Goal: Transaction & Acquisition: Purchase product/service

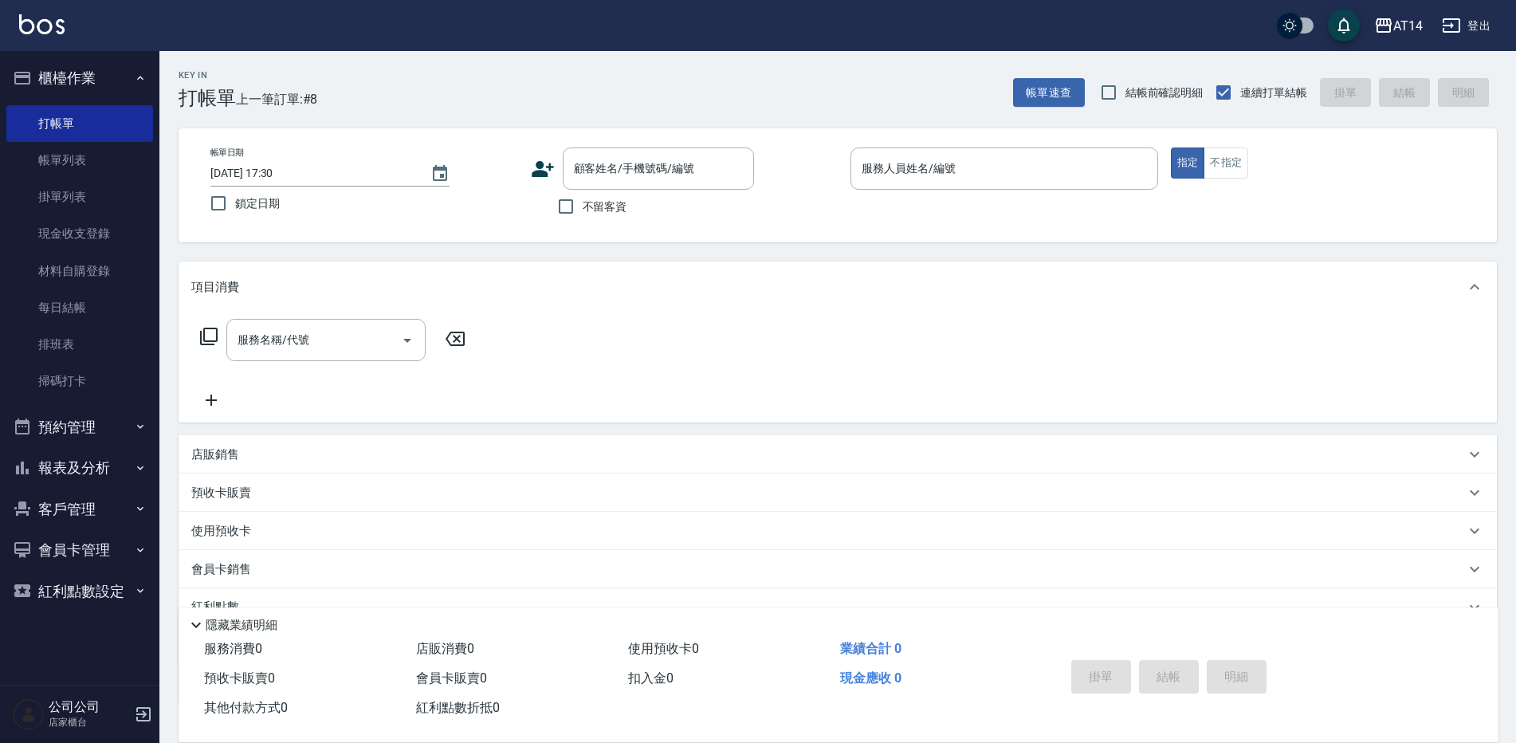
scroll to position [34, 0]
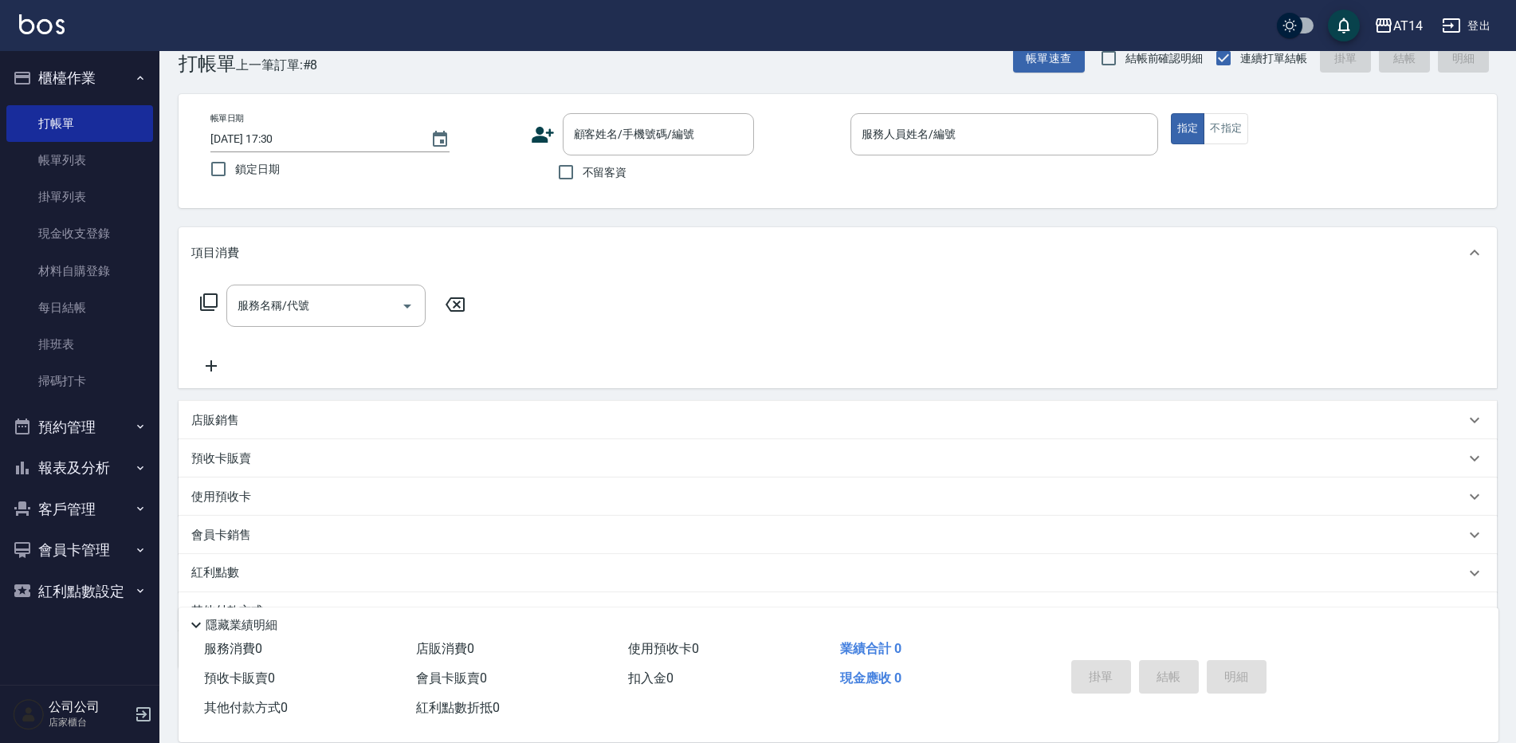
click at [599, 175] on span "不留客資" at bounding box center [605, 172] width 45 height 17
click at [583, 175] on input "不留客資" at bounding box center [565, 171] width 33 height 33
checkbox input "true"
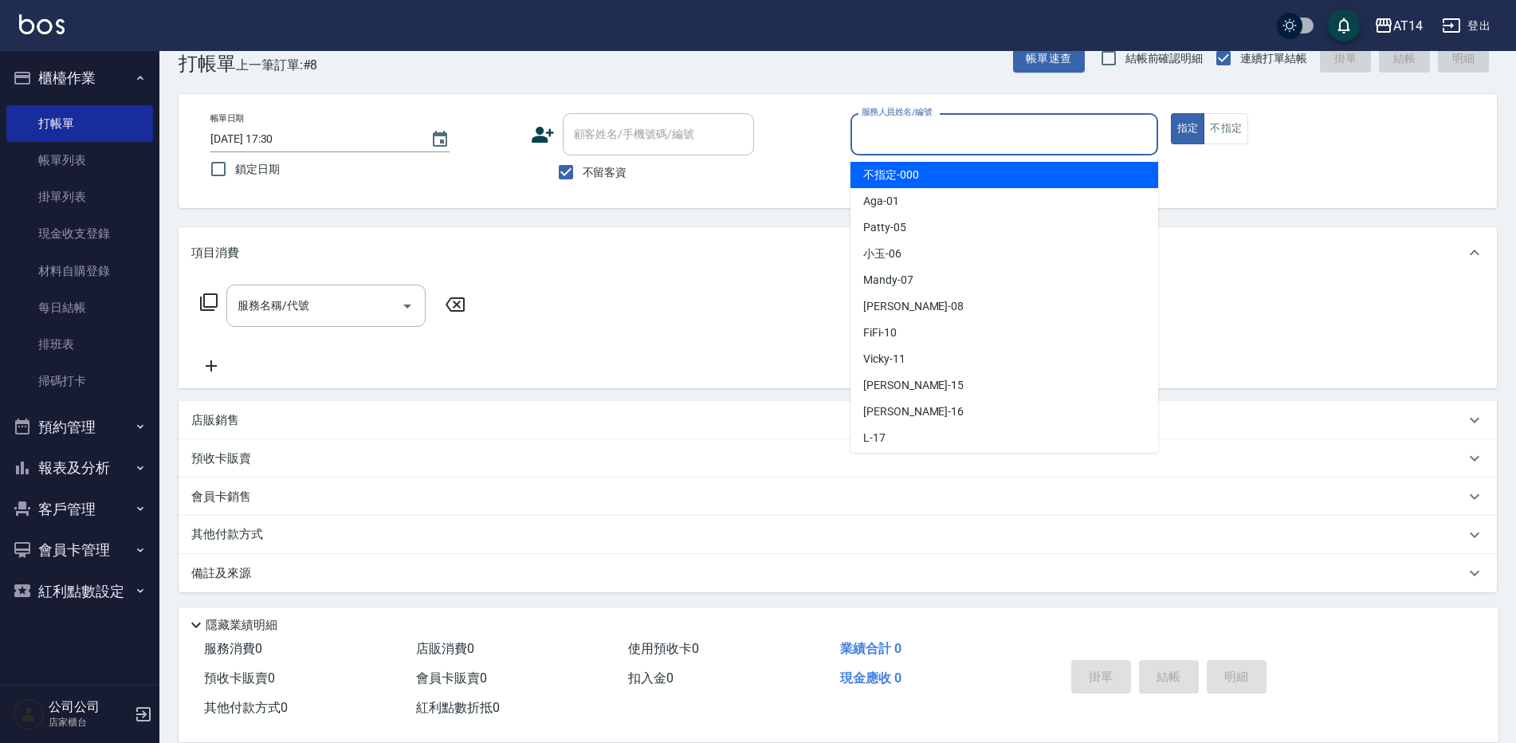
click at [977, 145] on input "服務人員姓名/編號" at bounding box center [1004, 134] width 293 height 28
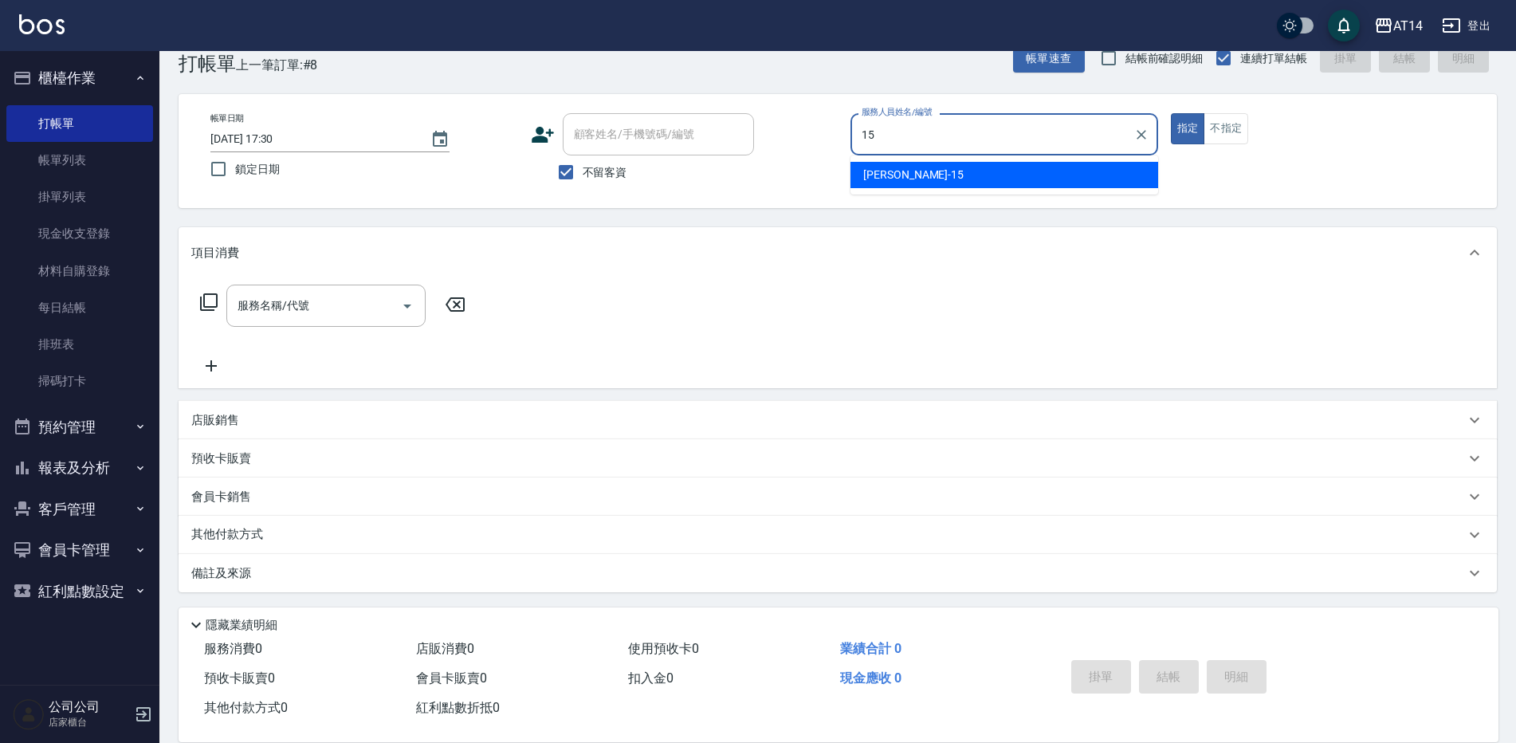
type input "15"
type button "true"
type input "Dora-15"
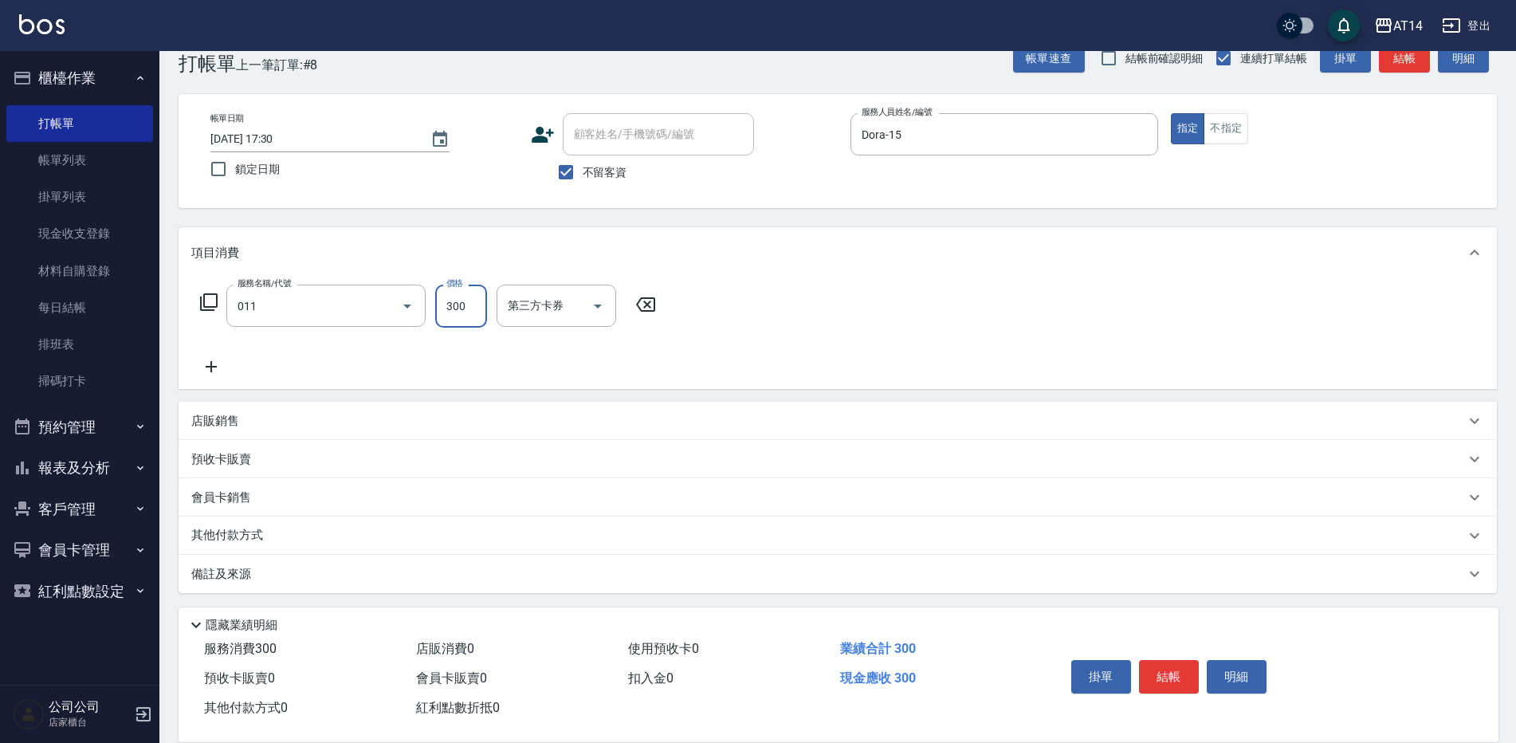
type input "洗髮(011)"
type input "[PERSON_NAME]-66"
click at [1165, 671] on button "結帳" at bounding box center [1169, 676] width 60 height 33
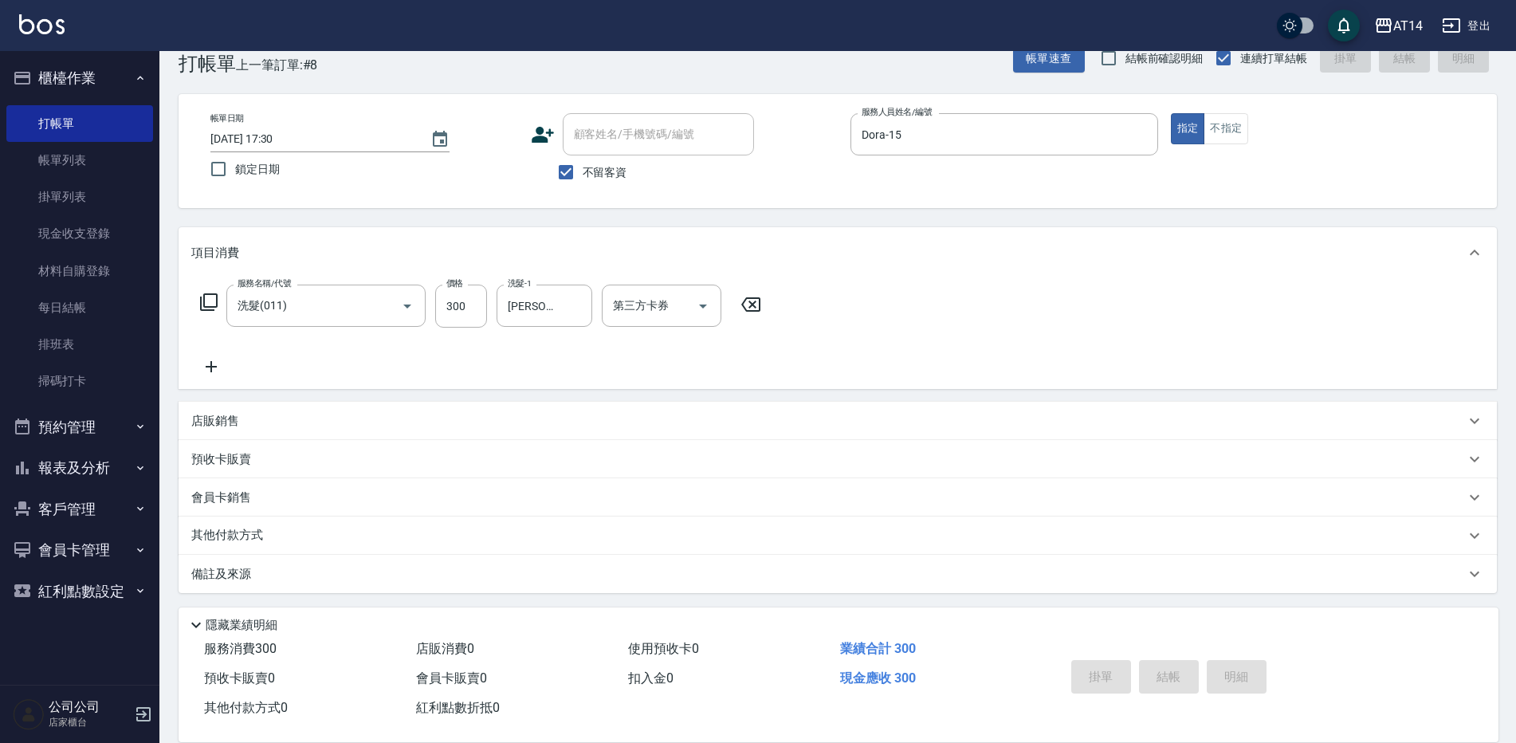
type input "2025/10/14 19:18"
click at [437, 742] on html "AT14 登出 櫃檯作業 打帳單 帳單列表 掛單列表 現金收支登錄 材料自購登錄 每日結帳 排班表 掃碼打卡 預約管理 預約管理 單日預約紀錄 單週預約紀錄 …" at bounding box center [758, 356] width 1516 height 780
click at [93, 425] on button "預約管理" at bounding box center [79, 427] width 147 height 41
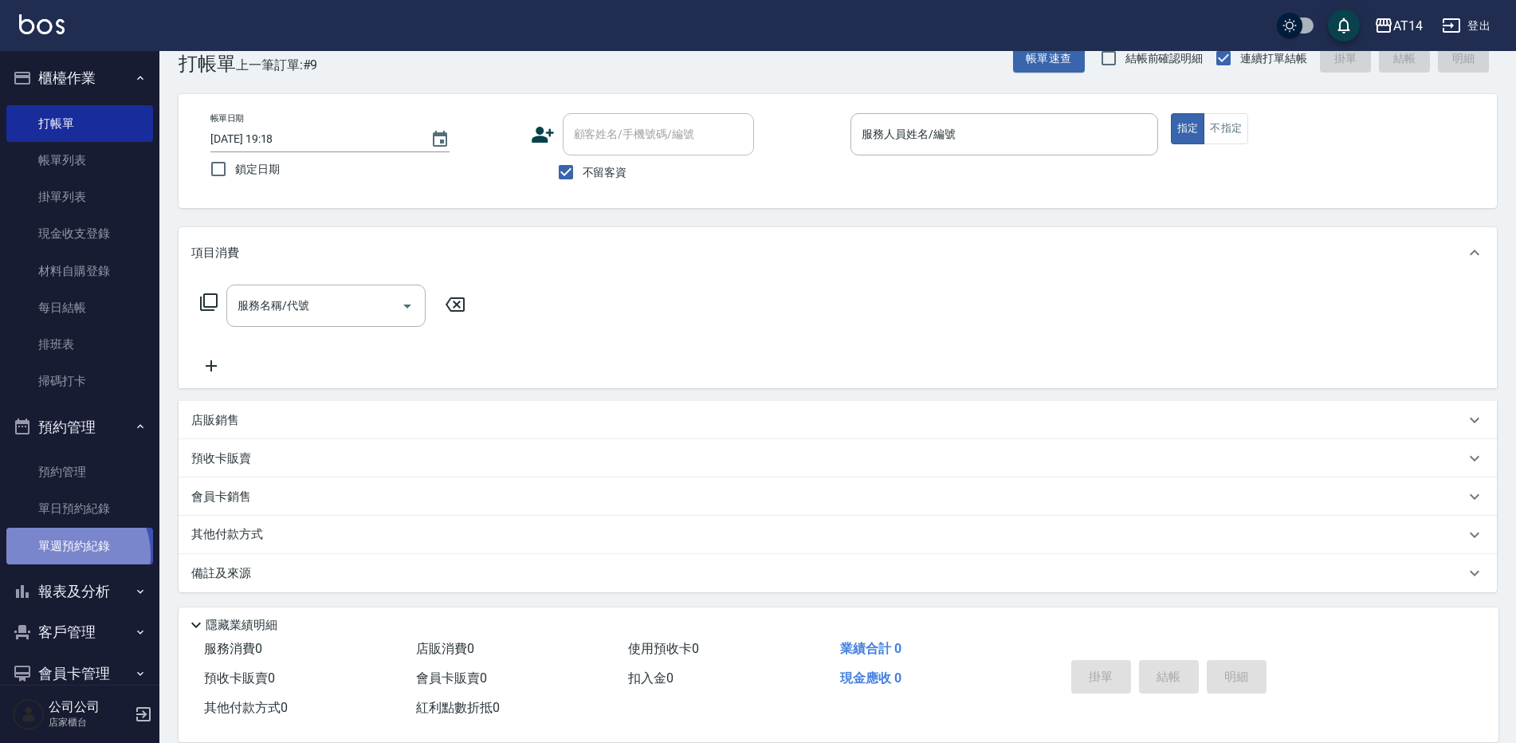
click at [67, 554] on link "單週預約紀錄" at bounding box center [79, 546] width 147 height 37
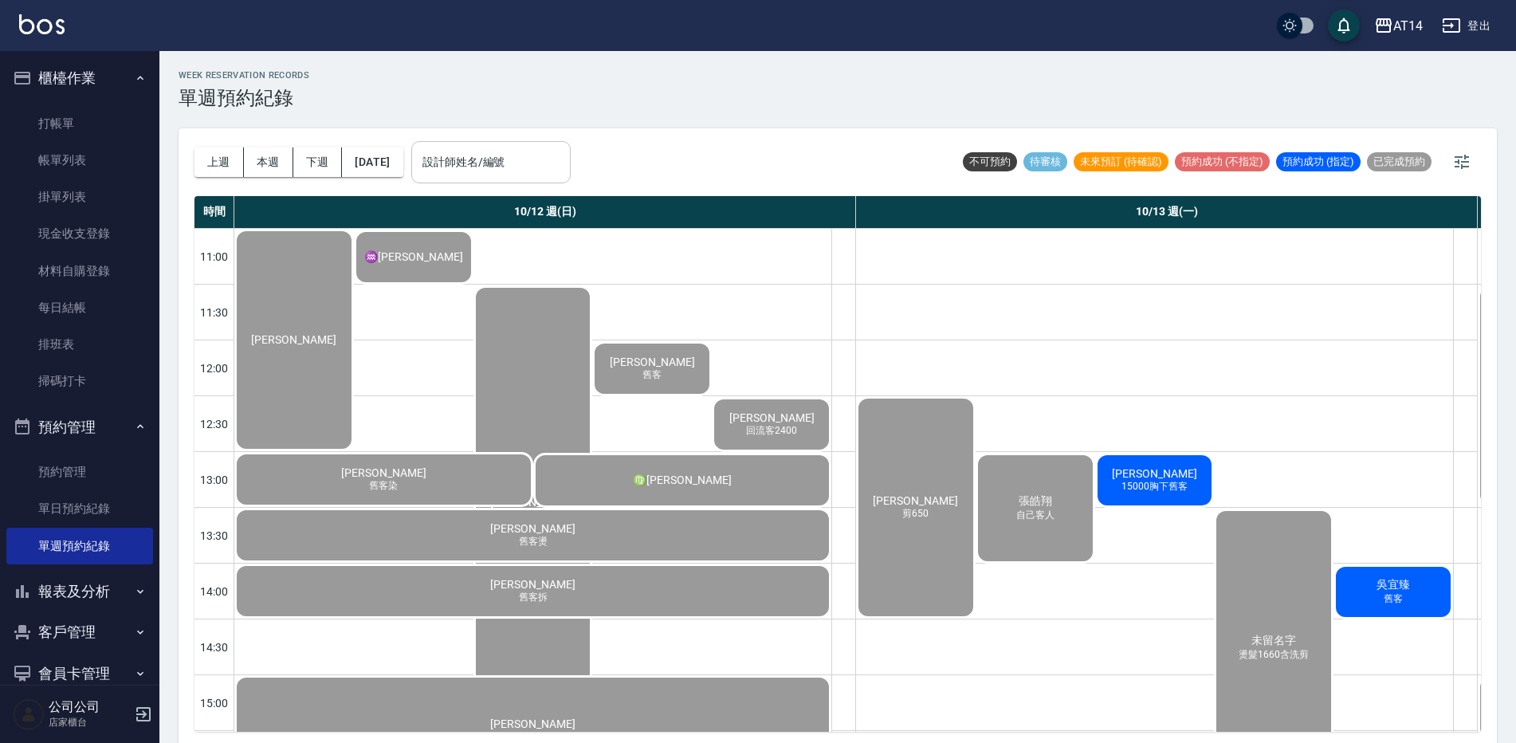
drag, startPoint x: 612, startPoint y: 135, endPoint x: 588, endPoint y: 147, distance: 27.5
click at [611, 136] on div "上週 本週 下週 2025/10/12 設計師姓名/編號 設計師姓名/編號 不可預約 待審核 未來預訂 (待確認) 預約成功 (不指定) 預約成功 (指定) …" at bounding box center [838, 162] width 1287 height 68
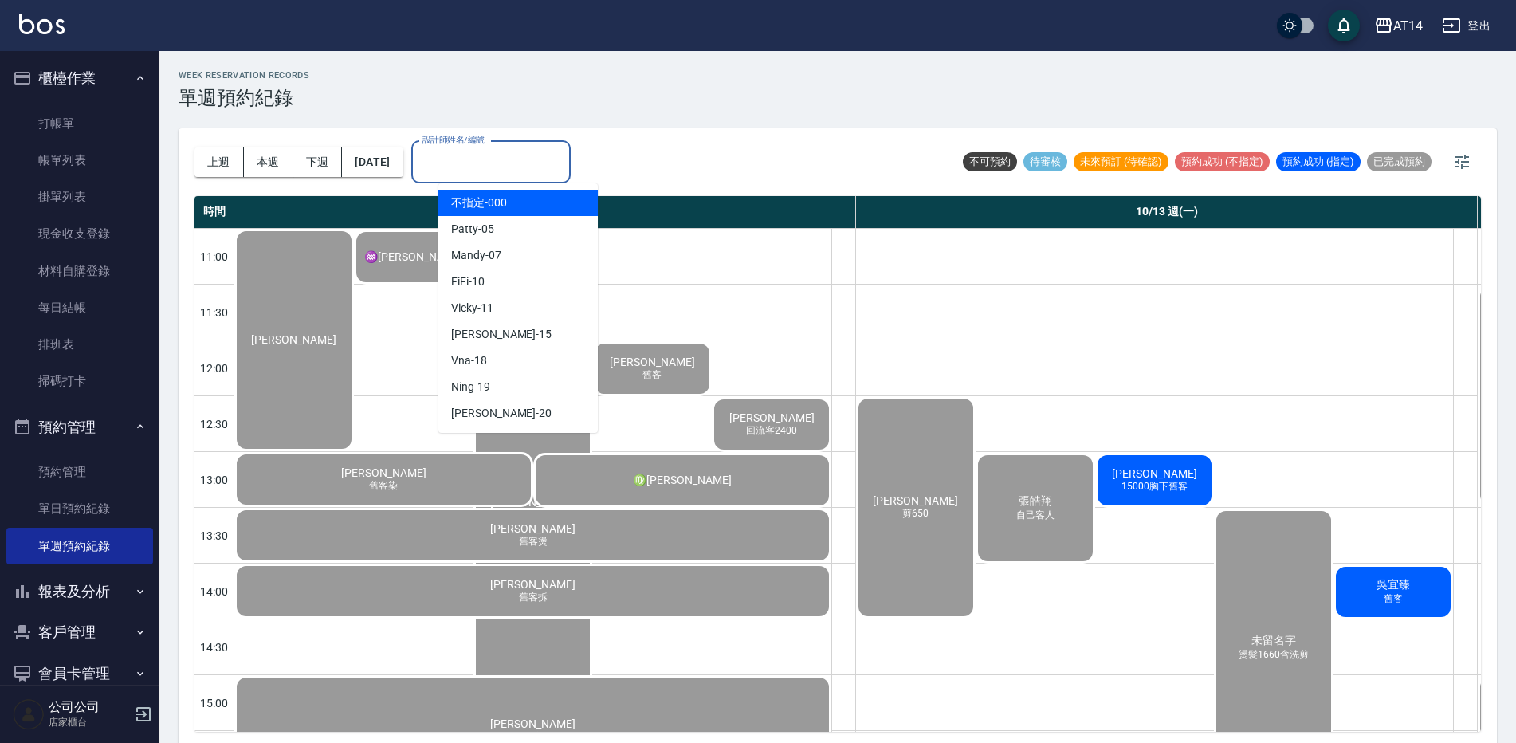
click at [564, 148] on input "設計師姓名/編號" at bounding box center [491, 162] width 145 height 28
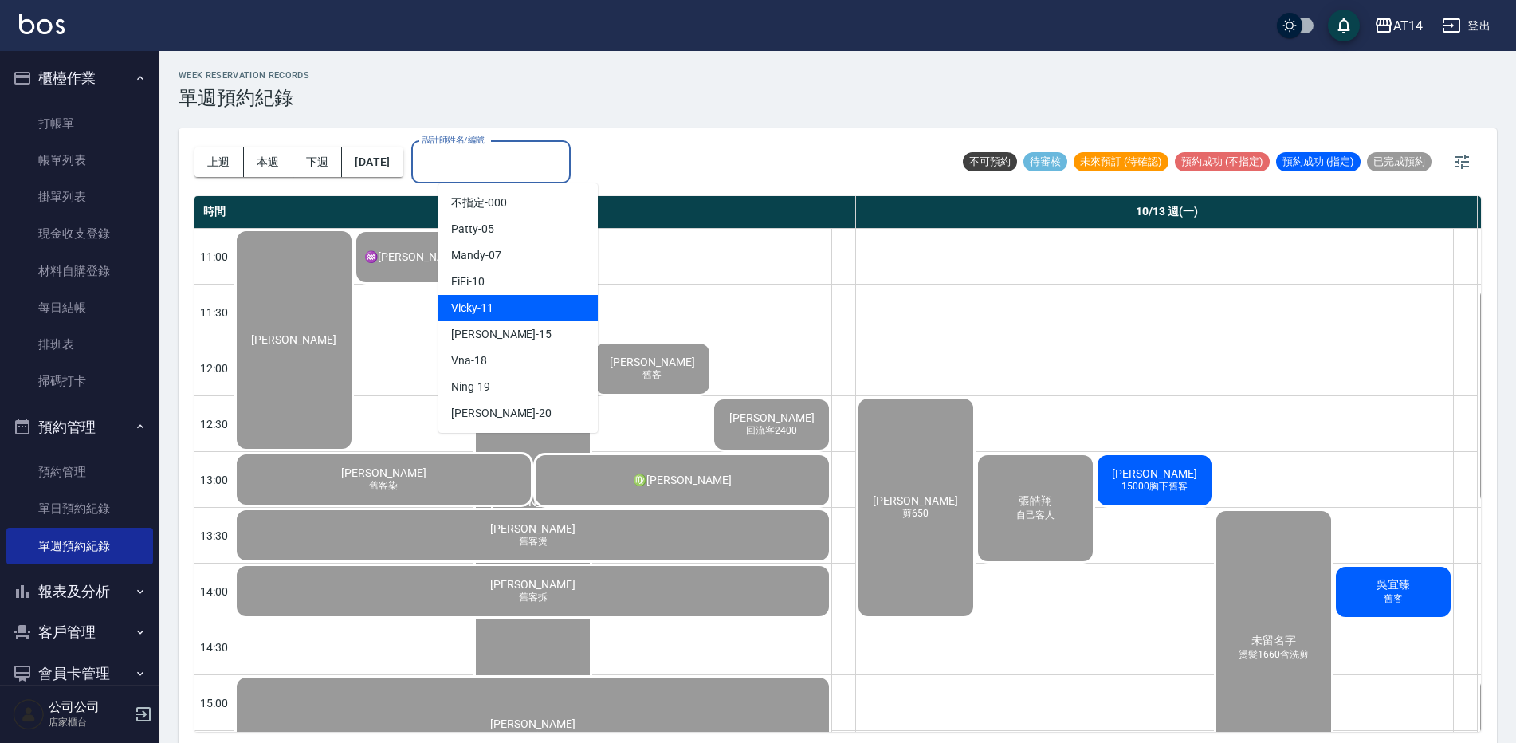
click at [520, 302] on div "Vicky -11" at bounding box center [517, 308] width 159 height 26
type input "Vicky-11"
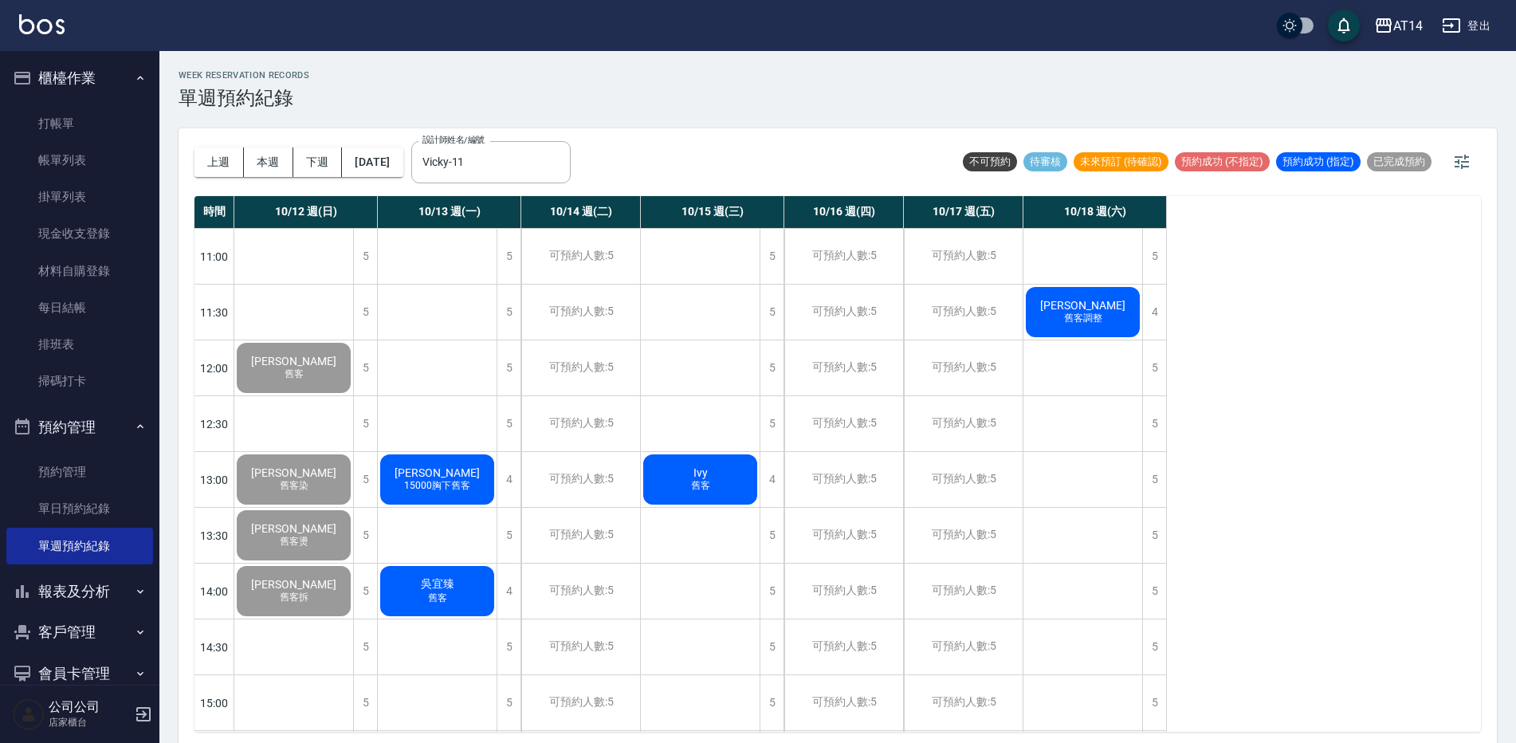
click at [453, 479] on span "[PERSON_NAME]" at bounding box center [437, 472] width 92 height 13
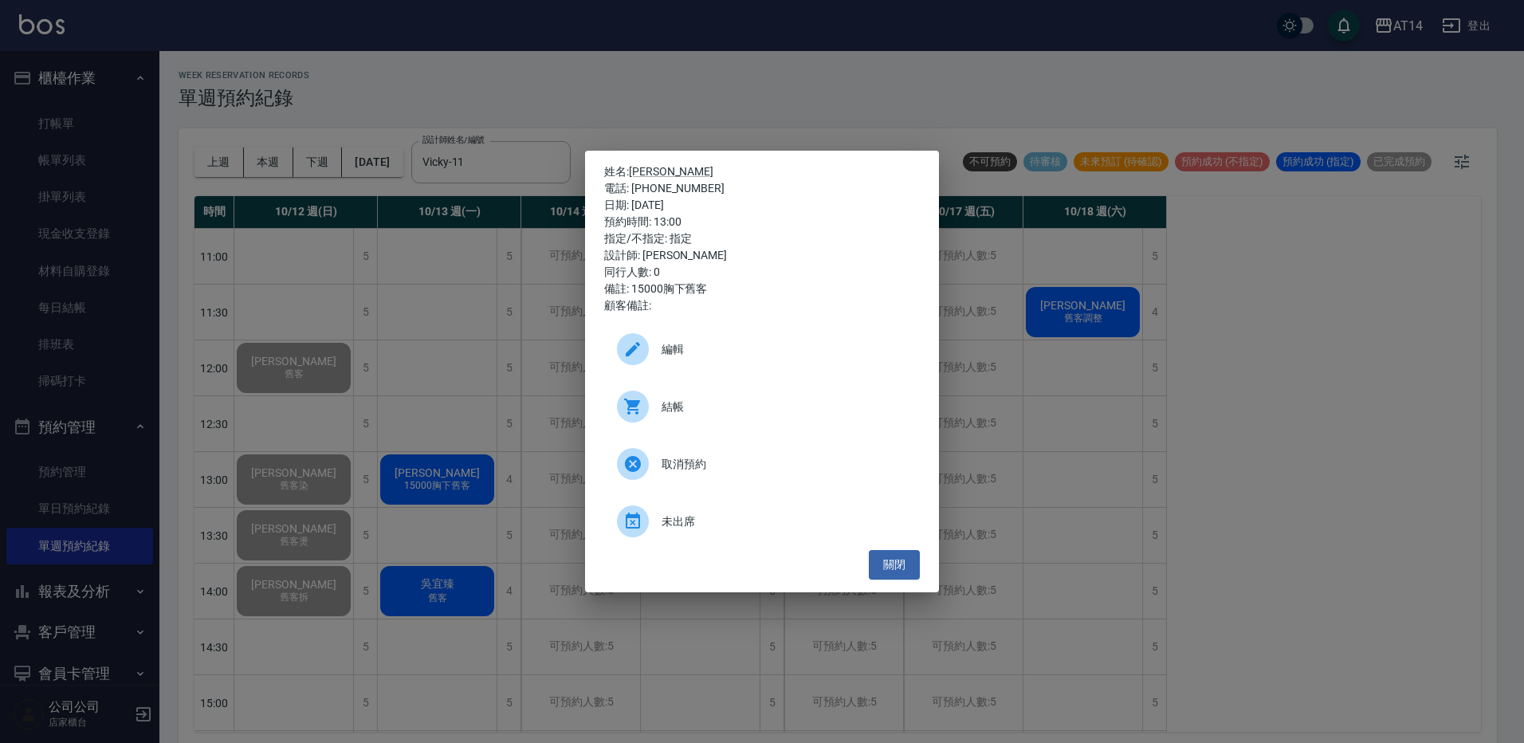
click at [731, 402] on span "結帳" at bounding box center [785, 407] width 246 height 17
drag, startPoint x: 569, startPoint y: 118, endPoint x: 540, endPoint y: 156, distance: 48.3
click at [575, 112] on div "姓名: 彭渝鈞 電話: 0910195143 日期: 2025/10/13 預約時間: 13:00 指定/不指定: 指定 設計師: Vicky 同行人數: 0…" at bounding box center [762, 371] width 1524 height 743
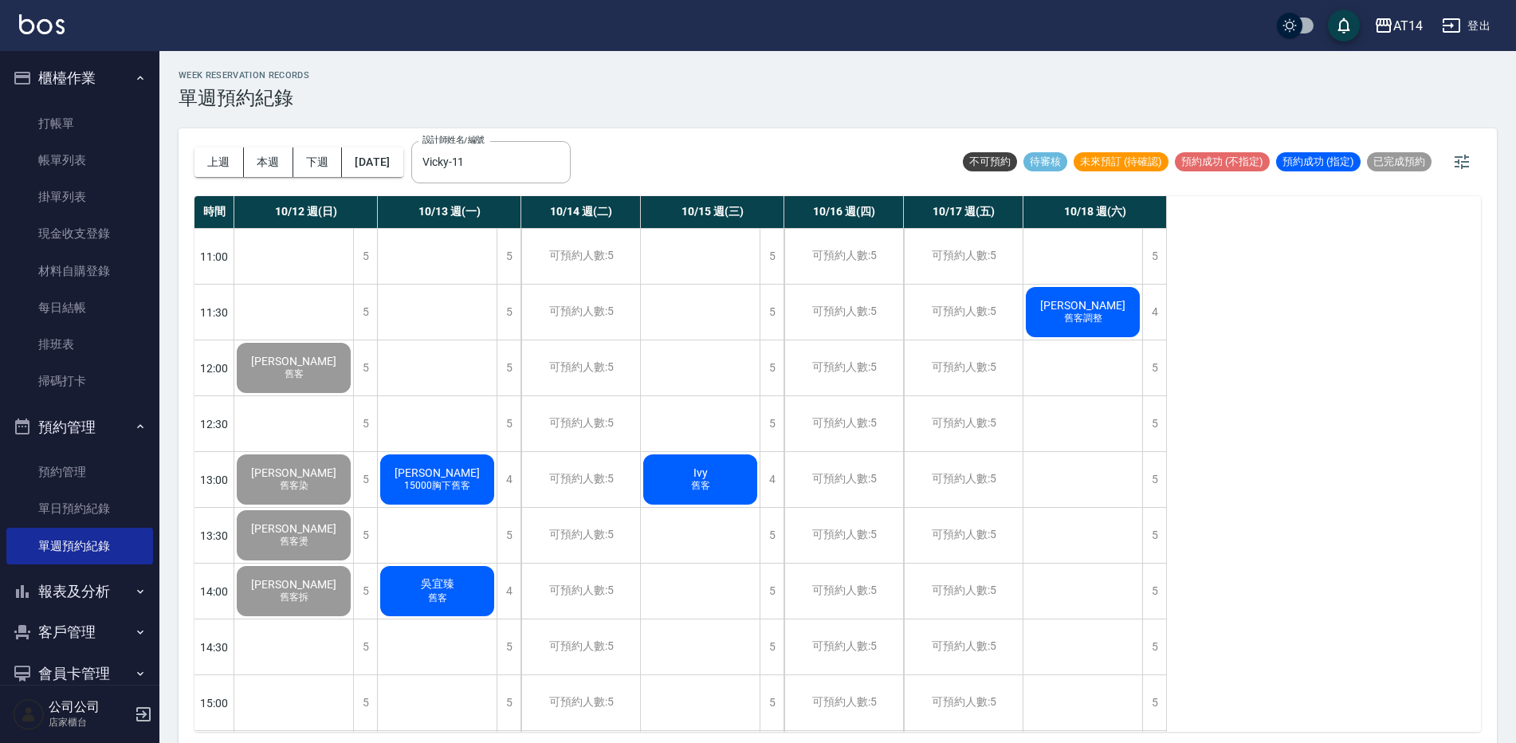
click at [447, 580] on span "吳宜臻" at bounding box center [438, 584] width 40 height 14
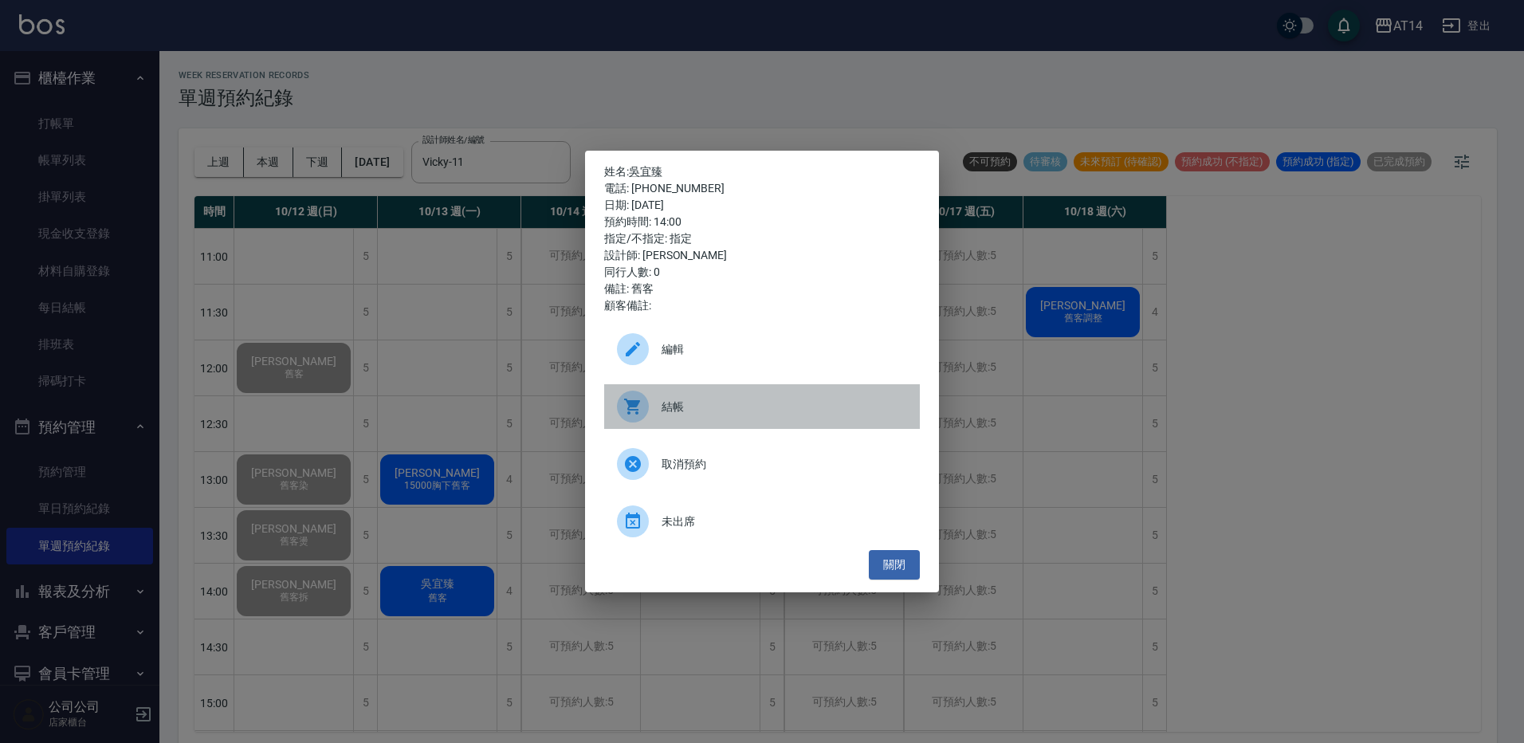
click at [634, 391] on div at bounding box center [633, 407] width 32 height 32
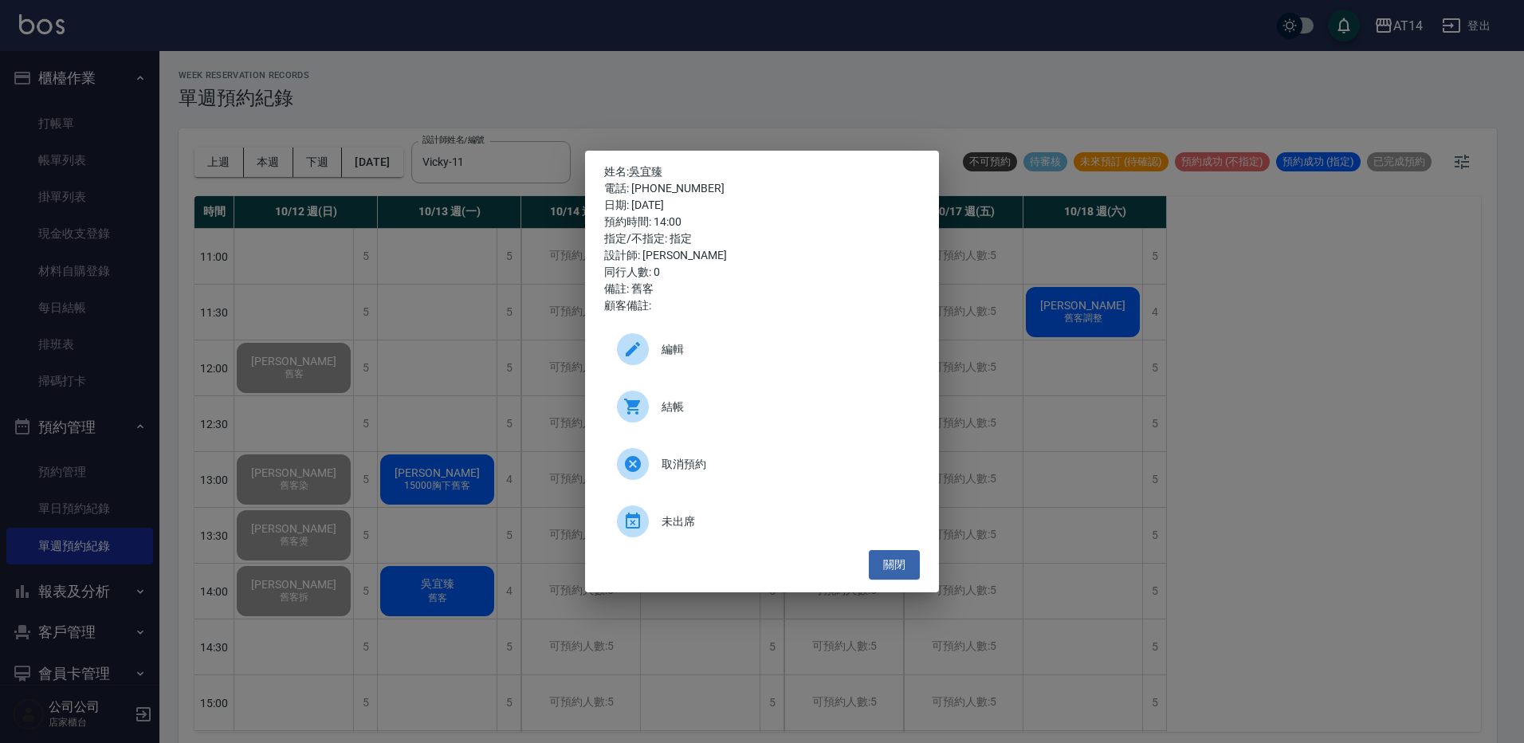
click at [436, 33] on div "姓名: 吳宜臻 電話: 0978362005 日期: 2025/10/13 預約時間: 14:00 指定/不指定: 指定 設計師: Vicky 同行人數: 0…" at bounding box center [762, 371] width 1524 height 743
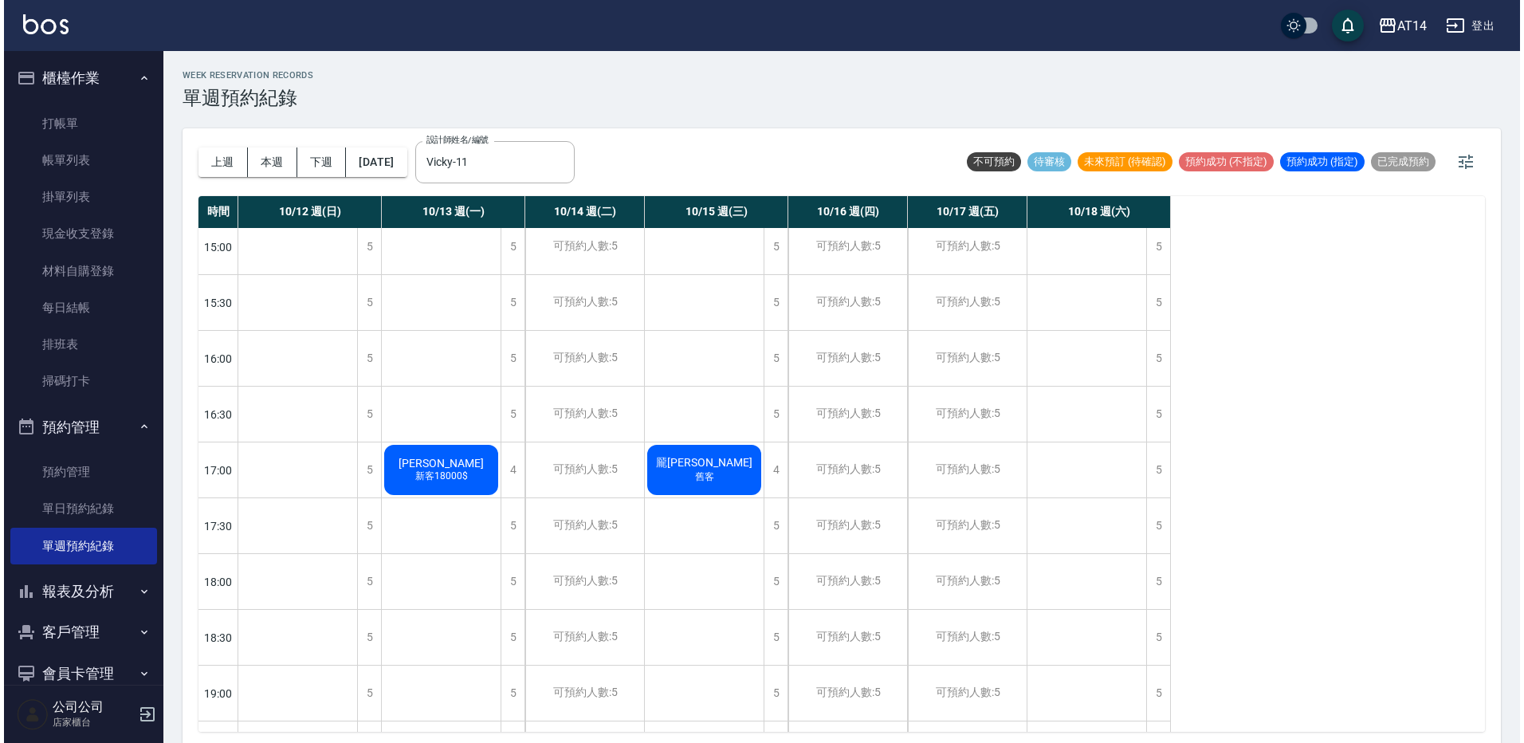
scroll to position [478, 0]
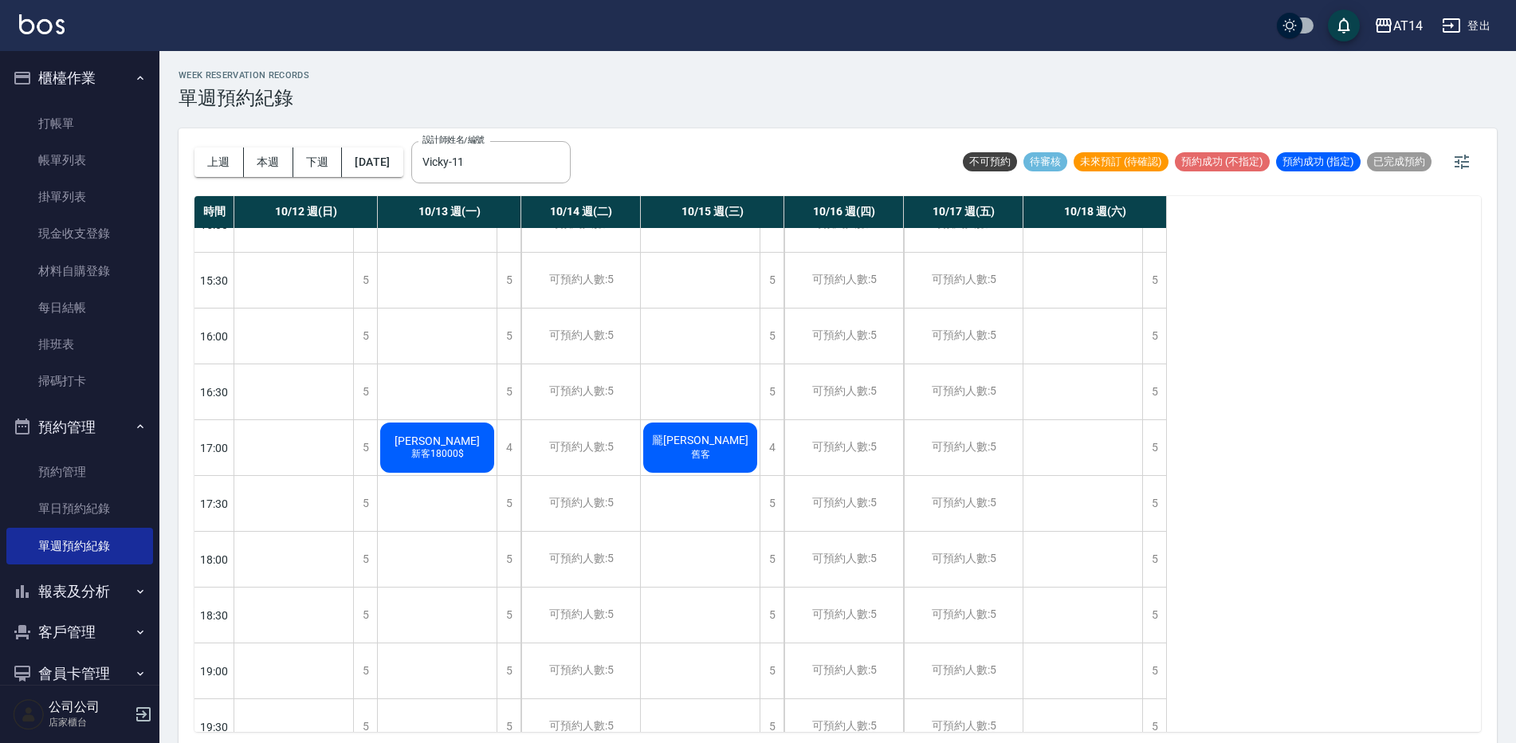
click at [450, 455] on span "新客18000$" at bounding box center [437, 454] width 59 height 14
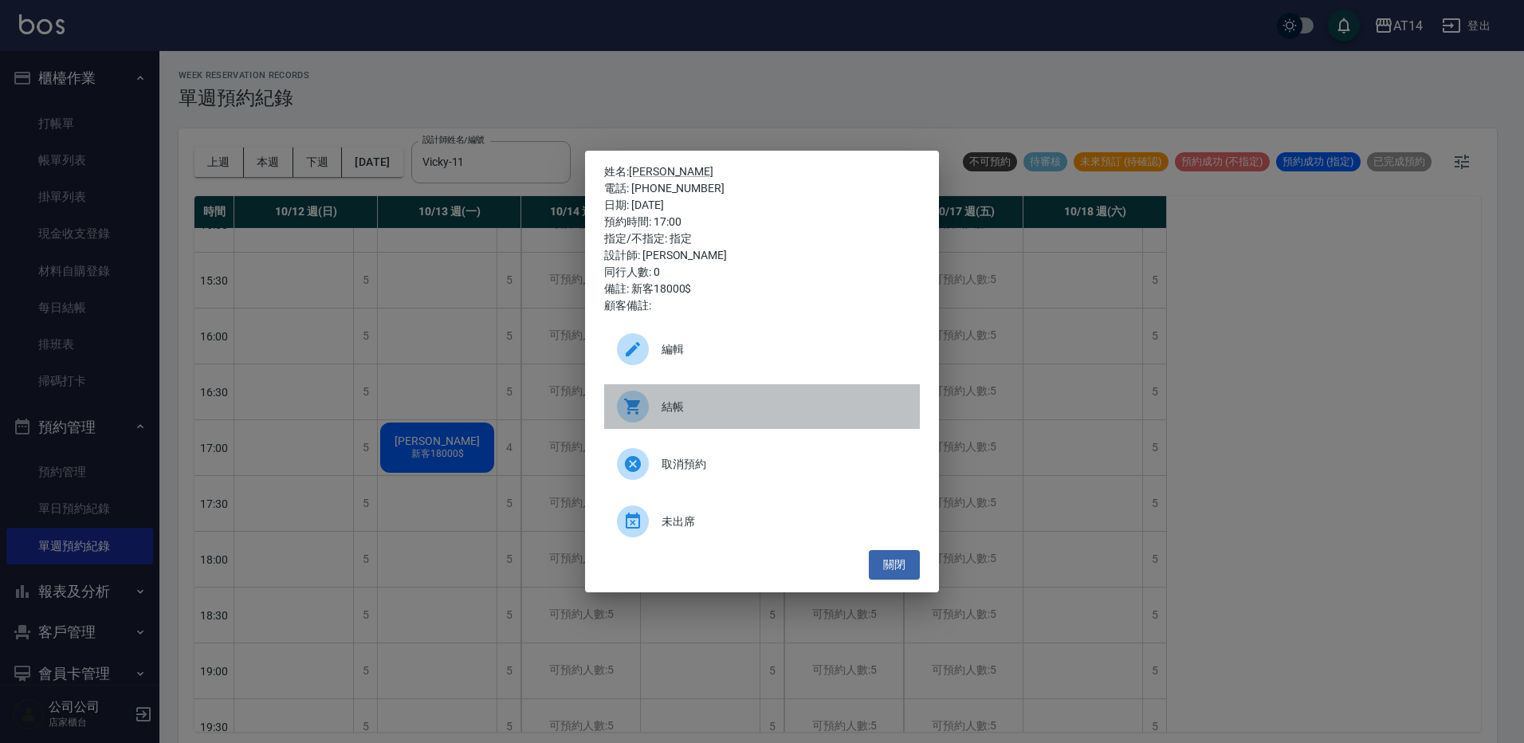
click at [621, 403] on div at bounding box center [633, 407] width 32 height 32
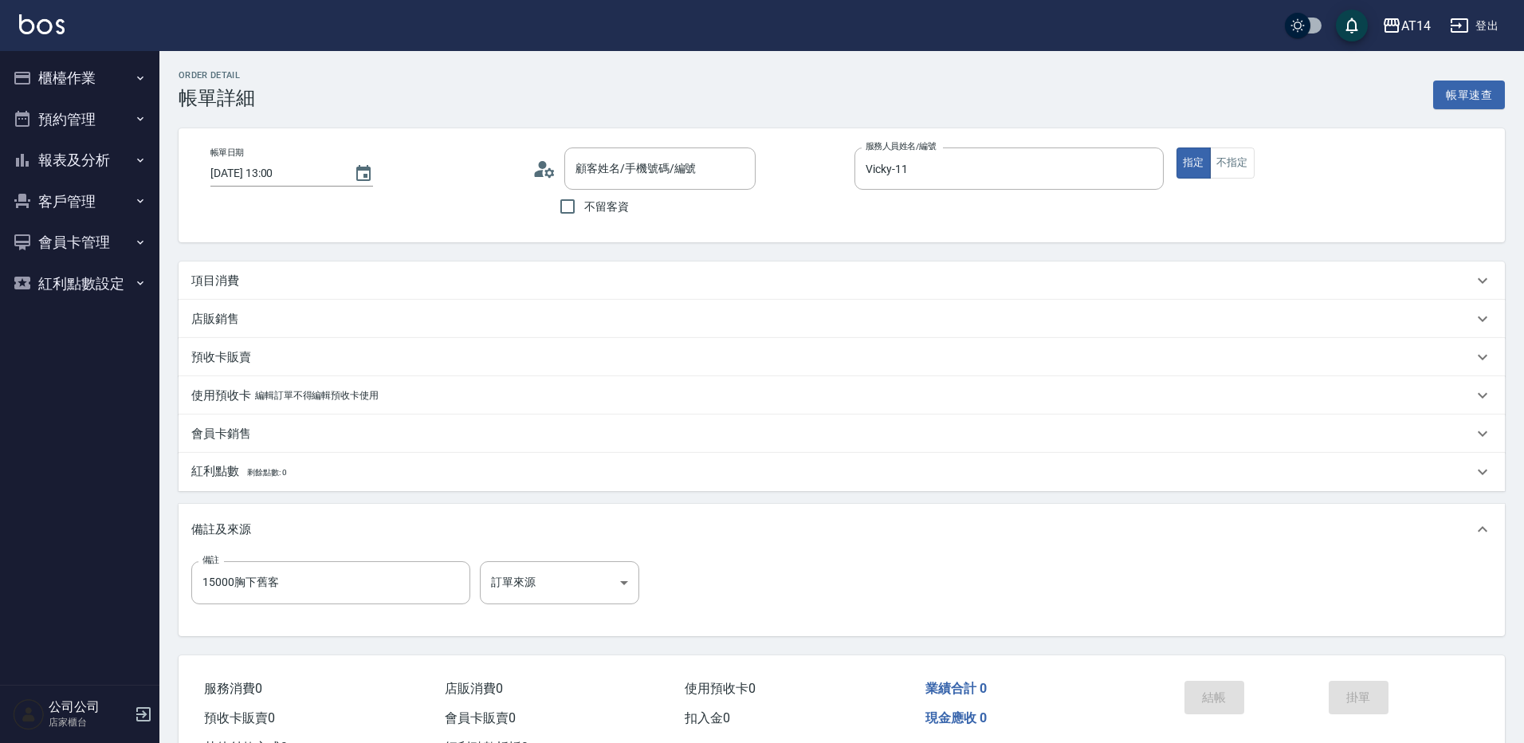
type input "2025/10/13 13:00"
type input "Vicky-11"
type input "15000胸下舊客"
drag, startPoint x: 254, startPoint y: 287, endPoint x: 260, endPoint y: 281, distance: 8.5
click at [260, 280] on div "項目消費" at bounding box center [832, 281] width 1282 height 17
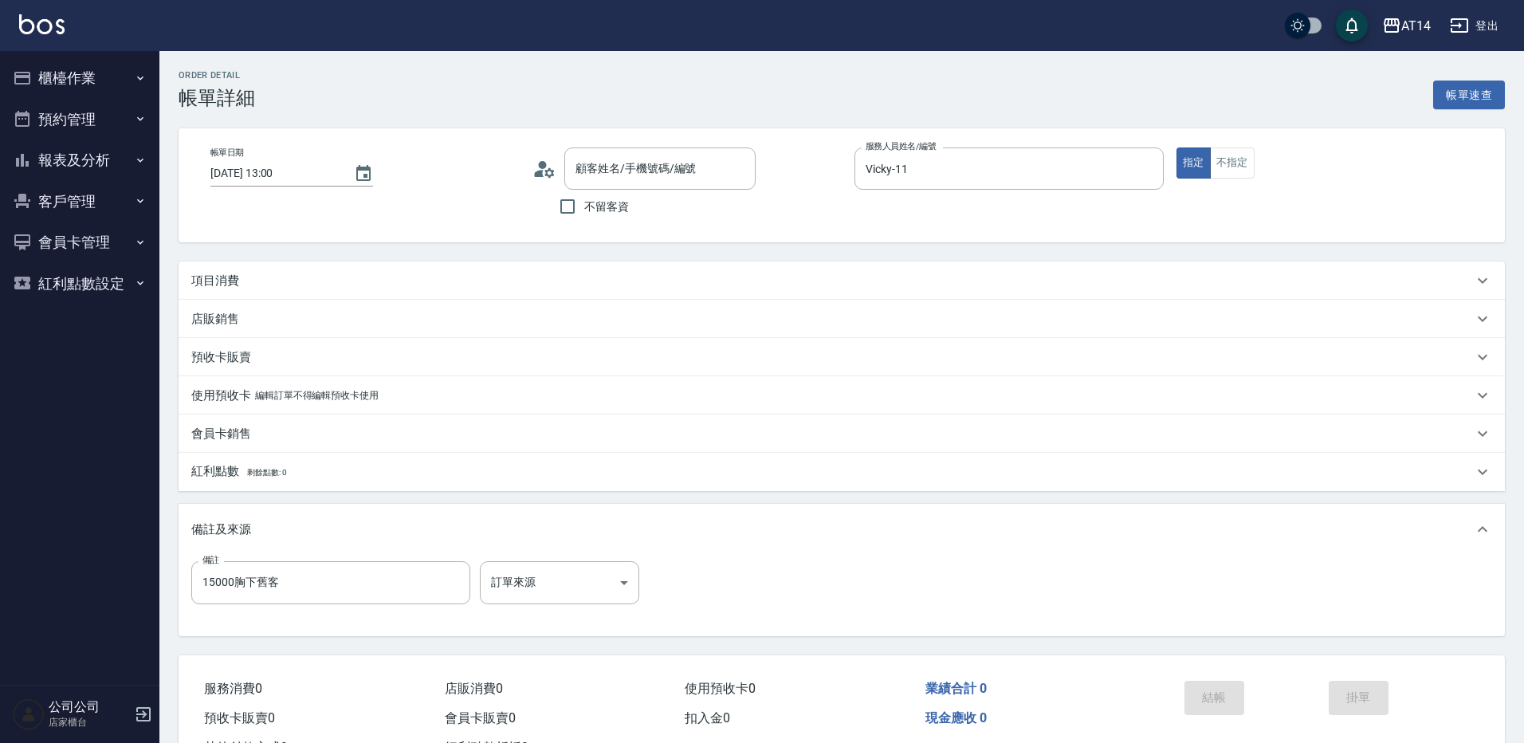
type input "彭渝鈞/0910195143/null"
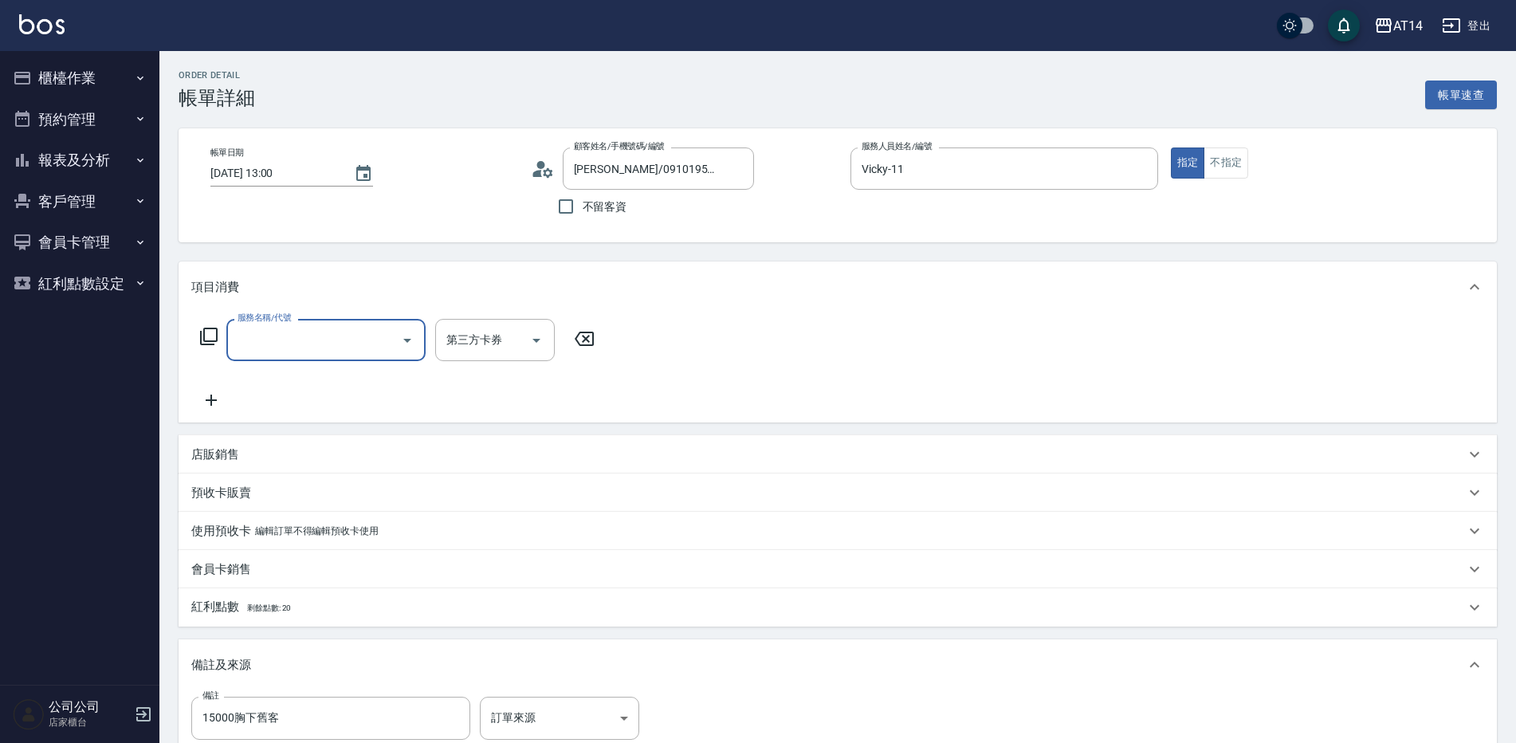
drag, startPoint x: 228, startPoint y: 443, endPoint x: 244, endPoint y: 440, distance: 16.3
click at [231, 439] on div "店販銷售" at bounding box center [838, 454] width 1319 height 38
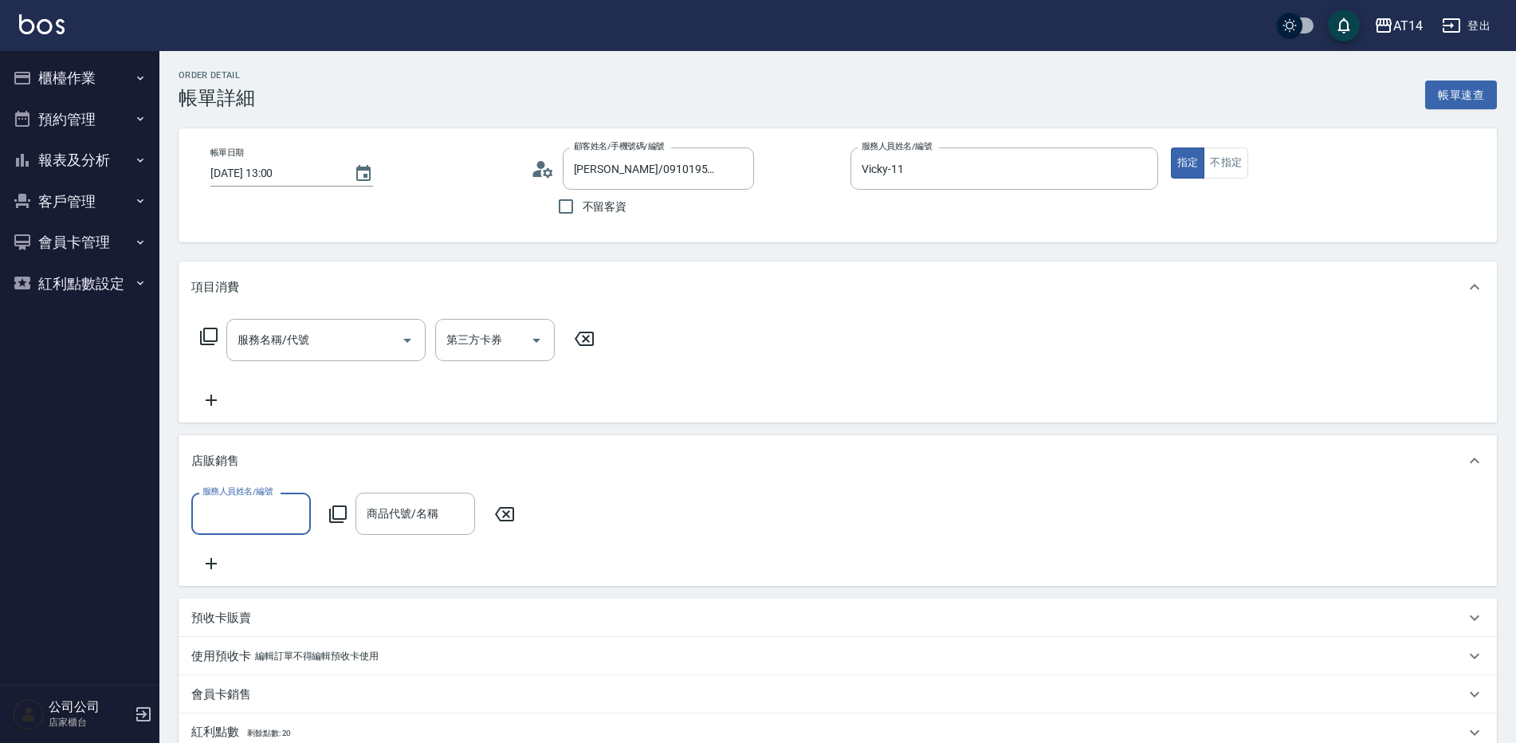
click at [334, 517] on icon at bounding box center [338, 514] width 18 height 18
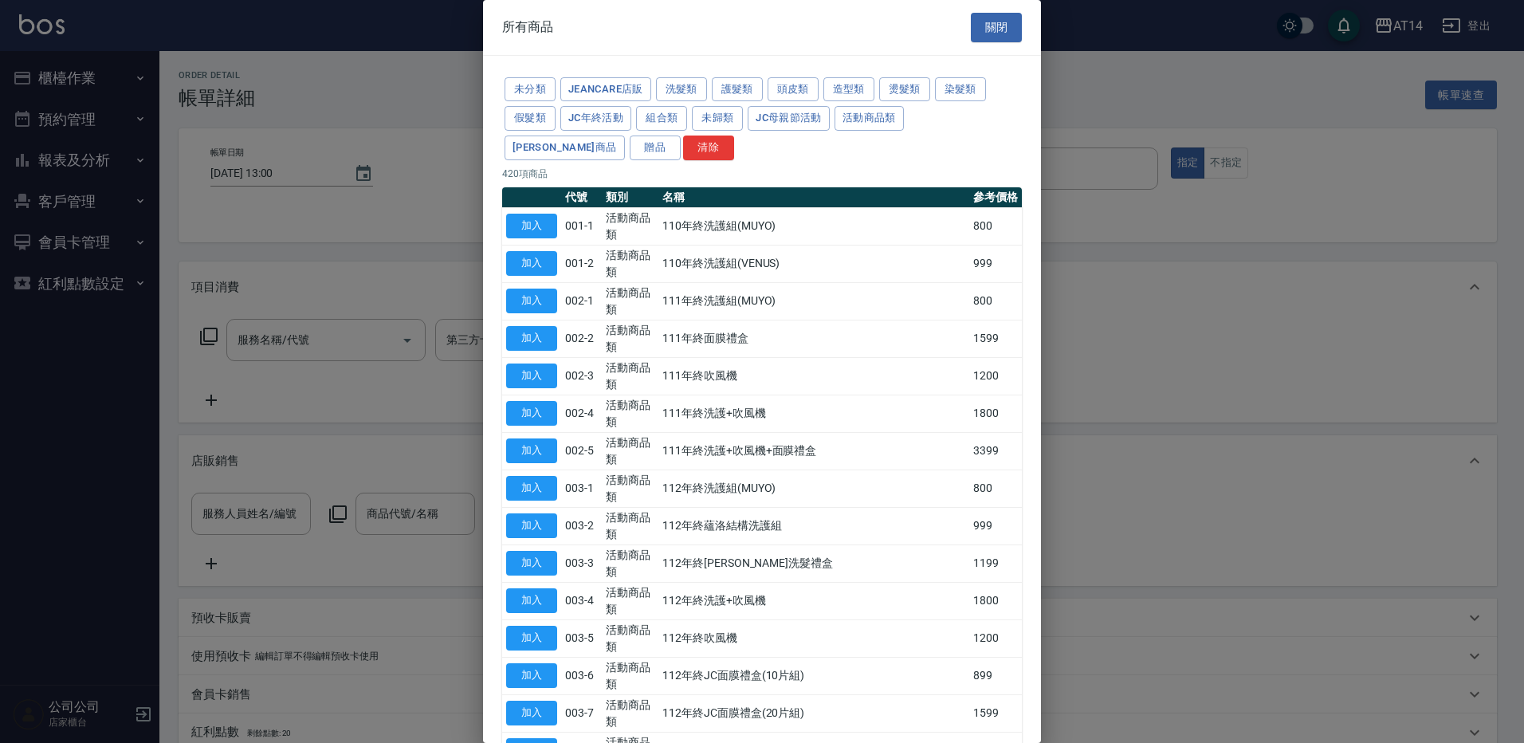
click at [256, 515] on div at bounding box center [762, 371] width 1524 height 743
click at [556, 115] on div "未分類 JeanCare店販 洗髮類 護髮類 頭皮類 造型類 燙髮類 染髮類 假髮類 JC年終活動 組合類 未歸類 JC母親節活動 活動商品類 周邊商品 贈品…" at bounding box center [762, 119] width 520 height 88
drag, startPoint x: 544, startPoint y: 120, endPoint x: 599, endPoint y: 173, distance: 75.5
click at [542, 122] on button "假髮類" at bounding box center [530, 118] width 51 height 25
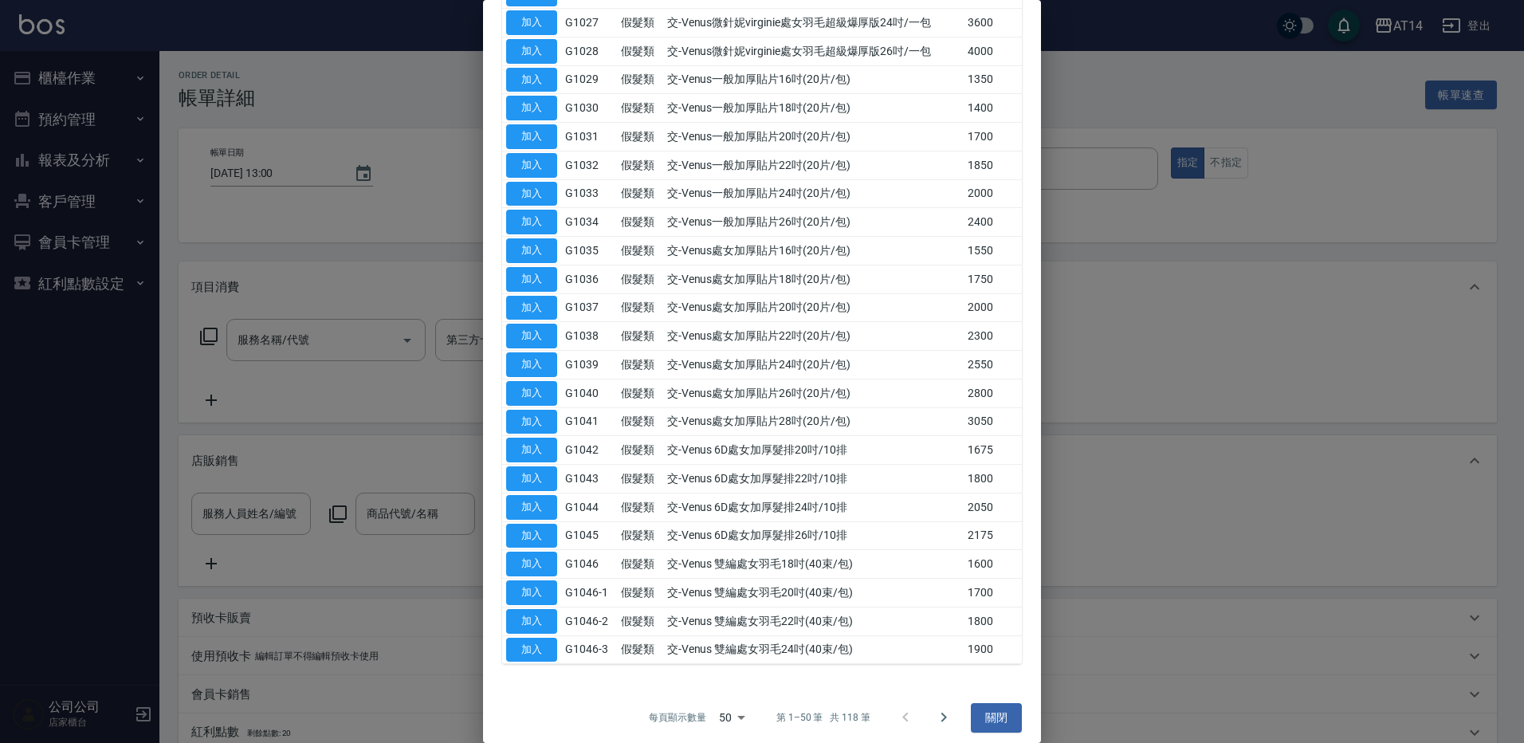
scroll to position [977, 0]
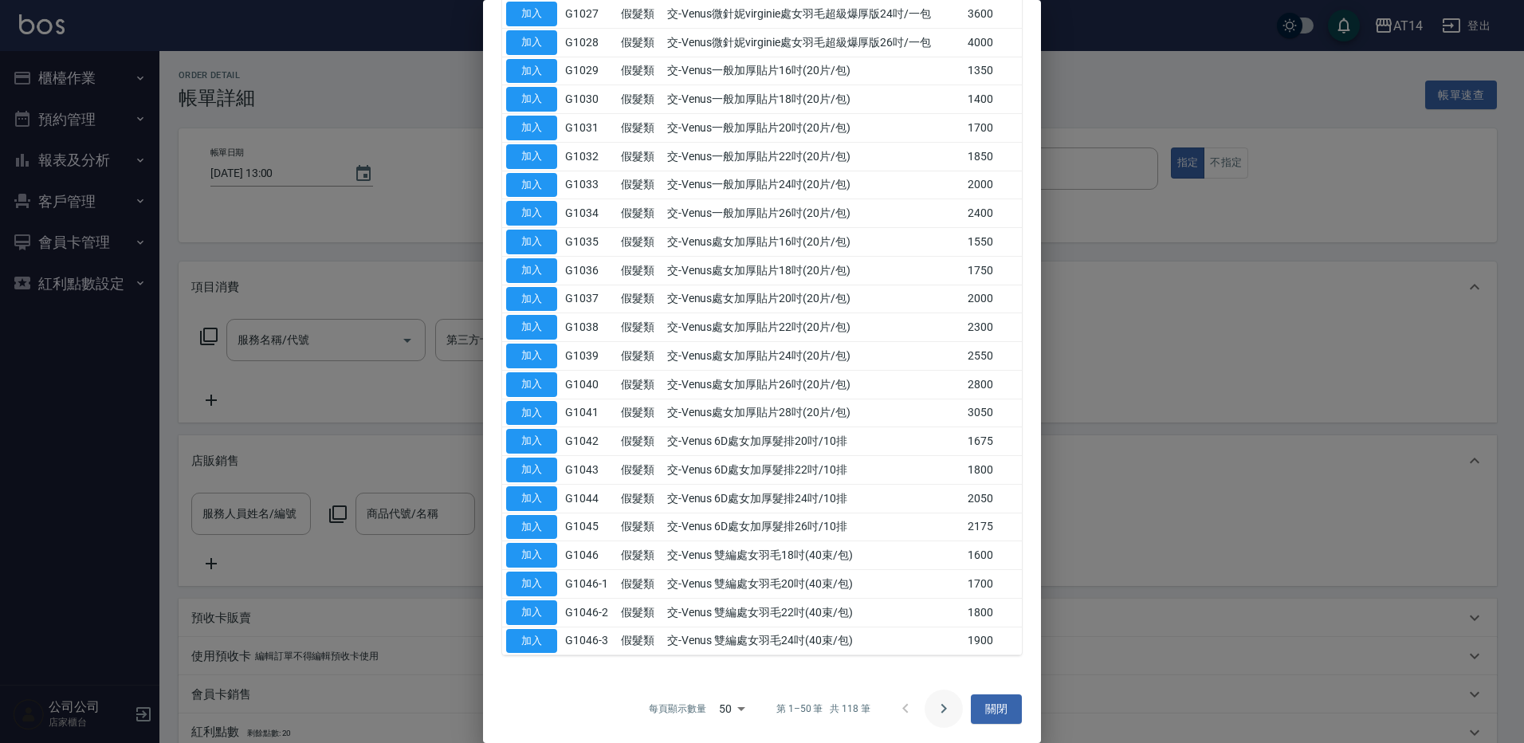
click at [934, 706] on icon "Go to next page" at bounding box center [943, 708] width 19 height 19
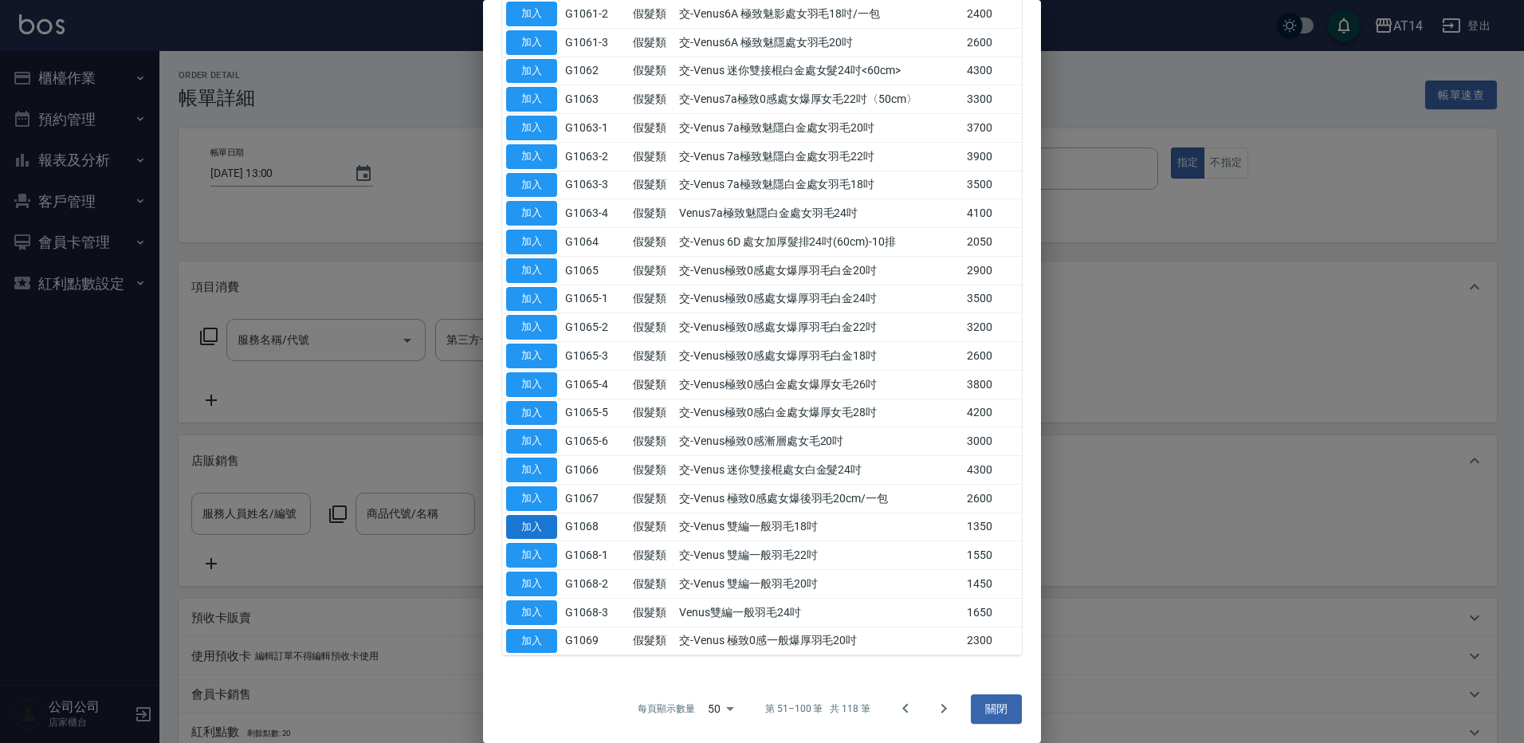
click at [552, 527] on button "加入" at bounding box center [531, 527] width 51 height 25
type input "3"
type input "交-Venus 雙編一般羽毛18吋"
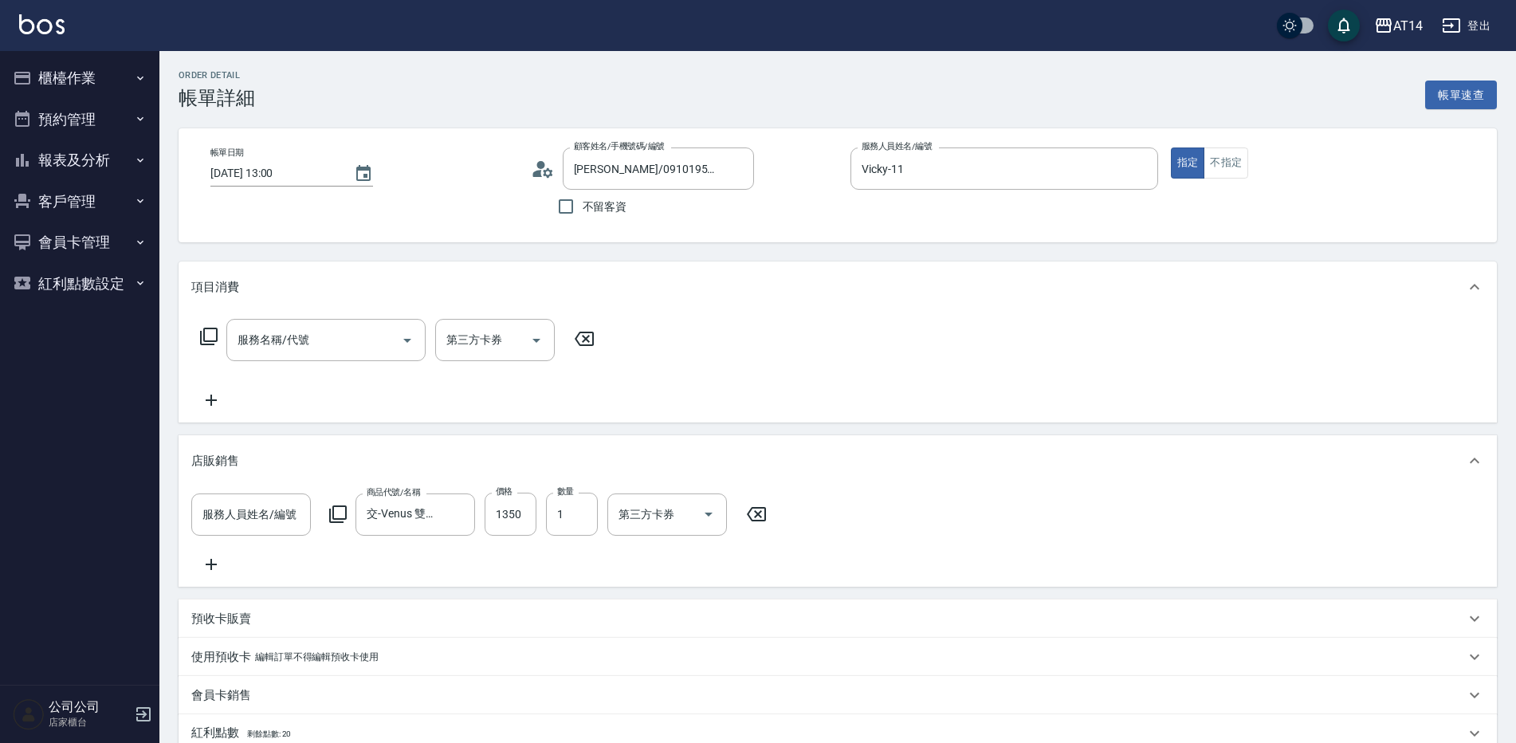
click at [328, 508] on div "服務人員姓名/編號 服務人員姓名/編號 商品代號/名稱 交-Venus 雙編一般羽毛18吋 商品代號/名稱 價格 1350 價格 數量 1 數量 第三方卡券 …" at bounding box center [483, 514] width 585 height 43
click at [332, 509] on icon at bounding box center [338, 514] width 18 height 18
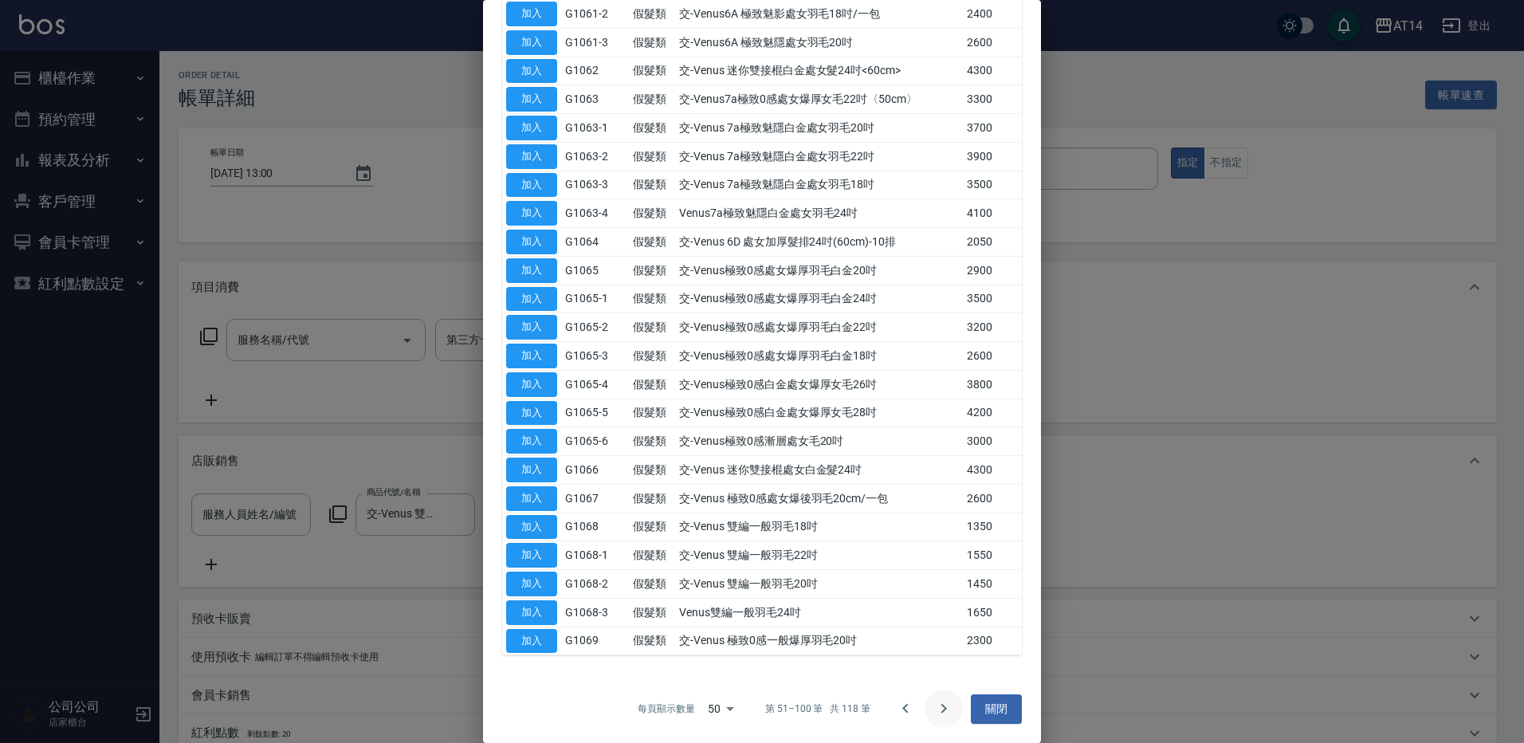
click at [925, 713] on button "Go to next page" at bounding box center [944, 709] width 38 height 38
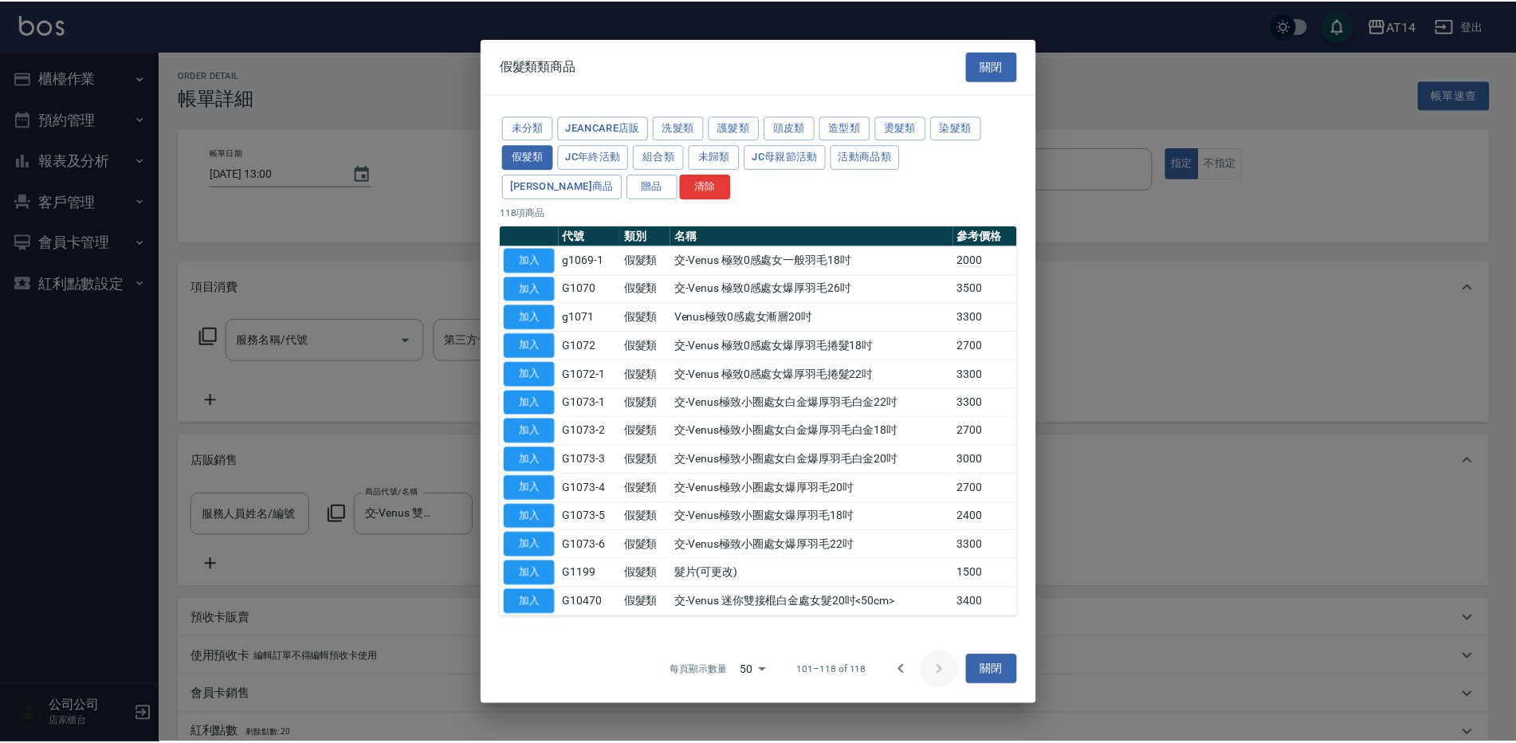
scroll to position [0, 0]
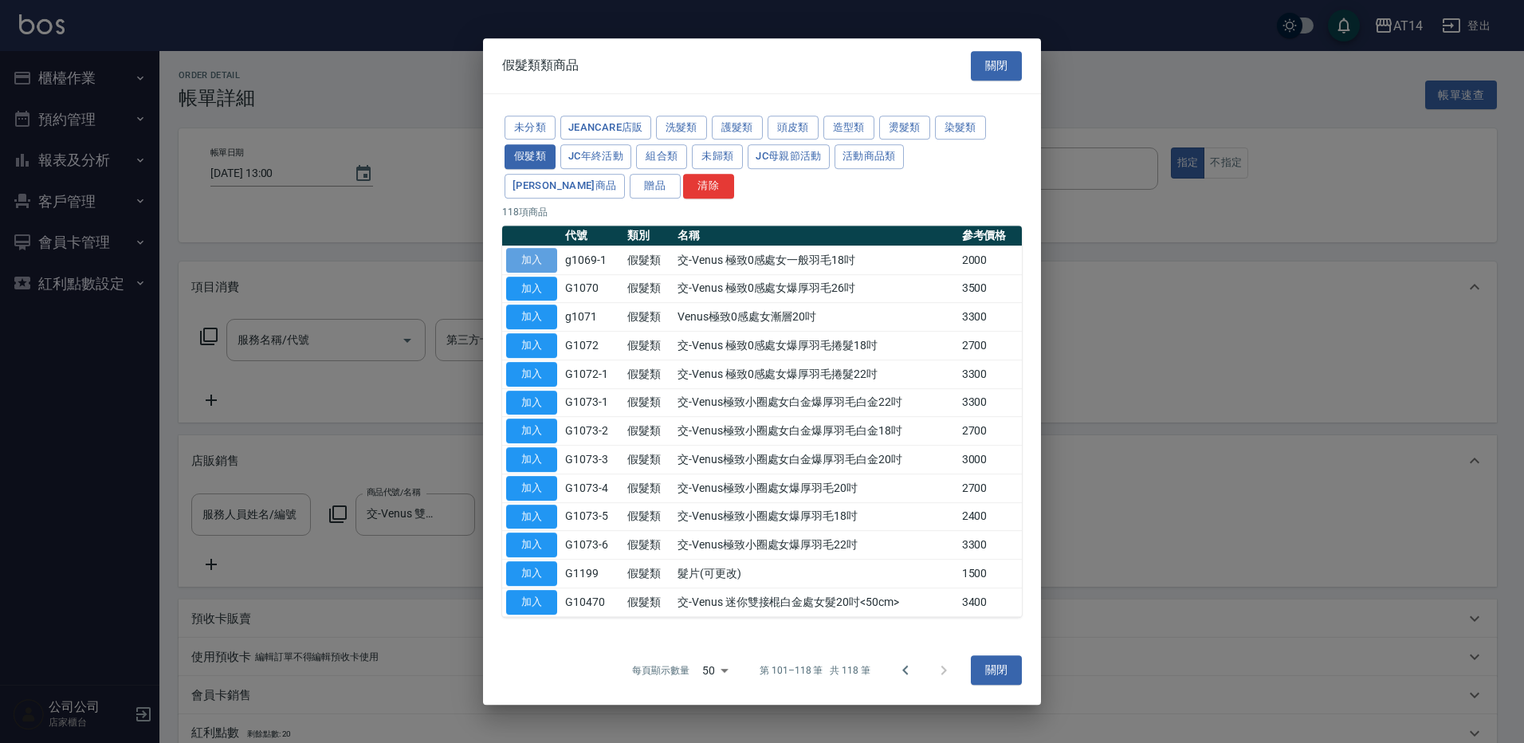
click at [551, 259] on button "加入" at bounding box center [531, 260] width 51 height 25
type input "7"
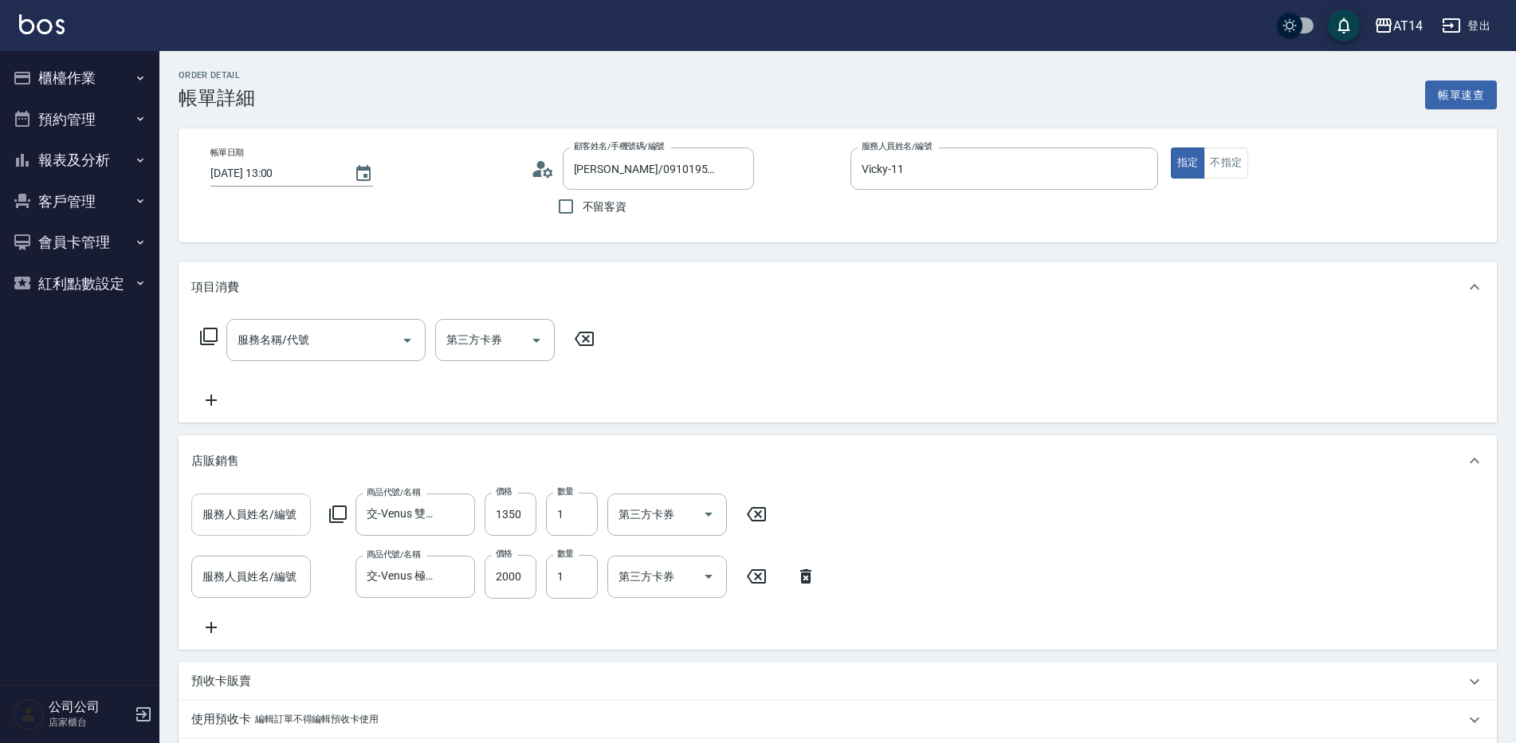
click at [288, 515] on div "服務人員姓名/編號 服務人員姓名/編號" at bounding box center [251, 514] width 120 height 42
type input "00"
click at [295, 494] on div "服務人員姓名/編號" at bounding box center [251, 514] width 120 height 42
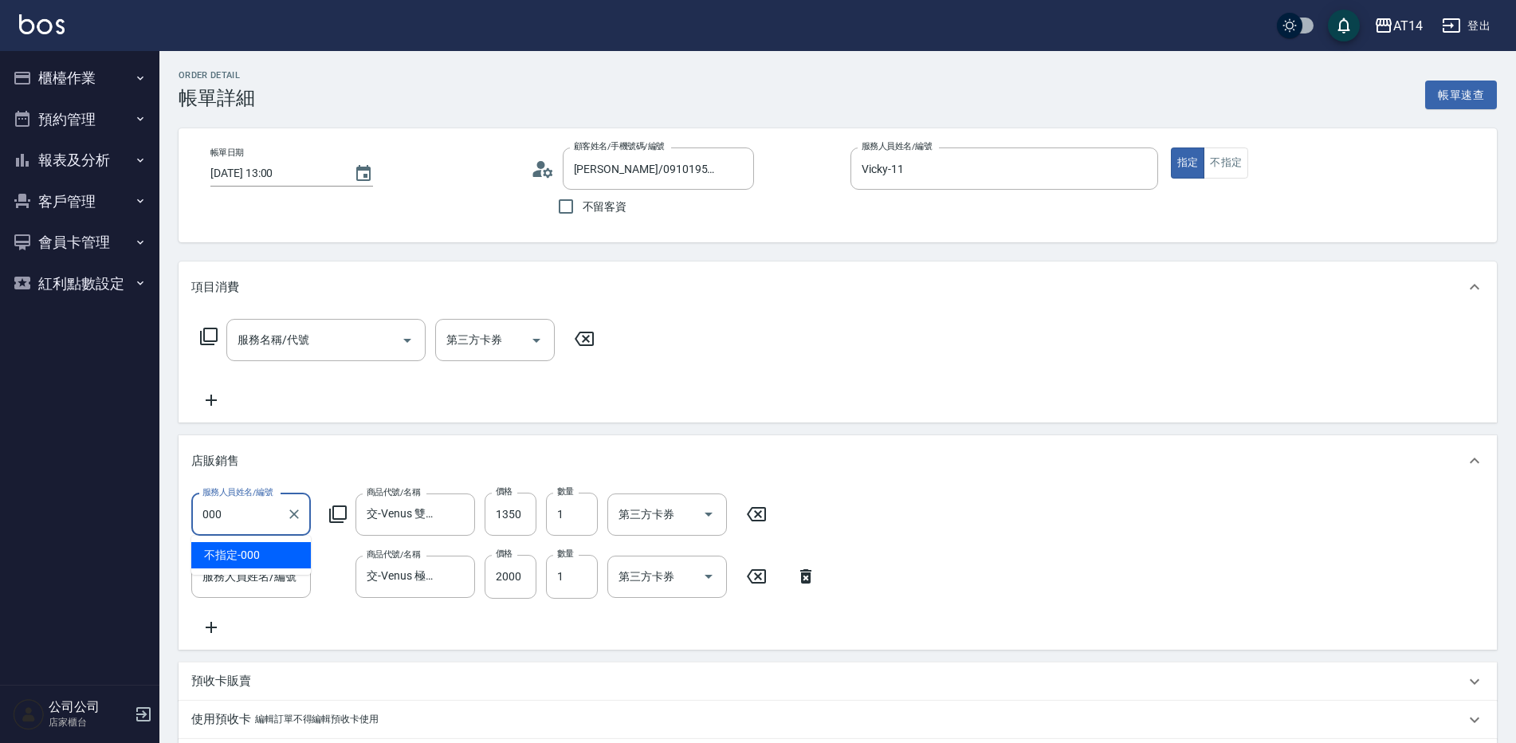
type input "不指定-000"
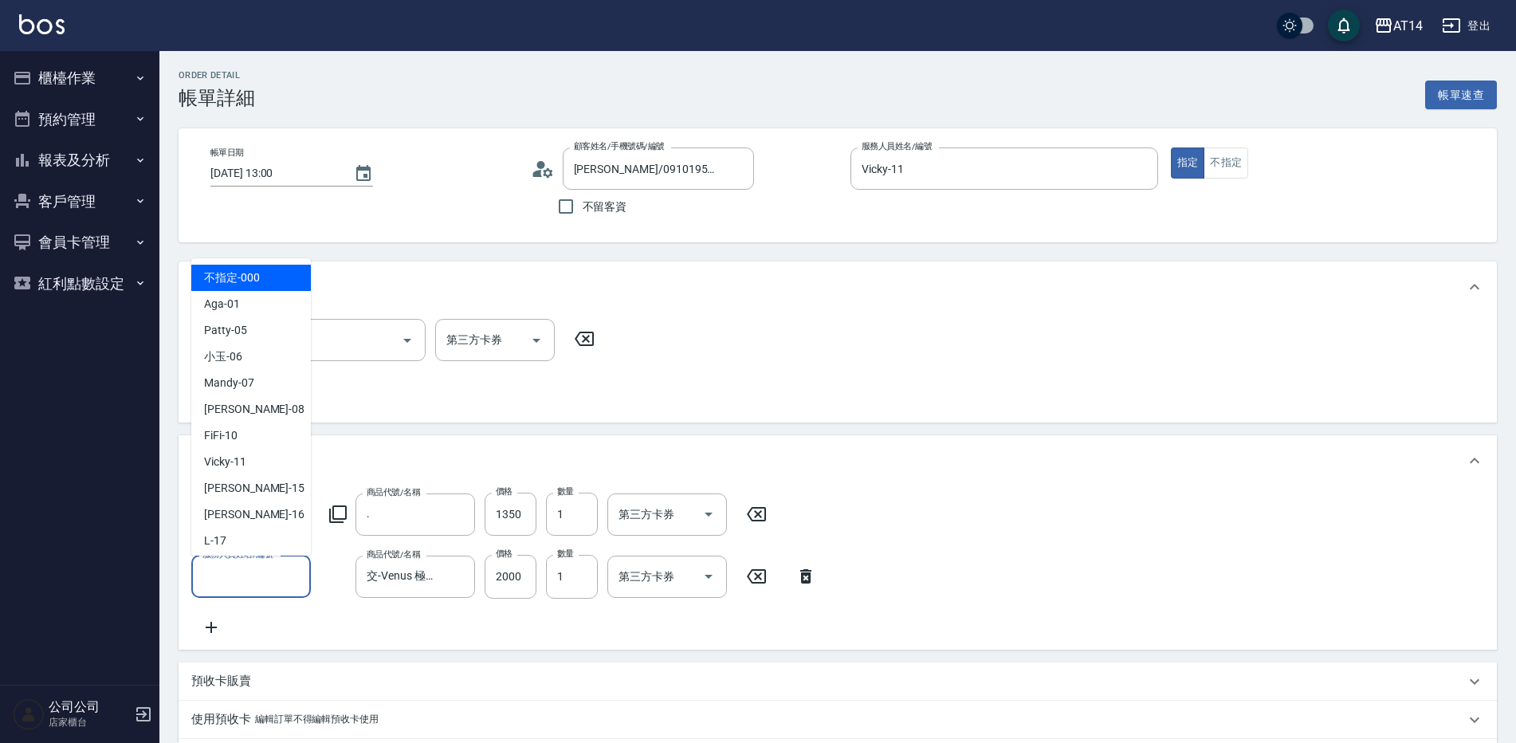
click at [281, 579] on input "服務人員姓名/編號" at bounding box center [250, 577] width 105 height 28
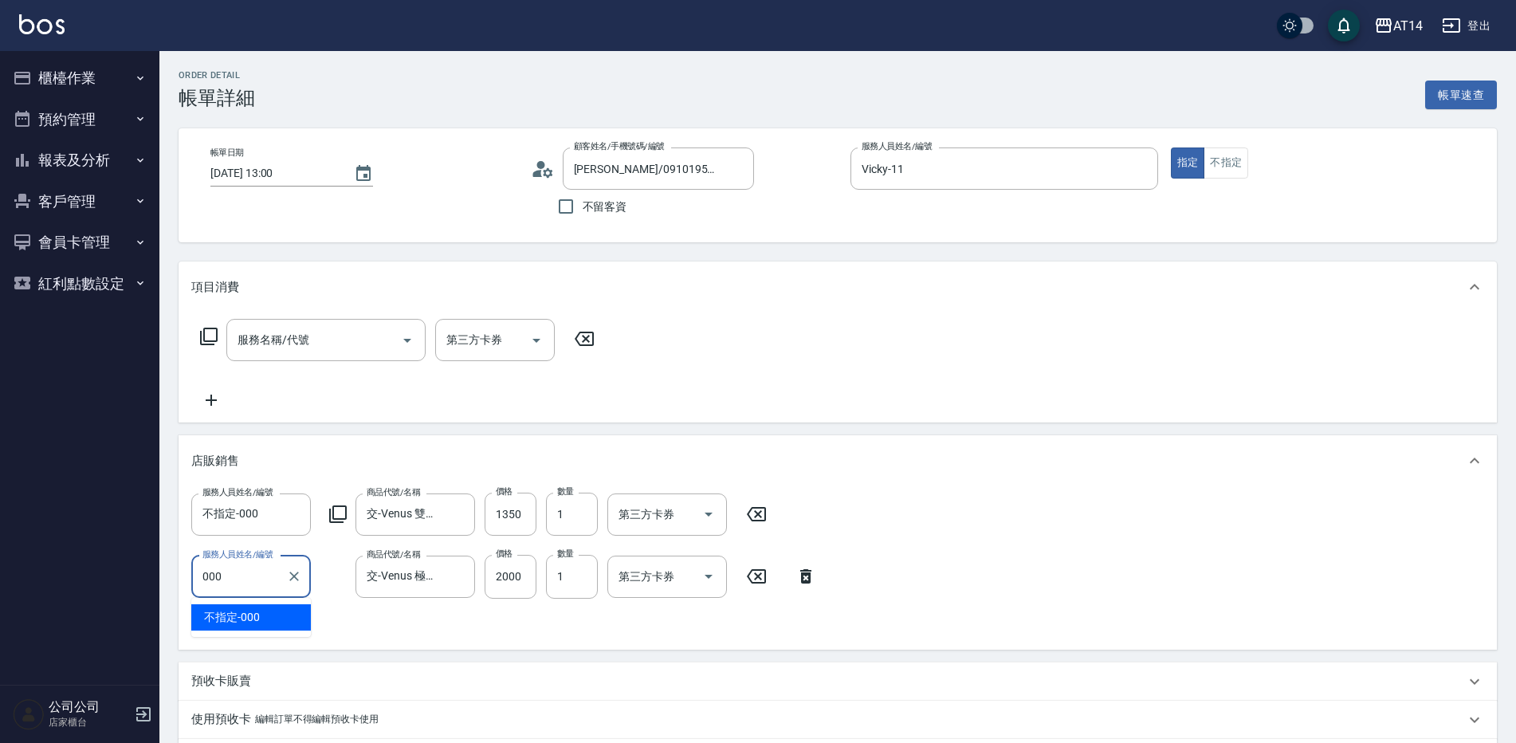
type input "不指定-000"
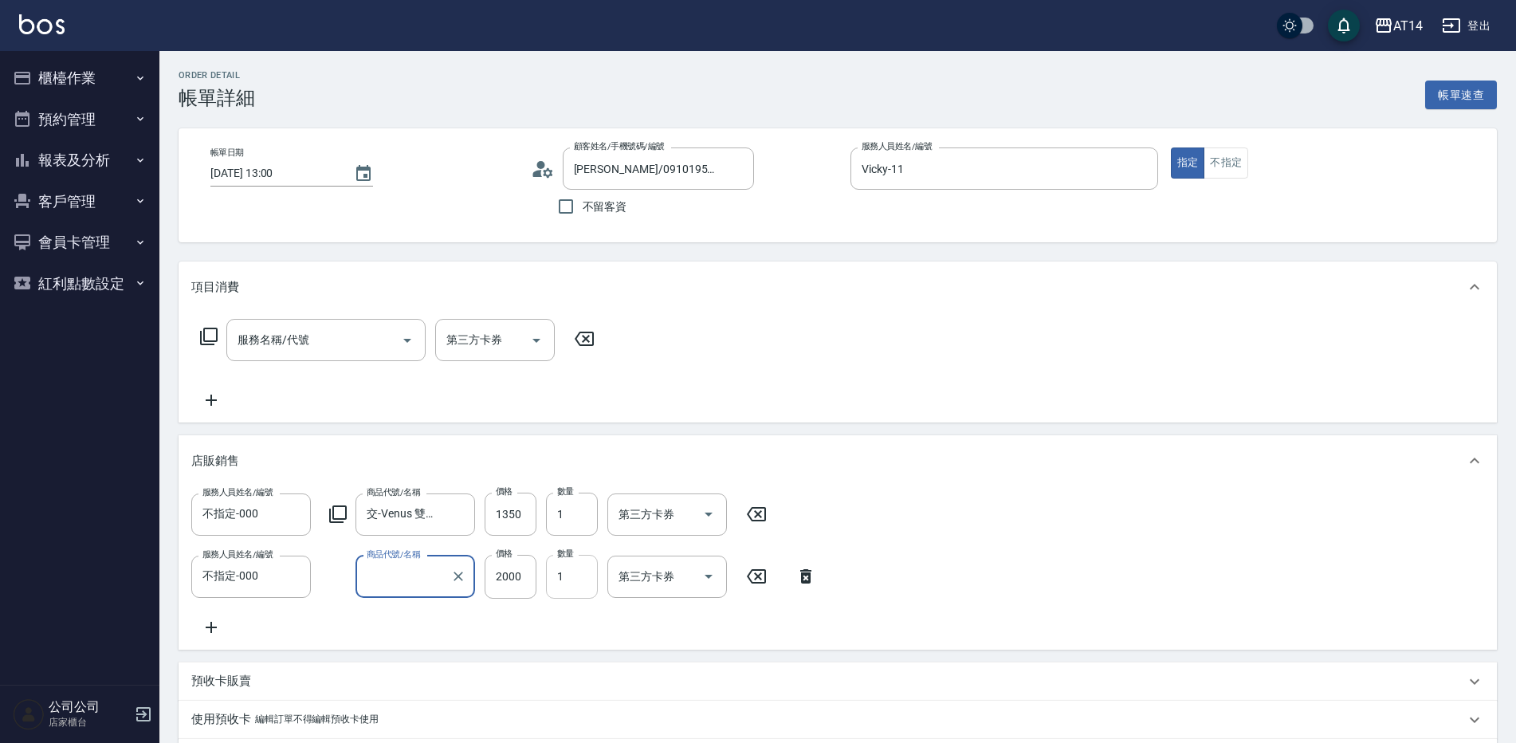
click at [576, 585] on input "1" at bounding box center [572, 576] width 52 height 43
type input "2"
type input "11"
type input "2"
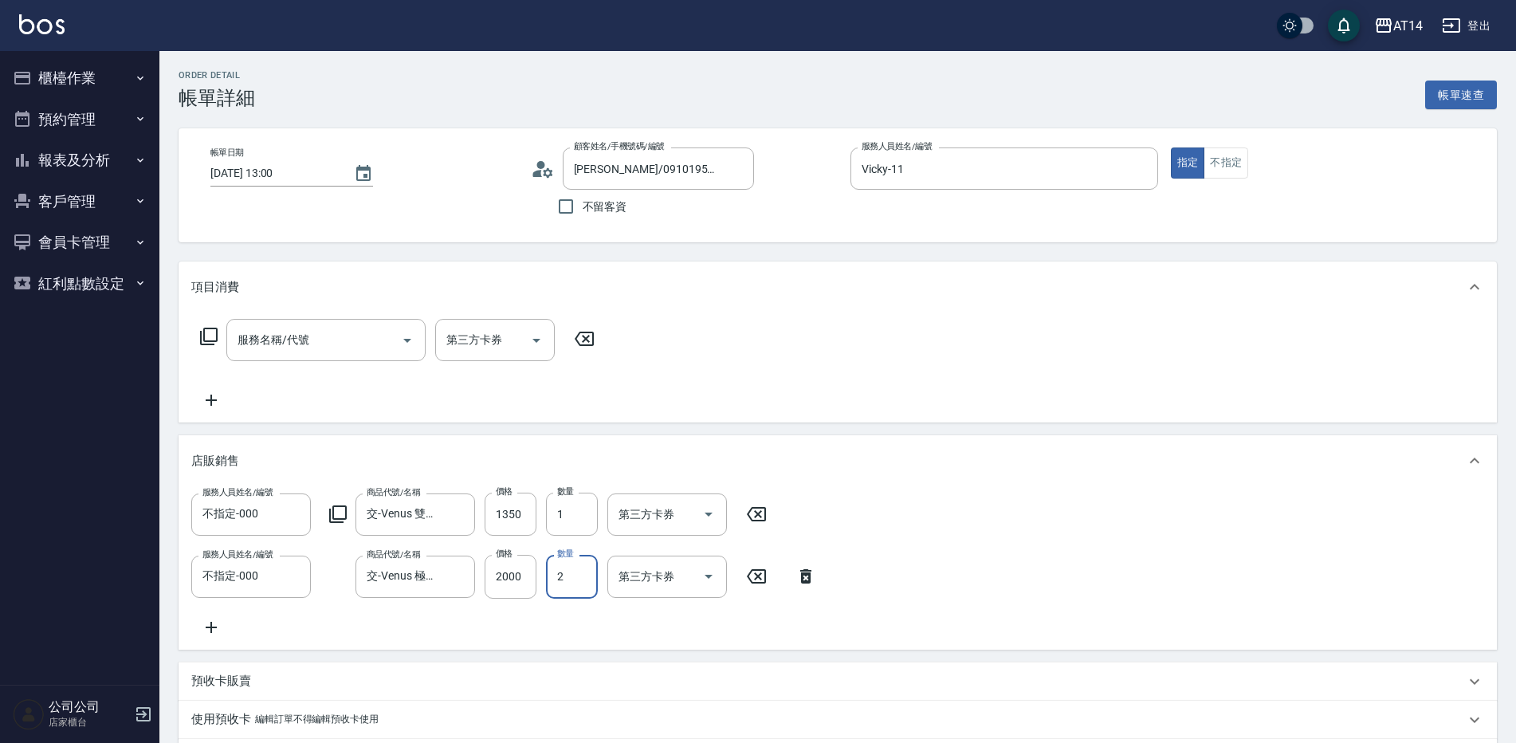
click at [650, 345] on div "服務名稱/代號 服務名稱/代號 第三方卡券 第三方卡券" at bounding box center [838, 367] width 1319 height 110
click at [343, 347] on input "服務名稱/代號" at bounding box center [314, 340] width 161 height 28
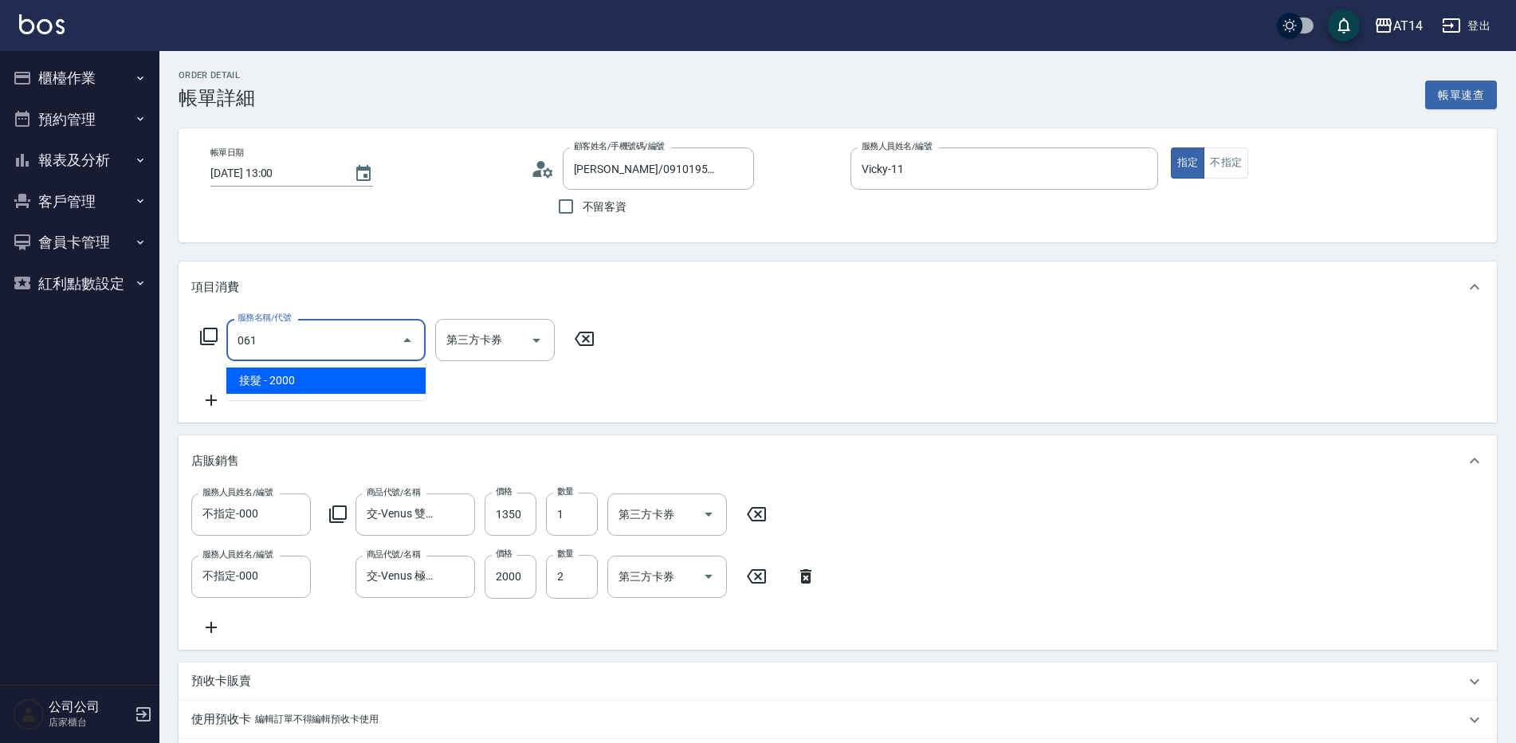
type input "061"
type input "15"
type input "接髮(061)"
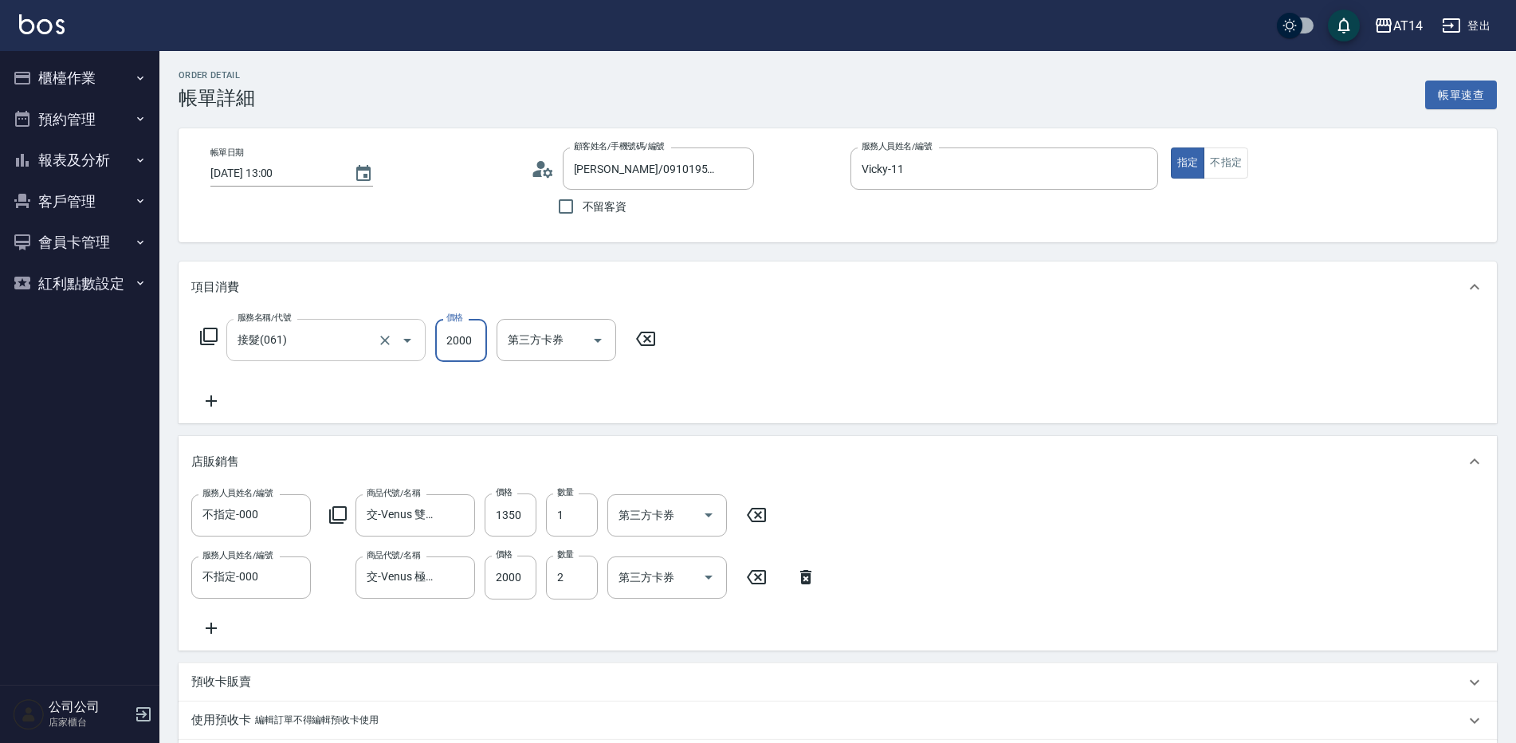
type input "9"
type input "11"
type input "965"
type input "13"
type input "9650"
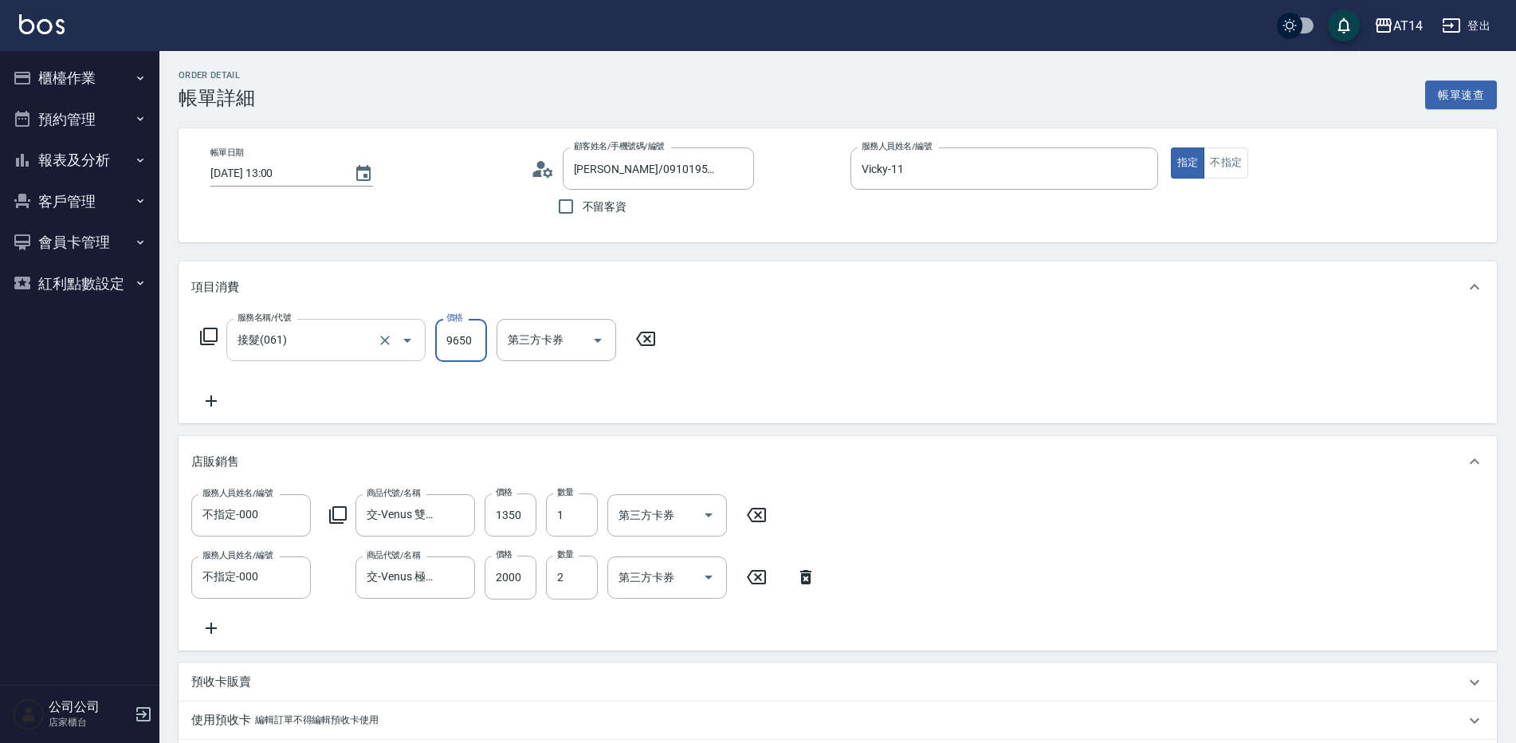
type input "30"
type input "9650"
click at [210, 403] on icon at bounding box center [211, 400] width 40 height 19
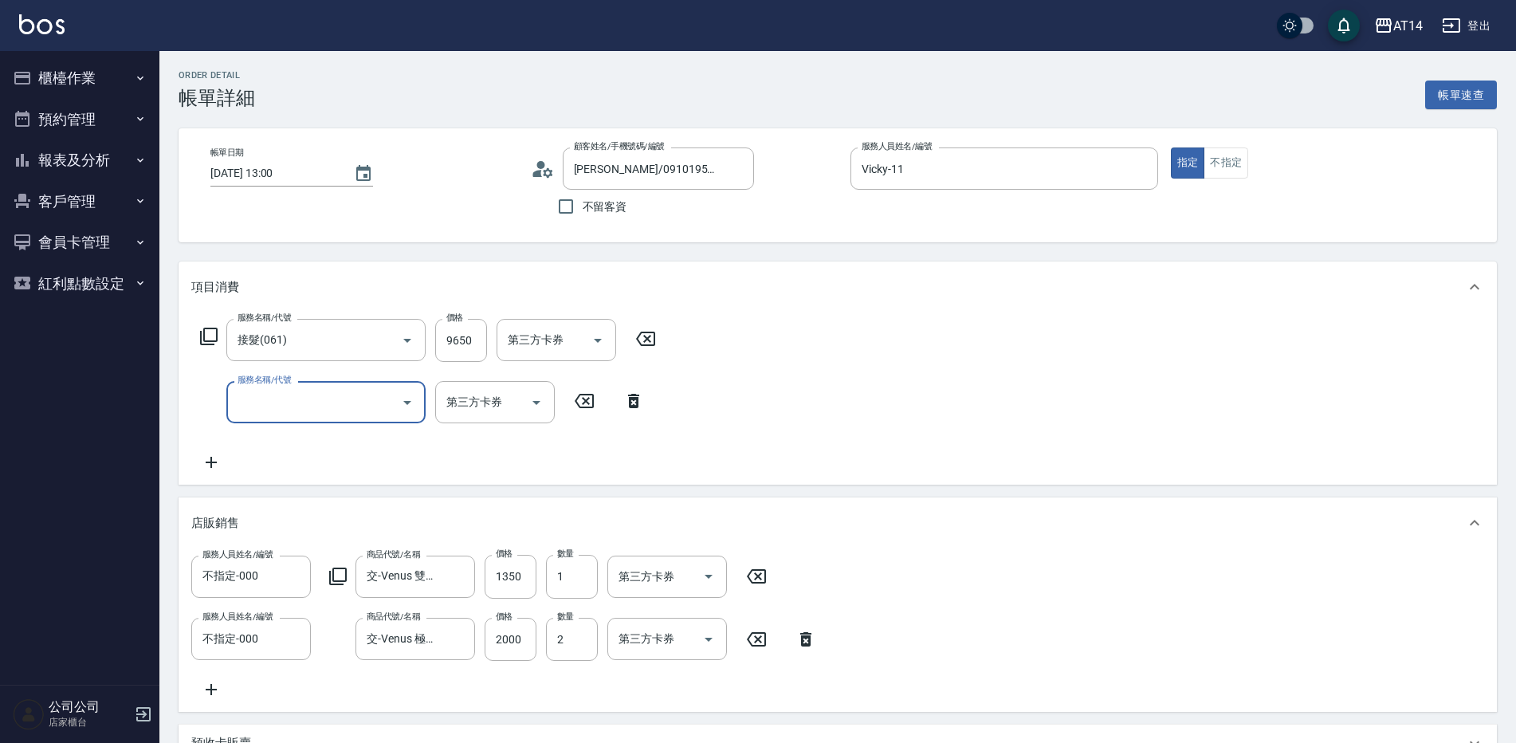
click at [310, 413] on input "服務名稱/代號" at bounding box center [314, 402] width 161 height 28
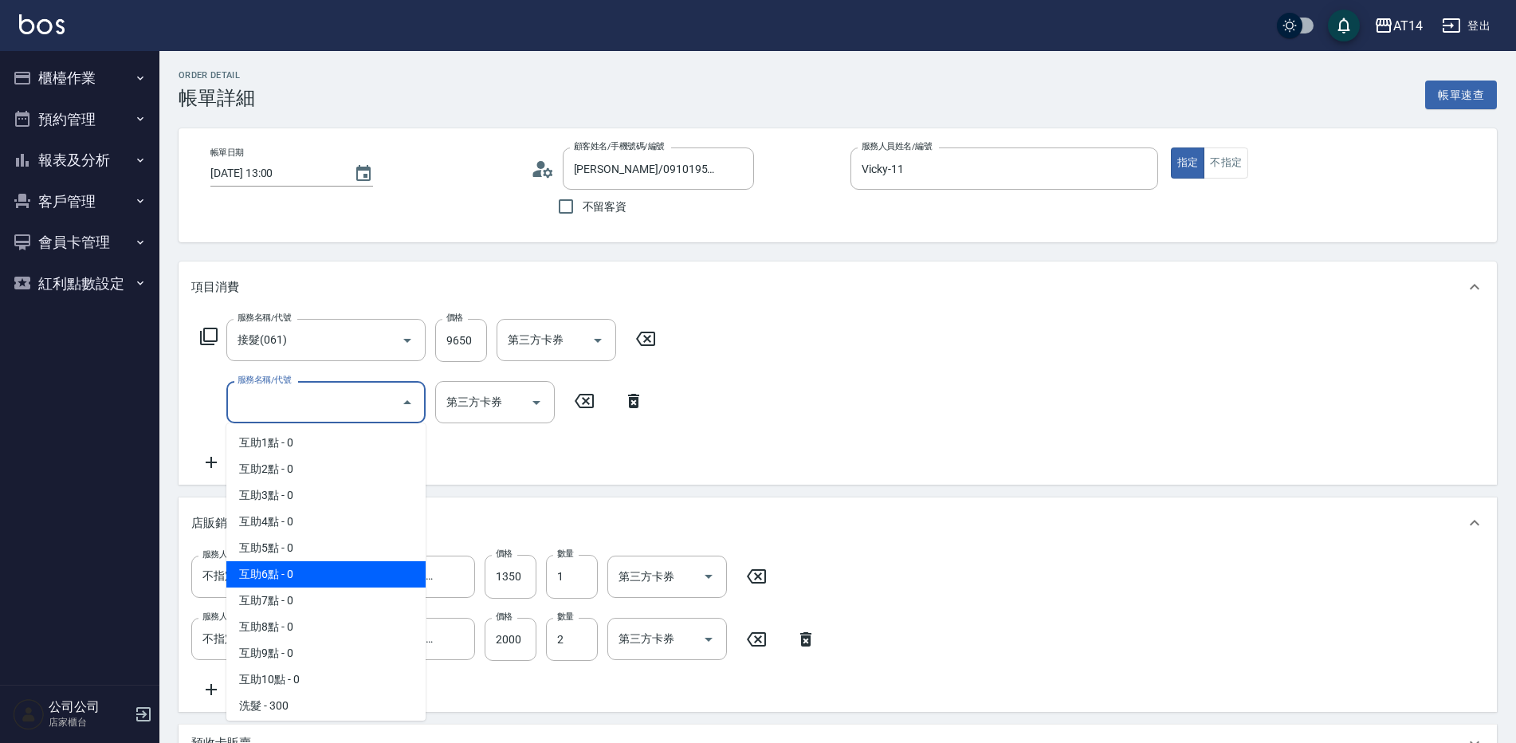
click at [320, 575] on span "互助6點 - 0" at bounding box center [325, 574] width 199 height 26
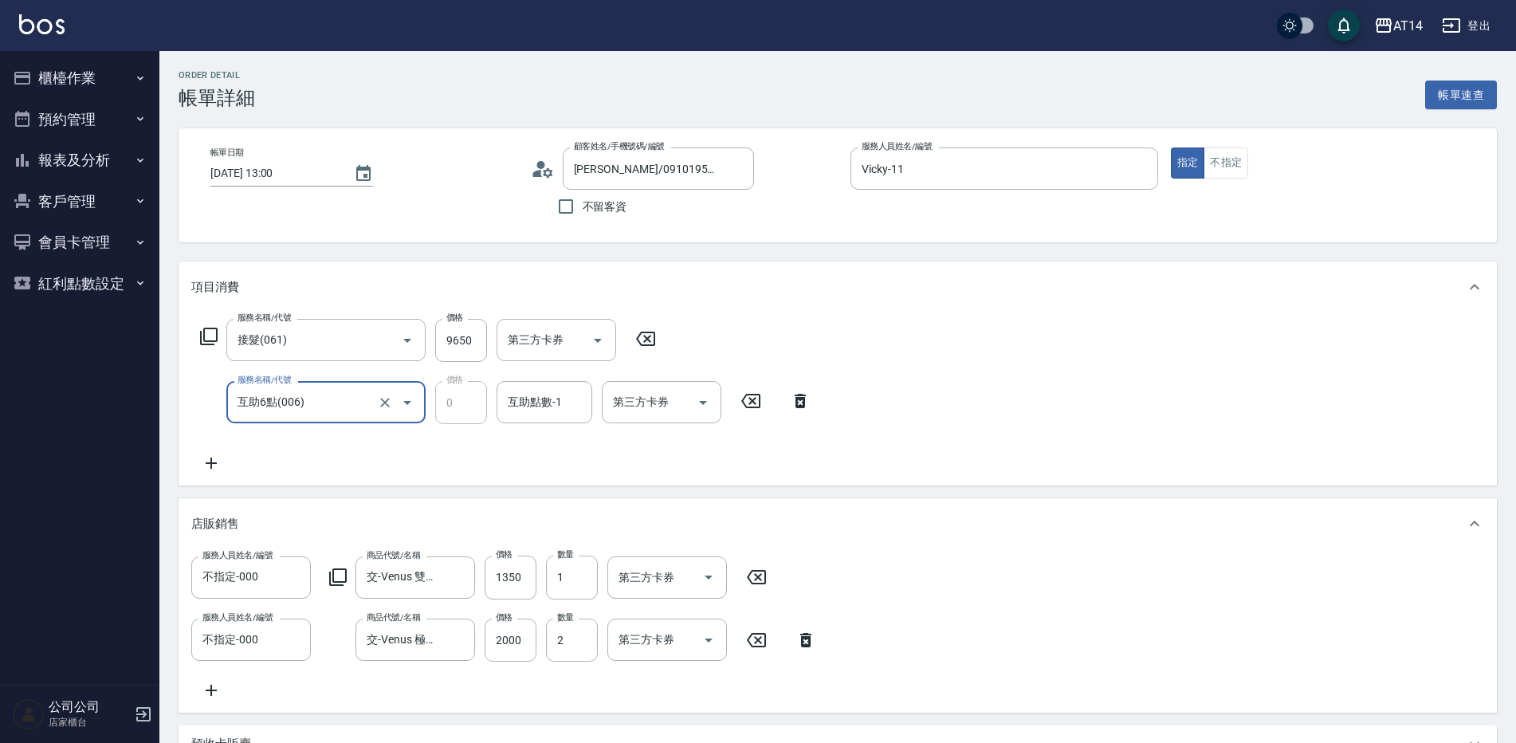
click at [368, 395] on input "互助6點(006)" at bounding box center [304, 402] width 140 height 28
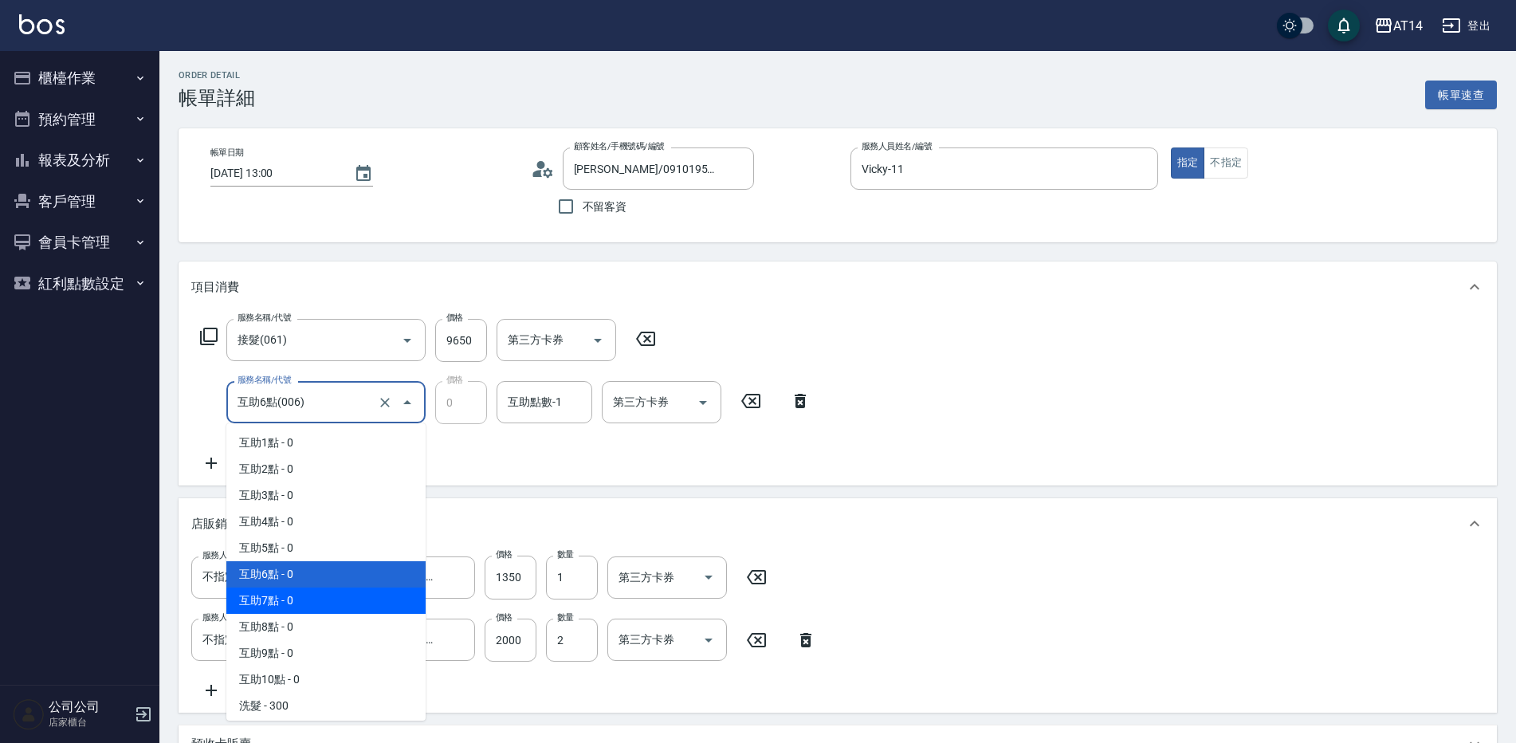
click at [323, 595] on span "互助7點 - 0" at bounding box center [325, 601] width 199 height 26
type input "互助7點(007)"
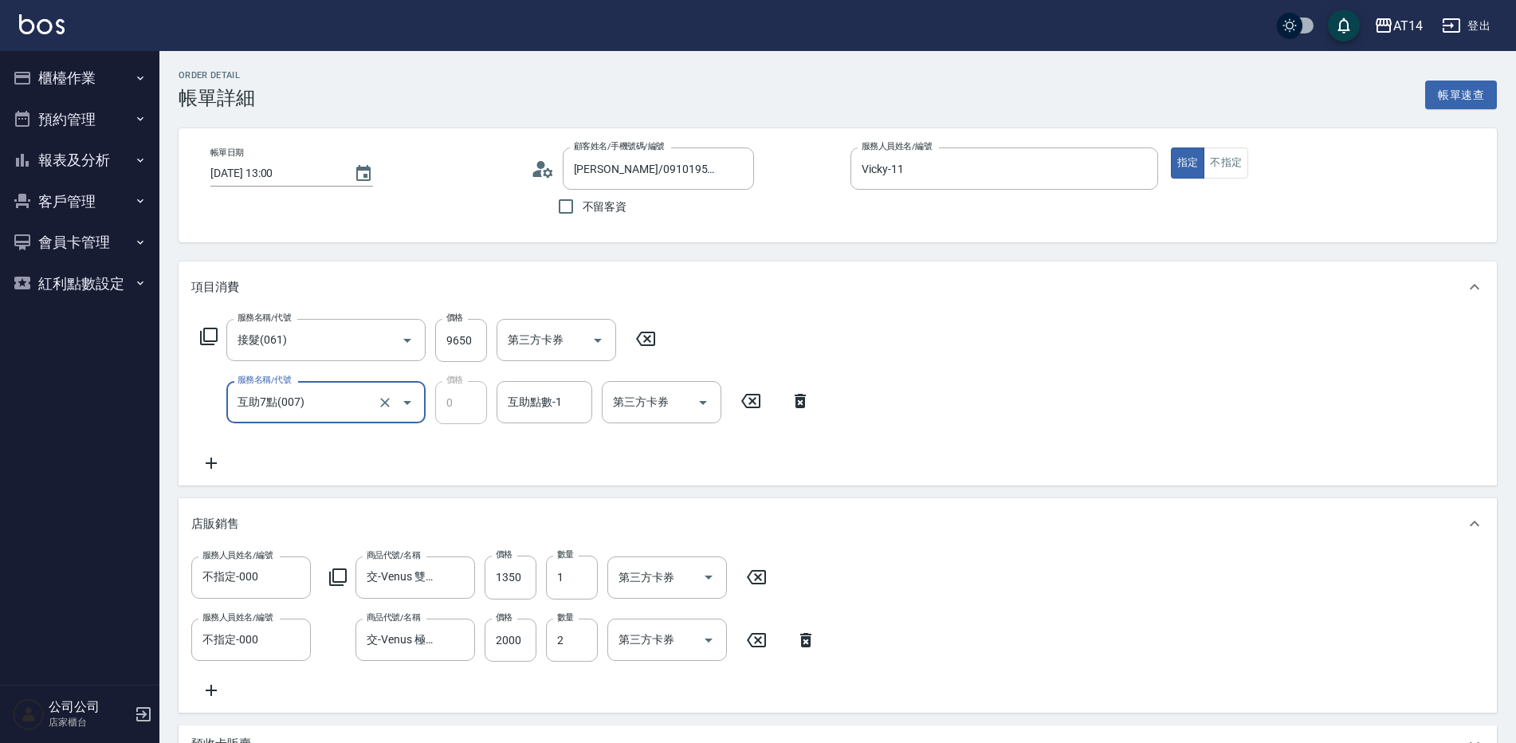
click at [552, 385] on div "互助點數-1" at bounding box center [545, 402] width 96 height 42
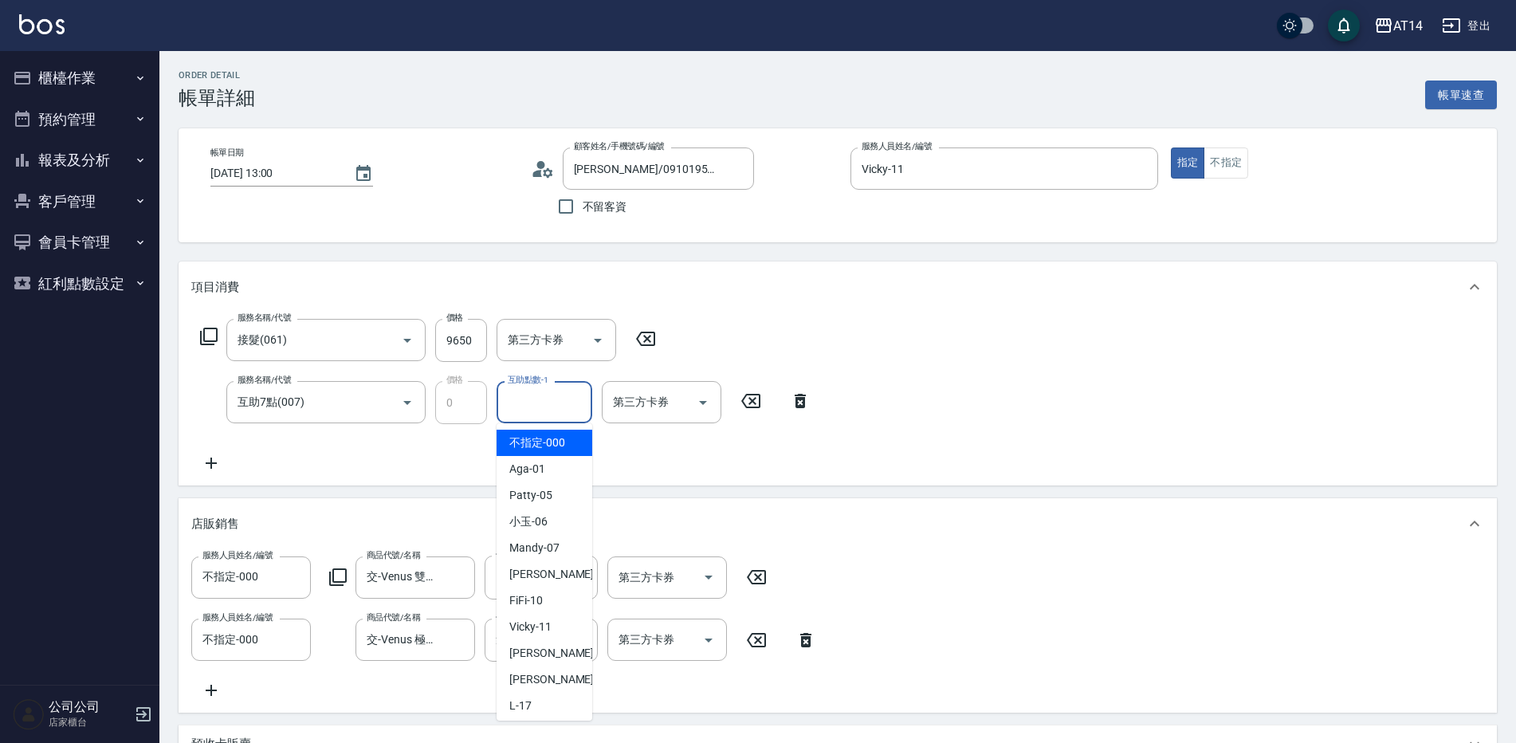
click at [547, 399] on input "互助點數-1" at bounding box center [544, 402] width 81 height 28
type input "[PERSON_NAME]-66"
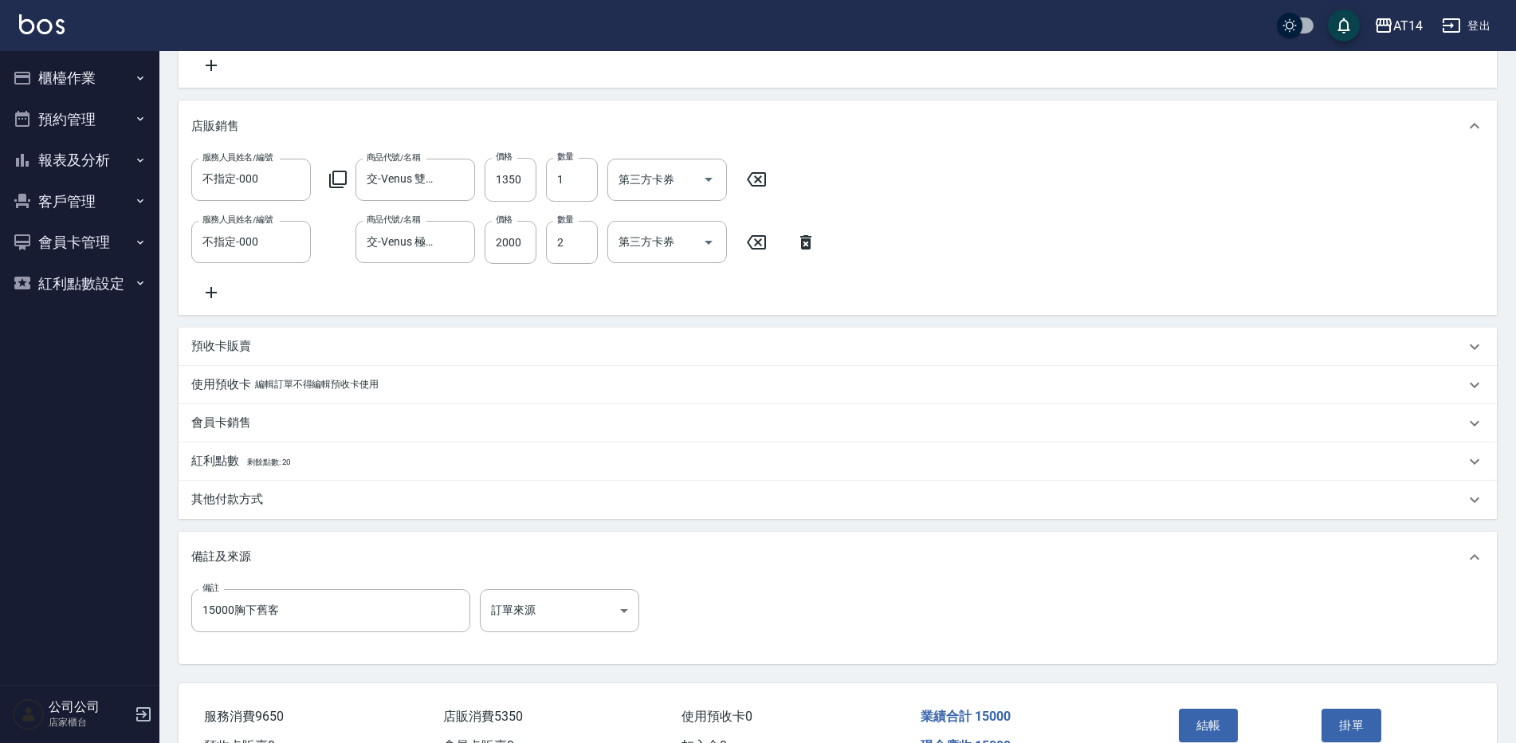
scroll to position [399, 0]
click at [617, 626] on body "AT14 登出 櫃檯作業 打帳單 帳單列表 掛單列表 現金收支登錄 材料自購登錄 每日結帳 排班表 掃碼打卡 預約管理 預約管理 單日預約紀錄 單週預約紀錄 …" at bounding box center [758, 214] width 1516 height 1227
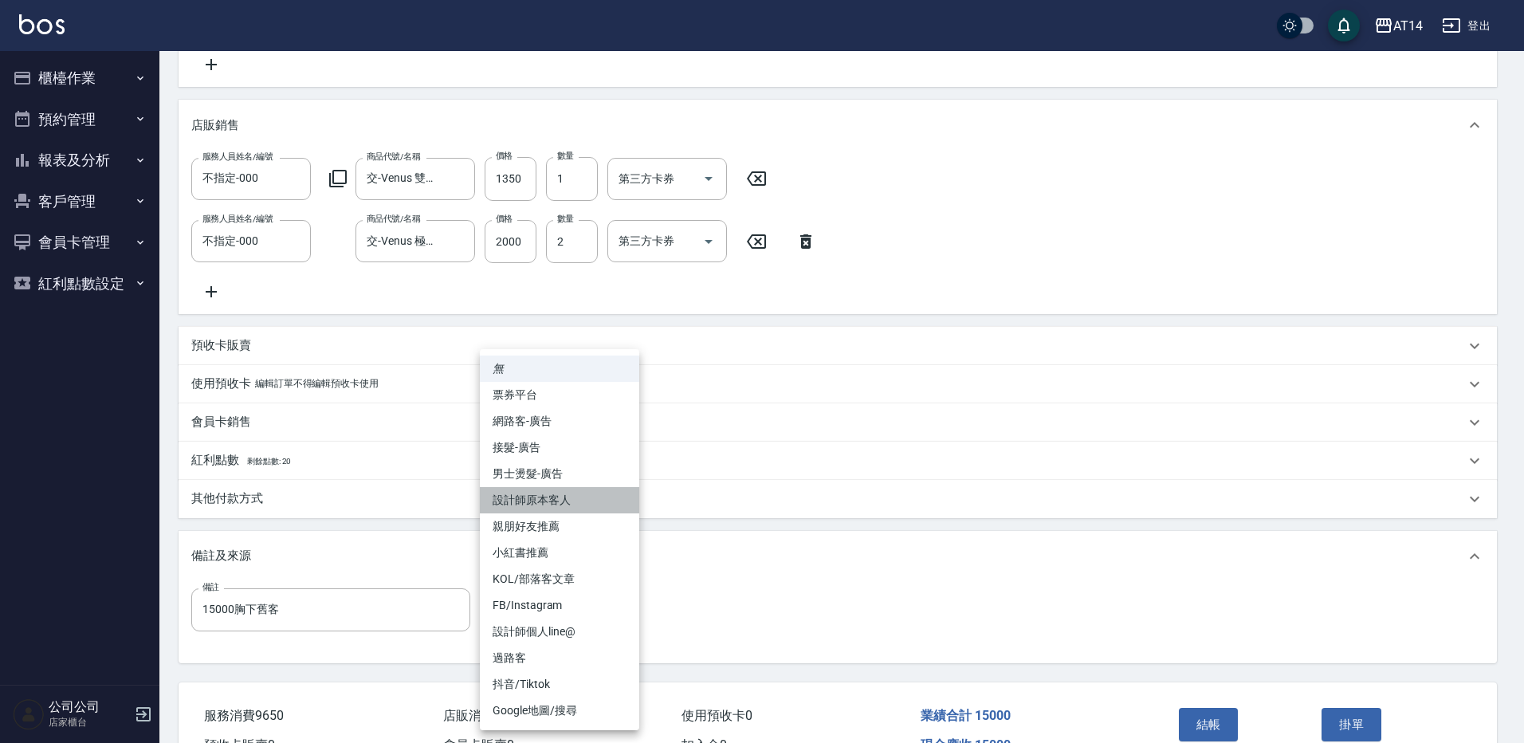
click at [607, 509] on li "設計師原本客人" at bounding box center [559, 500] width 159 height 26
type input "設計師原本客人"
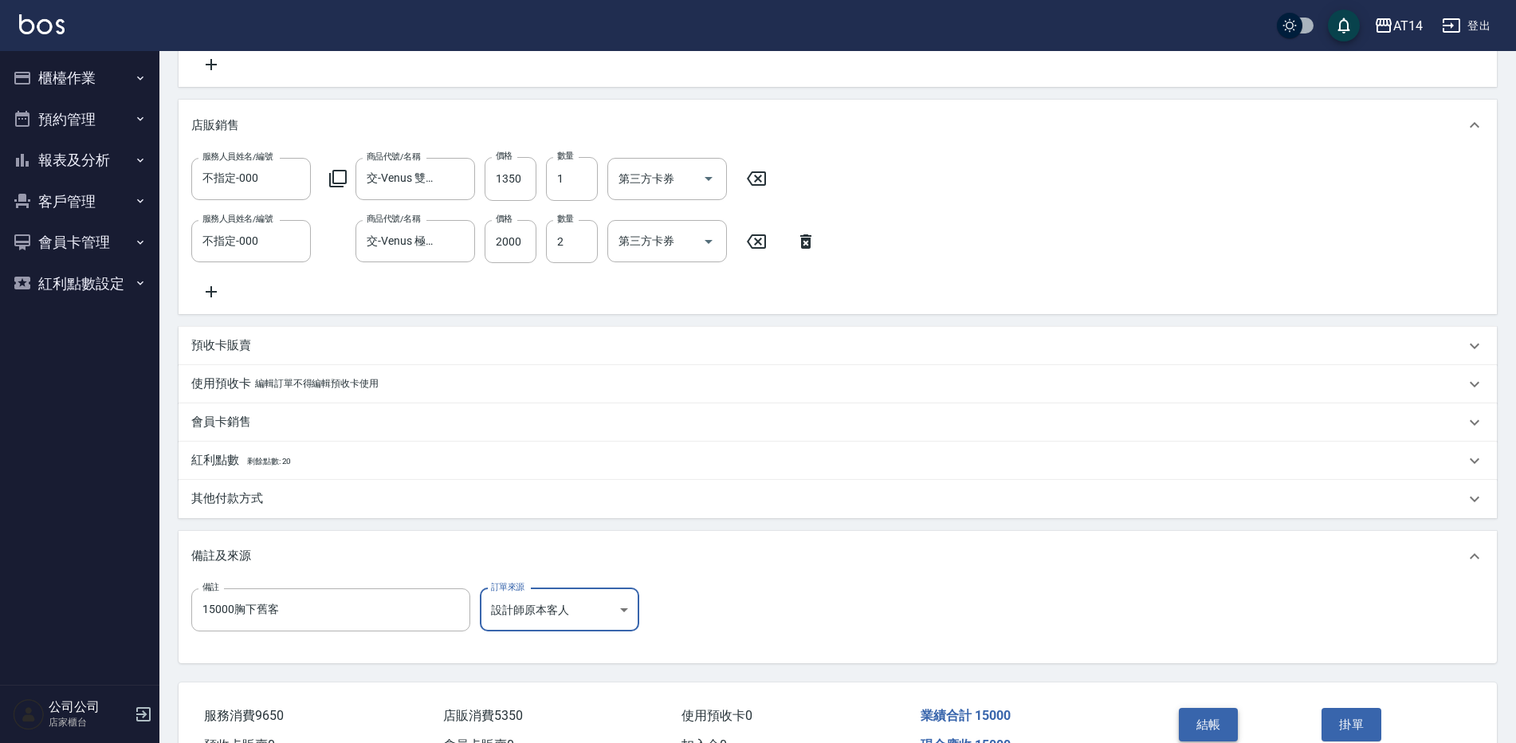
click at [1196, 727] on button "結帳" at bounding box center [1209, 724] width 60 height 33
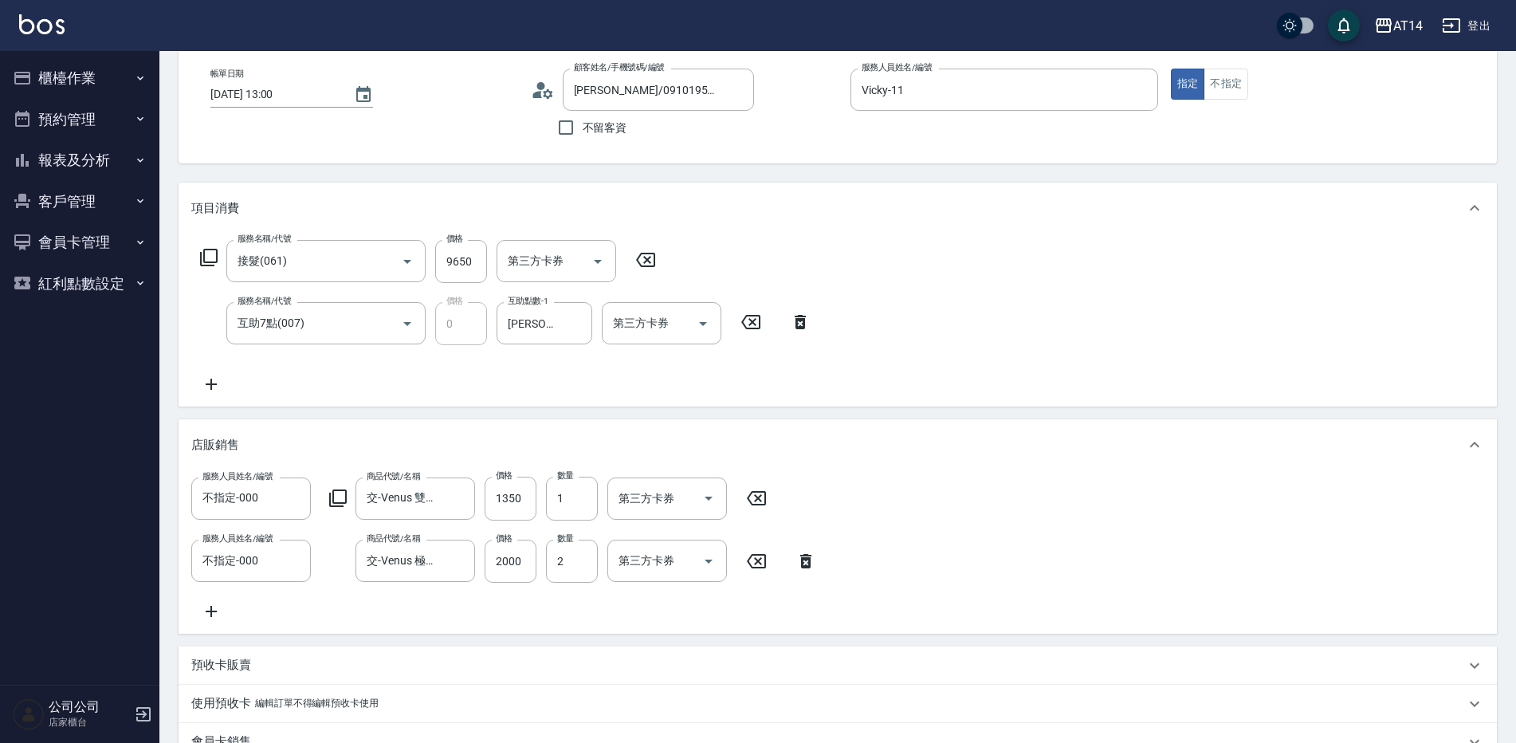
scroll to position [0, 0]
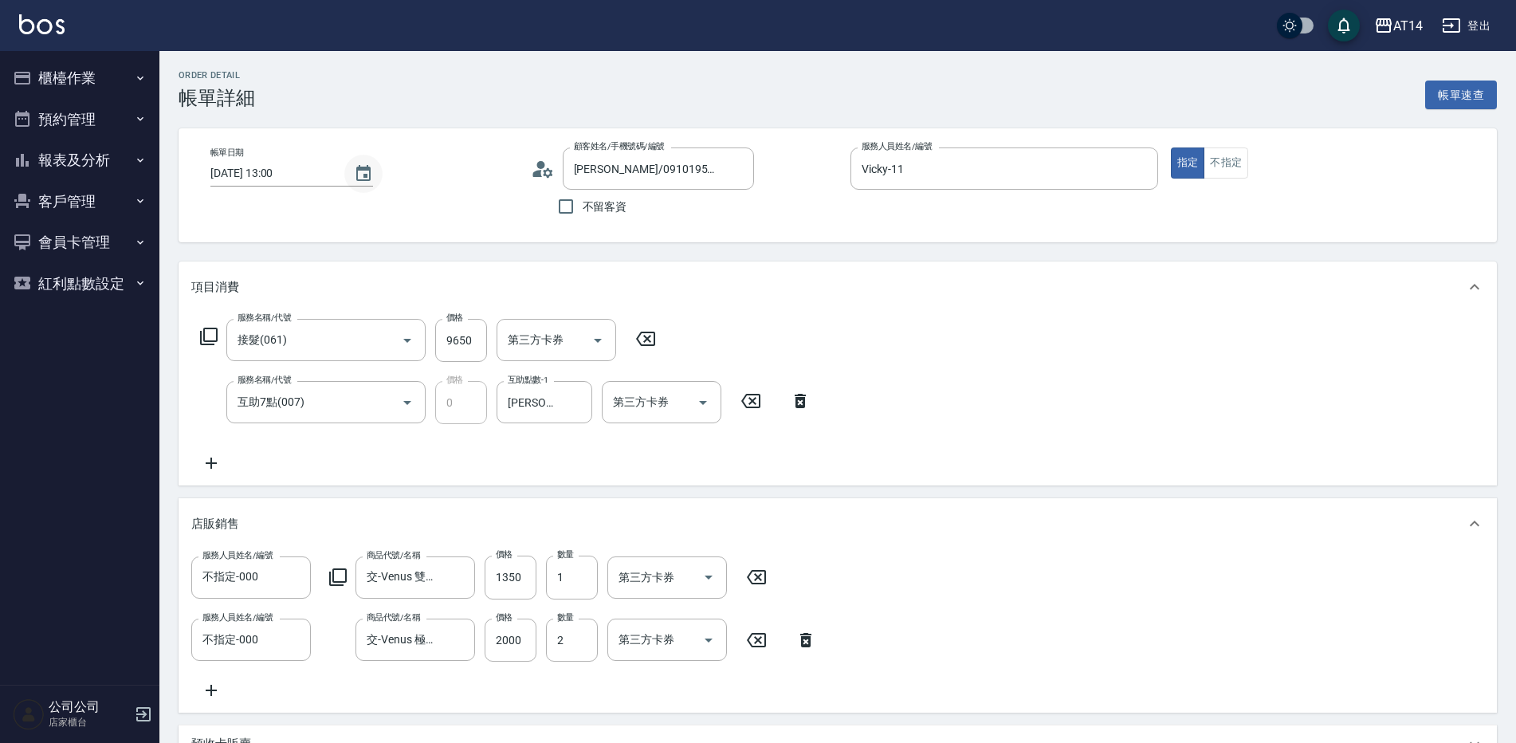
click at [367, 168] on icon "Choose date, selected date is 2025-10-13" at bounding box center [363, 173] width 14 height 16
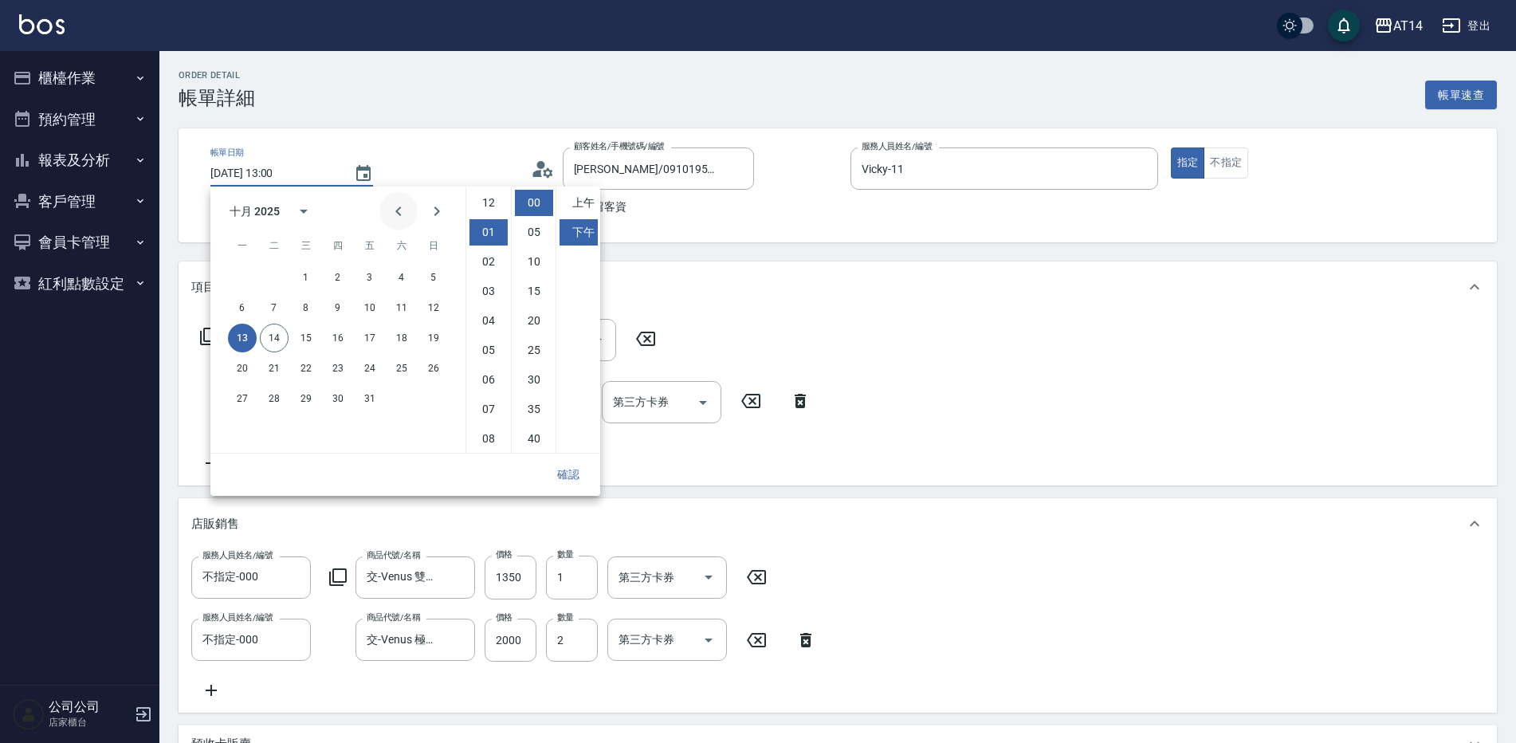
scroll to position [29, 0]
click at [280, 337] on button "14" at bounding box center [274, 338] width 29 height 29
type input "2025/10/14 13:00"
click at [940, 225] on div "帳單日期 2025/10/14 13:00 顧客姓名/手機號碼/編號 彭渝鈞/0910195143/null 顧客姓名/手機號碼/編號 不留客資 服務人員姓名…" at bounding box center [838, 185] width 1319 height 114
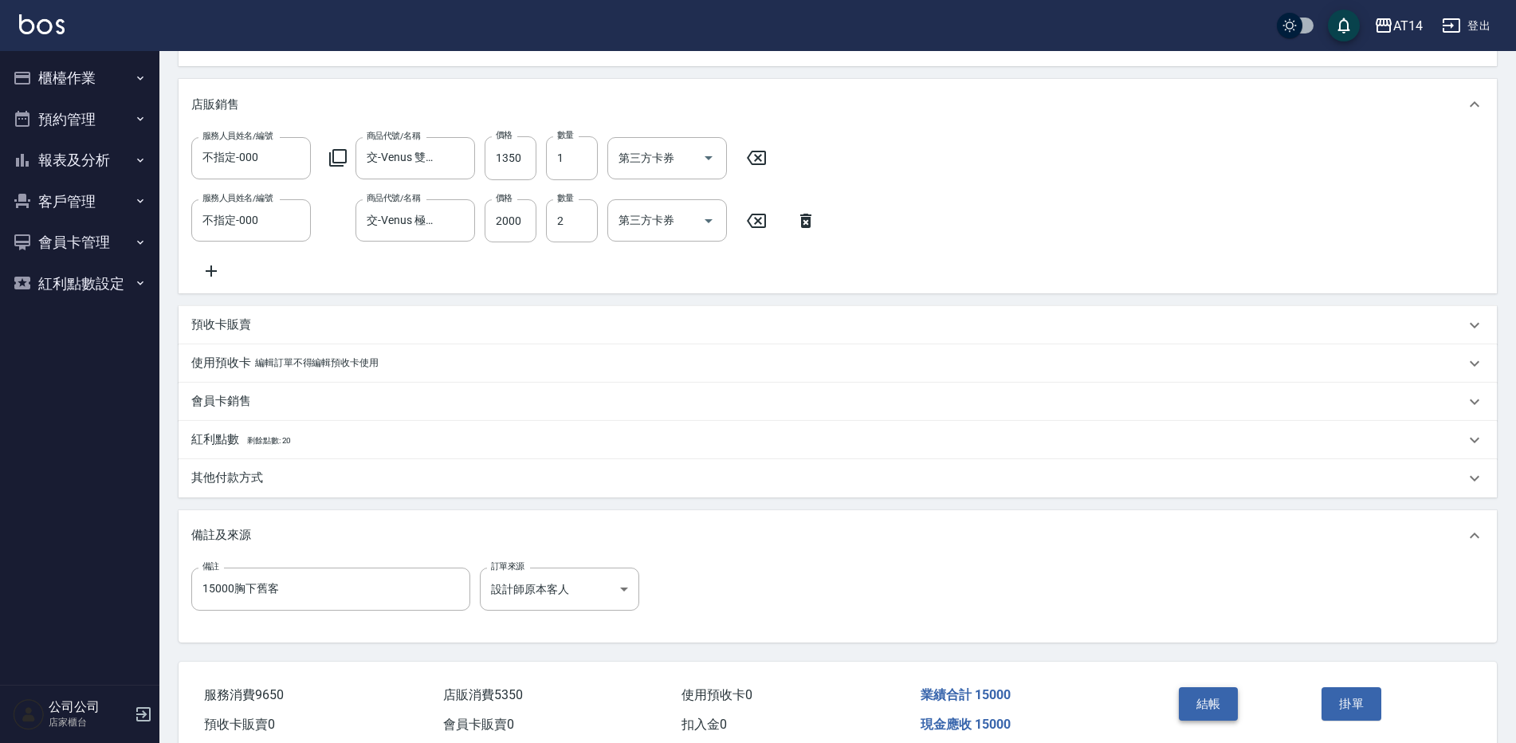
scroll to position [478, 0]
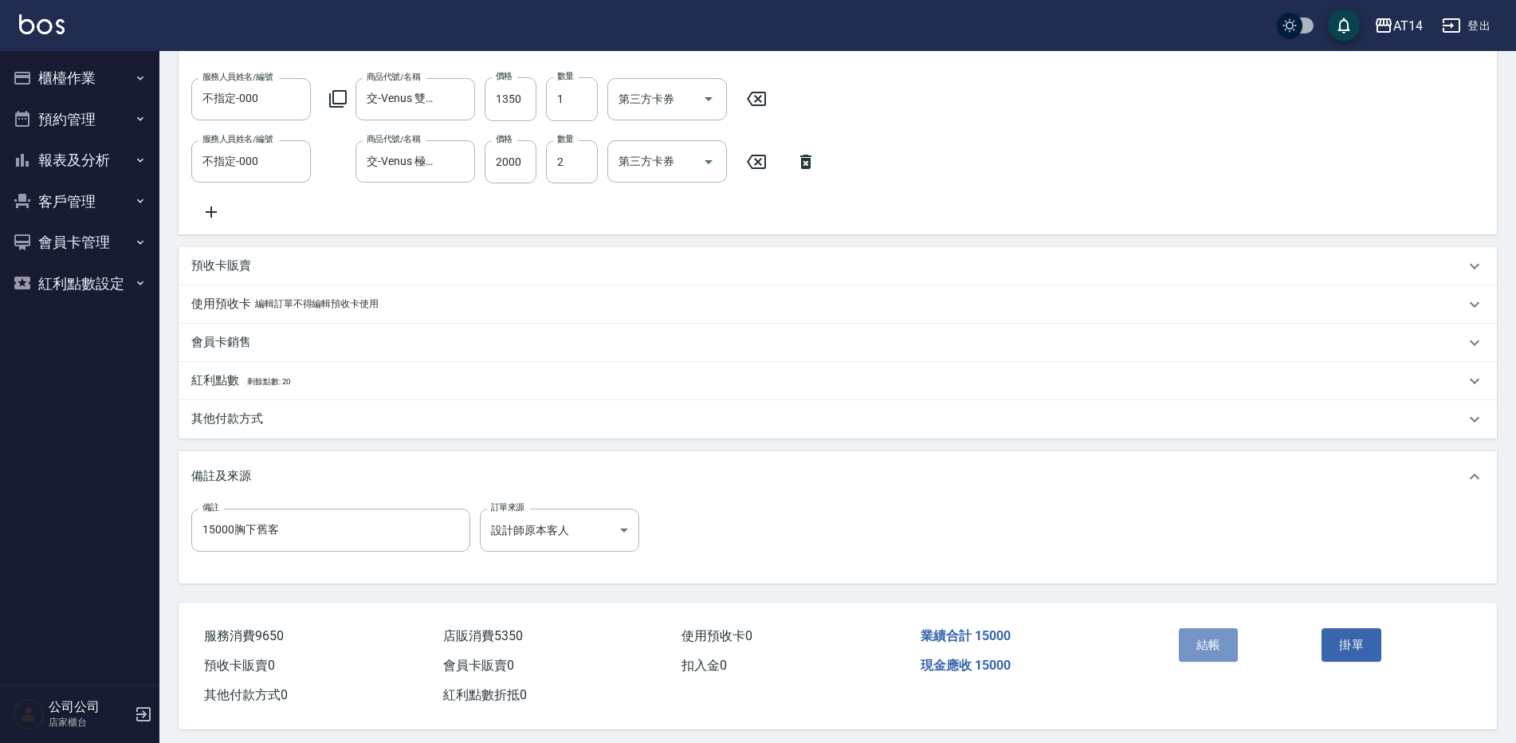
click at [1197, 655] on button "結帳" at bounding box center [1209, 644] width 60 height 33
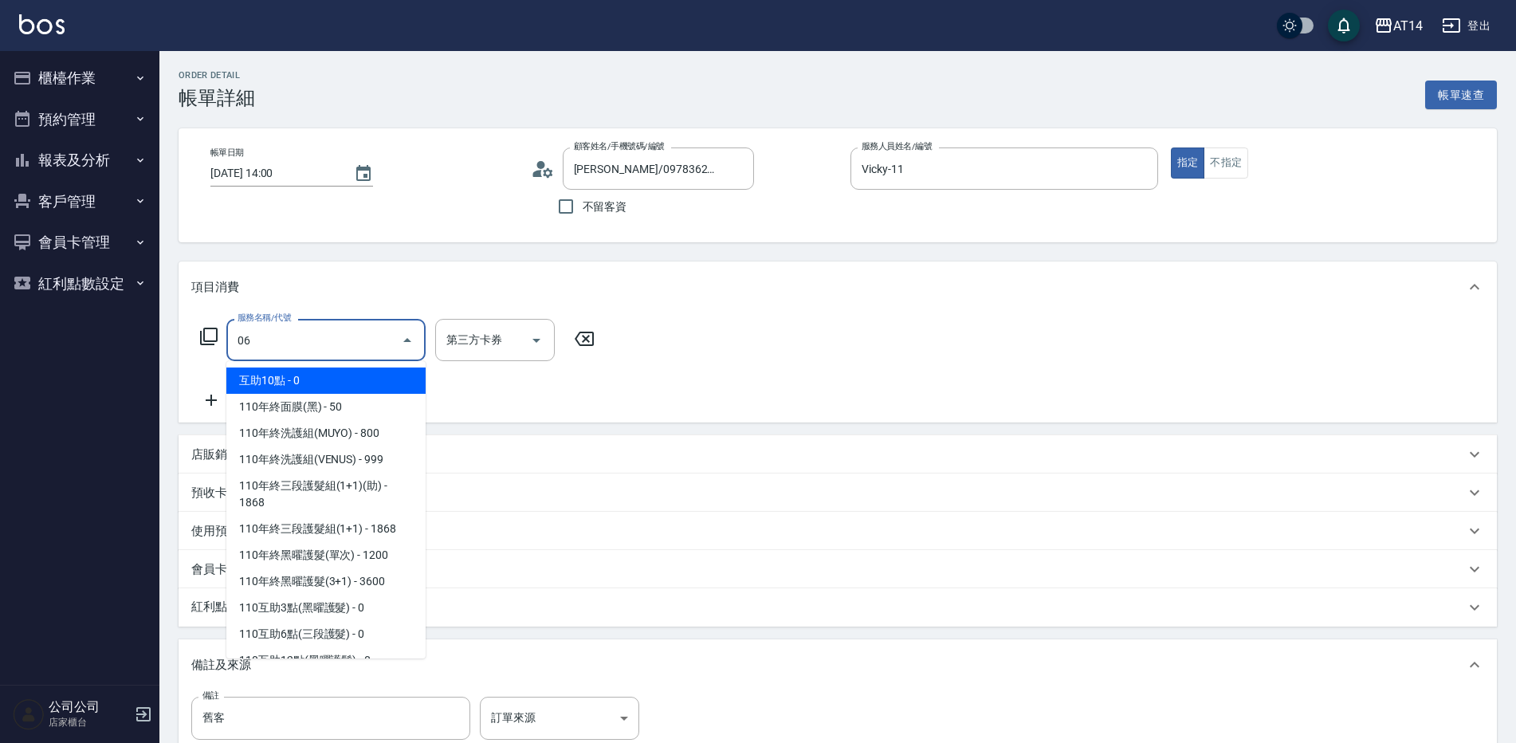
type input "061"
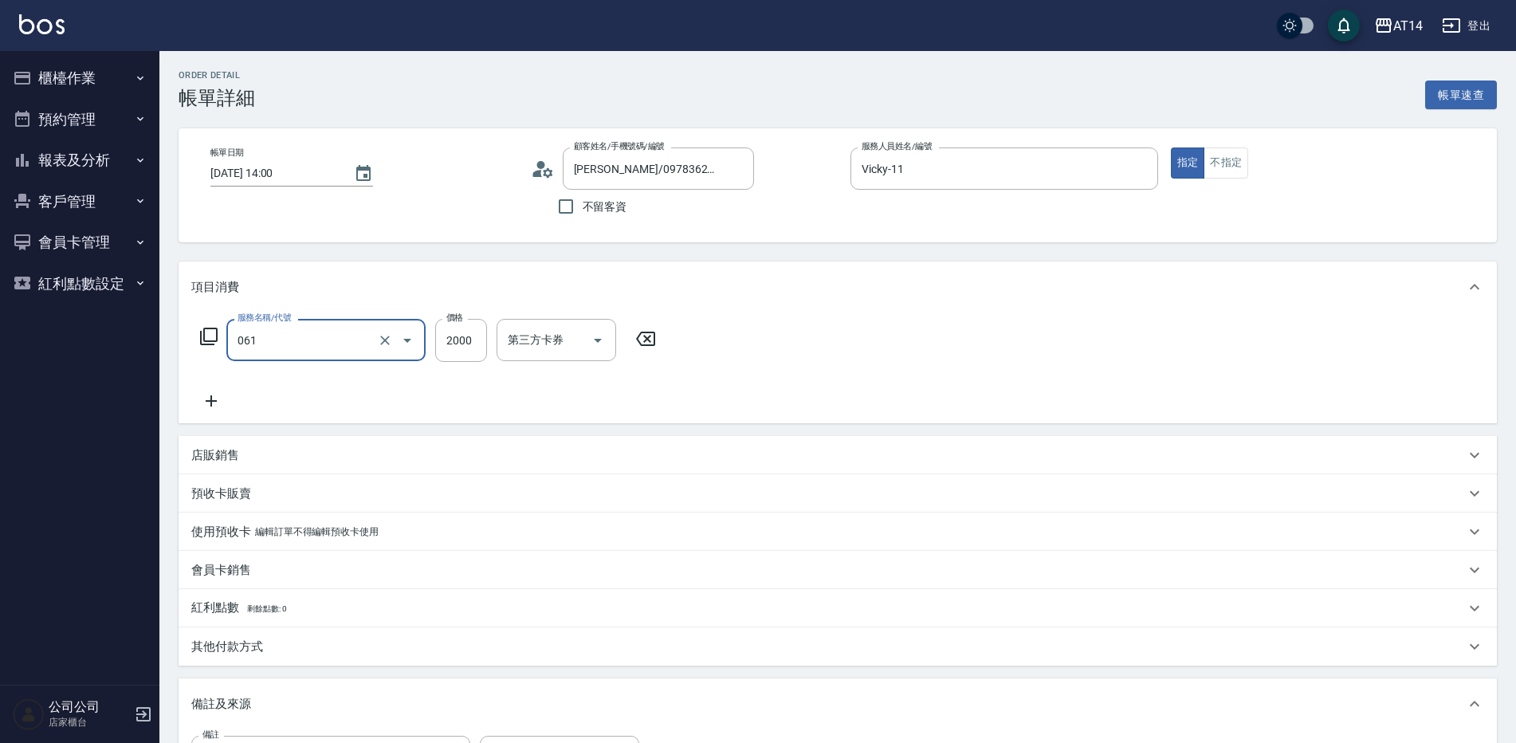
type input "4"
type input "接髮(061)"
type input "5"
type input "0"
type input "500"
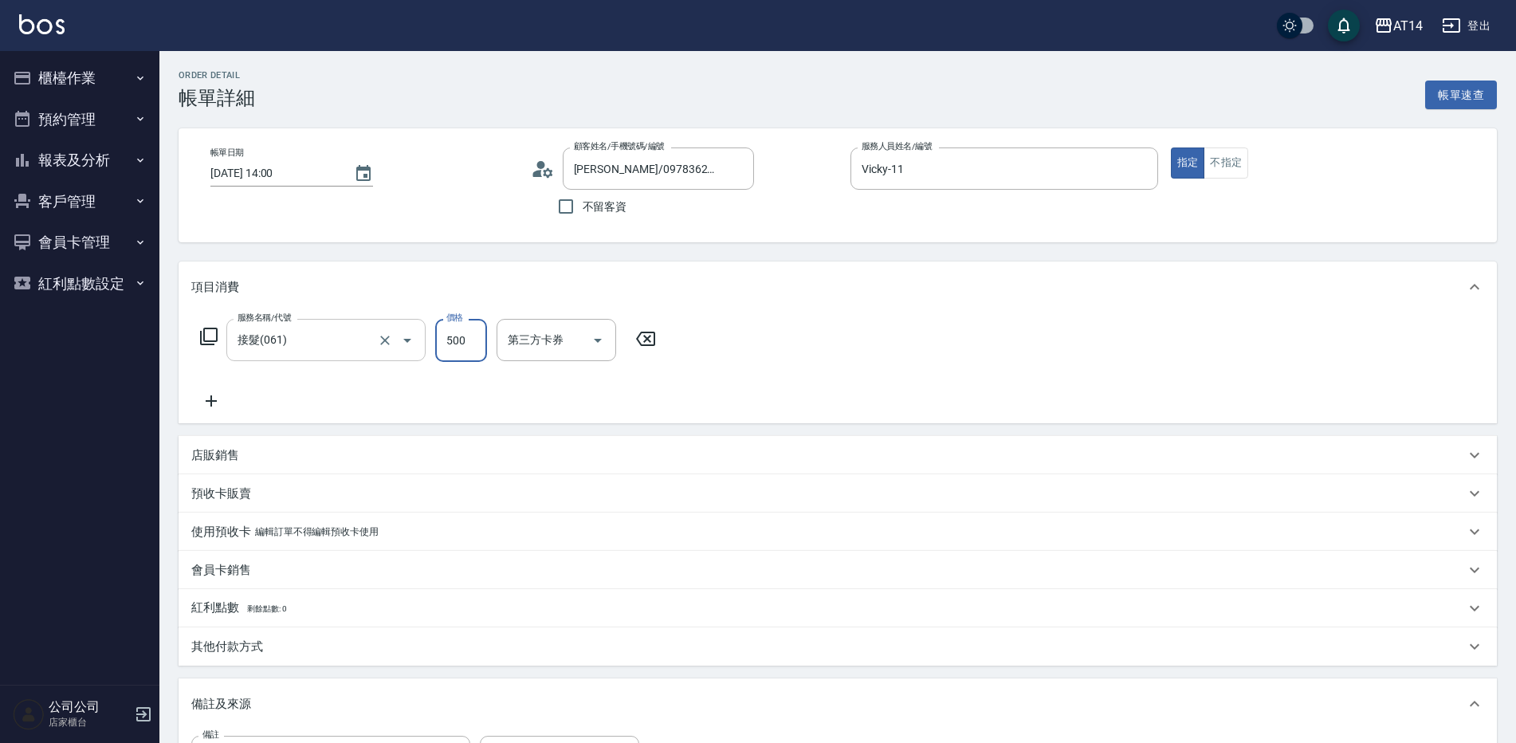
type input "1"
type input "5000"
type input "10"
type input "5000"
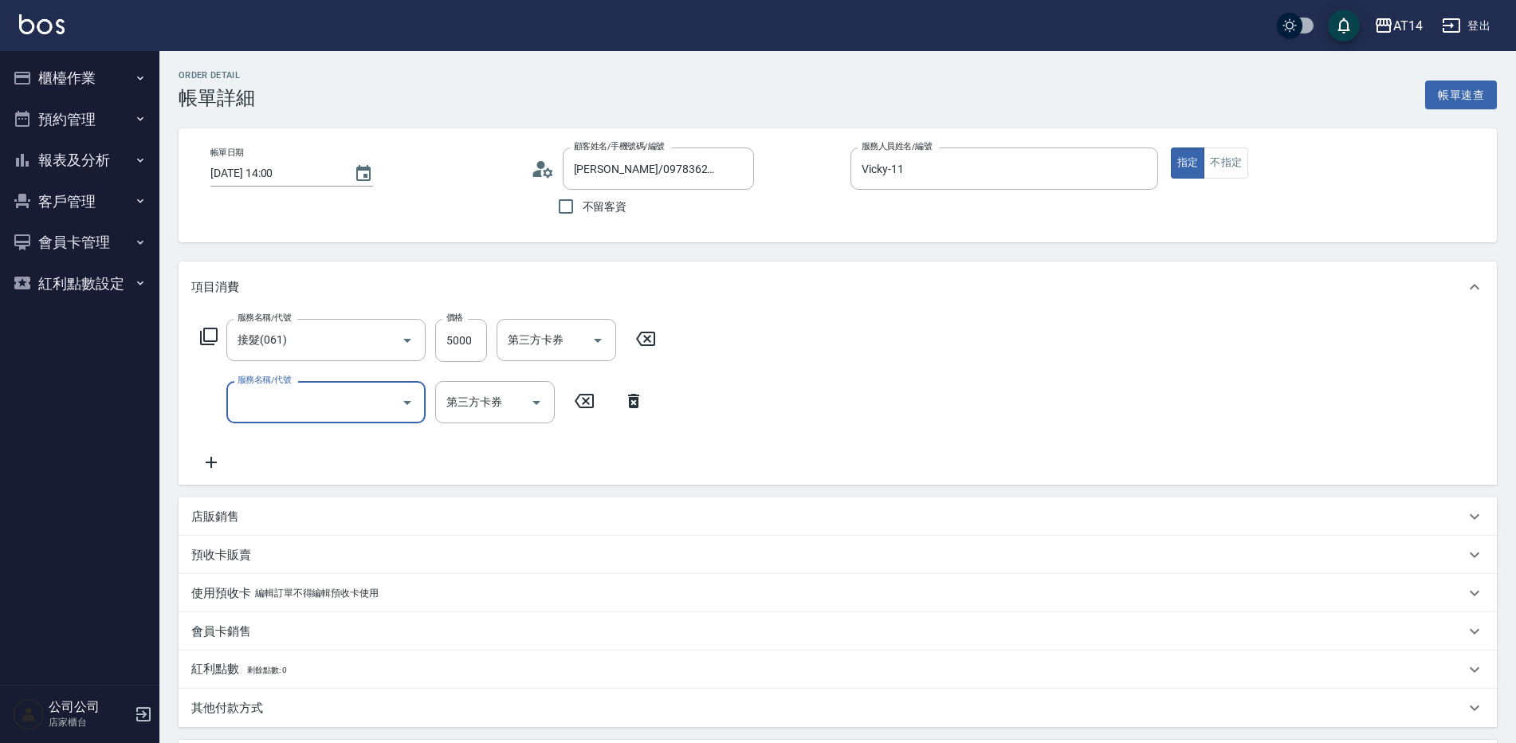
click at [352, 403] on input "服務名稱/代號" at bounding box center [314, 402] width 161 height 28
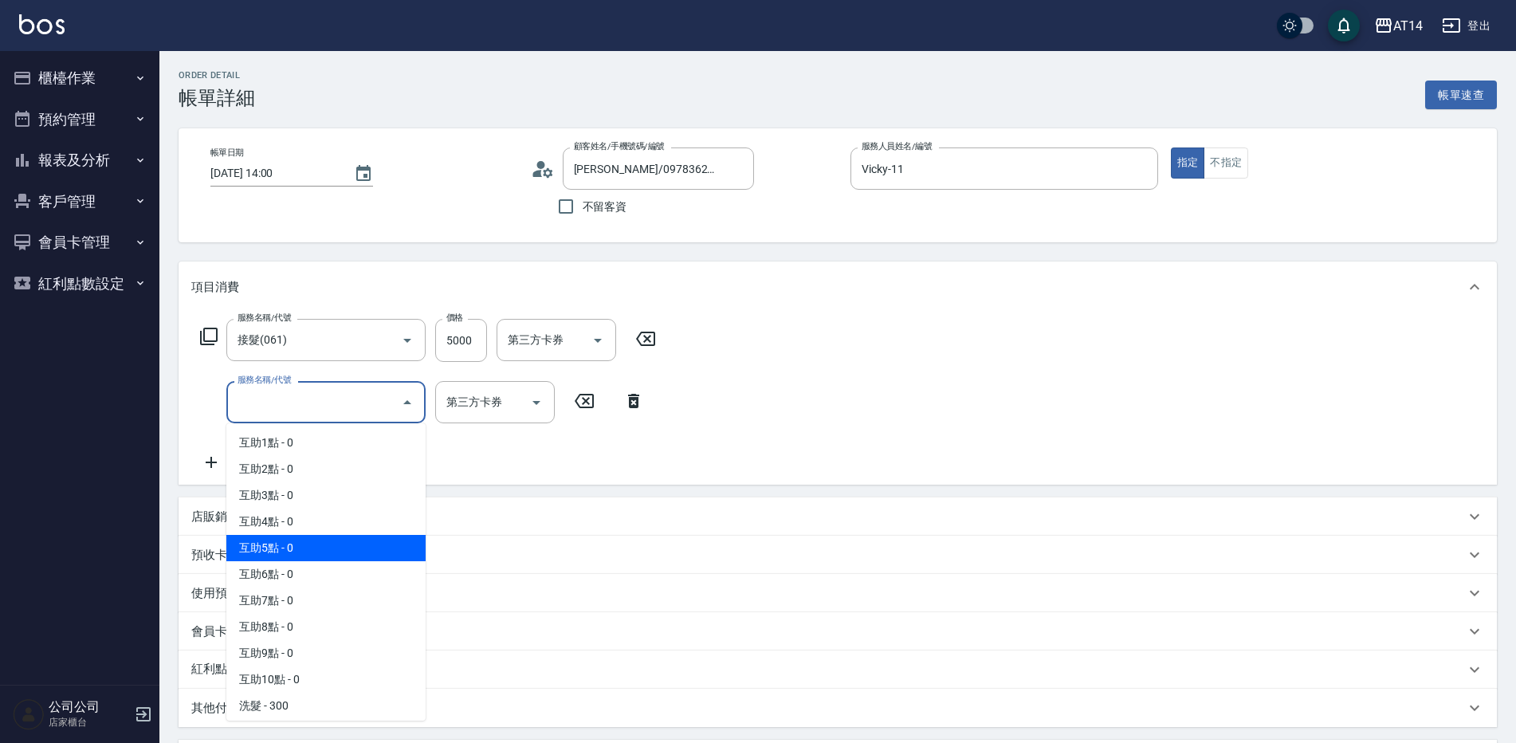
drag, startPoint x: 322, startPoint y: 550, endPoint x: 527, endPoint y: 439, distance: 232.9
click at [322, 549] on span "互助5點 - 0" at bounding box center [325, 548] width 199 height 26
type input "互助5點(005)"
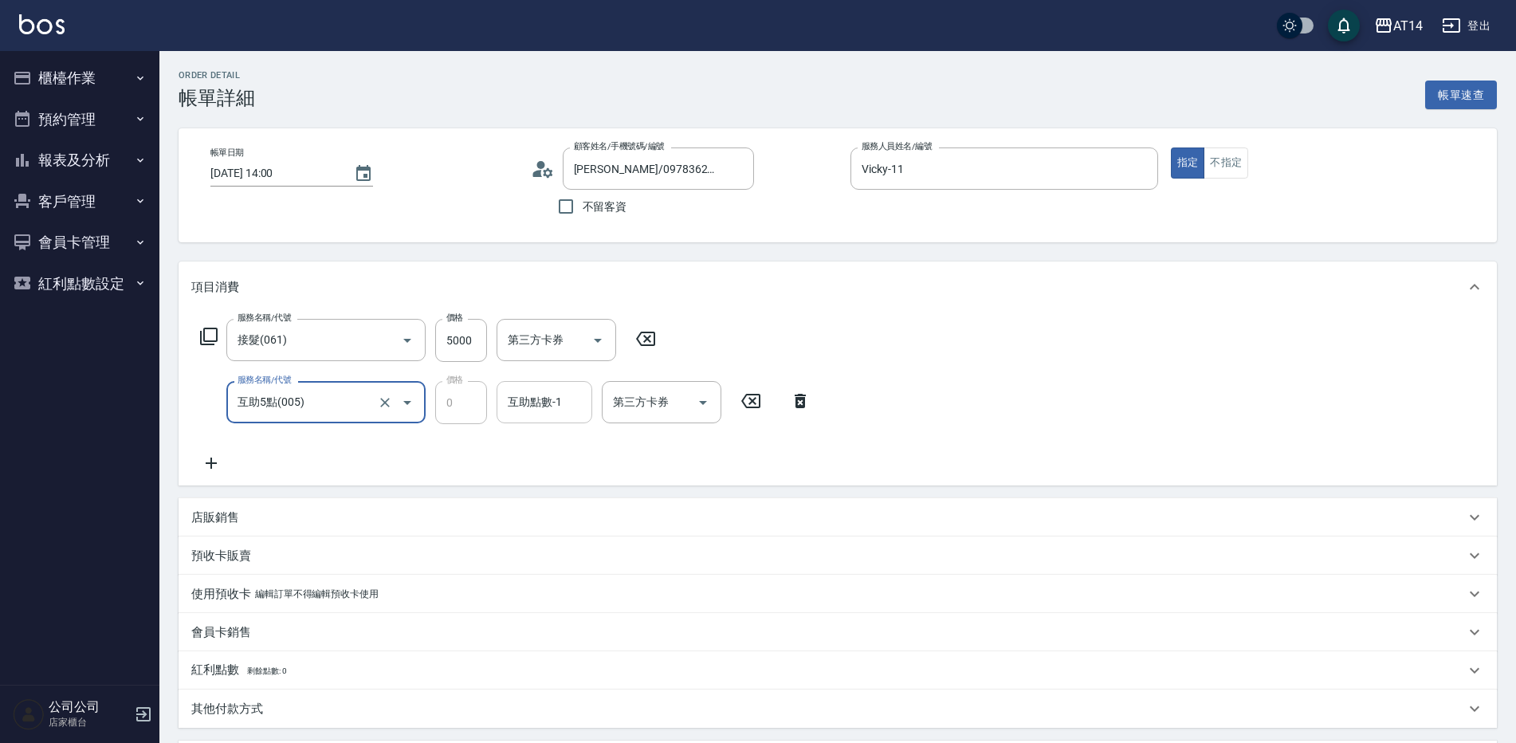
click at [578, 411] on input "互助點數-1" at bounding box center [544, 402] width 81 height 28
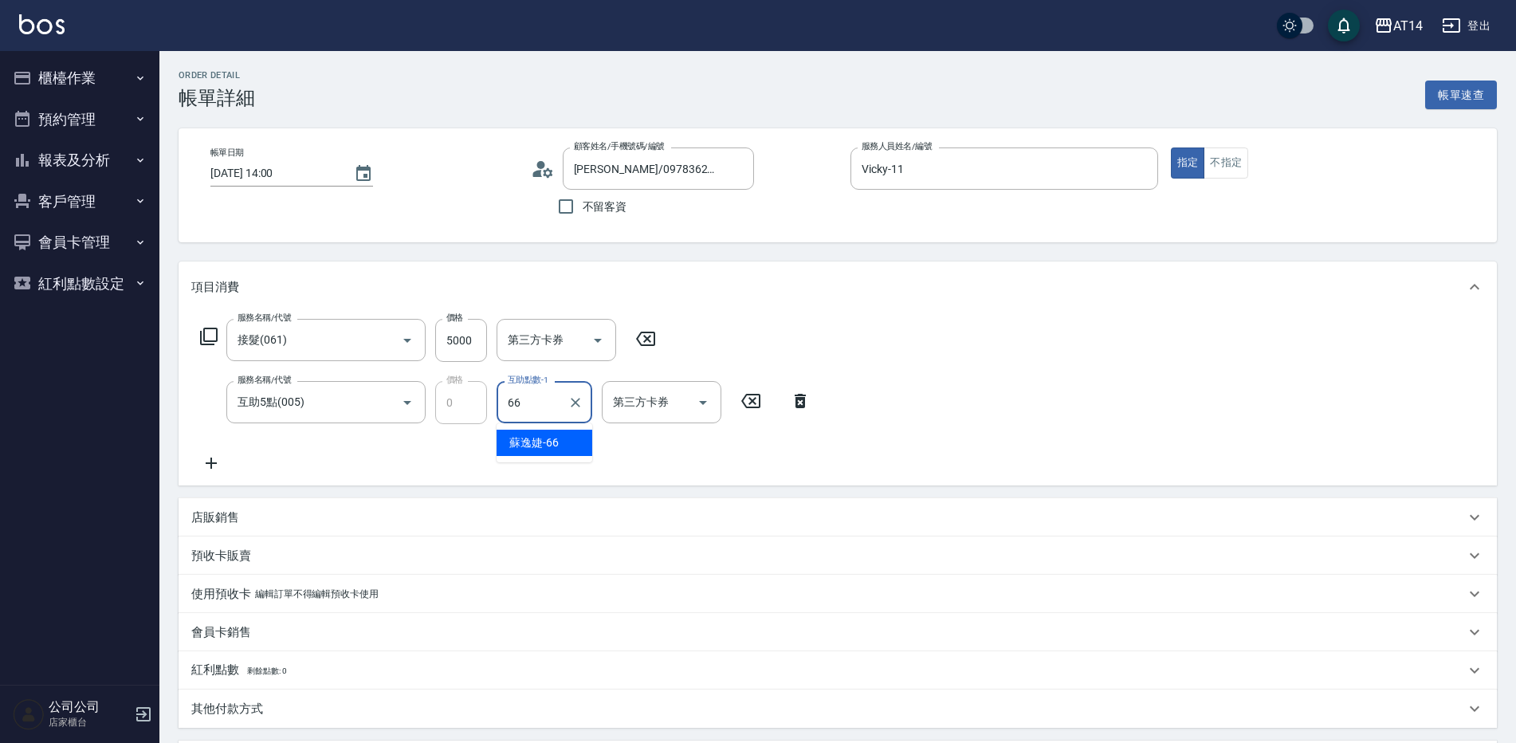
type input "[PERSON_NAME]-66"
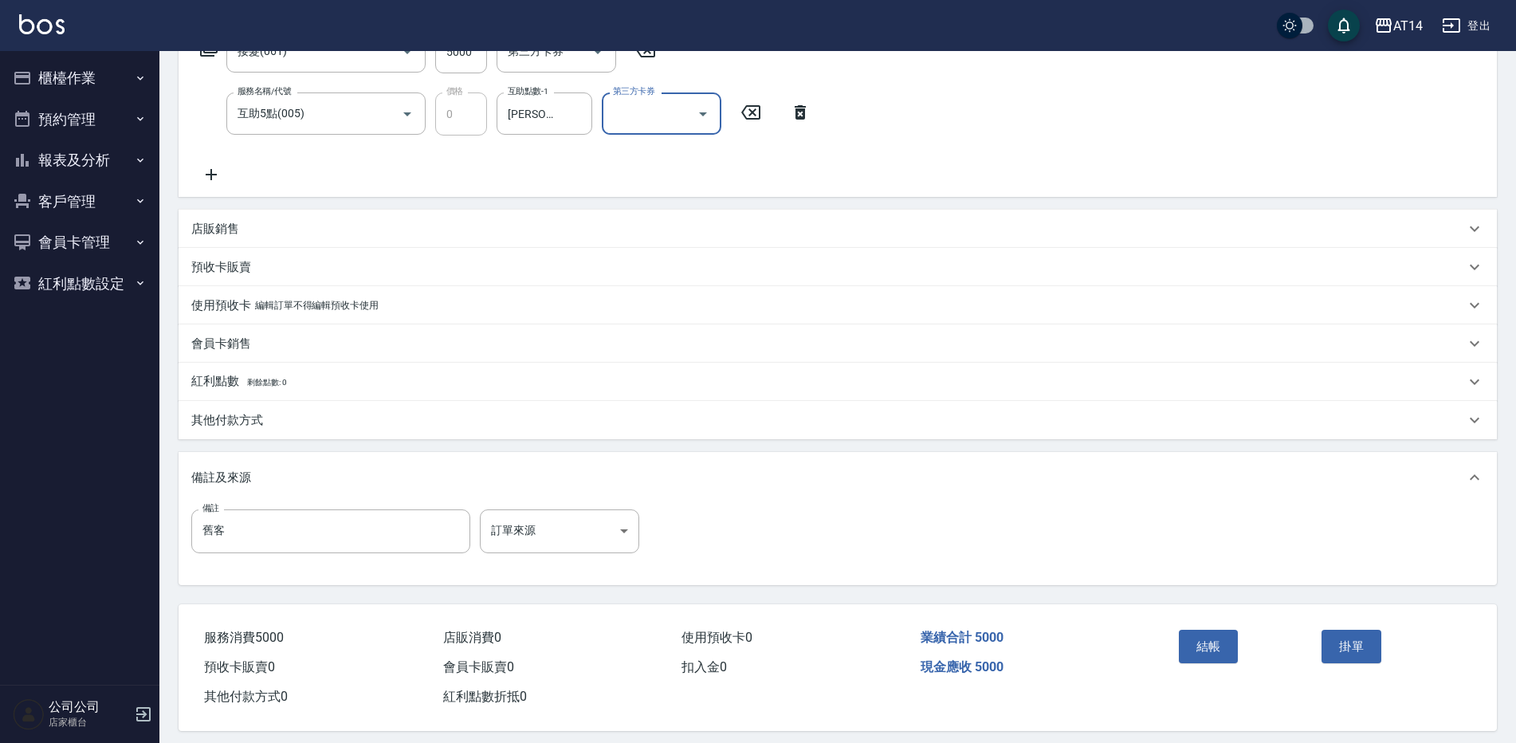
scroll to position [303, 0]
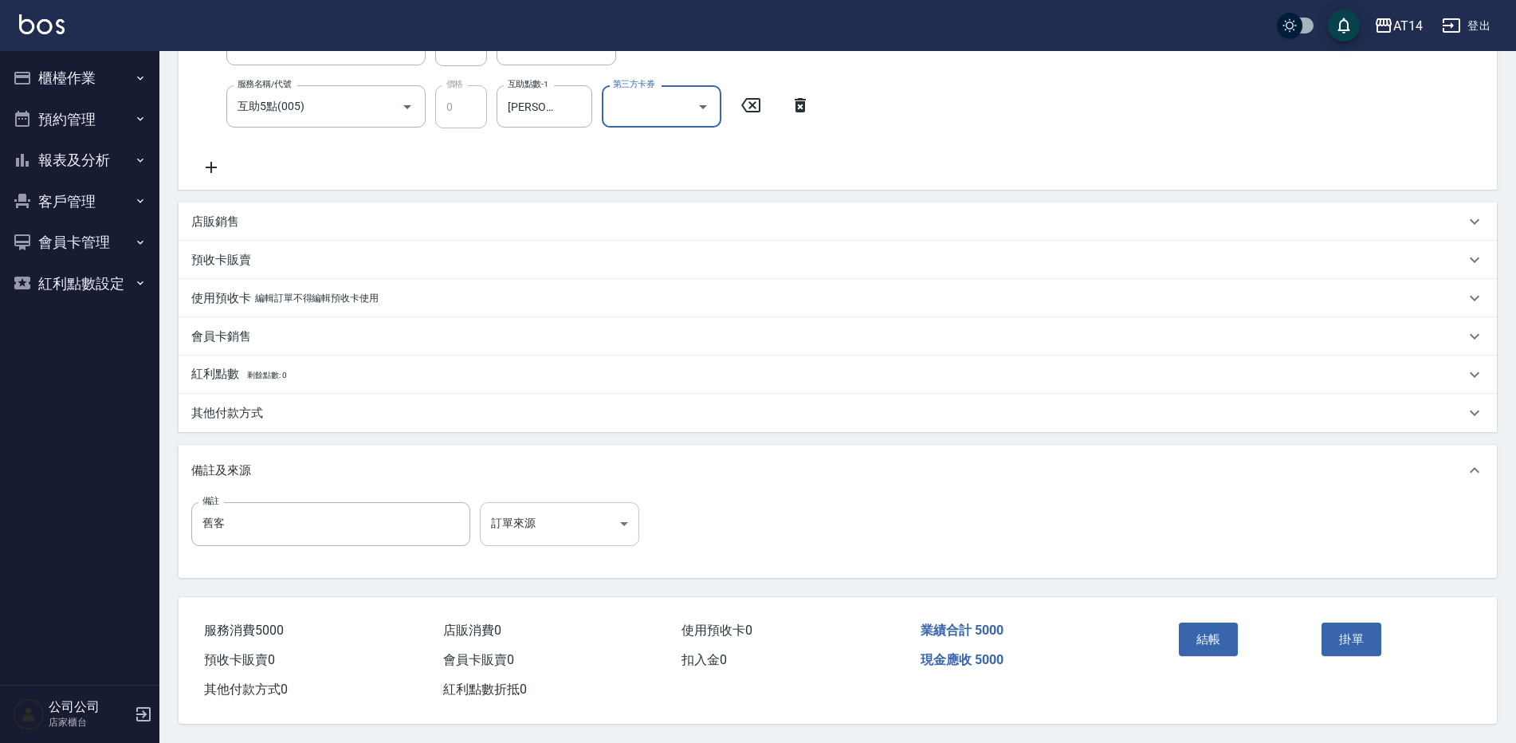
click at [544, 497] on body "AT14 登出 櫃檯作業 打帳單 帳單列表 掛單列表 現金收支登錄 材料自購登錄 每日結帳 排班表 掃碼打卡 預約管理 預約管理 單日預約紀錄 單週預約紀錄 …" at bounding box center [758, 223] width 1516 height 1039
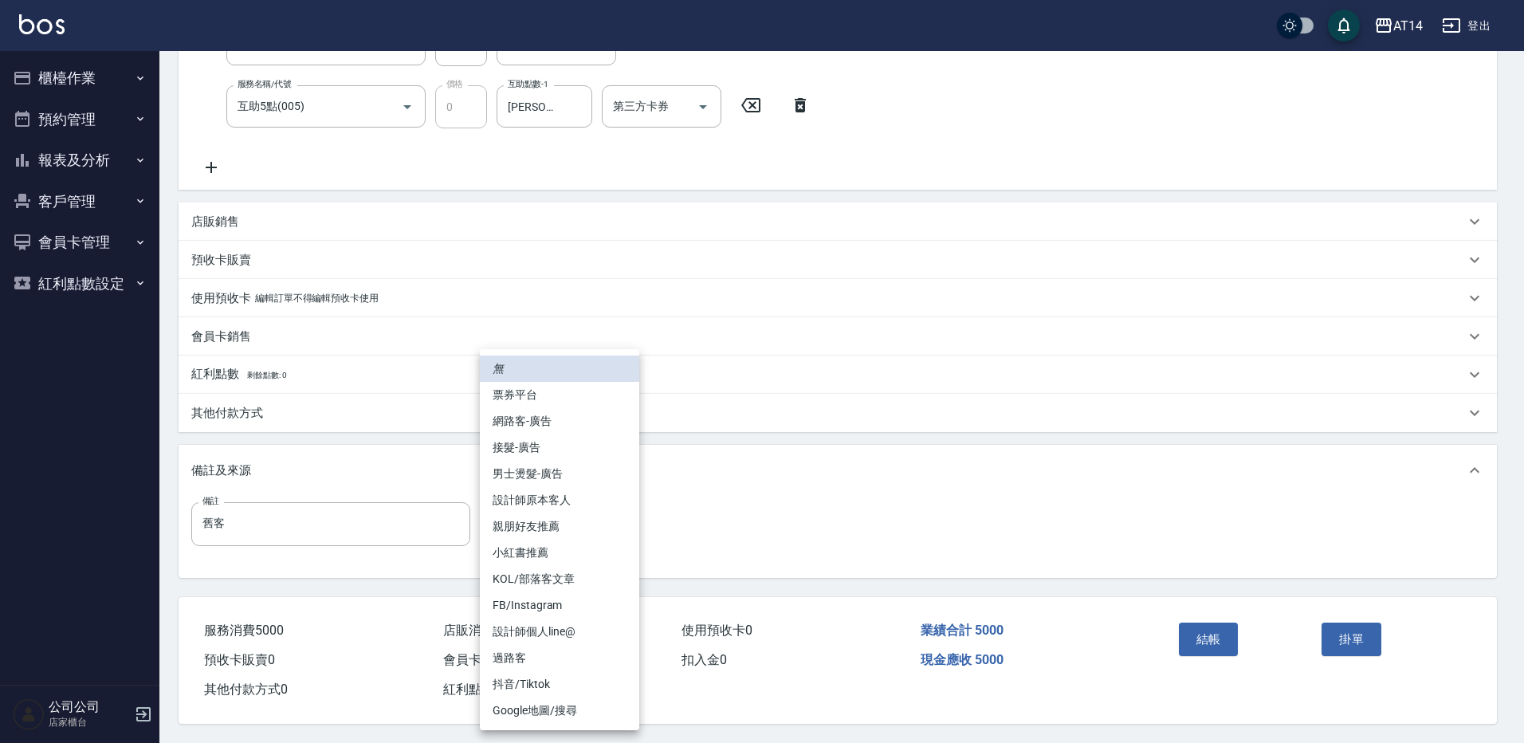
click at [551, 484] on li "男士燙髮-廣告" at bounding box center [559, 474] width 159 height 26
click at [576, 505] on body "AT14 登出 櫃檯作業 打帳單 帳單列表 掛單列表 現金收支登錄 材料自購登錄 每日結帳 排班表 掃碼打卡 預約管理 預約管理 單日預約紀錄 單週預約紀錄 …" at bounding box center [762, 223] width 1524 height 1039
click at [573, 511] on li "設計師原本客人" at bounding box center [559, 500] width 159 height 26
type input "設計師原本客人"
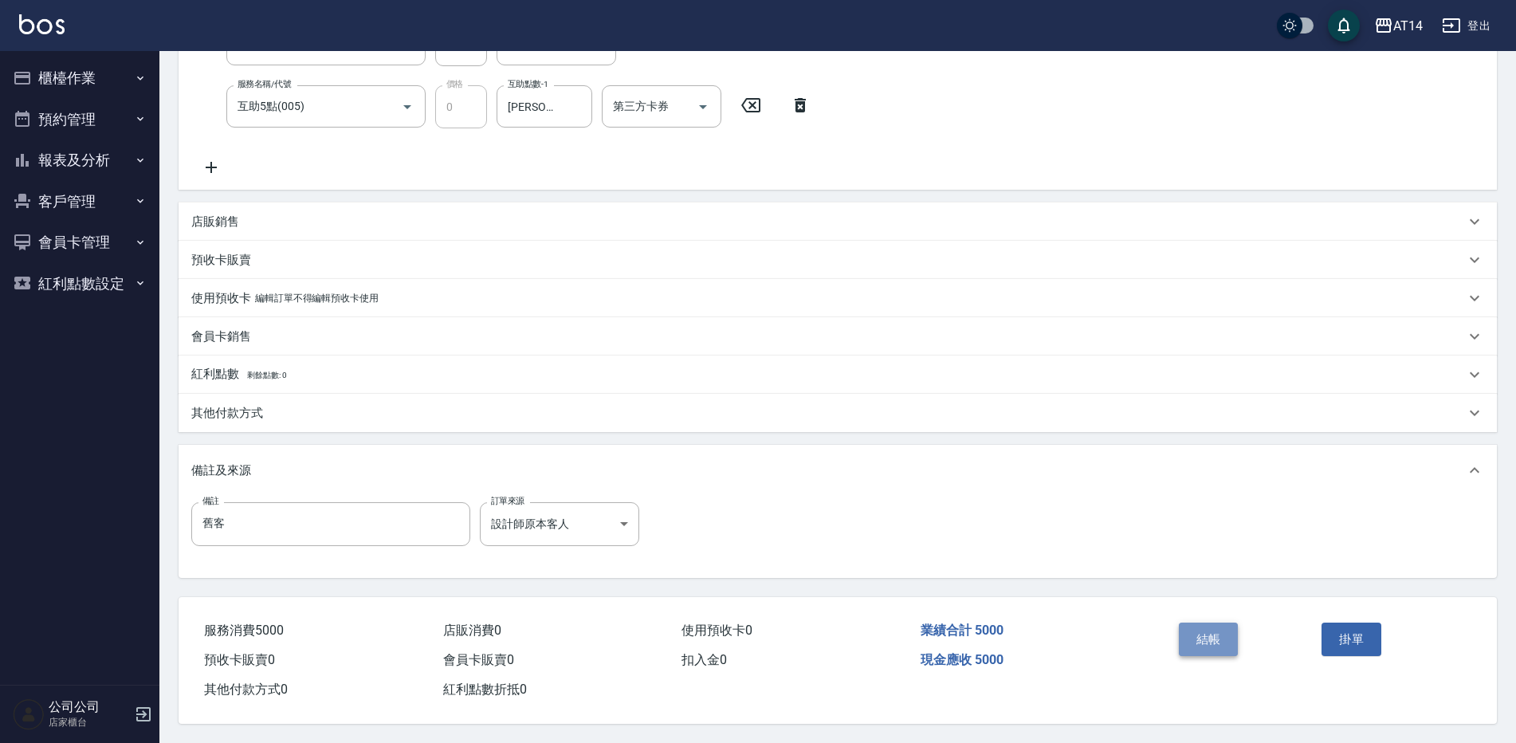
click at [1234, 639] on button "結帳" at bounding box center [1209, 639] width 60 height 33
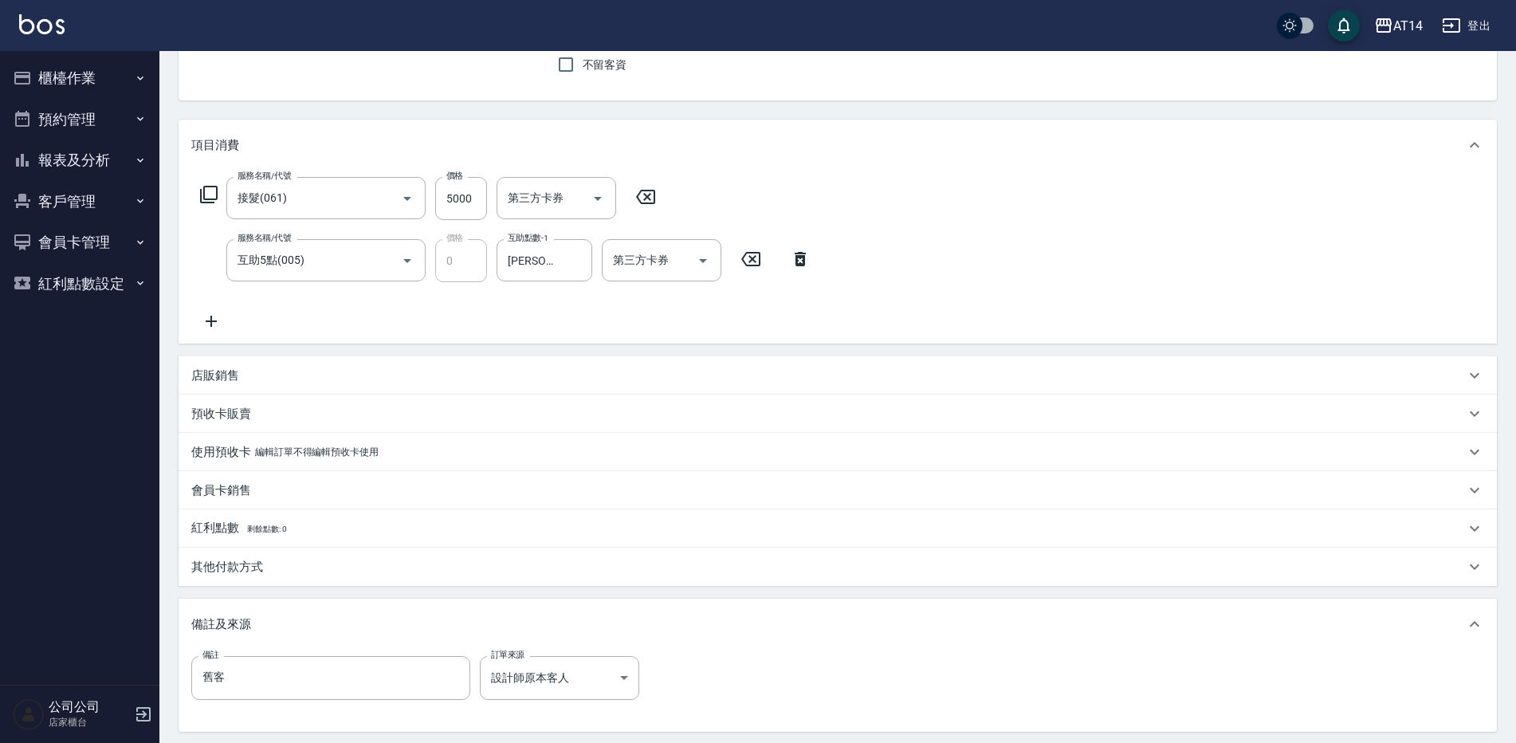
scroll to position [64, 0]
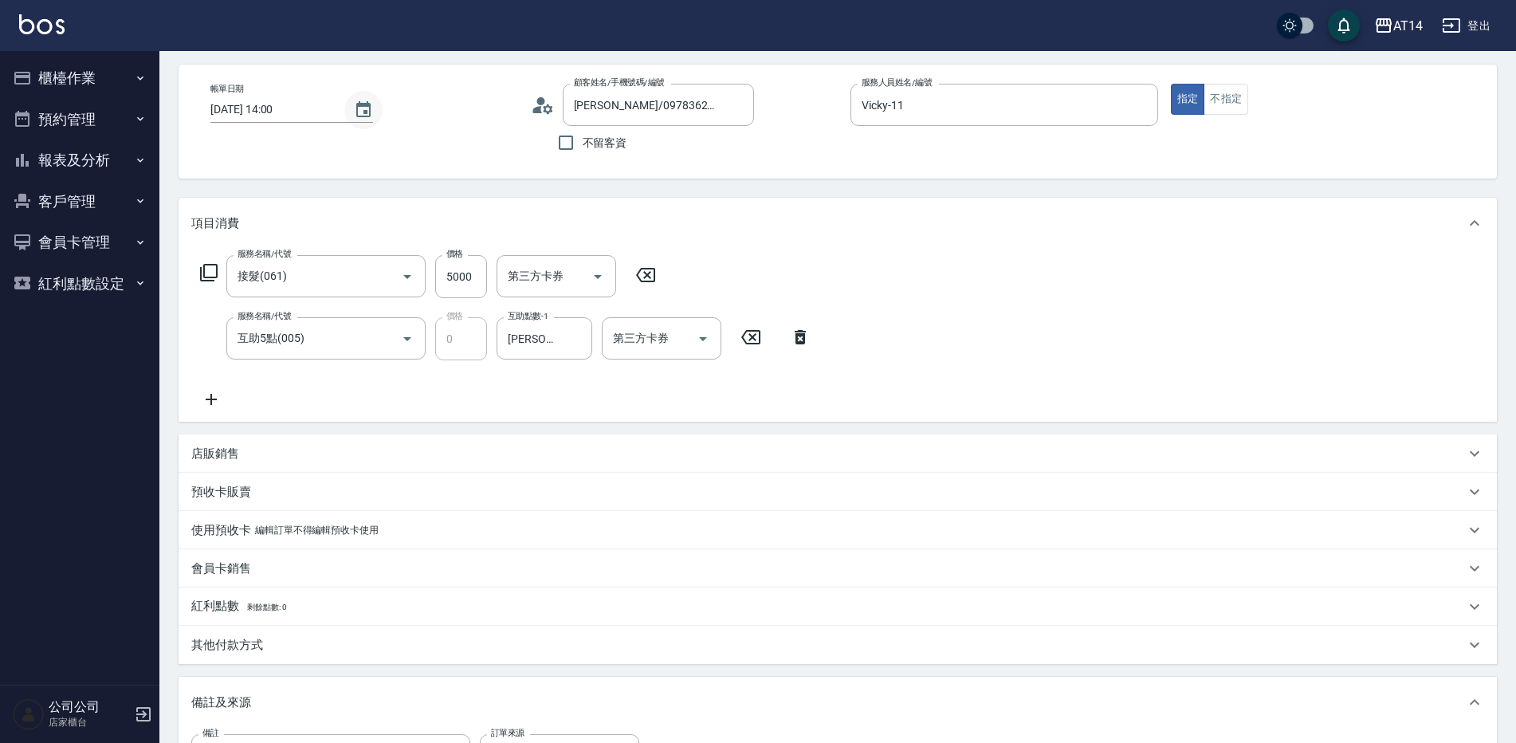
click at [360, 112] on icon "Choose date, selected date is 2025-10-13" at bounding box center [363, 109] width 19 height 19
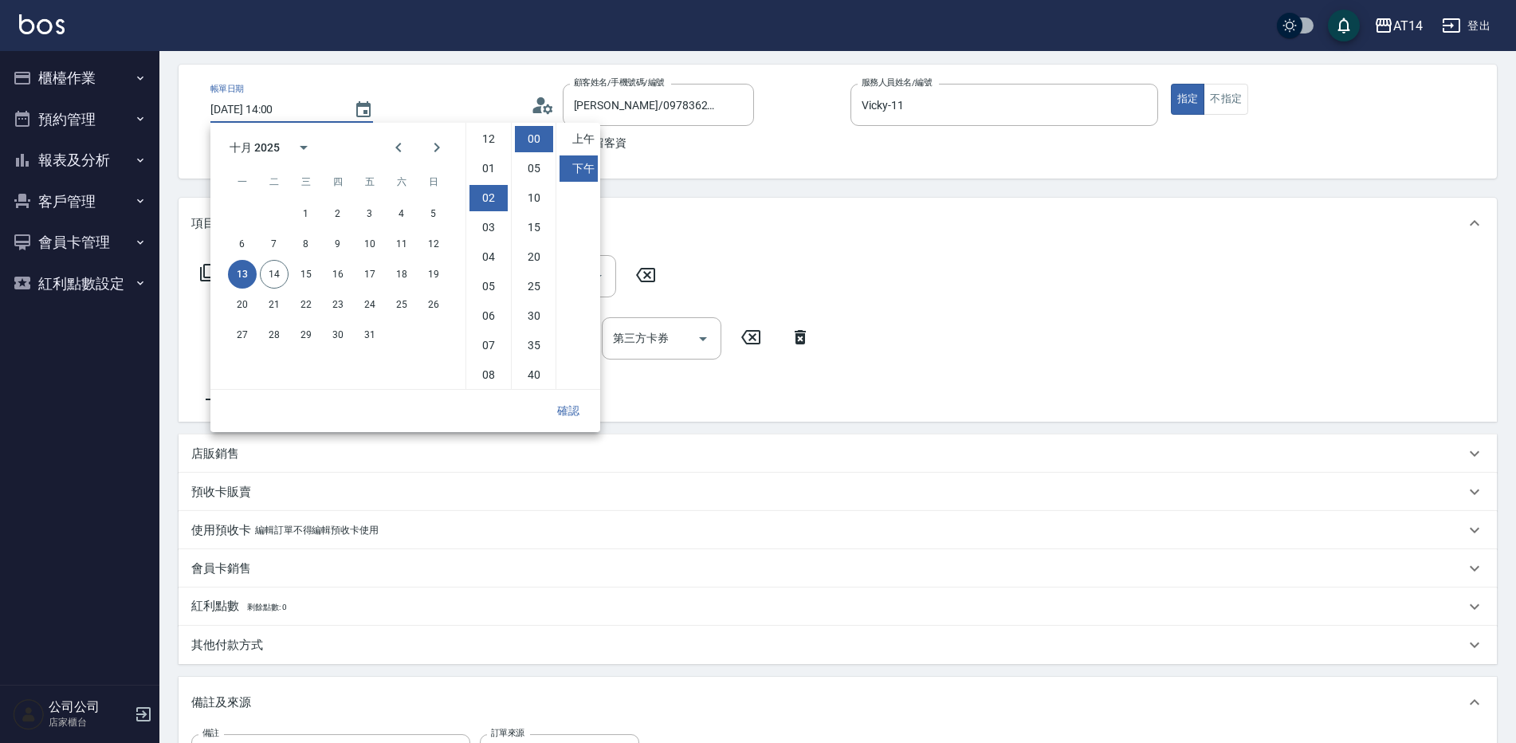
scroll to position [59, 0]
click at [283, 273] on button "14" at bounding box center [274, 274] width 29 height 29
type input "2025/10/14 14:00"
drag, startPoint x: 565, startPoint y: 406, endPoint x: 915, endPoint y: 237, distance: 388.6
click at [568, 406] on button "確認" at bounding box center [568, 410] width 51 height 29
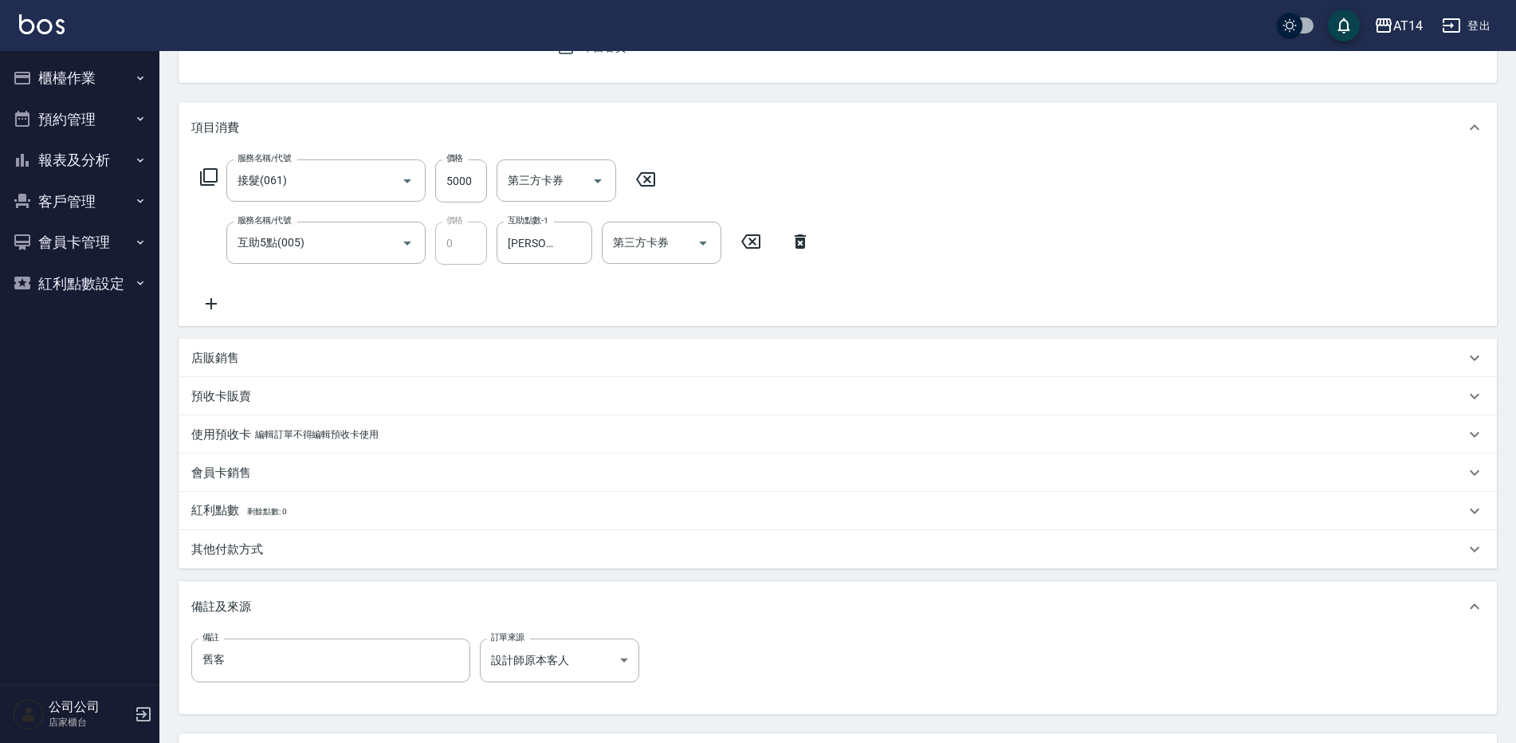
scroll to position [303, 0]
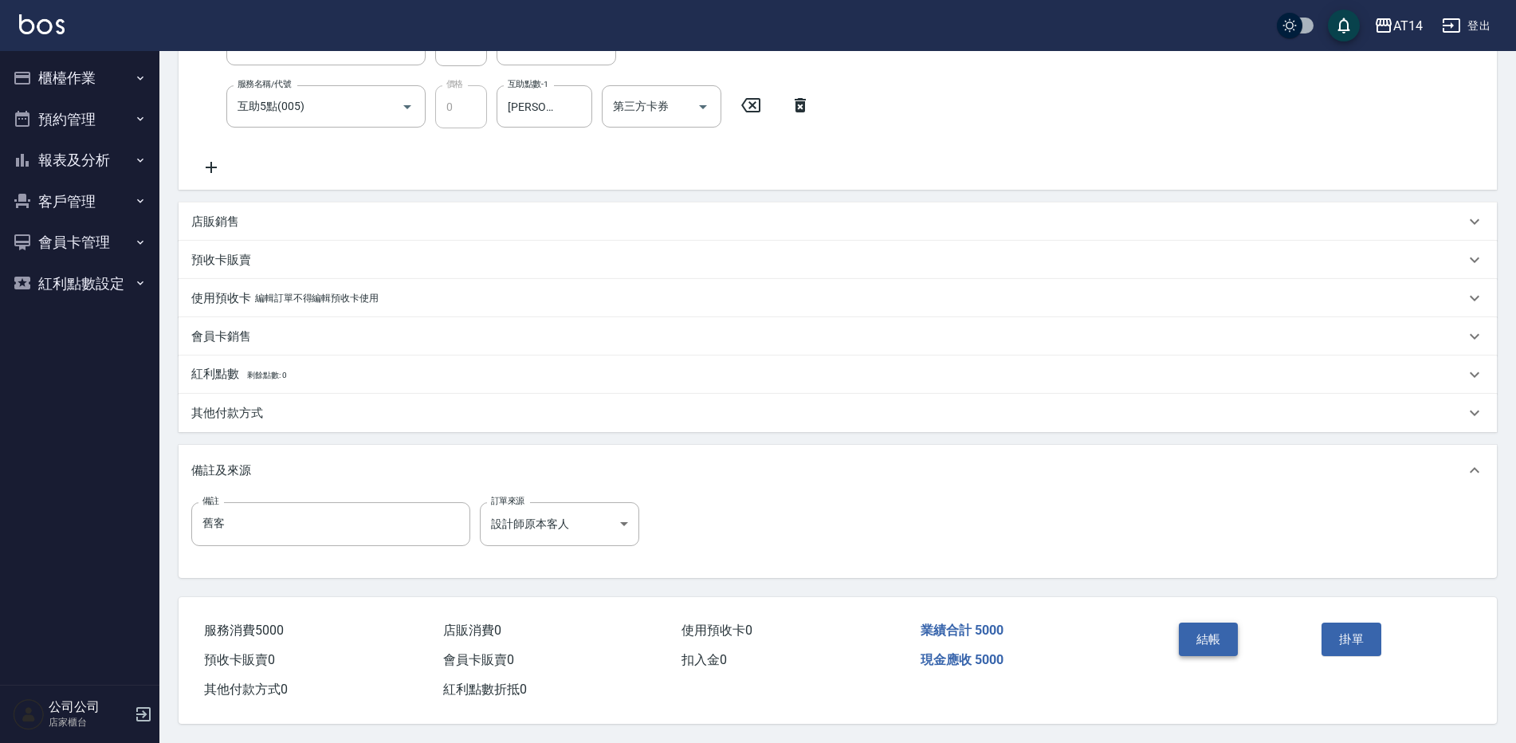
click at [1212, 631] on button "結帳" at bounding box center [1209, 639] width 60 height 33
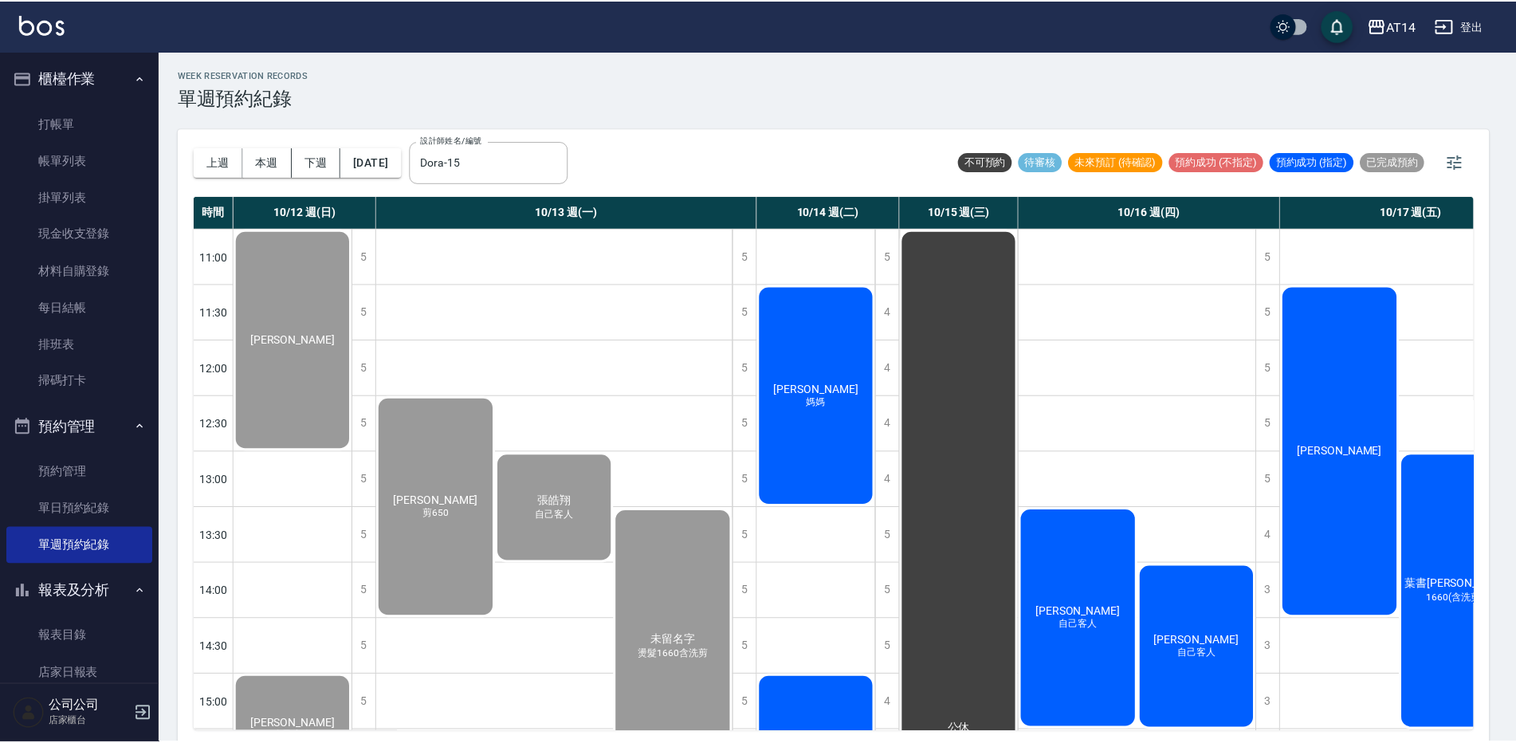
scroll to position [239, 0]
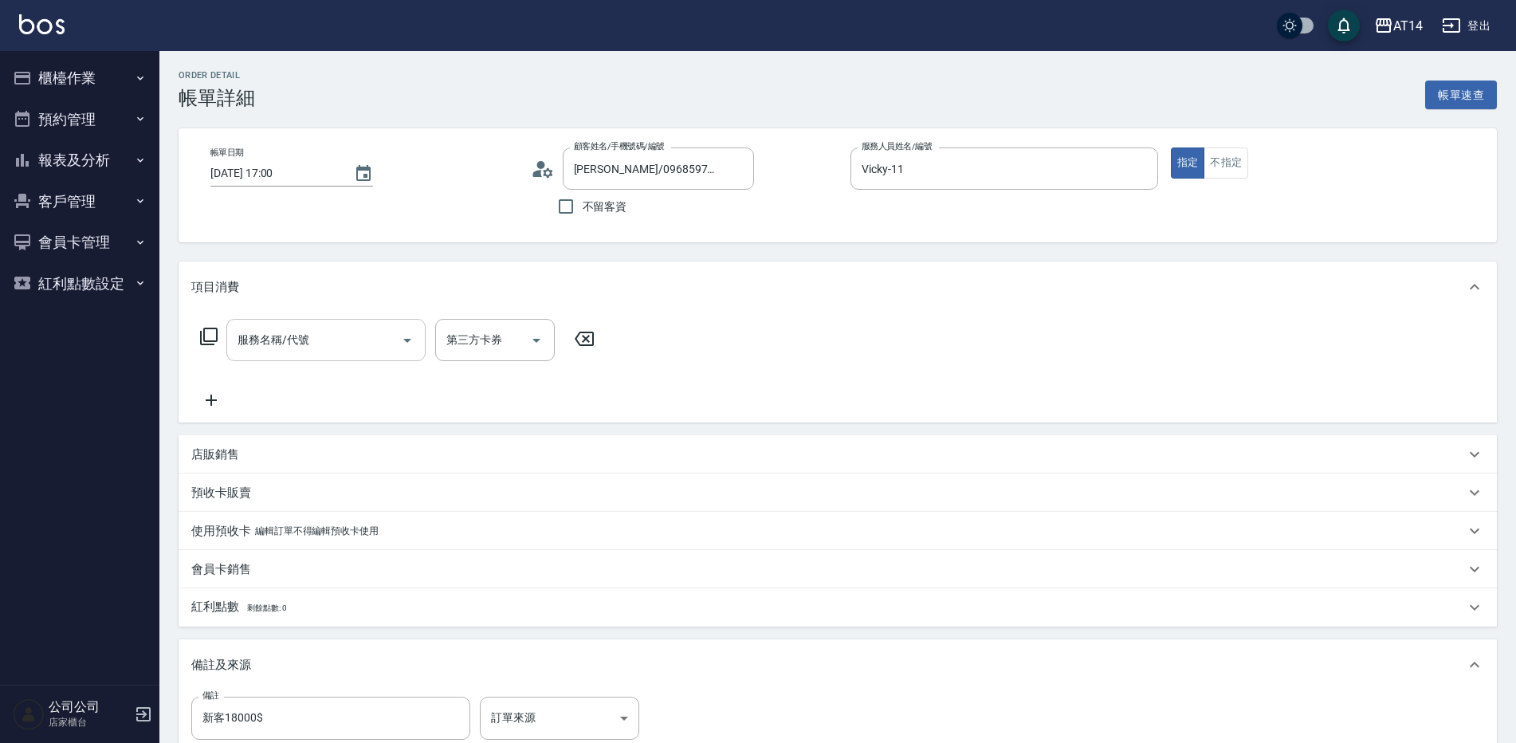
click at [310, 336] on input "服務名稱/代號" at bounding box center [314, 340] width 161 height 28
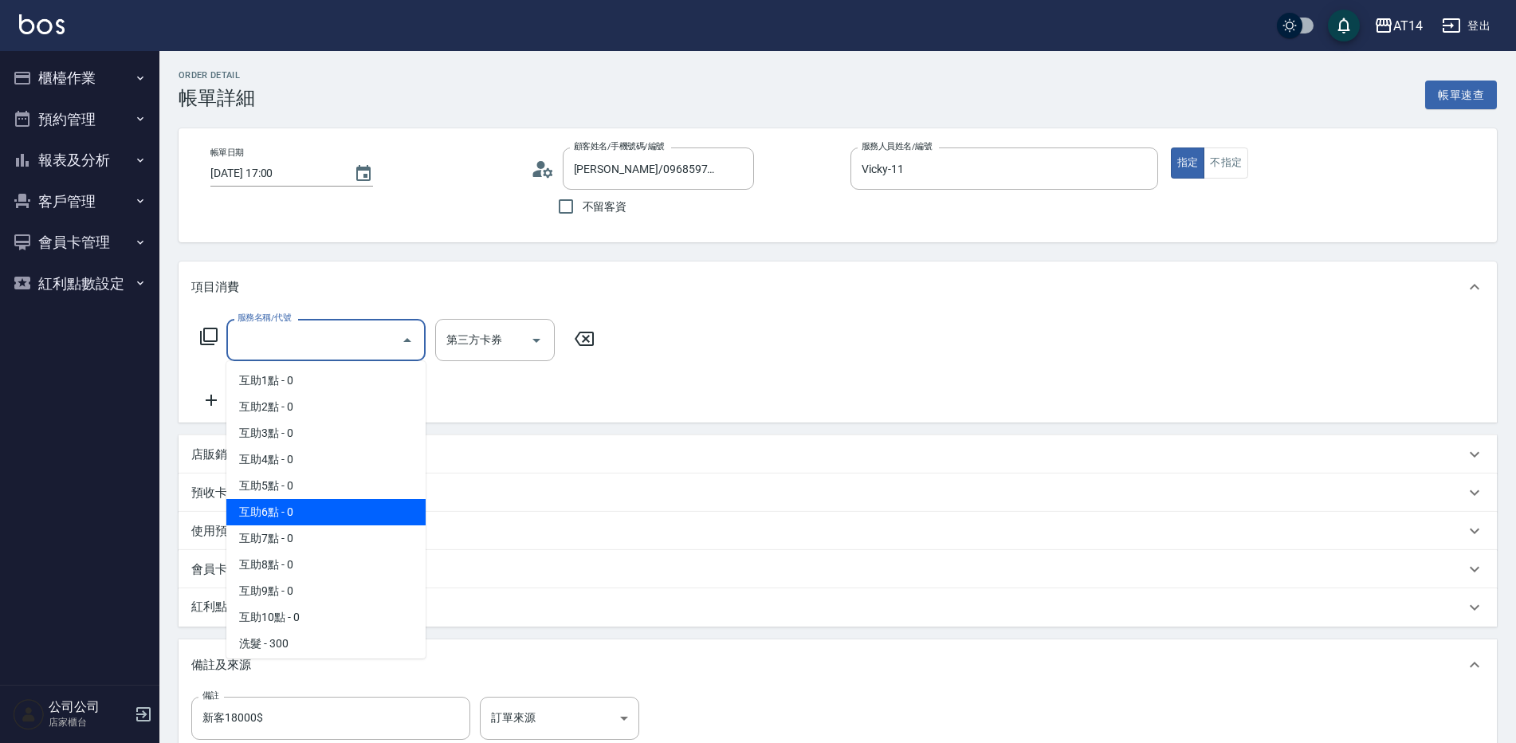
click at [210, 442] on div "店販銷售" at bounding box center [838, 454] width 1319 height 38
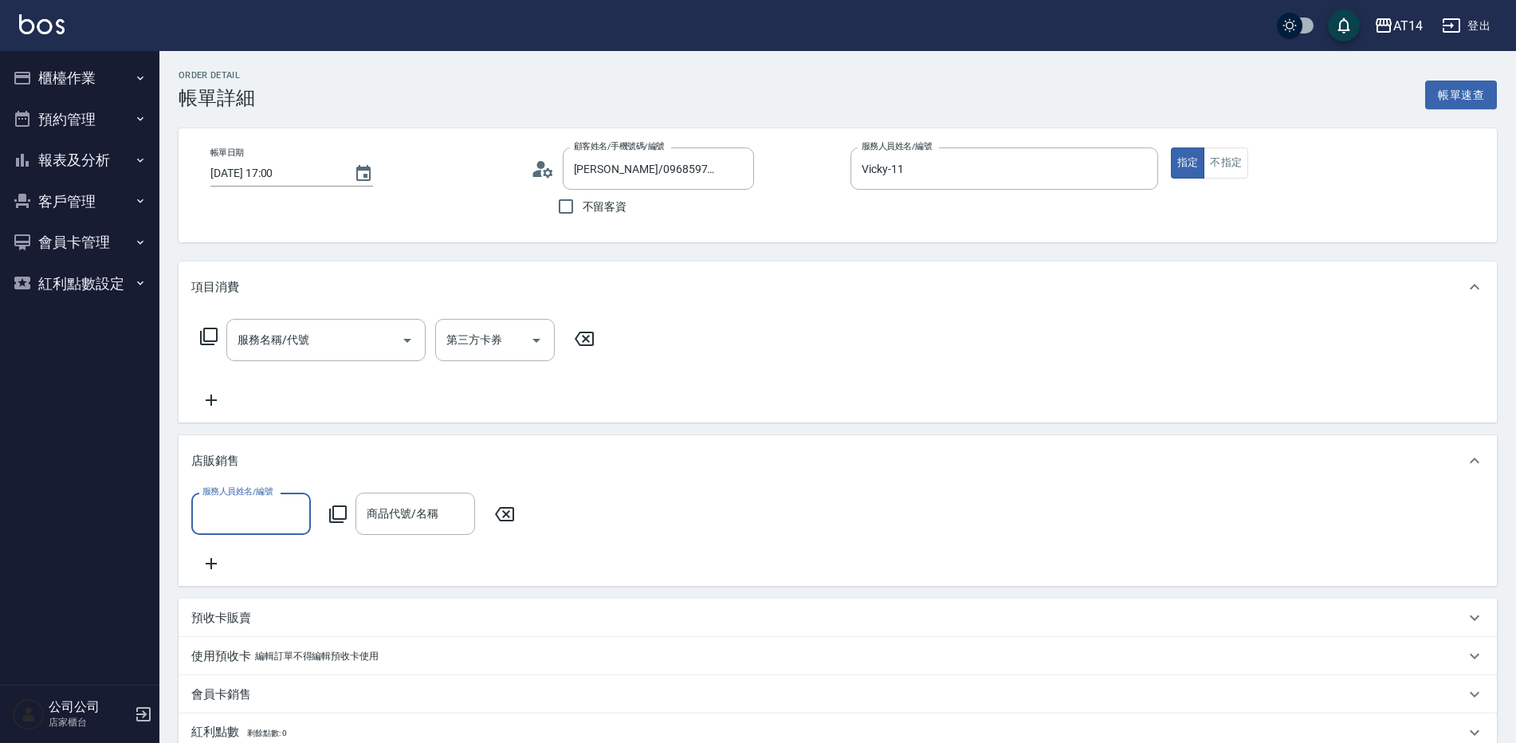
click at [340, 525] on div "服務人員姓名/編號 服務人員姓名/編號 商品代號/名稱 商品代號/名稱" at bounding box center [357, 514] width 333 height 42
click at [344, 520] on icon at bounding box center [337, 514] width 19 height 19
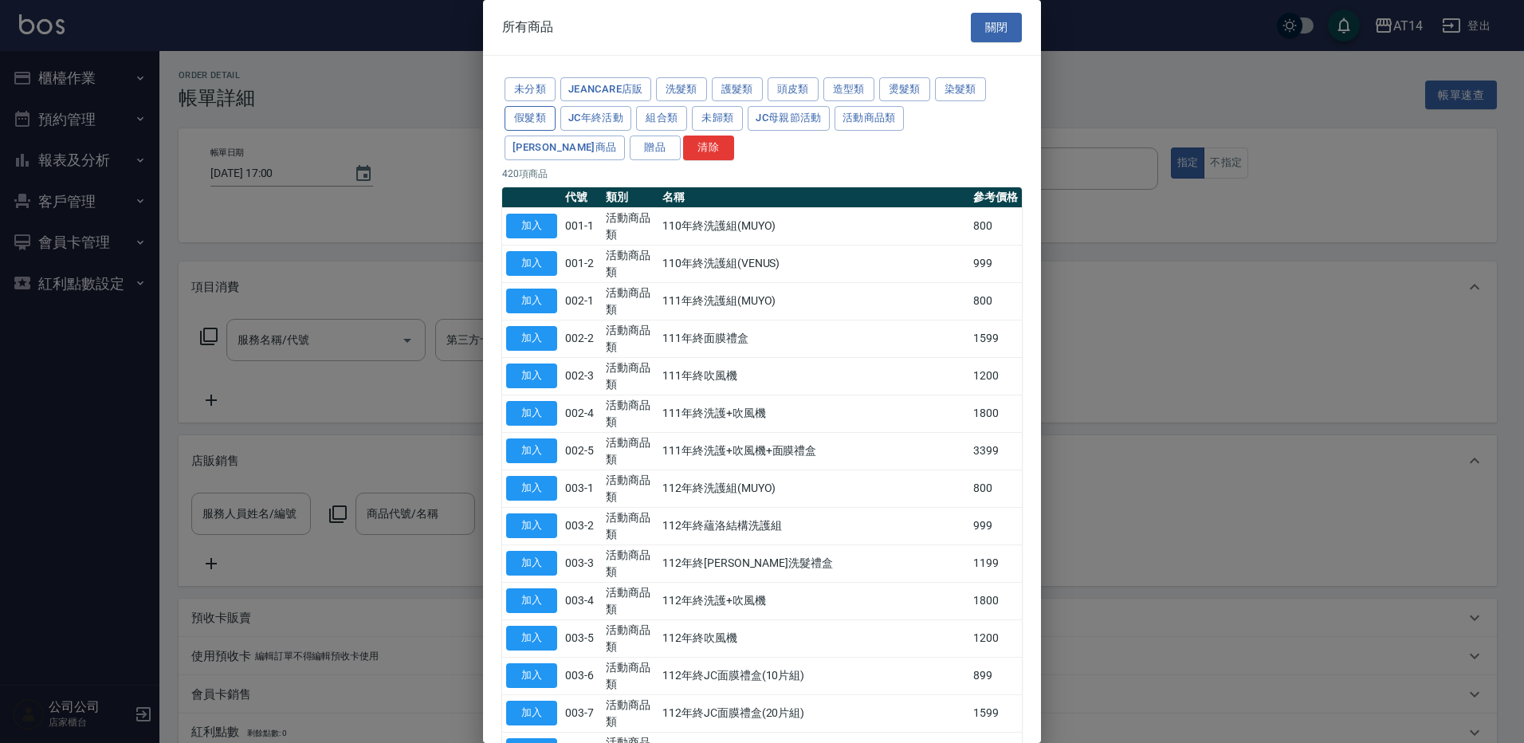
click at [532, 120] on button "假髮類" at bounding box center [530, 118] width 51 height 25
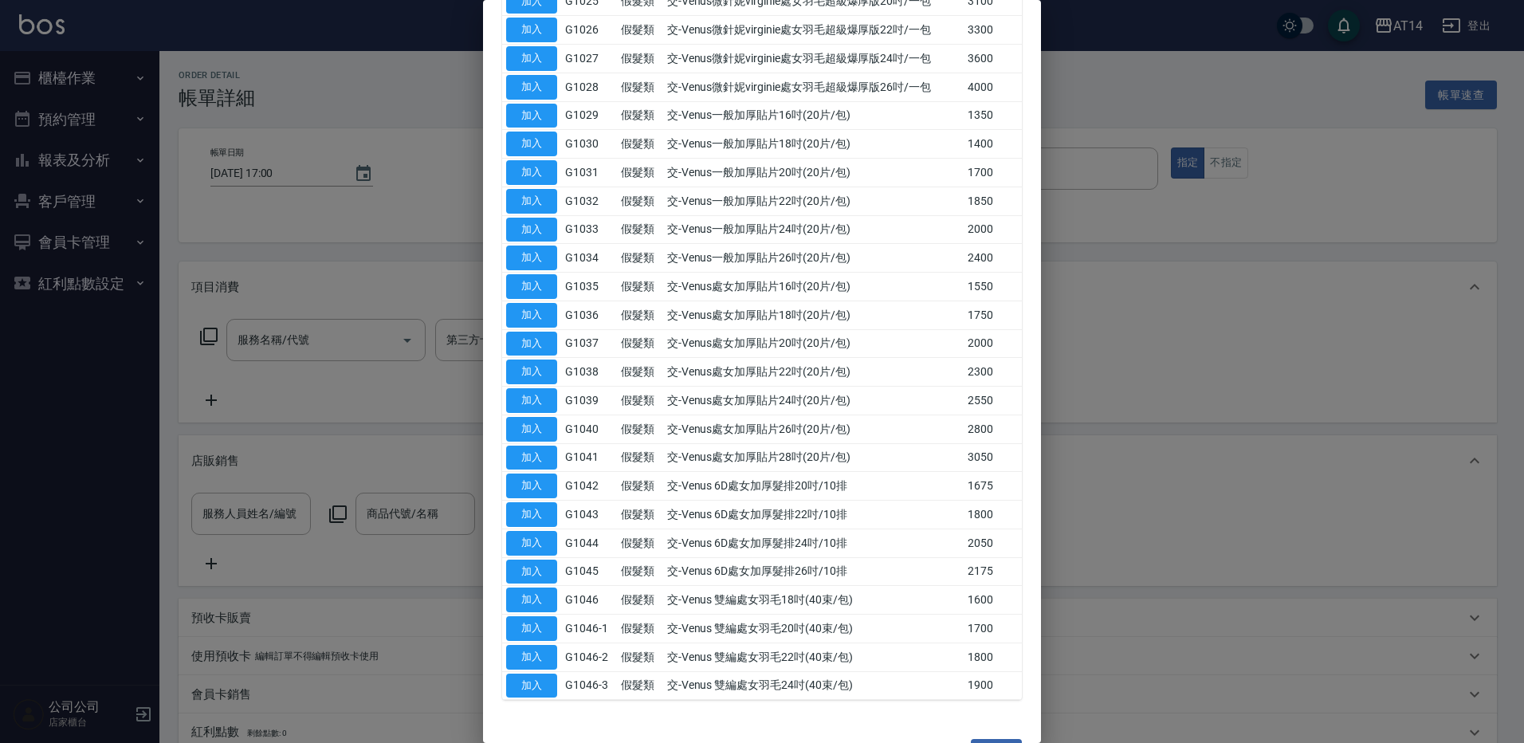
scroll to position [977, 0]
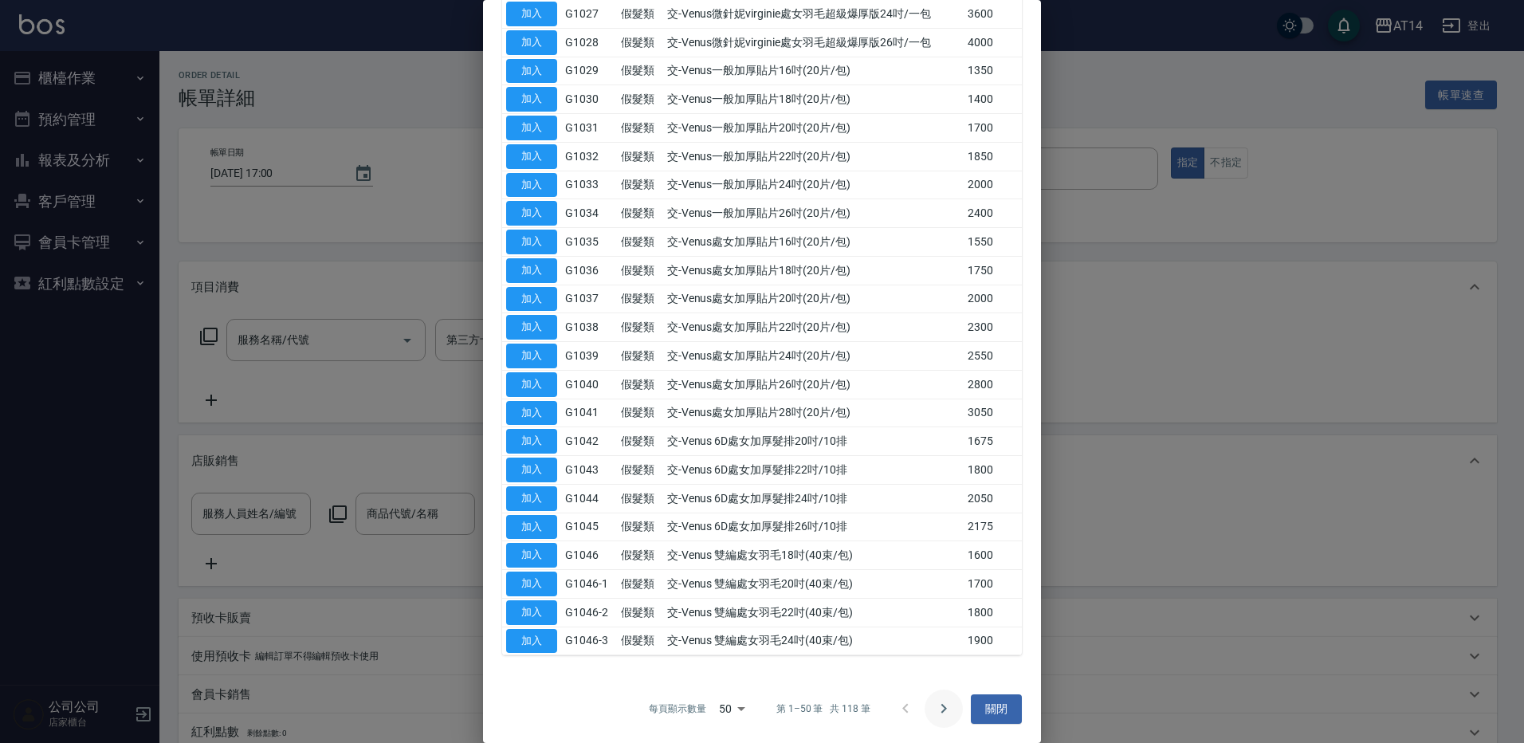
click at [934, 712] on icon "Go to next page" at bounding box center [943, 708] width 19 height 19
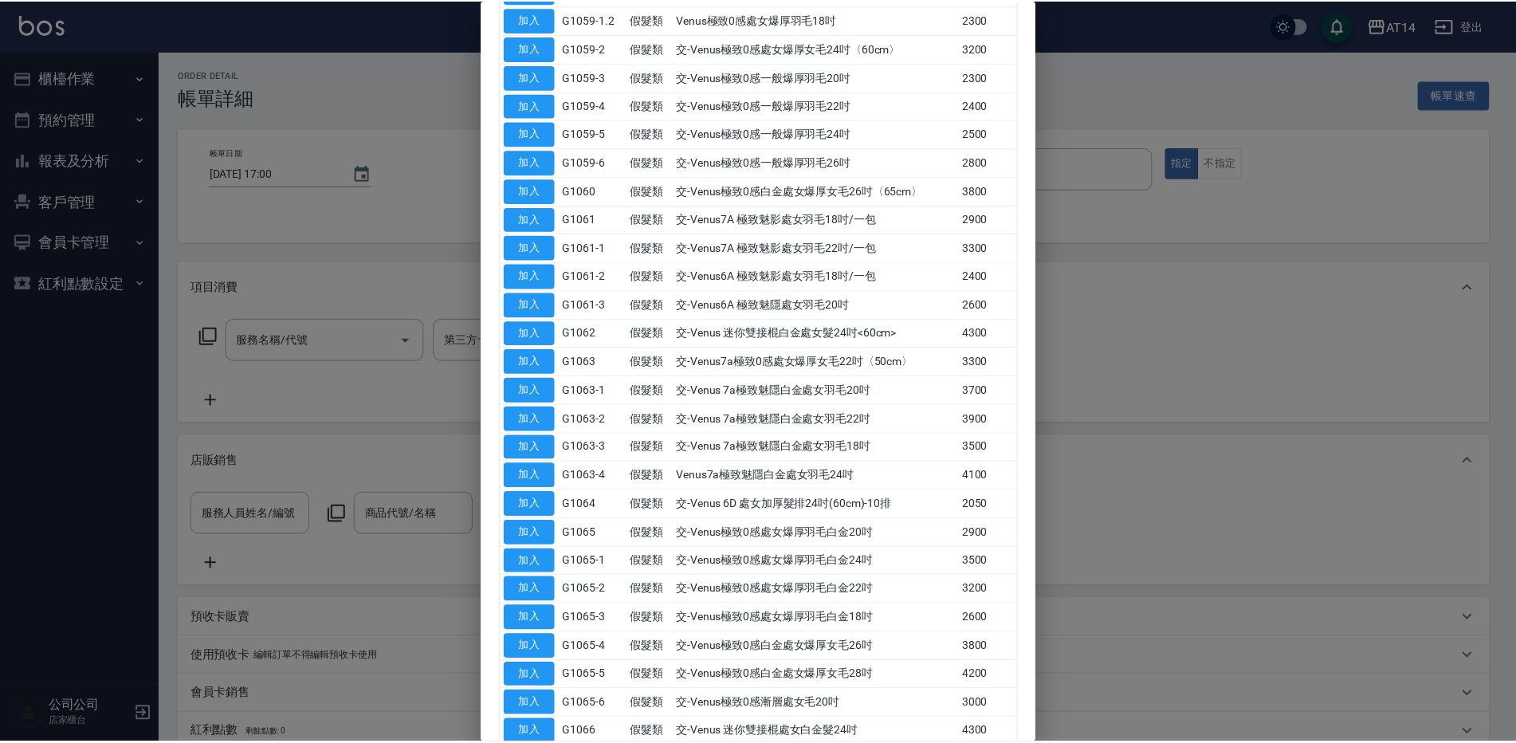
scroll to position [579, 0]
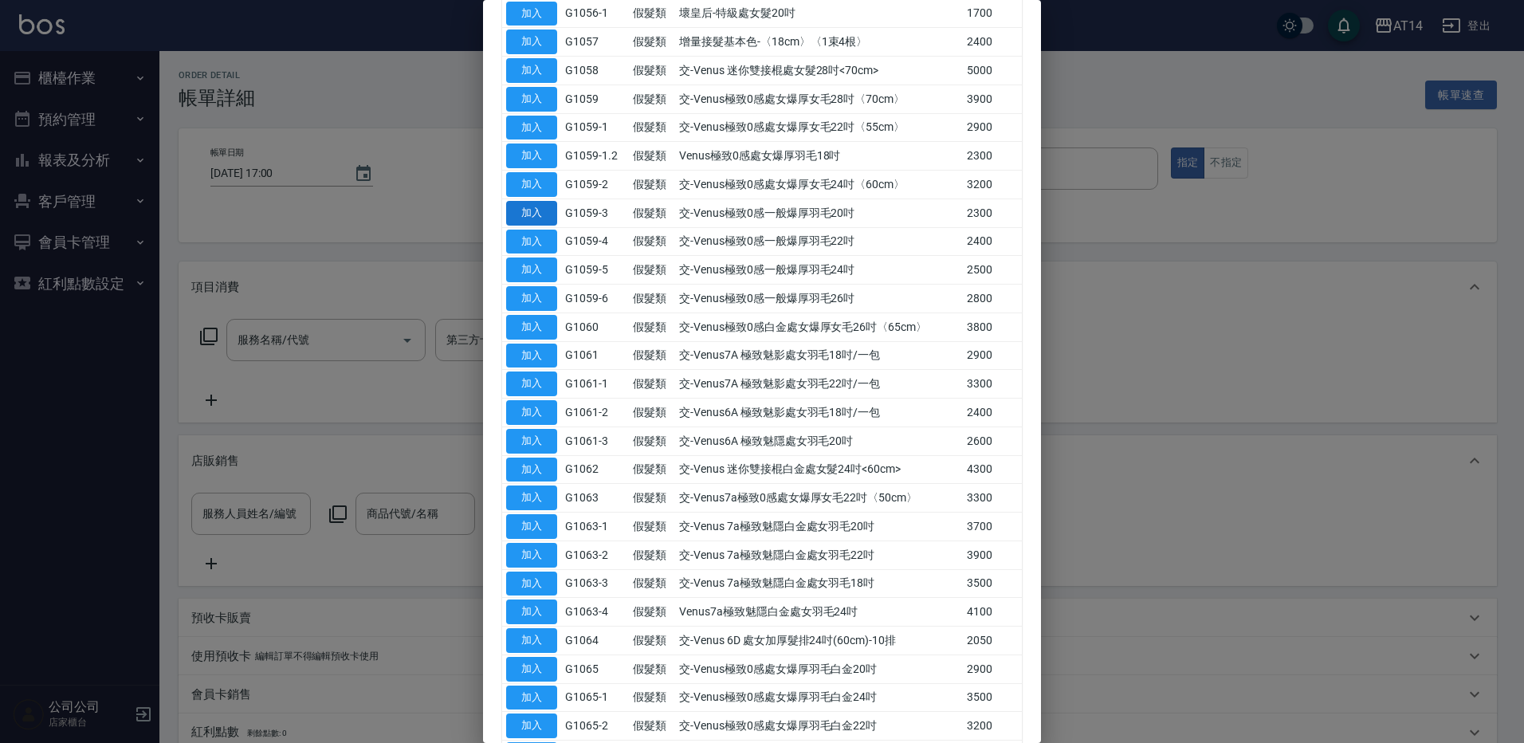
click at [547, 214] on button "加入" at bounding box center [531, 213] width 51 height 25
type input "交-Venus極致0感一般爆厚羽毛20吋"
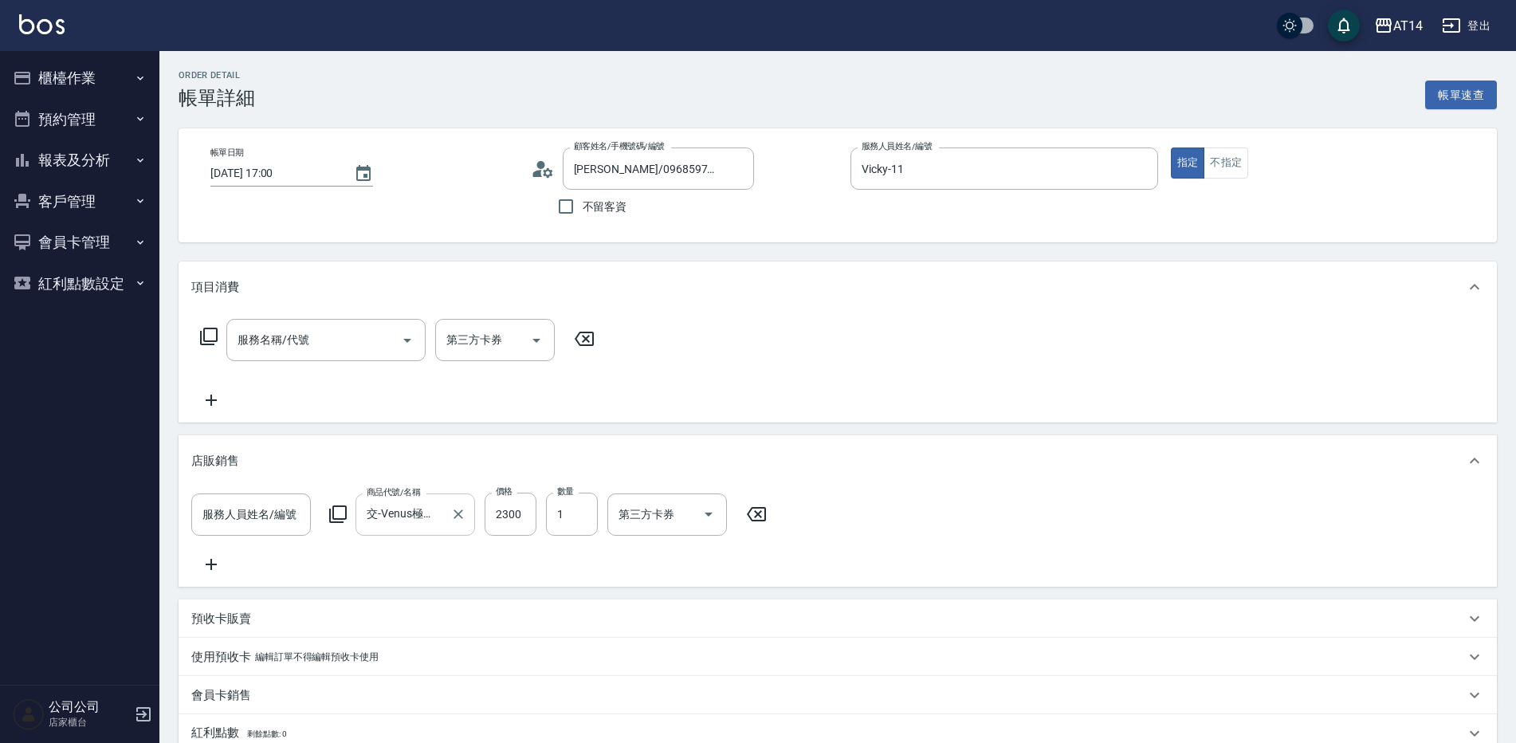
click at [418, 509] on input "交-Venus極致0感一般爆厚羽毛20吋" at bounding box center [403, 515] width 81 height 28
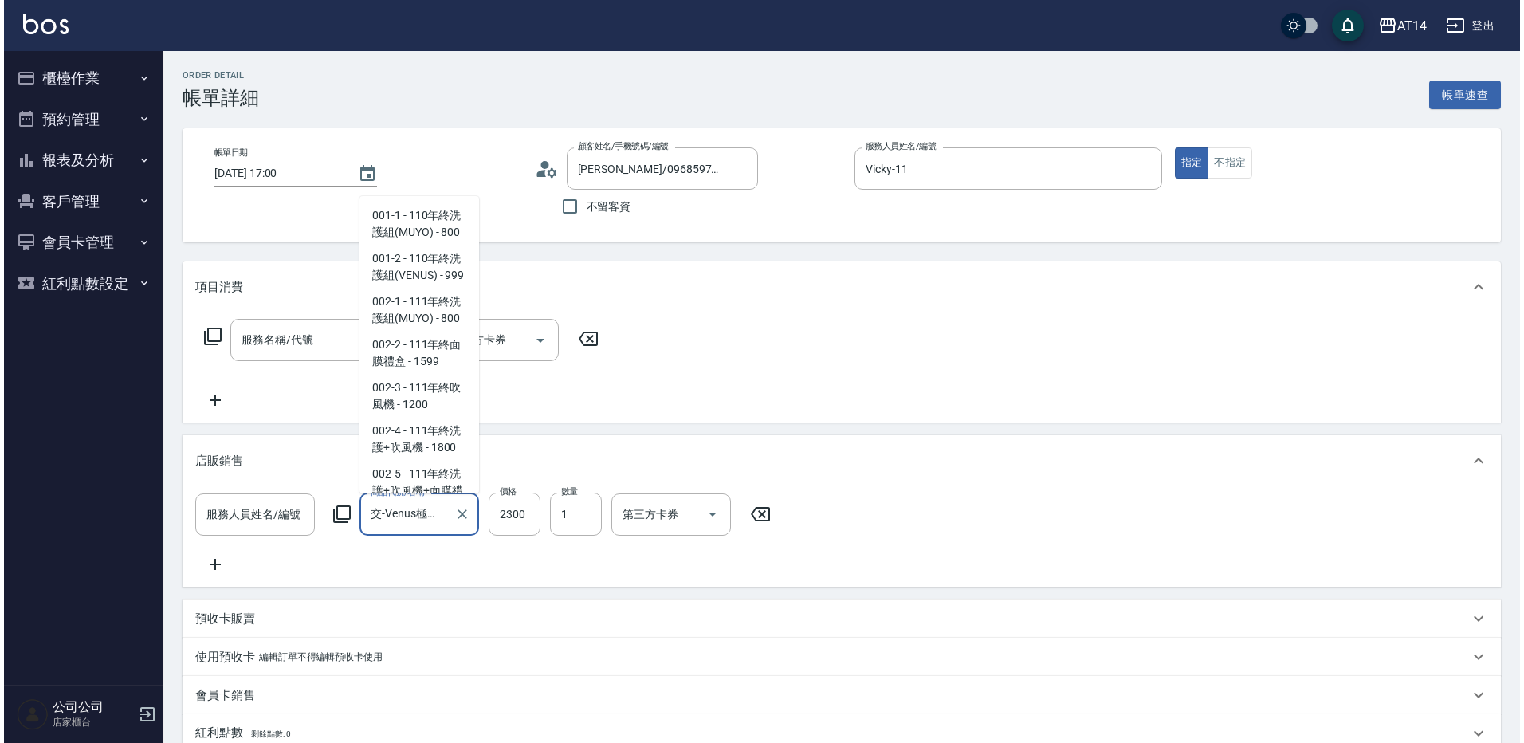
scroll to position [11298, 0]
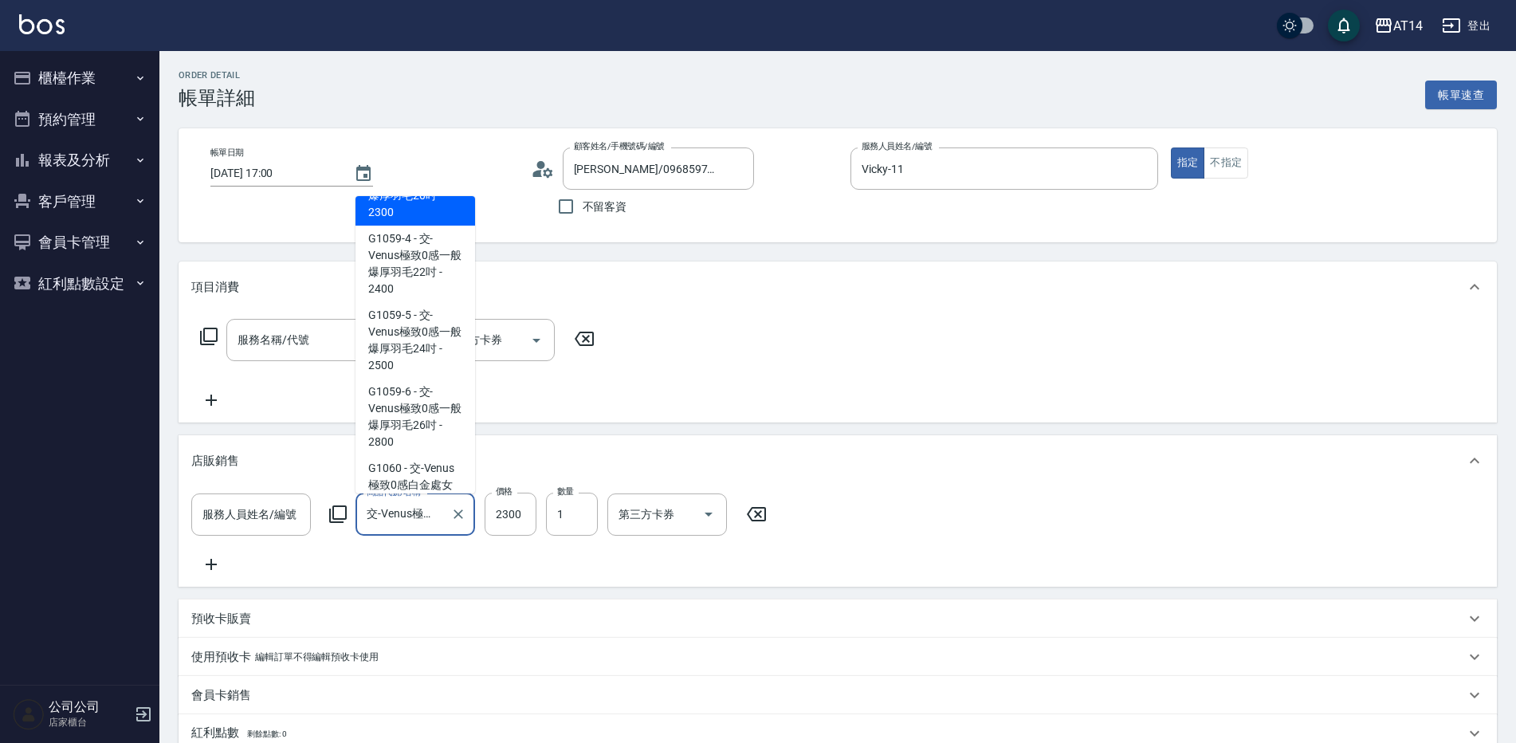
click at [334, 513] on icon at bounding box center [338, 514] width 18 height 18
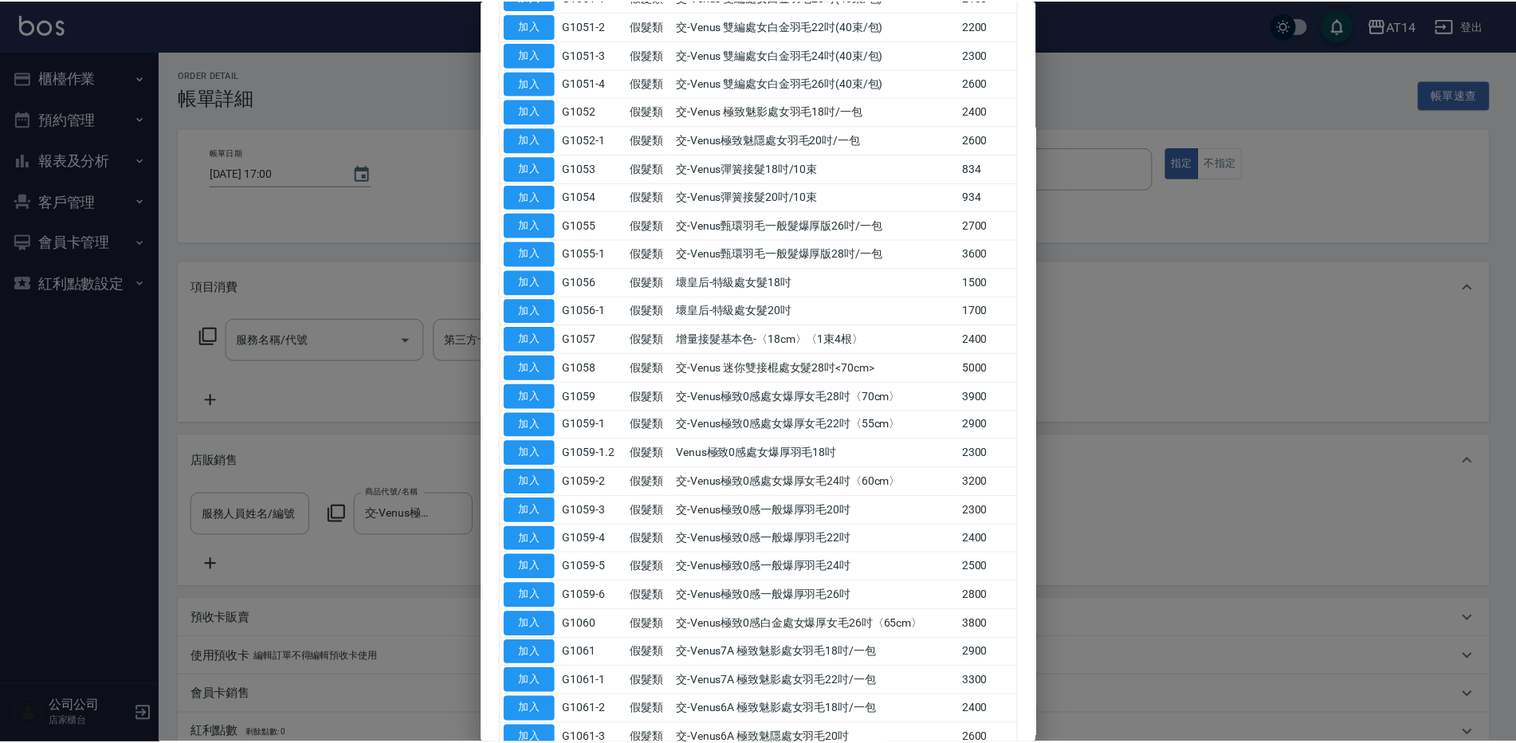
scroll to position [319, 0]
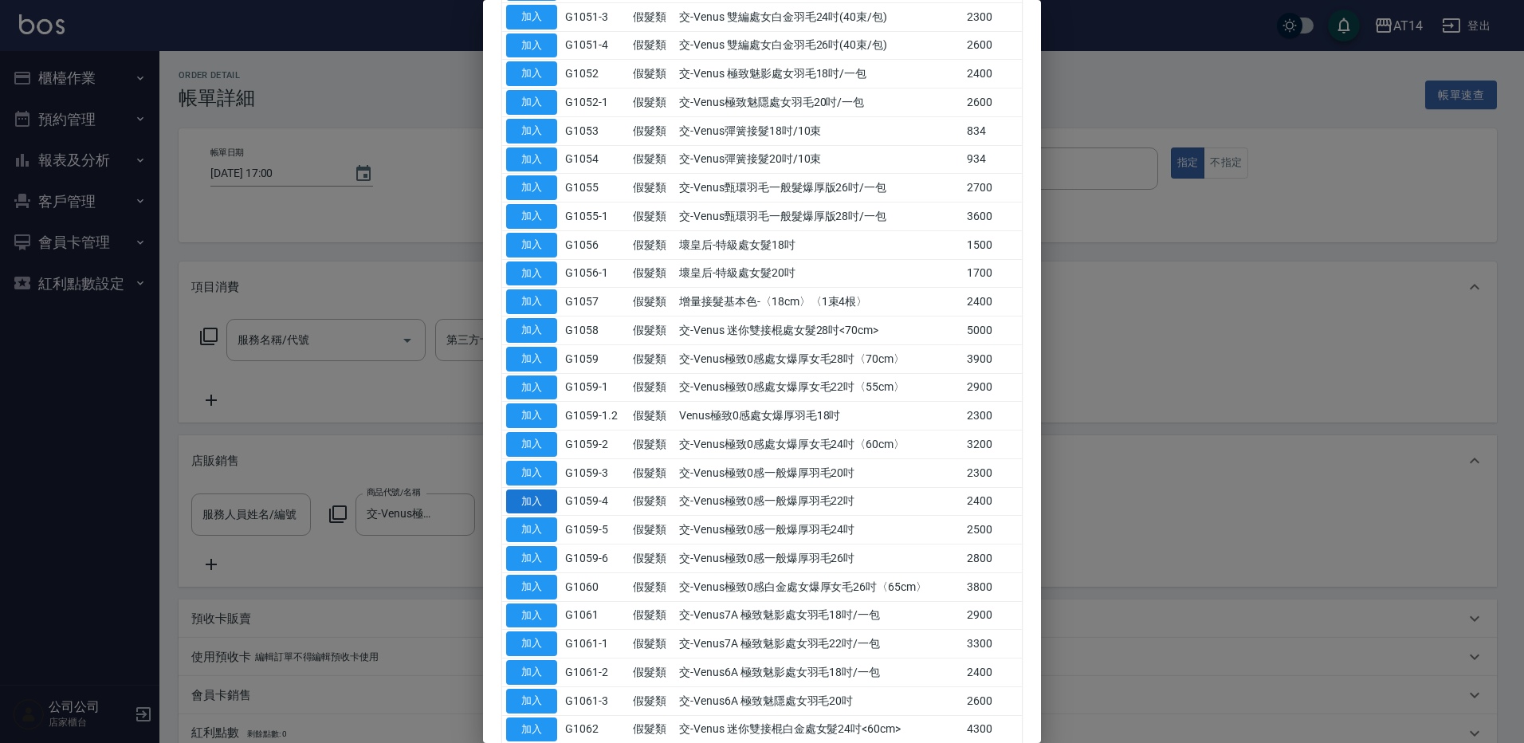
click at [543, 501] on button "加入" at bounding box center [531, 501] width 51 height 25
type input "9"
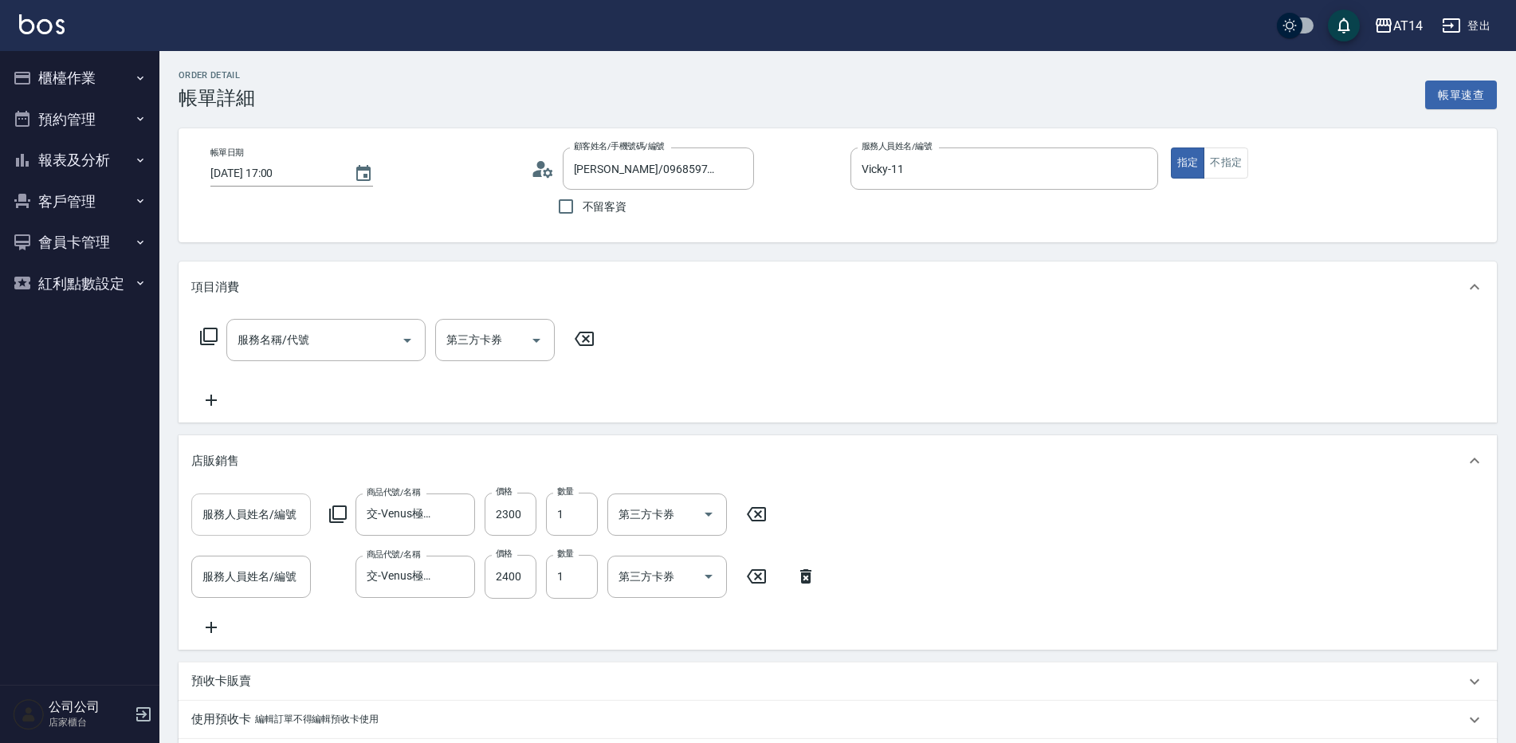
click at [271, 530] on div "服務人員姓名/編號" at bounding box center [251, 514] width 120 height 42
type input "00"
click at [287, 526] on input "服務人員姓名/編號" at bounding box center [250, 515] width 105 height 28
type input "不指定-000"
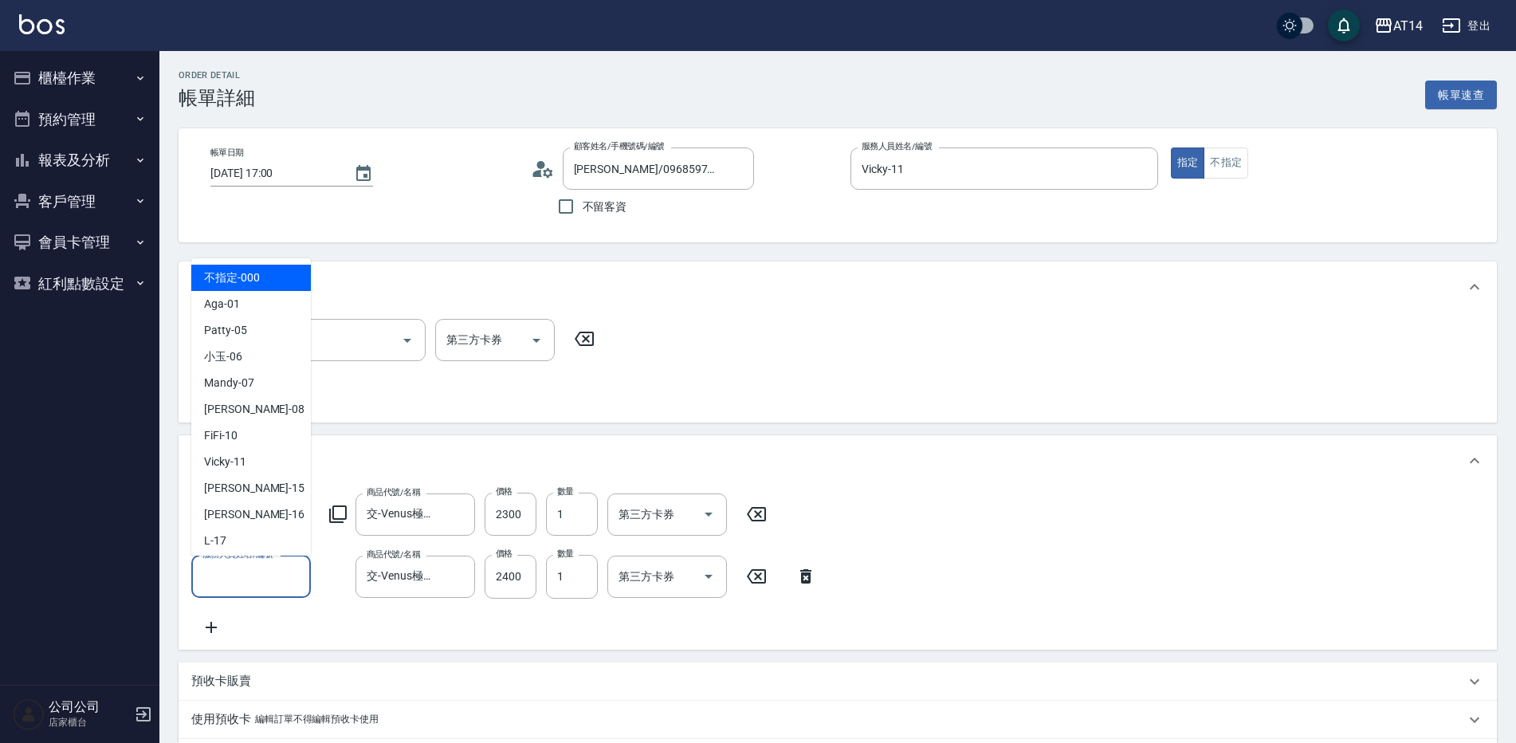
click at [260, 583] on input "服務人員姓名/編號" at bounding box center [250, 577] width 105 height 28
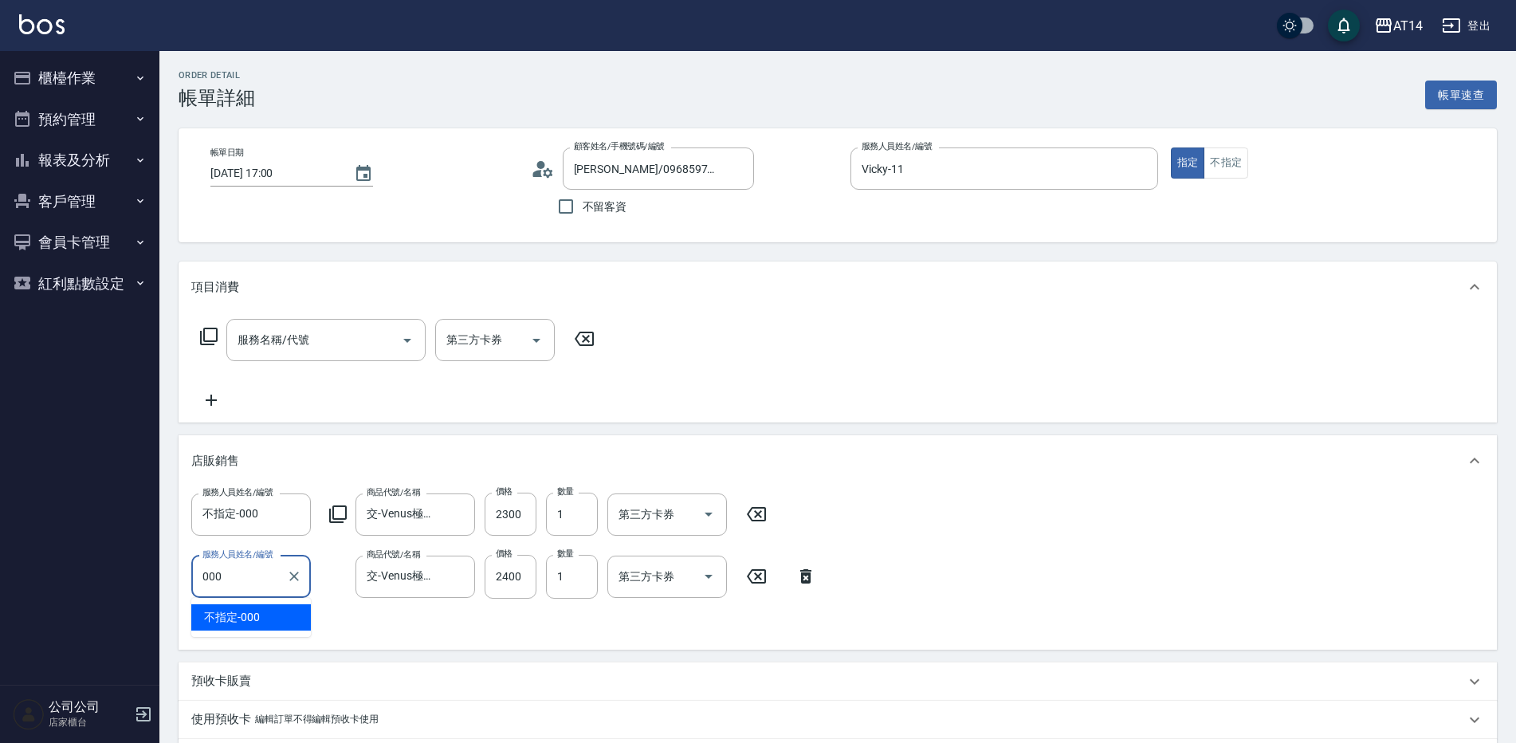
type input "不指定-000"
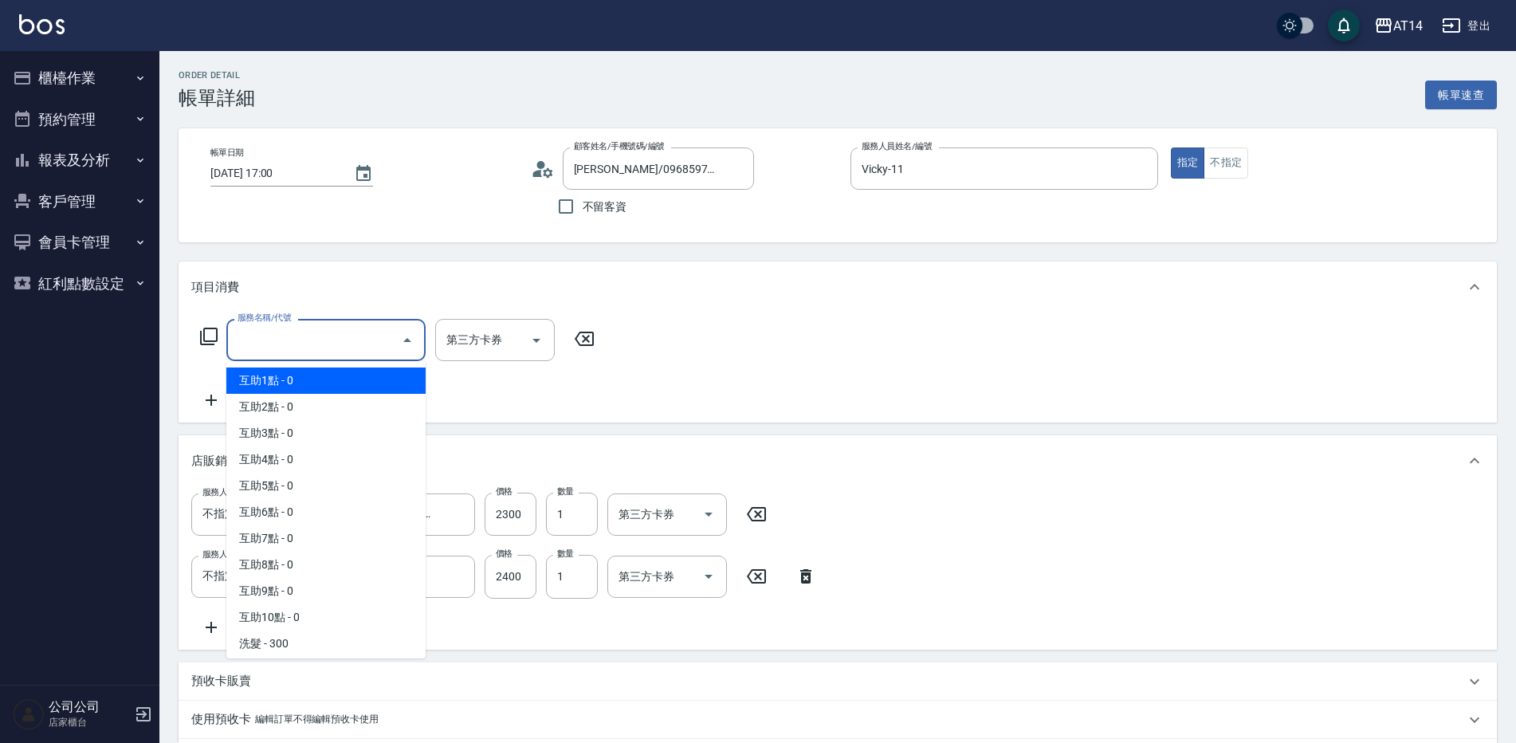
click at [364, 336] on input "服務名稱/代號" at bounding box center [314, 340] width 161 height 28
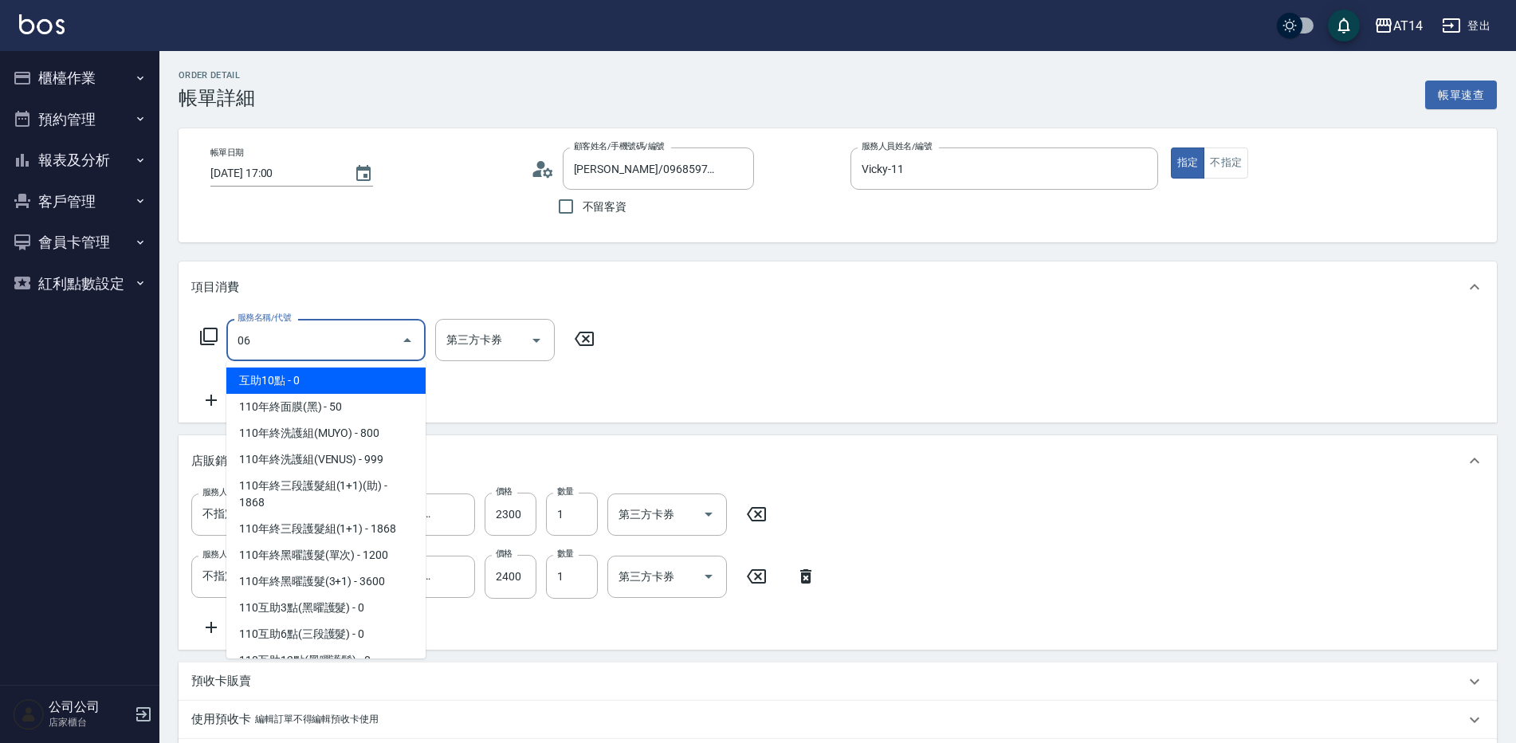
type input "061"
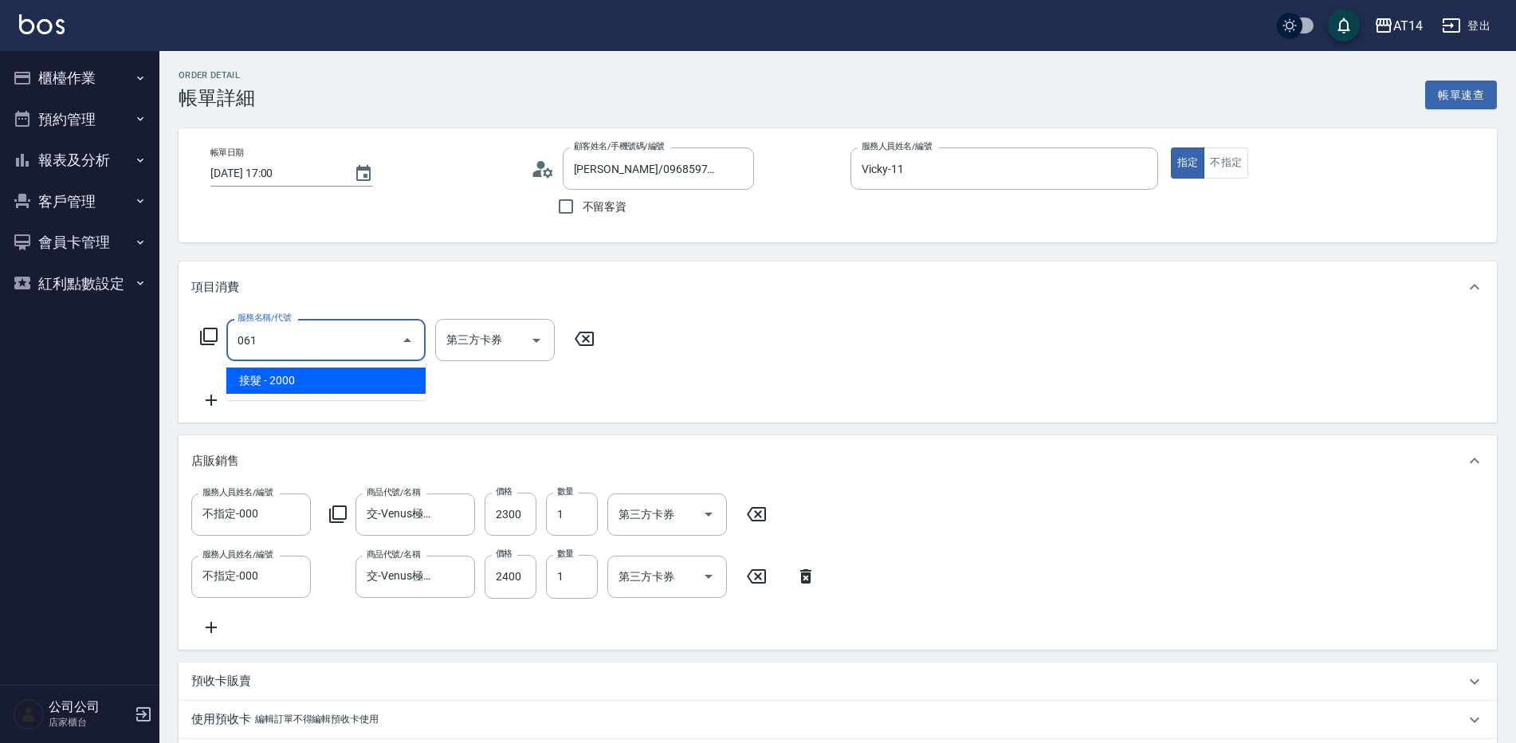
type input "13"
type input "接髮(061)"
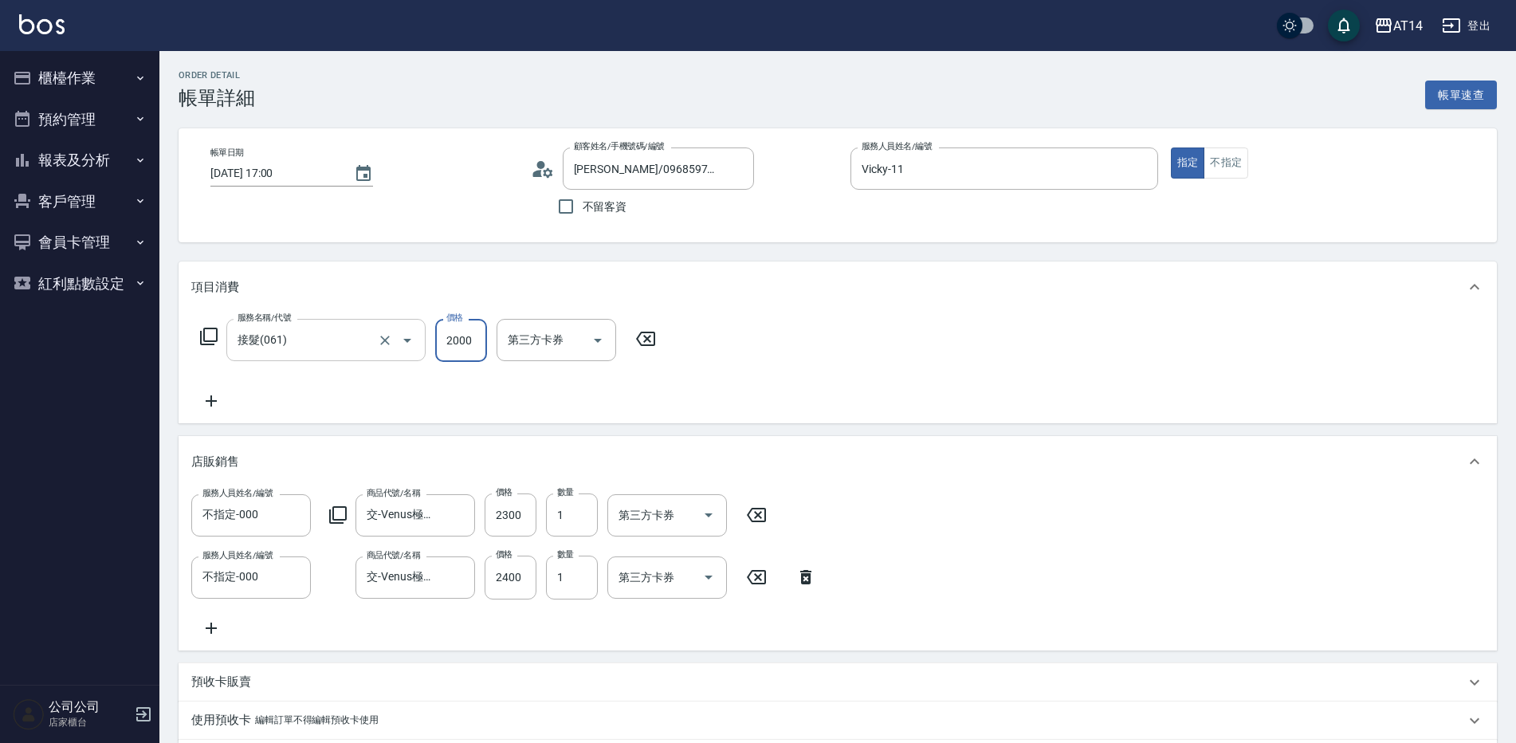
type input "1"
type input "9"
type input "113"
type input "10"
type input "1133"
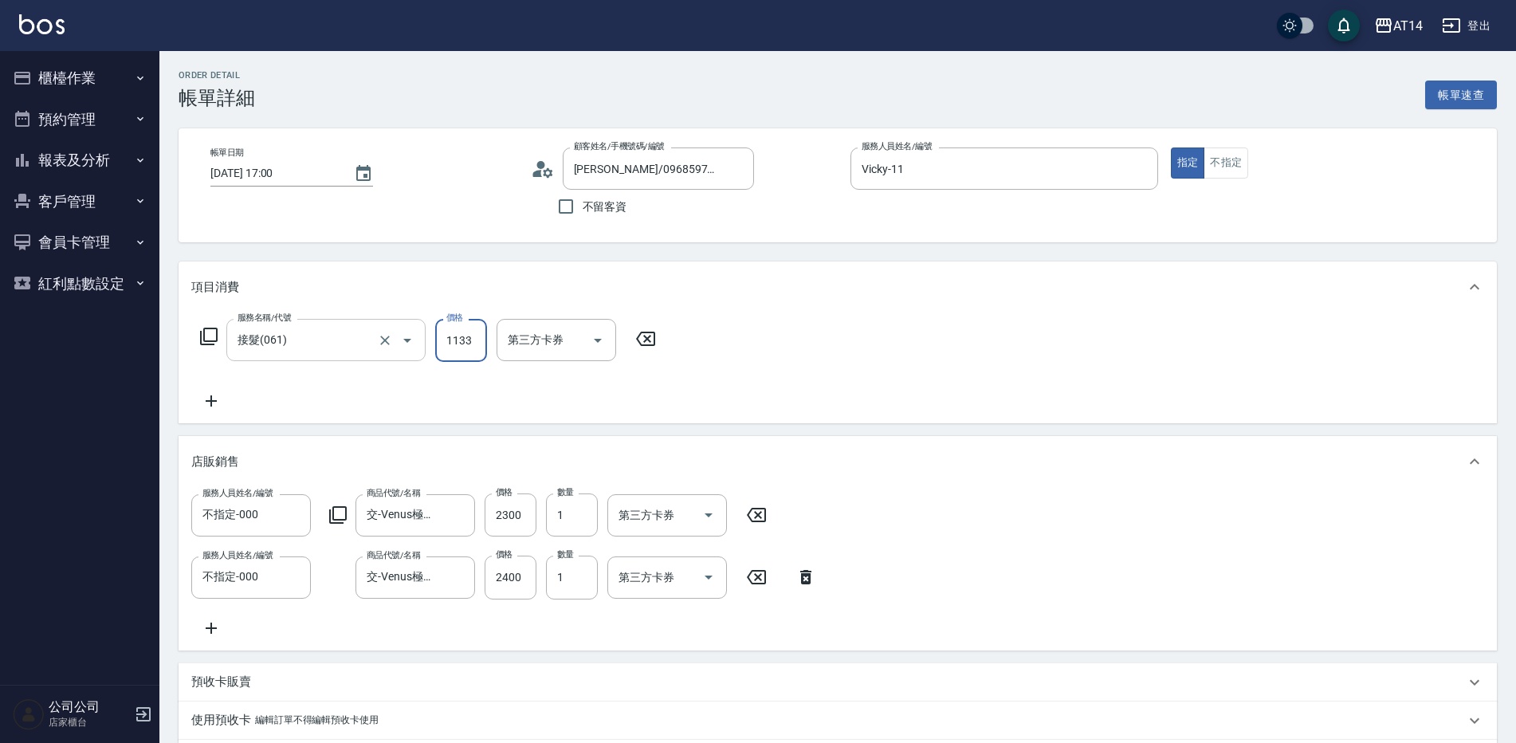
type input "12"
type input "113"
type input "10"
type input "11"
type input "9"
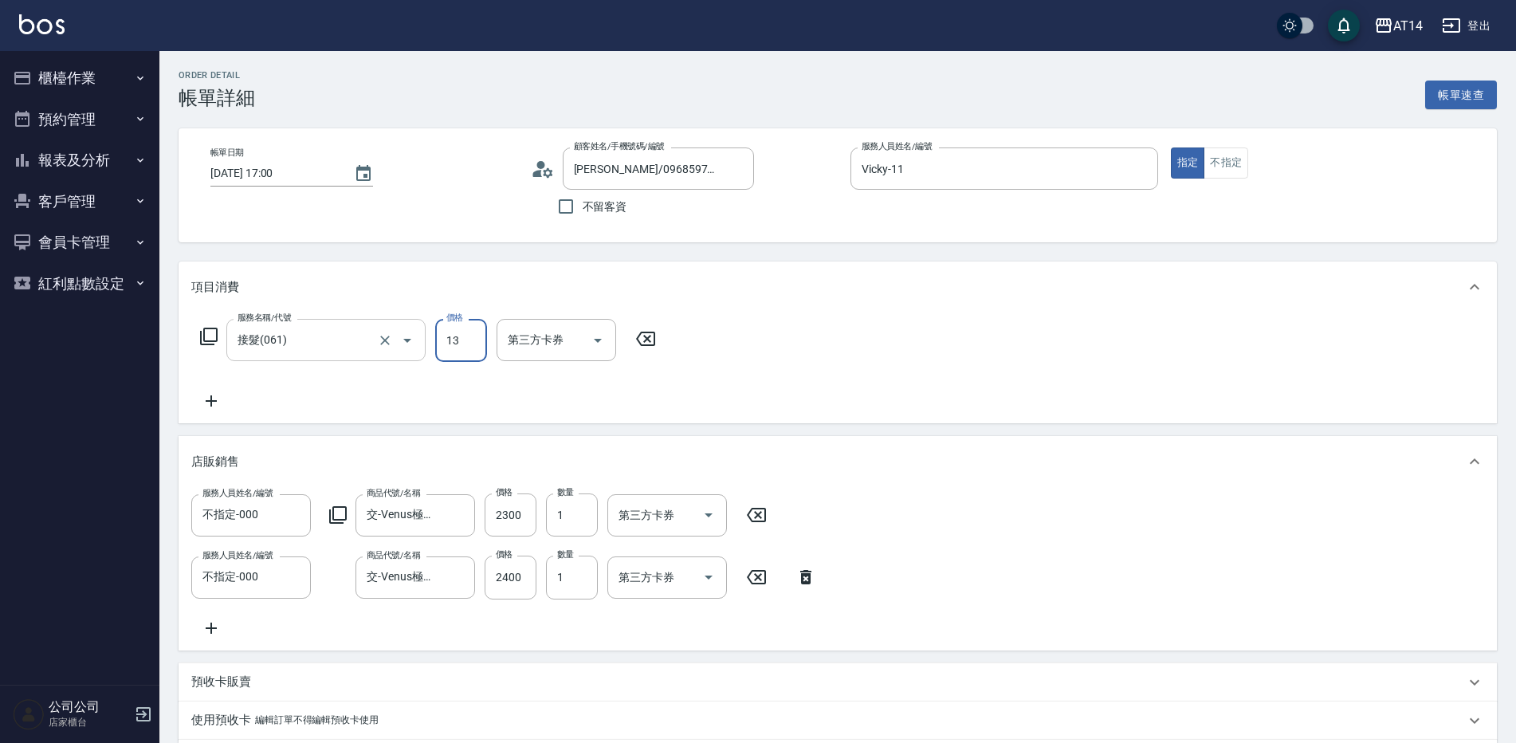
type input "133"
type input "10"
type input "1330"
type input "12"
type input "13300"
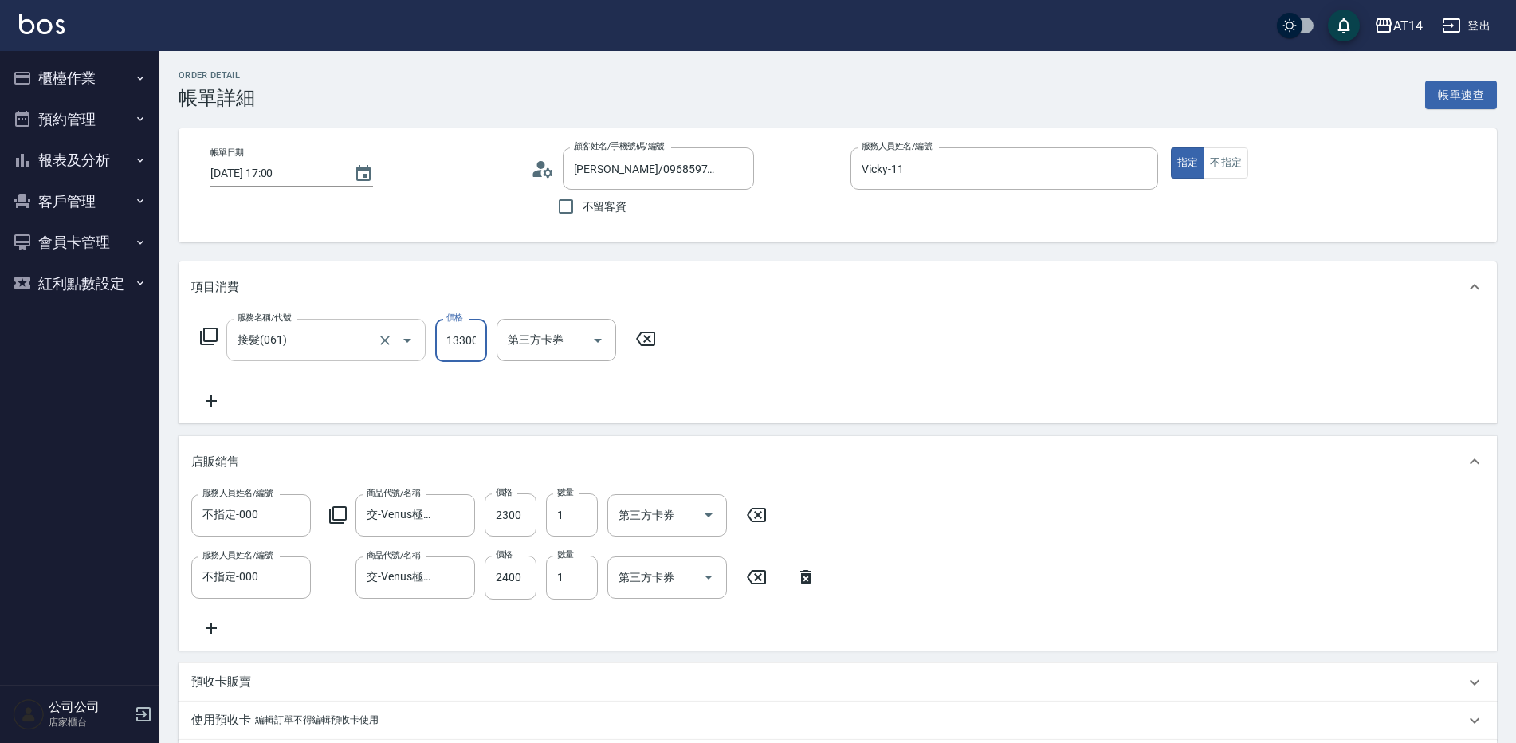
type input "36"
type input "13300"
click at [222, 393] on icon at bounding box center [211, 400] width 40 height 19
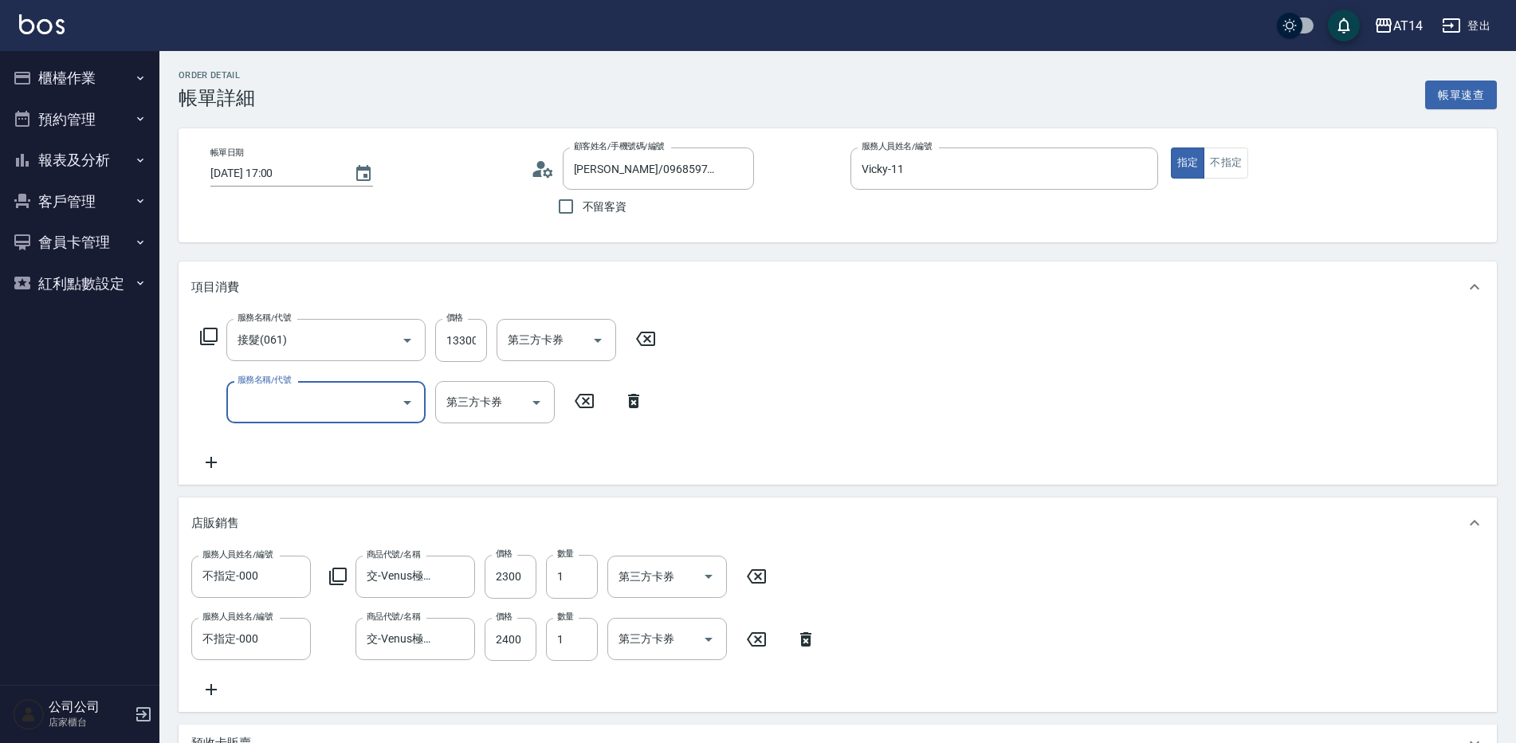
click at [360, 415] on input "服務名稱/代號" at bounding box center [314, 402] width 161 height 28
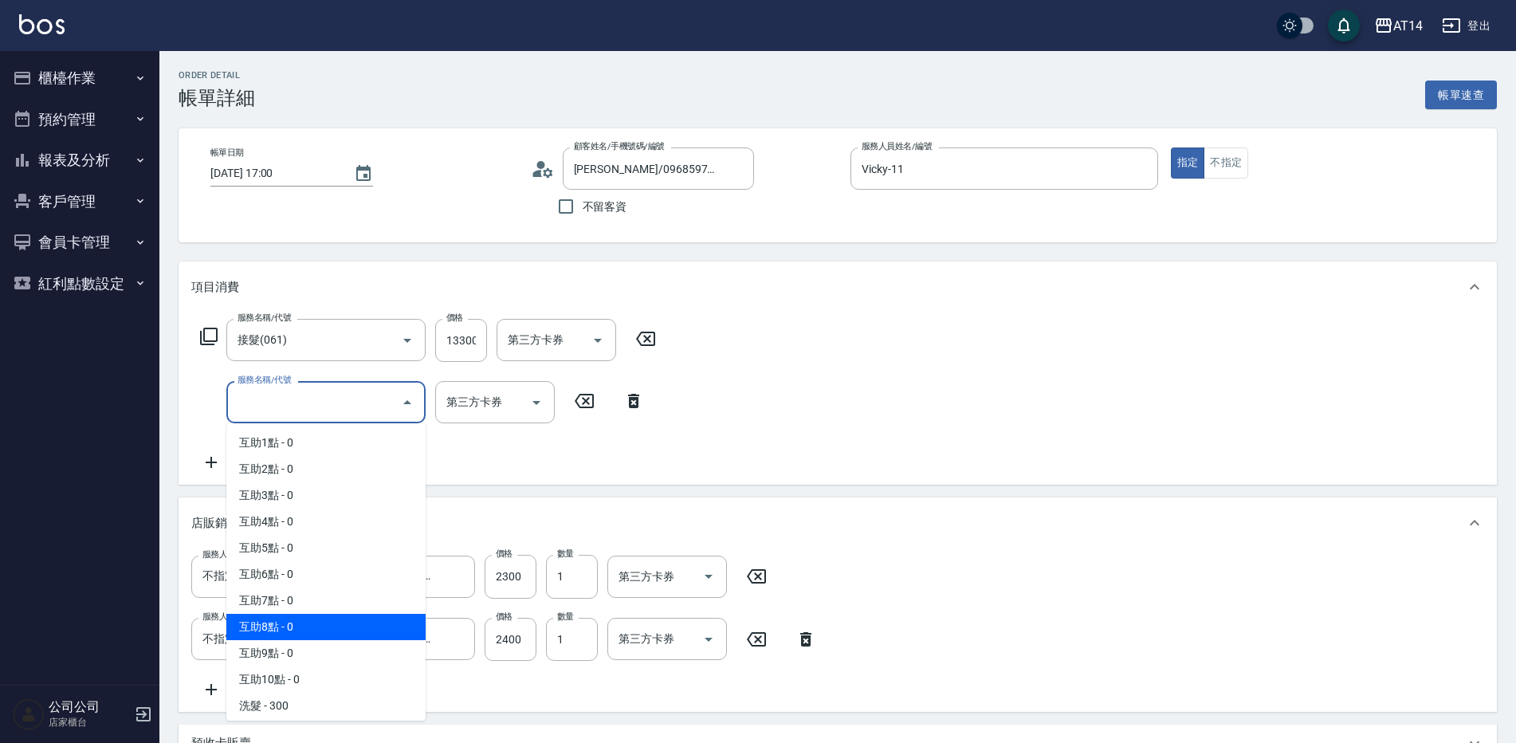
drag, startPoint x: 344, startPoint y: 620, endPoint x: 391, endPoint y: 581, distance: 61.1
click at [345, 620] on span "互助8點 - 0" at bounding box center [325, 627] width 199 height 26
type input "互助8點(008)"
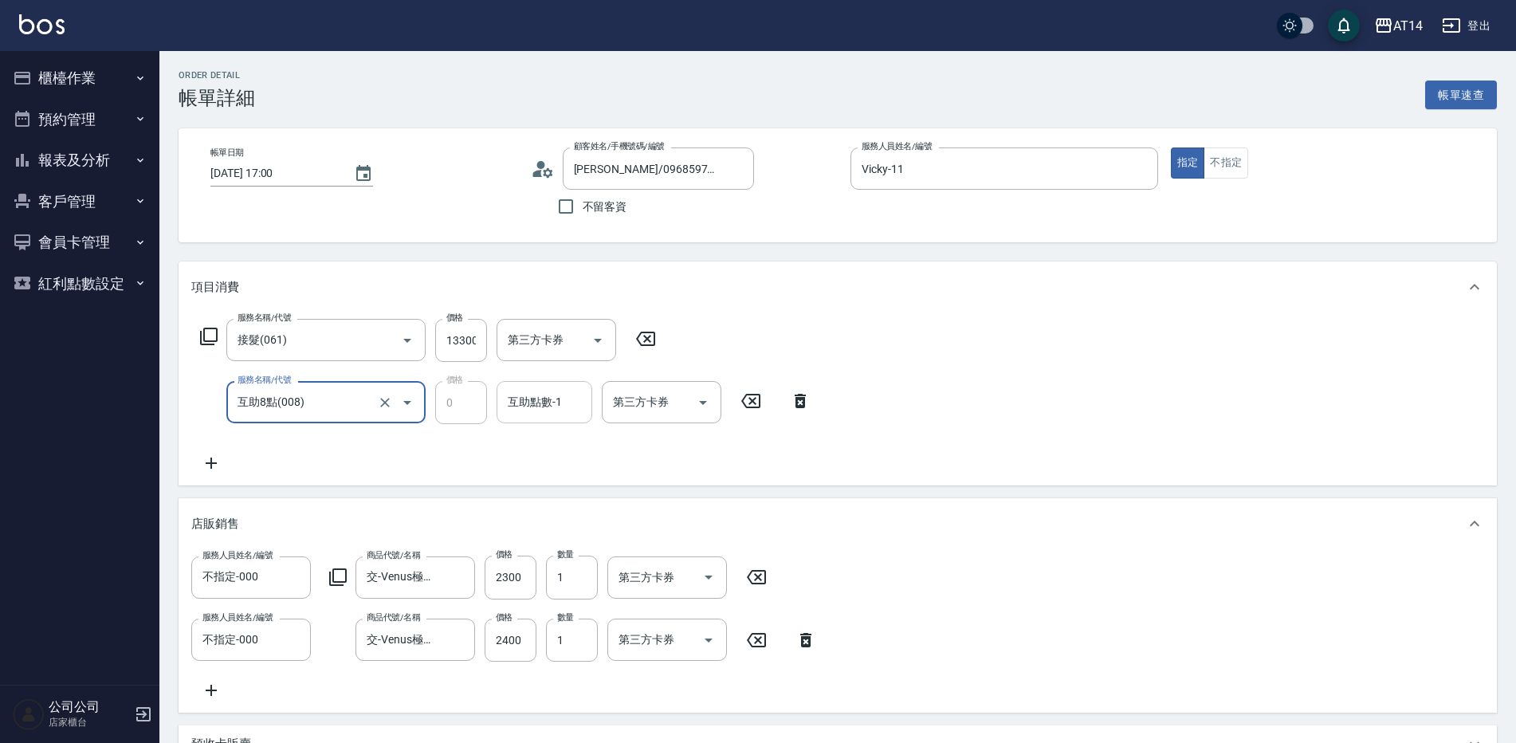
click at [548, 420] on div "互助點數-1" at bounding box center [545, 402] width 96 height 42
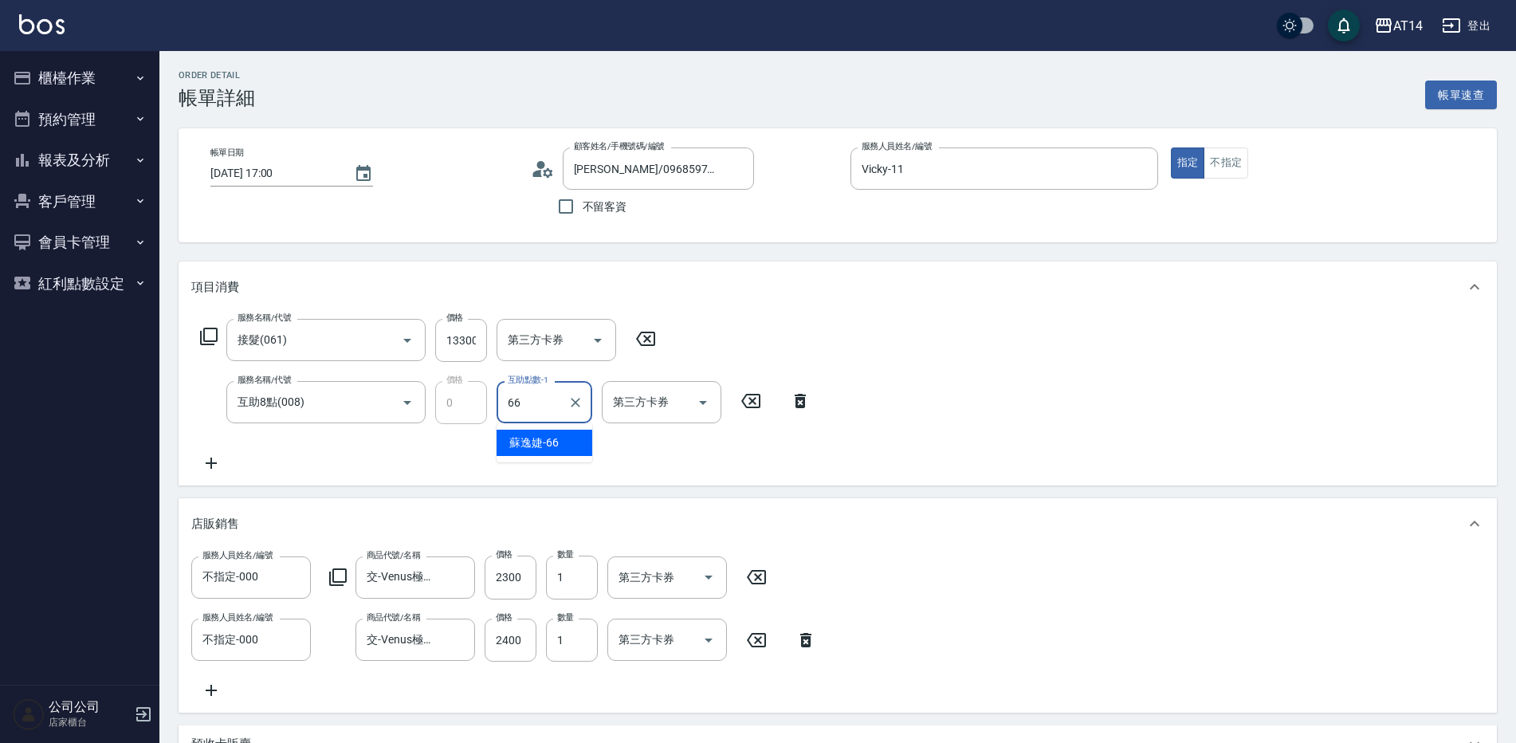
type input "[PERSON_NAME]-66"
click at [373, 167] on button "Choose date, selected date is 2025-10-13" at bounding box center [363, 174] width 38 height 38
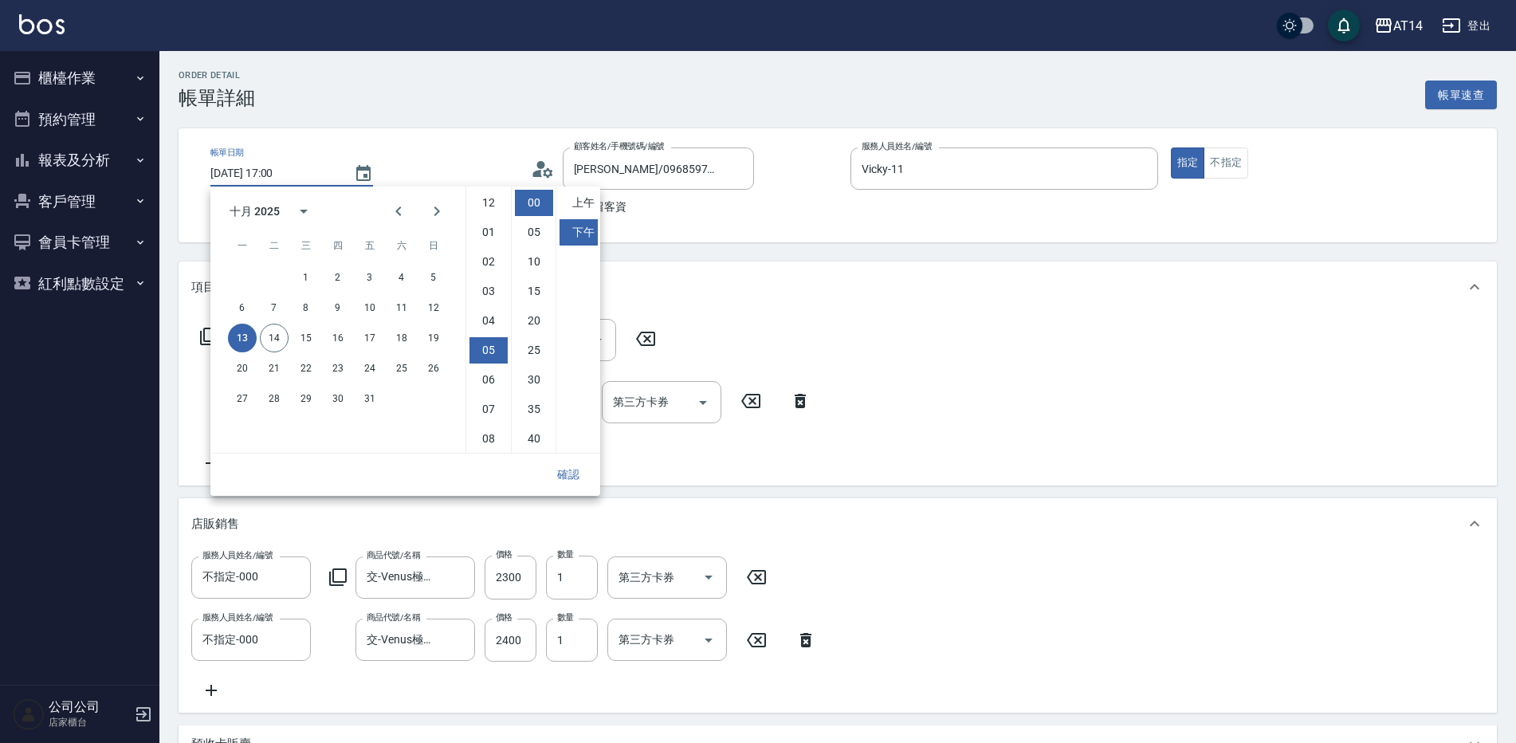
scroll to position [89, 0]
click at [266, 346] on button "14" at bounding box center [274, 338] width 29 height 29
type input "[DATE] 17:00"
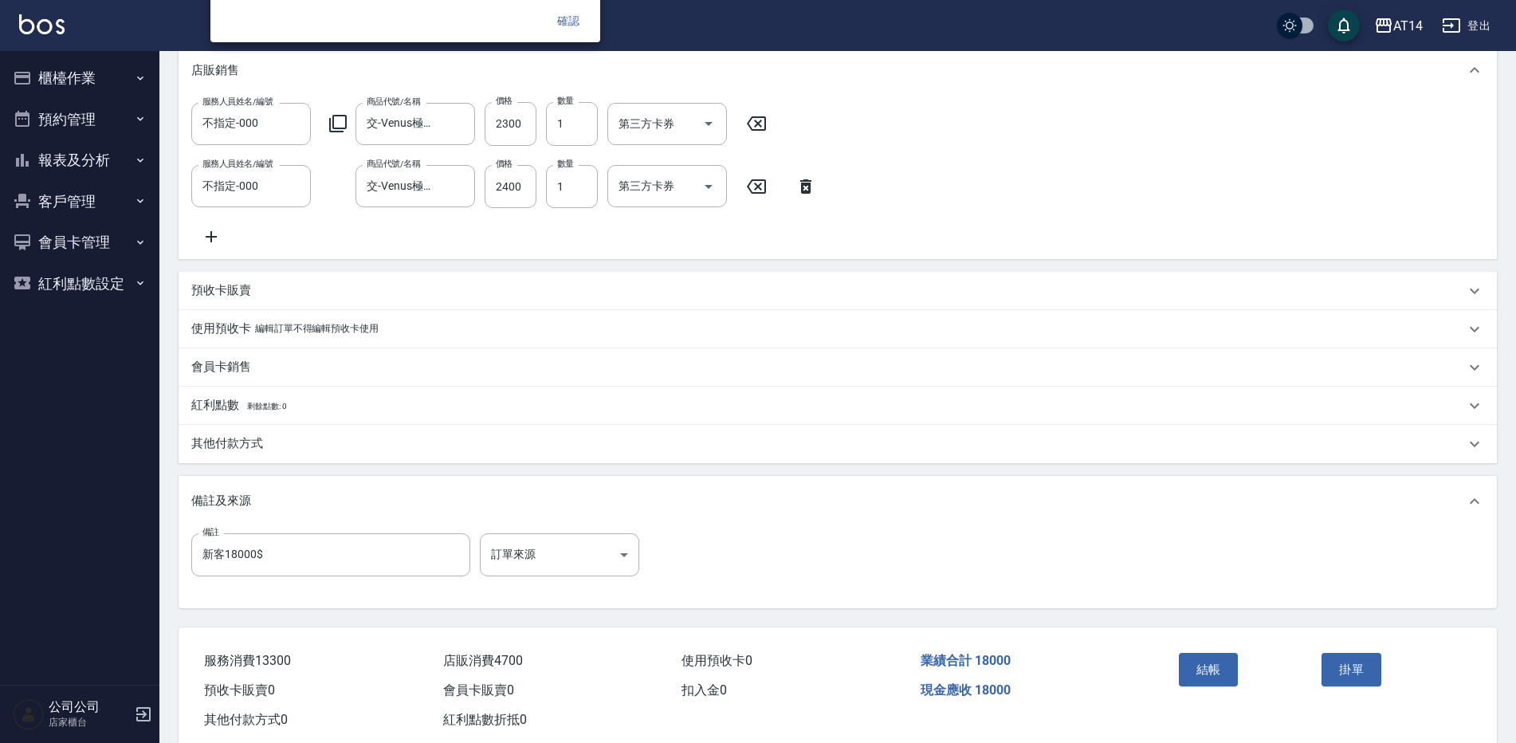
scroll to position [155, 0]
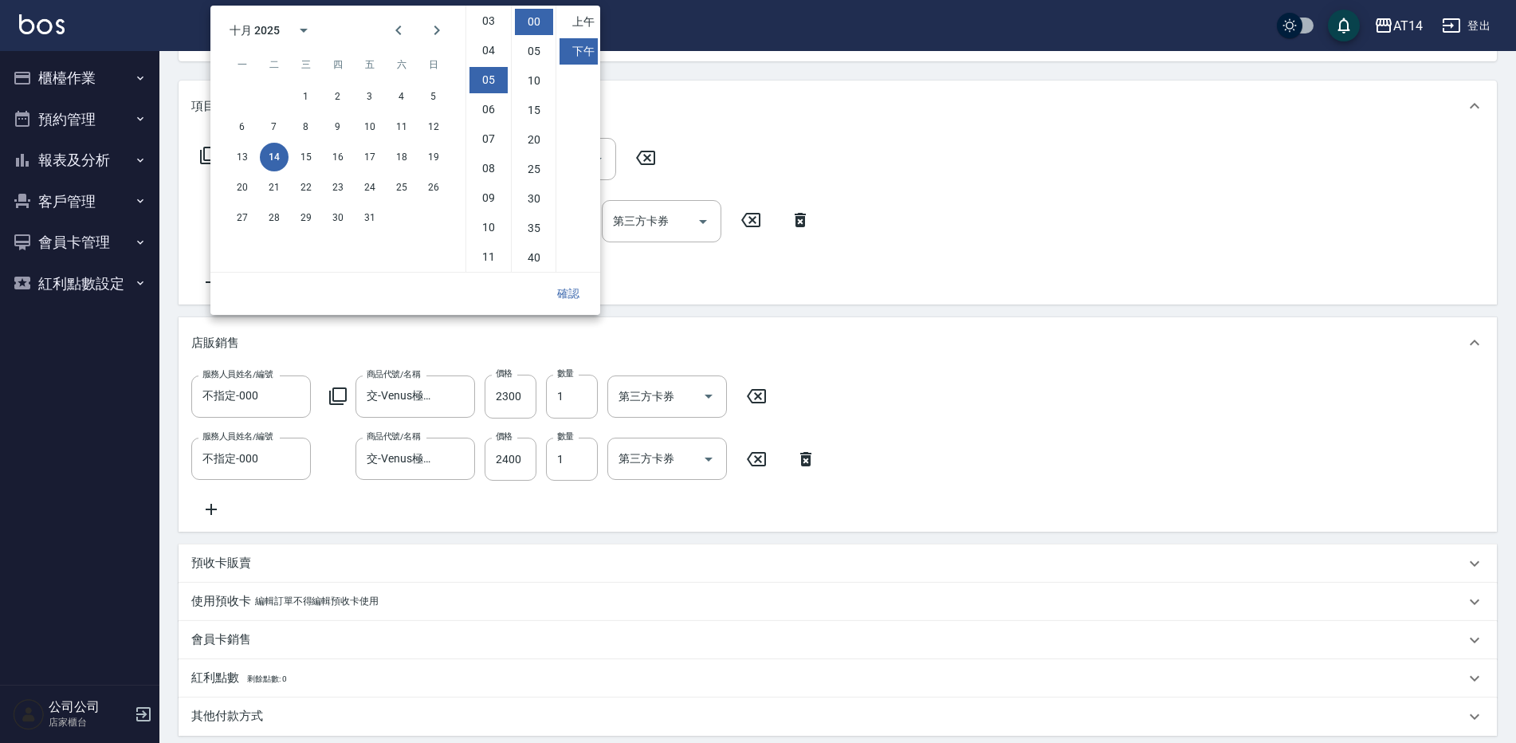
click at [1211, 678] on div "Order detail 帳單詳細 帳單速查 帳單日期 [DATE] 17:00 顧客姓名/手機號碼/編號 [PERSON_NAME]/0968597473/…" at bounding box center [837, 458] width 1357 height 1176
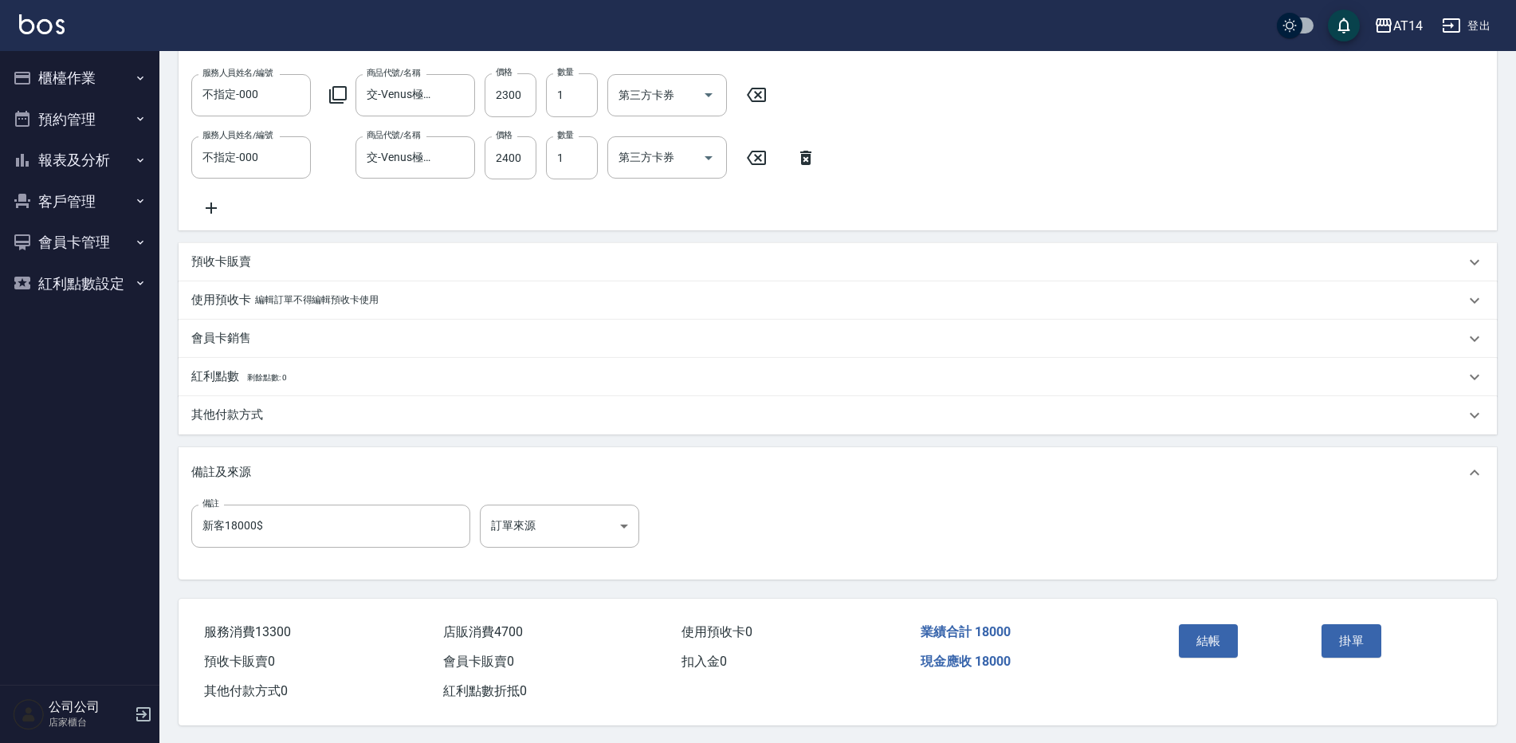
scroll to position [503, 0]
click at [608, 521] on body "AT14 登出 櫃檯作業 打帳單 帳單列表 掛單列表 現金收支登錄 材料自購登錄 每日結帳 排班表 掃碼打卡 預約管理 預約管理 單日預約紀錄 單週預約紀錄 …" at bounding box center [758, 129] width 1516 height 1227
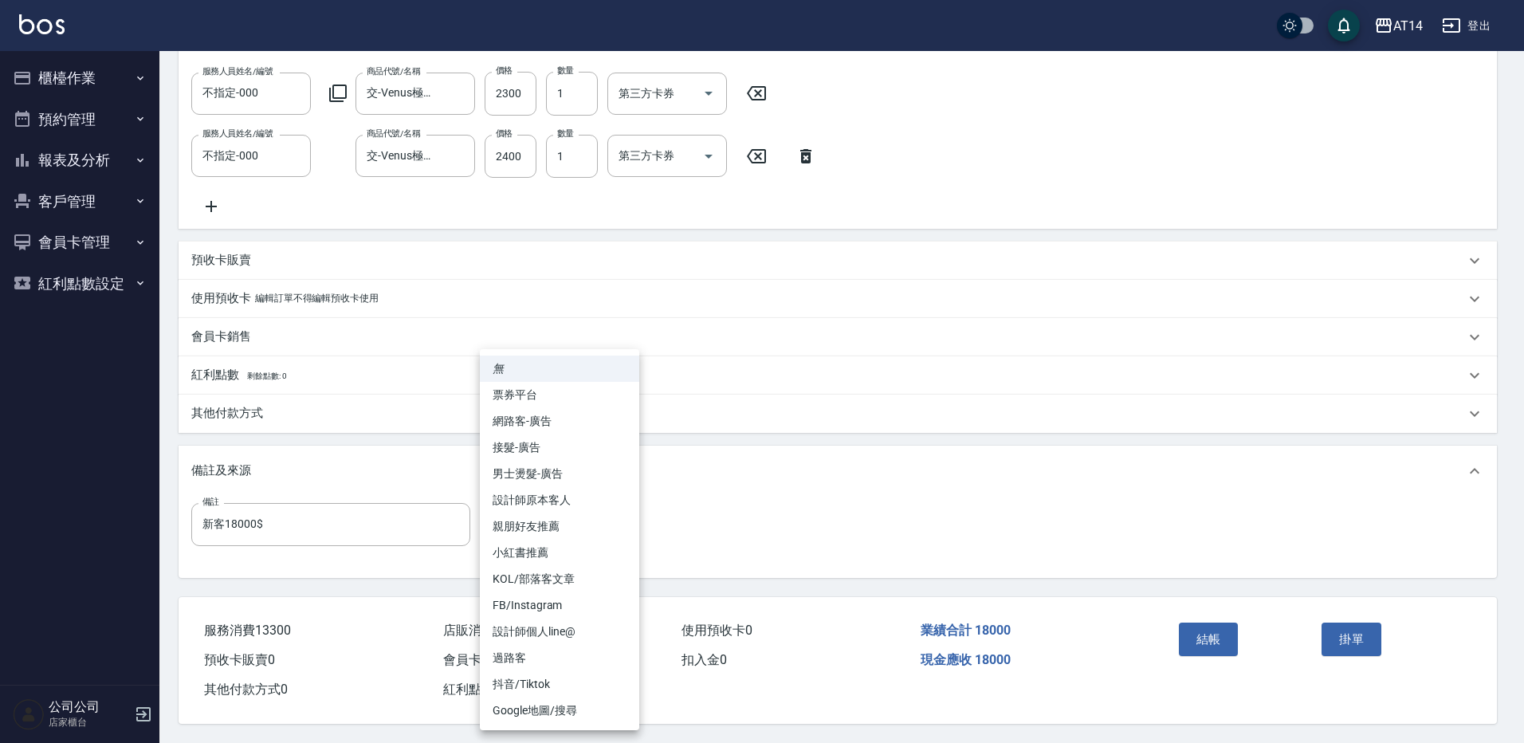
click at [579, 506] on li "設計師原本客人" at bounding box center [559, 500] width 159 height 26
type input "設計師原本客人"
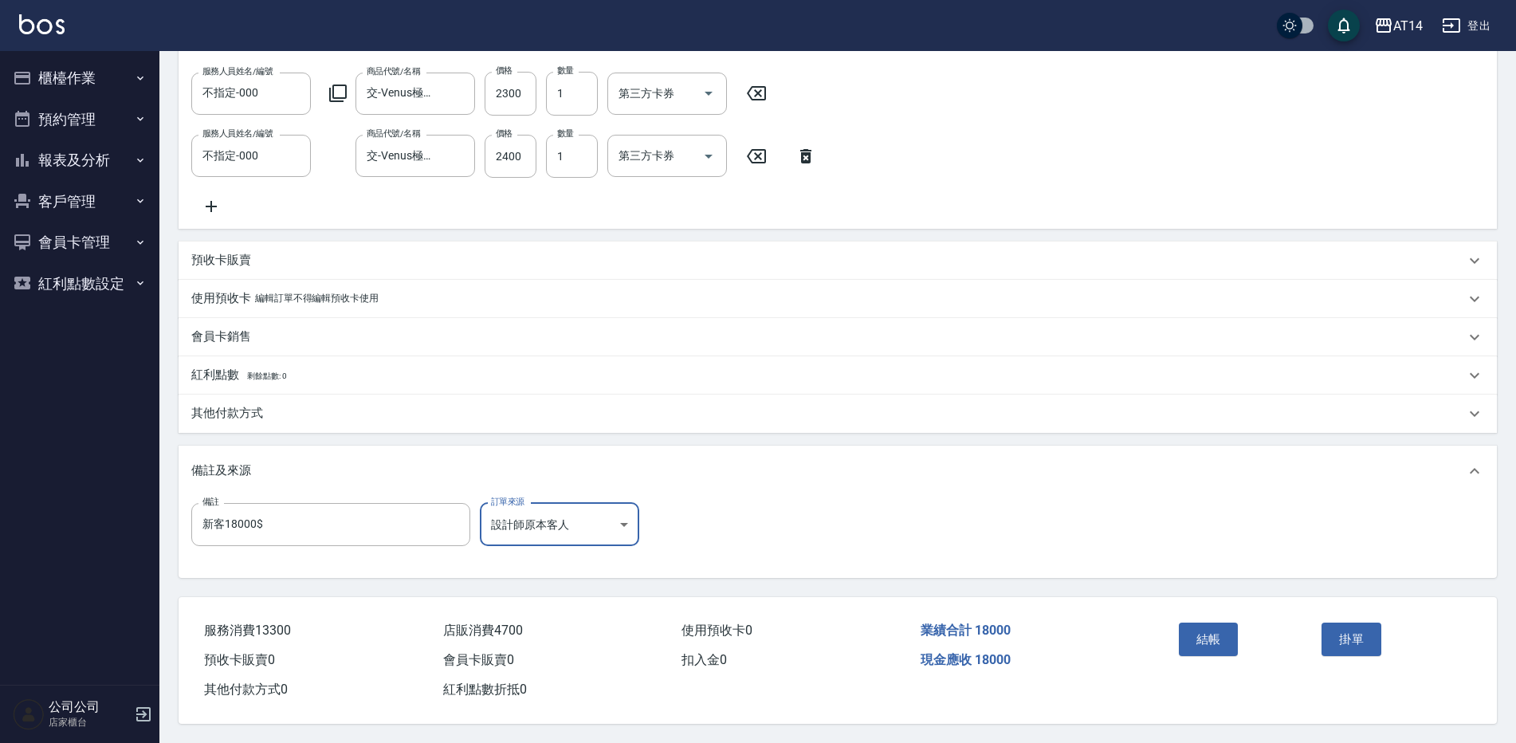
click at [1214, 639] on button "結帳" at bounding box center [1209, 639] width 60 height 33
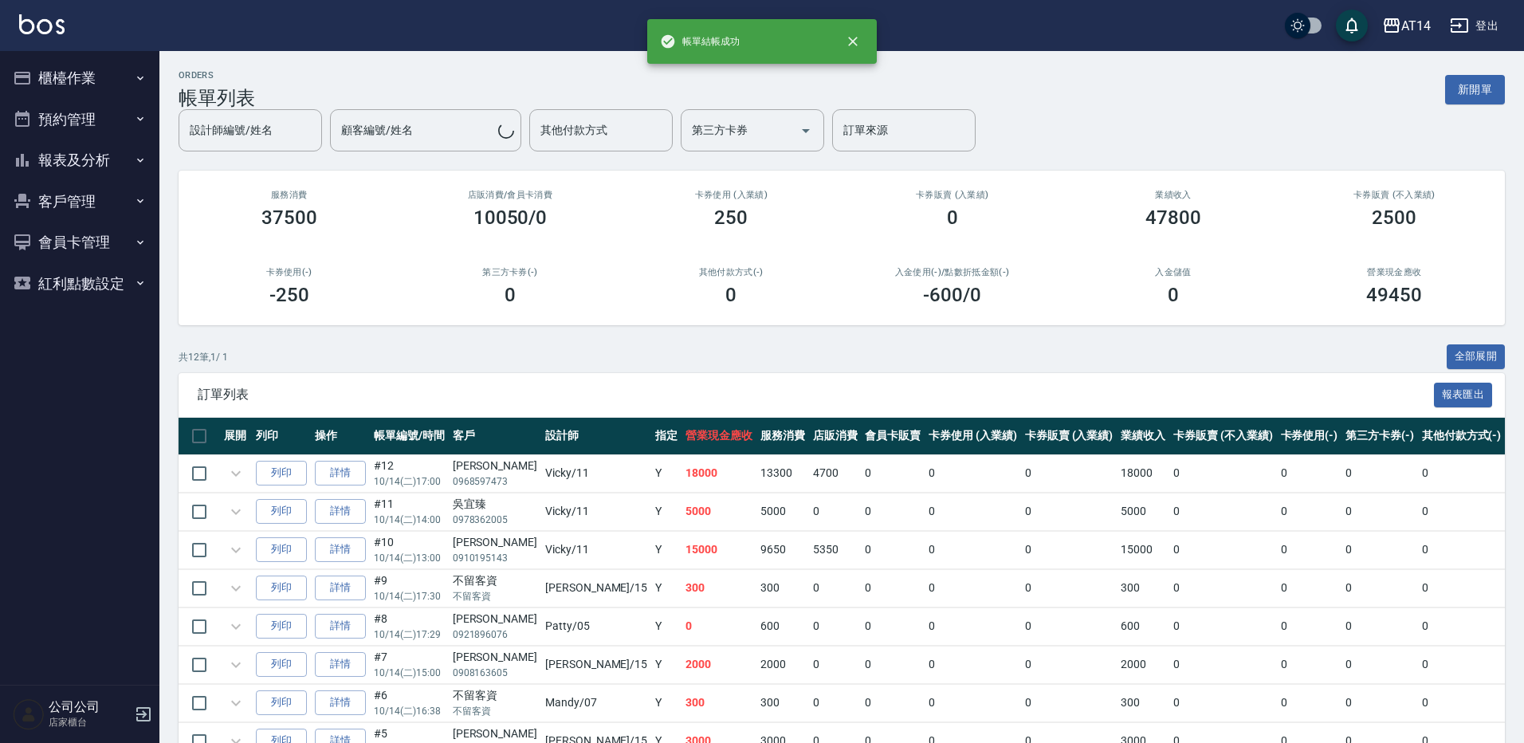
click at [97, 84] on button "櫃檯作業" at bounding box center [79, 77] width 147 height 41
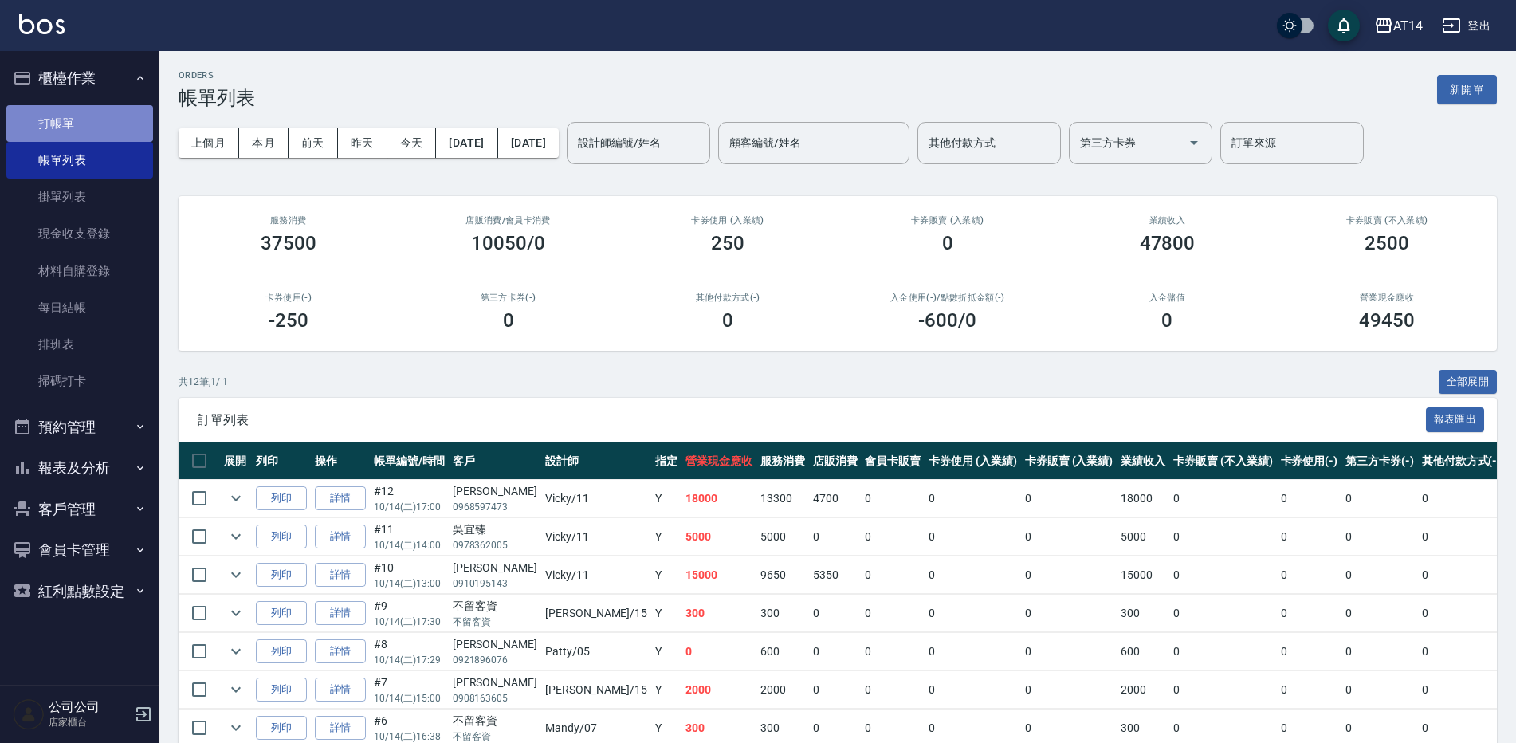
click at [86, 120] on link "打帳單" at bounding box center [79, 123] width 147 height 37
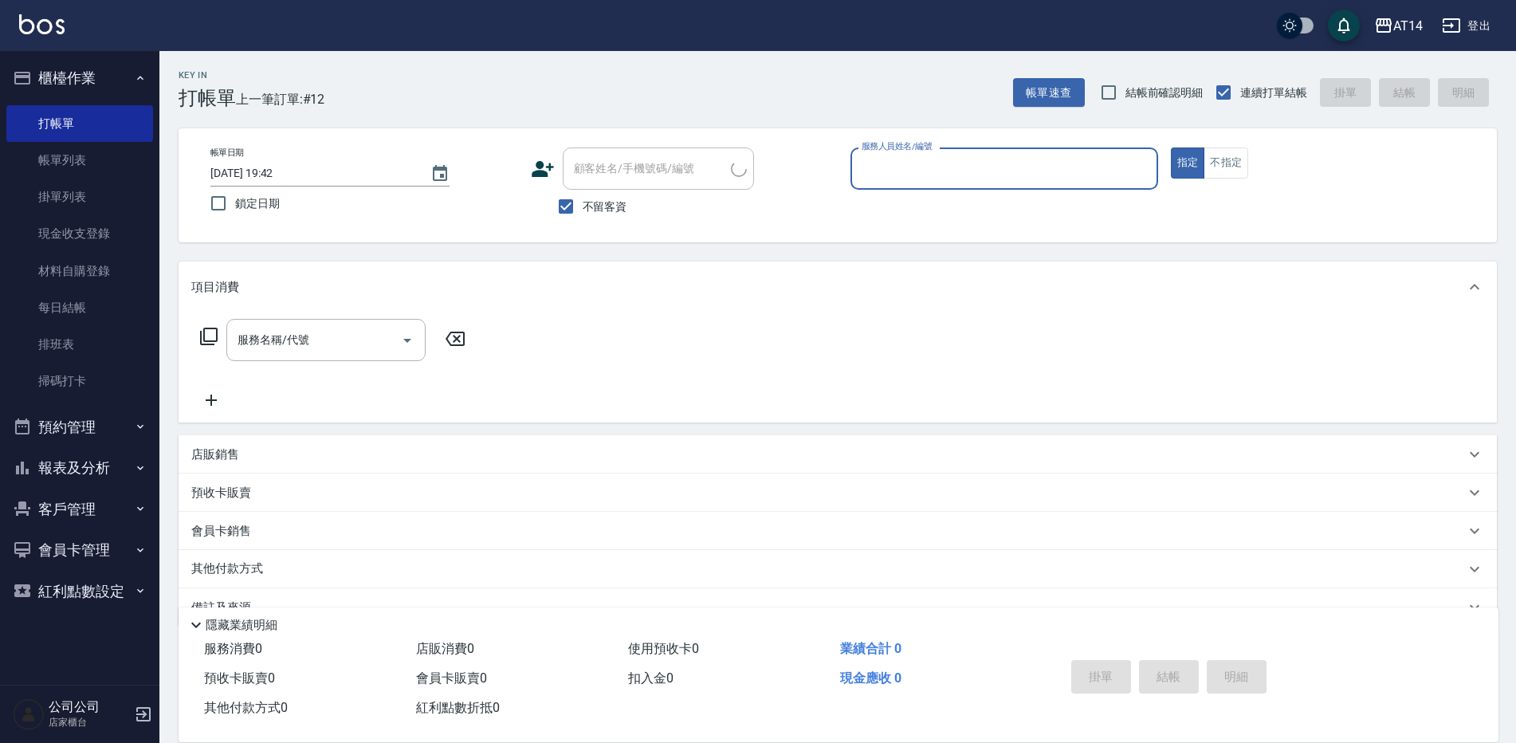
click at [593, 210] on span "不留客資" at bounding box center [605, 206] width 45 height 17
click at [583, 210] on input "不留客資" at bounding box center [565, 206] width 33 height 33
click at [598, 210] on span "不留客資" at bounding box center [605, 206] width 45 height 17
click at [583, 210] on input "不留客資" at bounding box center [565, 206] width 33 height 33
checkbox input "true"
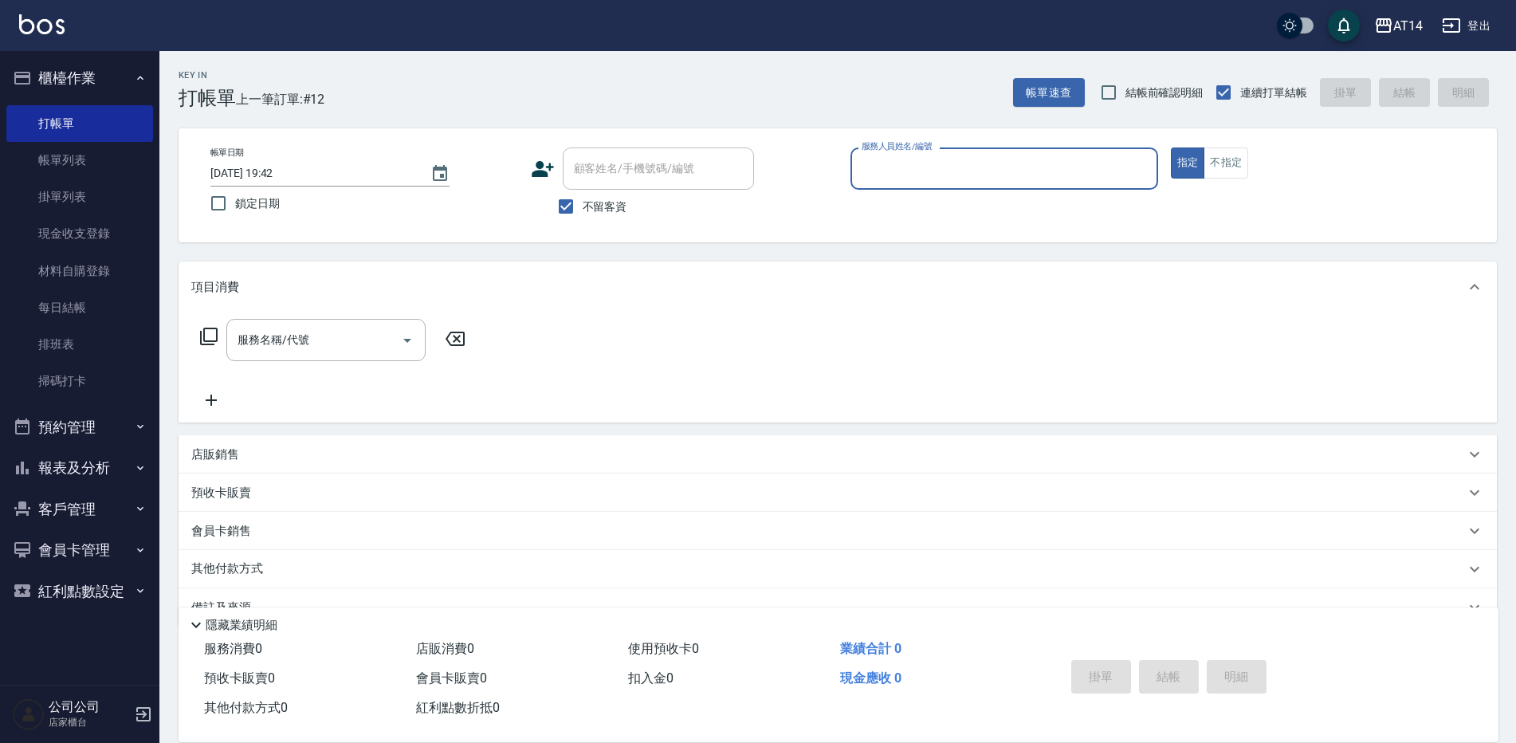
drag, startPoint x: 951, startPoint y: 155, endPoint x: 951, endPoint y: 185, distance: 30.3
click at [951, 155] on input "服務人員姓名/編號" at bounding box center [1004, 169] width 293 height 28
type input "15"
type button "true"
type input "Dora-15"
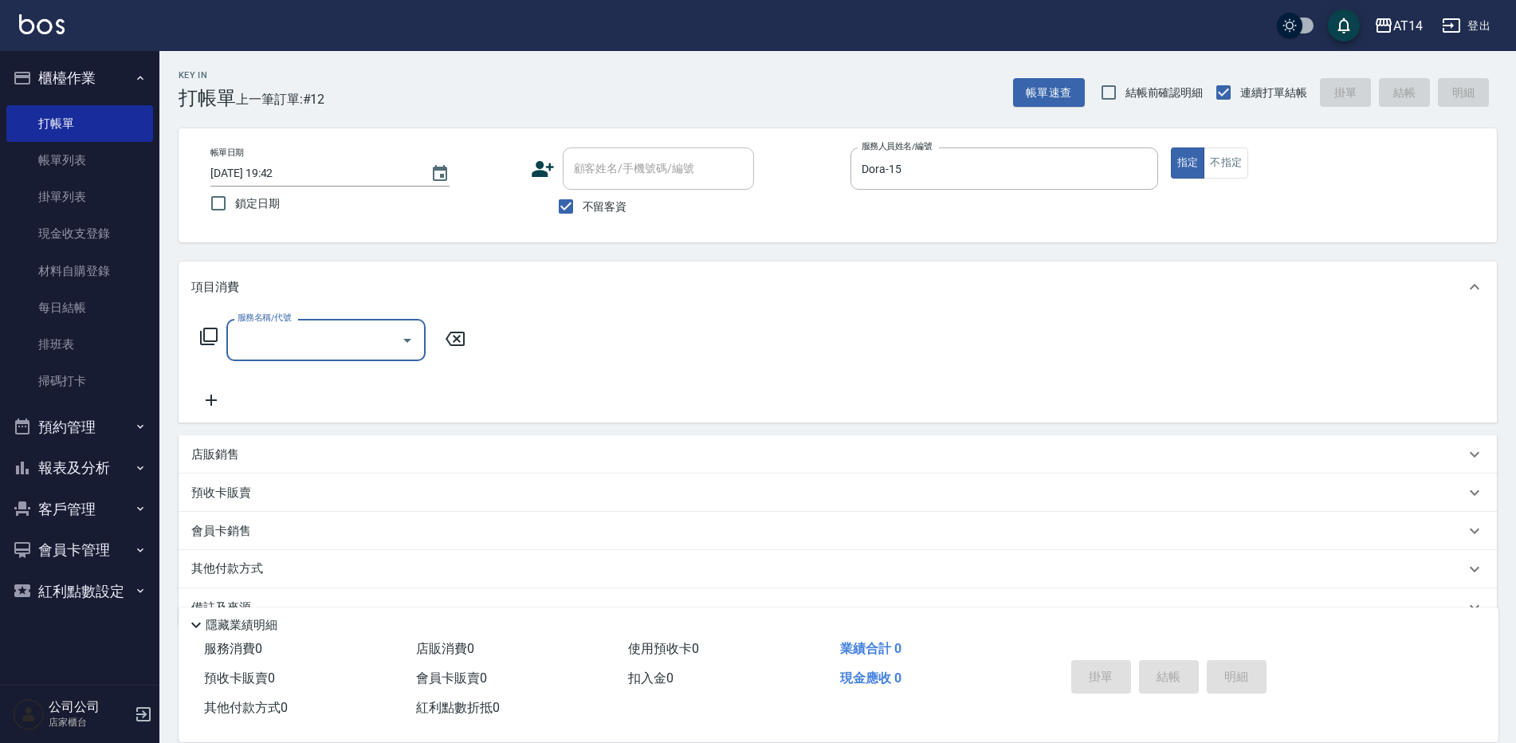
type input "0"
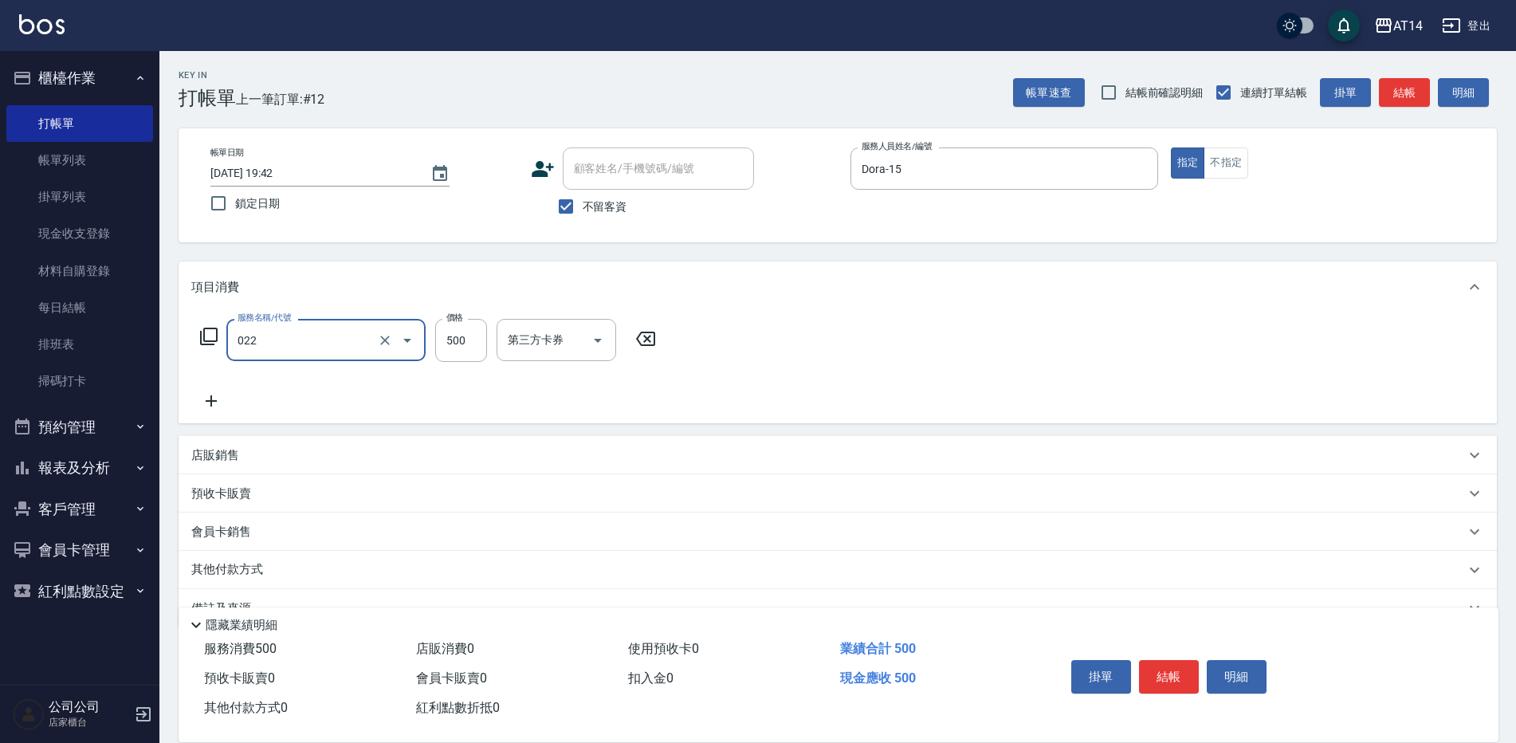
type input "洗髮+剪髮(022)"
type input "650"
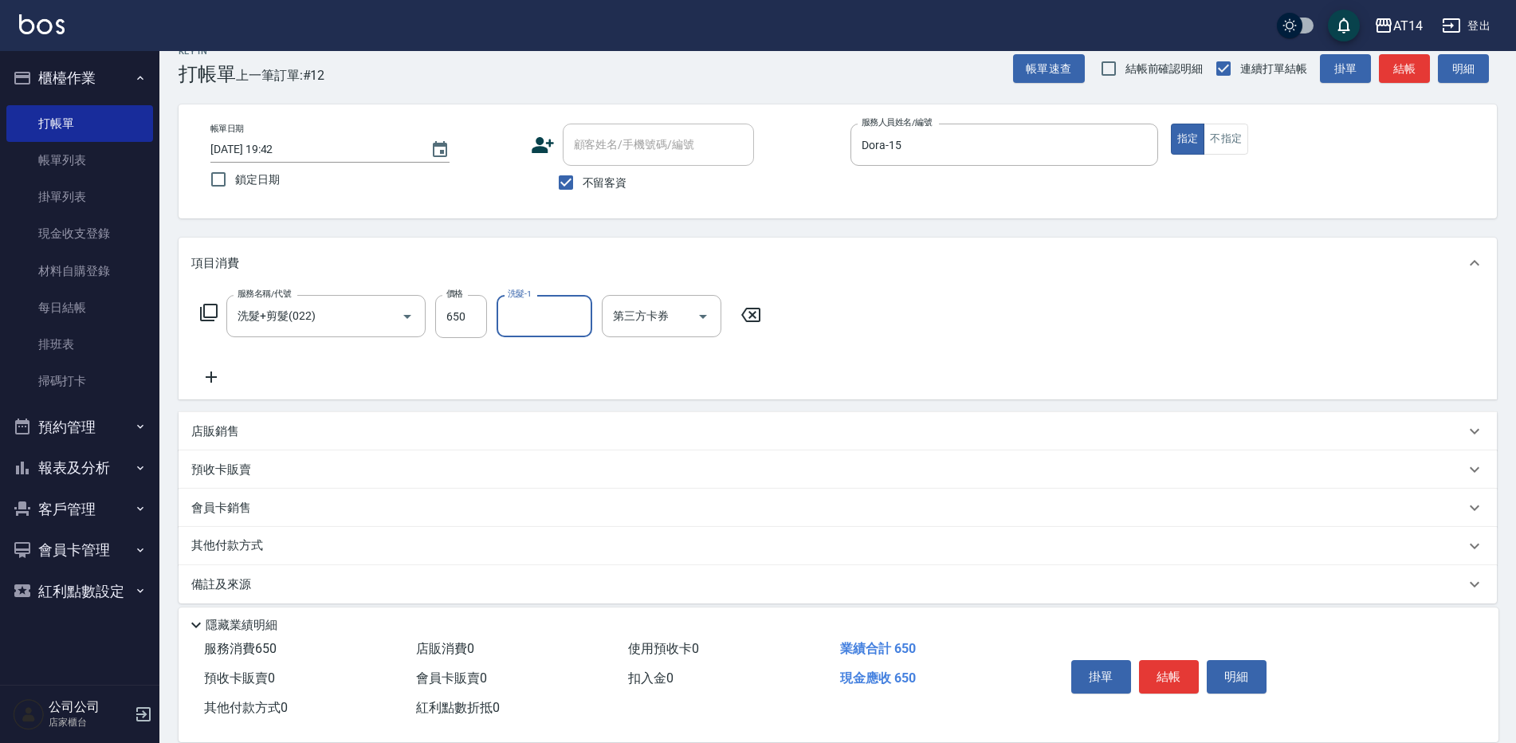
scroll to position [37, 0]
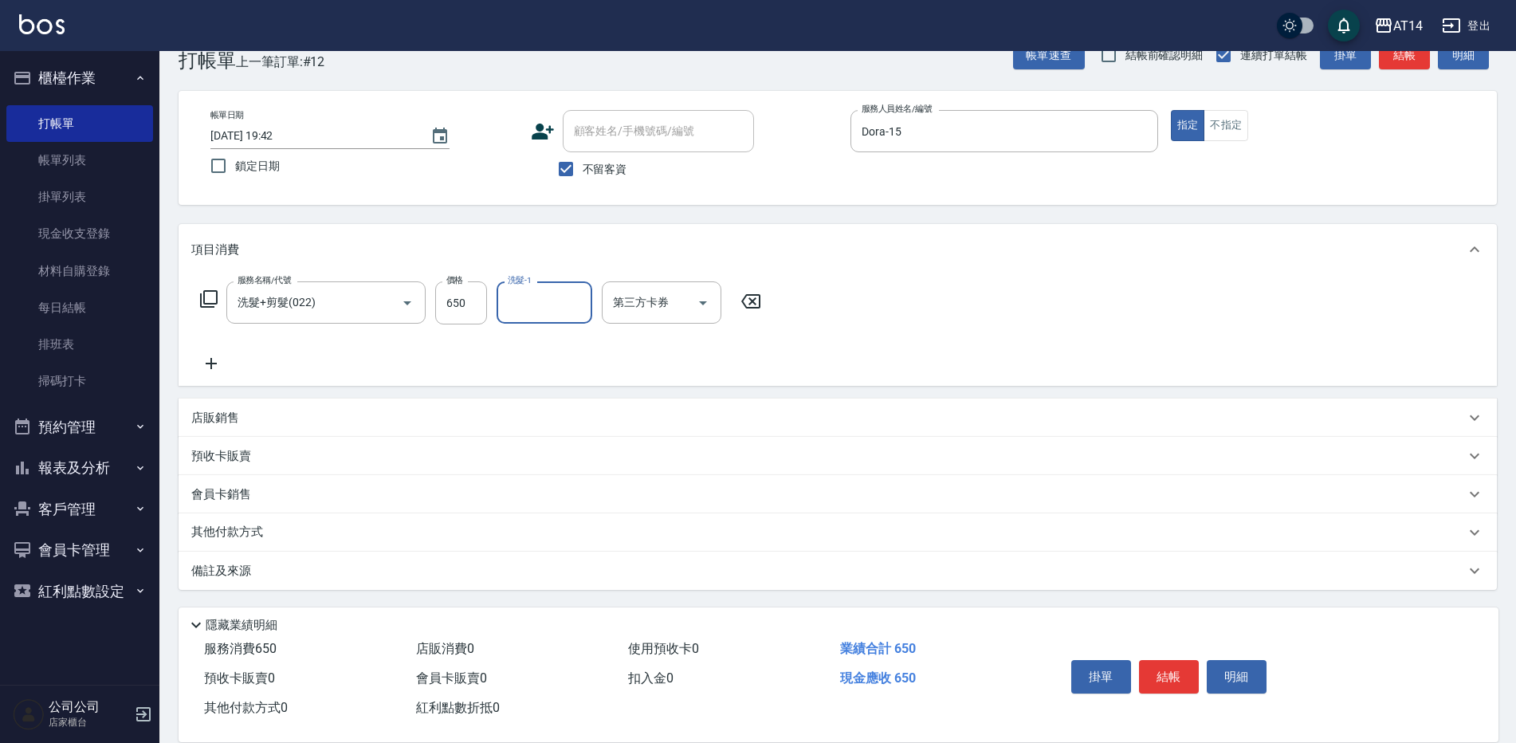
click at [364, 518] on div "其他付款方式" at bounding box center [838, 532] width 1319 height 38
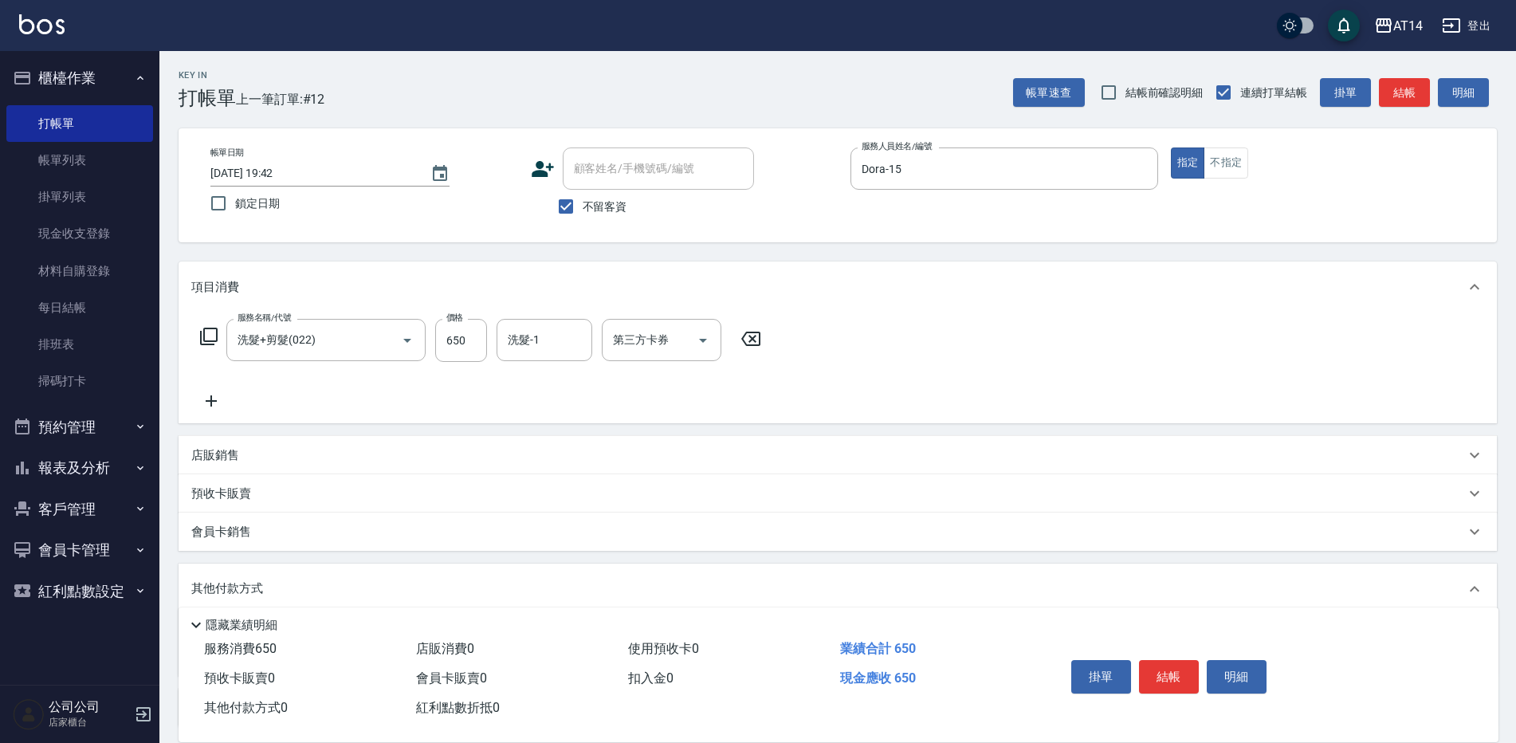
scroll to position [57, 0]
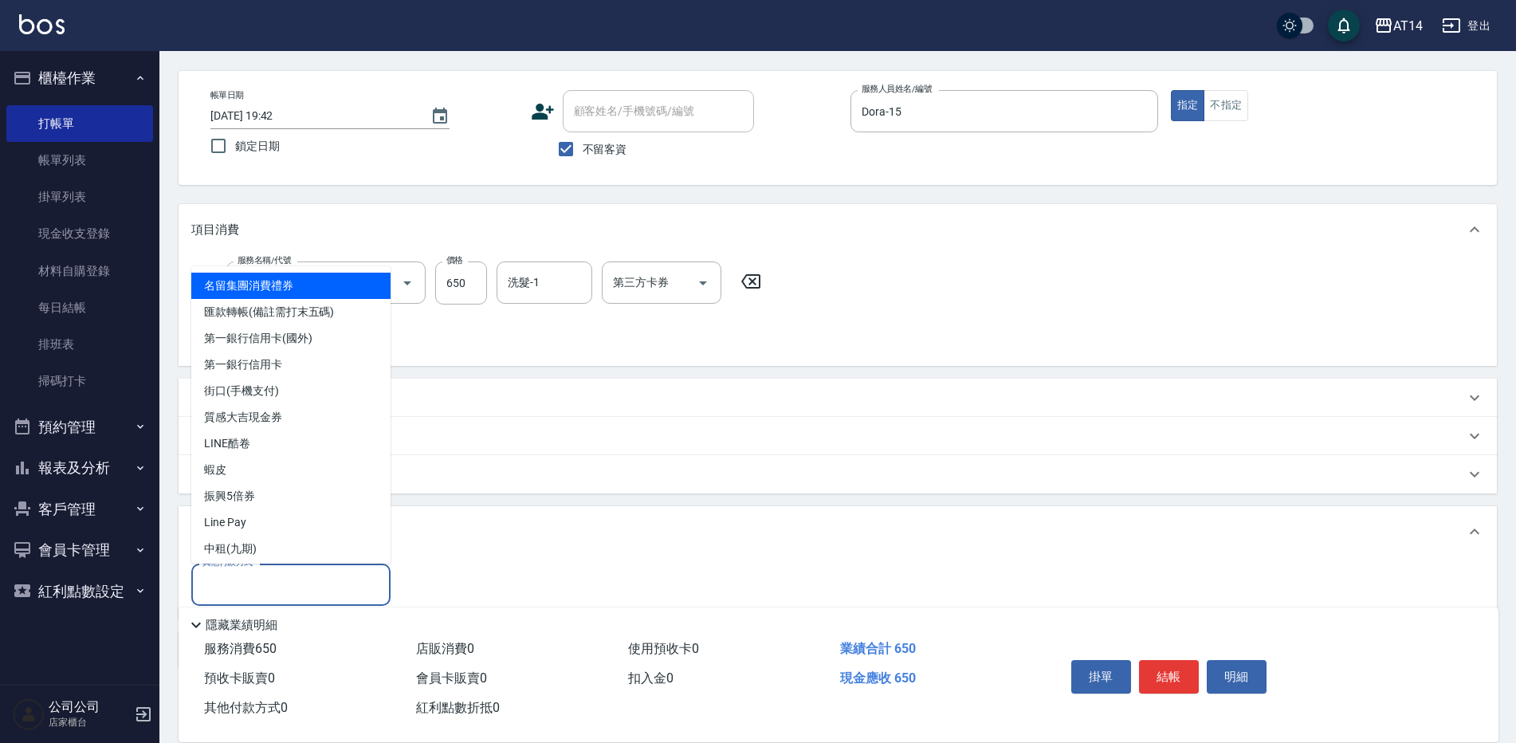
drag, startPoint x: 320, startPoint y: 594, endPoint x: 315, endPoint y: 548, distance: 45.8
click at [322, 592] on input "其他付款方式" at bounding box center [290, 585] width 185 height 28
click at [292, 316] on span "匯款轉帳(備註需打末五碼)" at bounding box center [290, 312] width 199 height 26
type input "匯款轉帳(備註需打末五碼)"
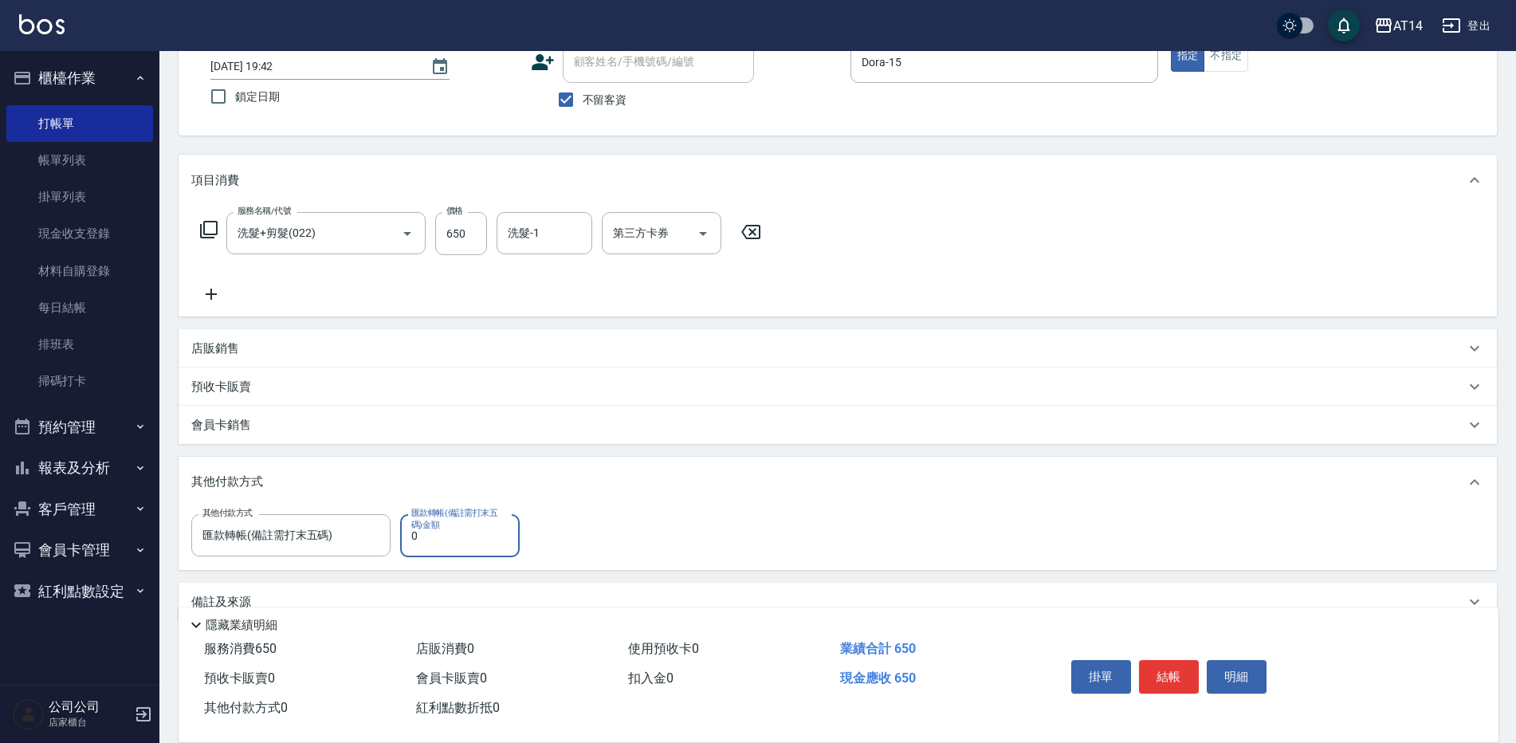
scroll to position [138, 0]
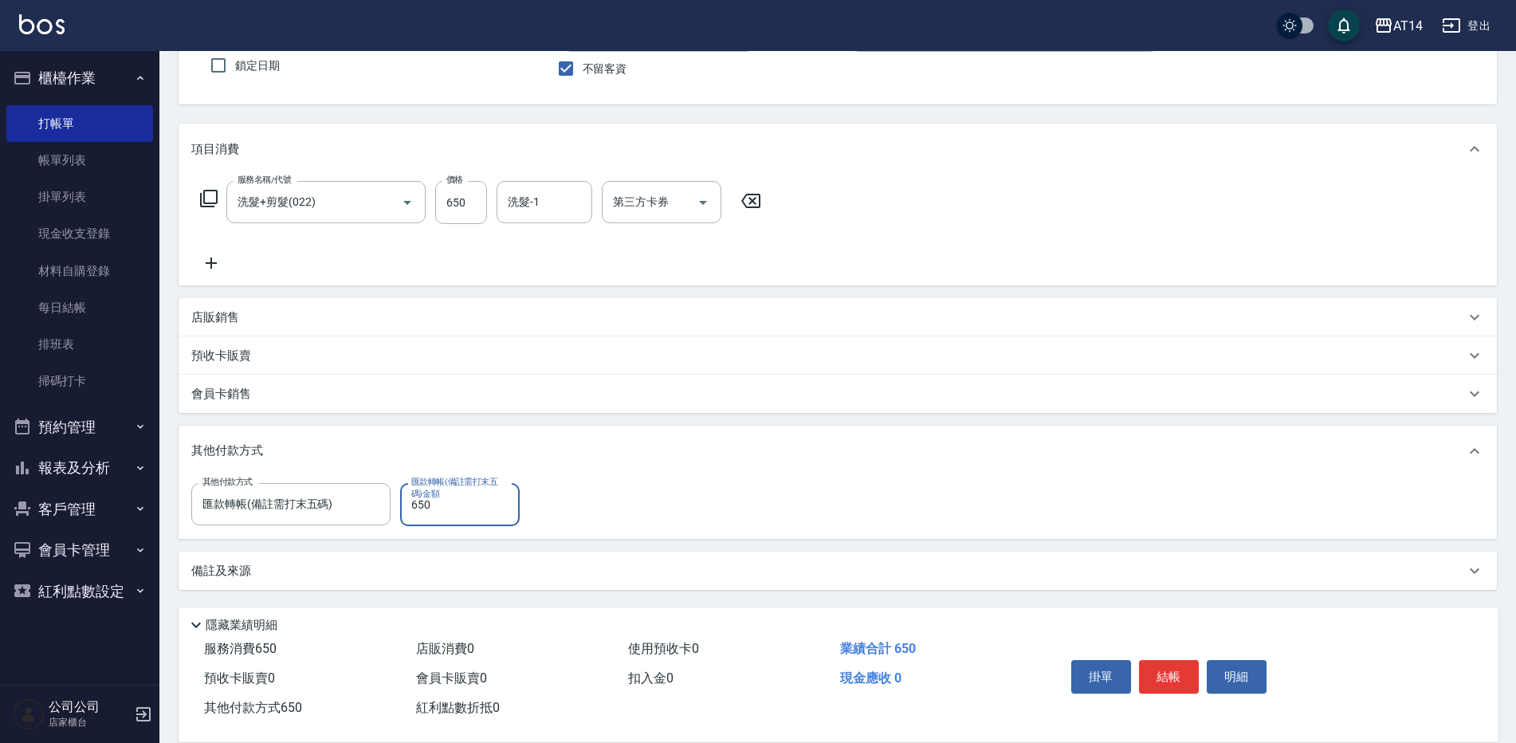
type input "650"
click at [328, 566] on div "備註及來源" at bounding box center [828, 571] width 1274 height 17
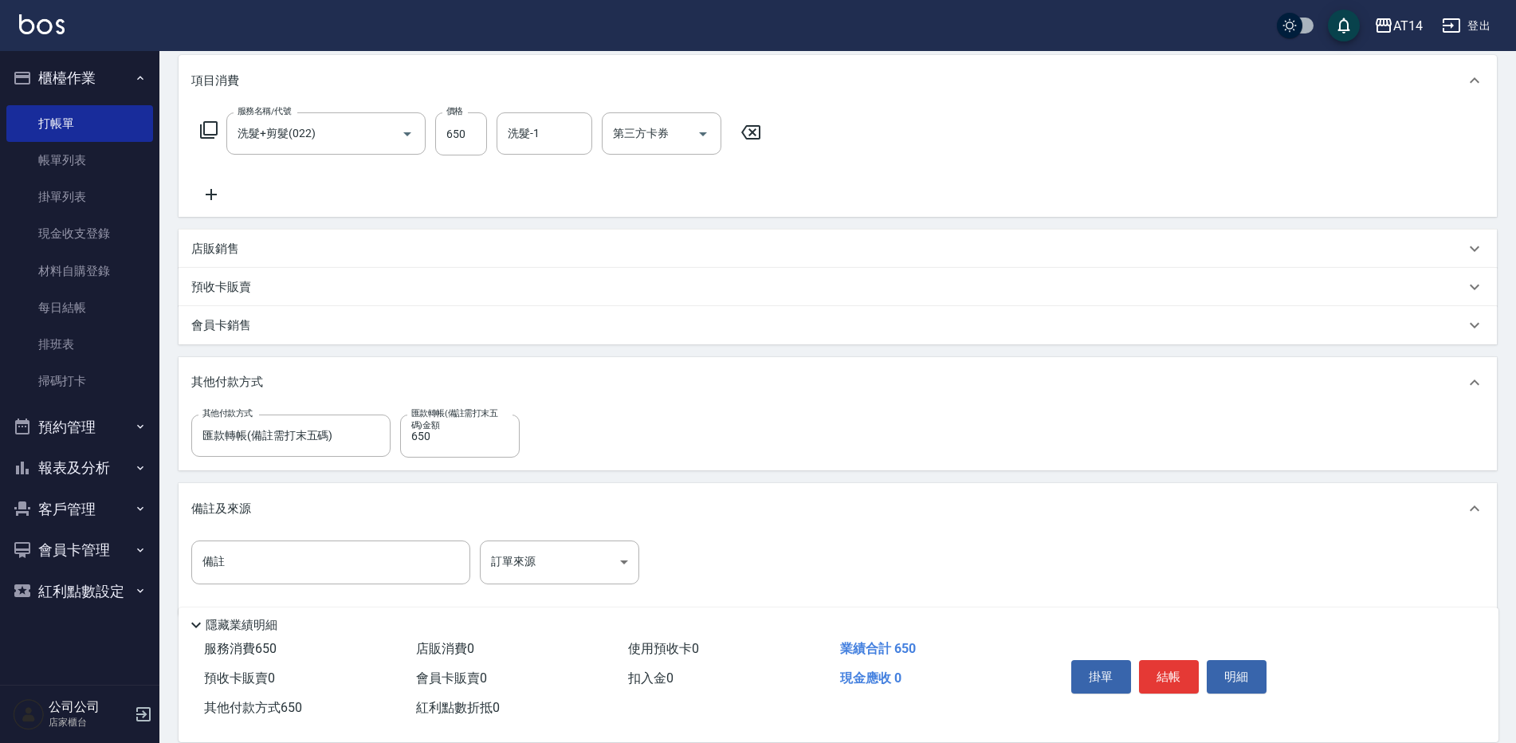
scroll to position [233, 0]
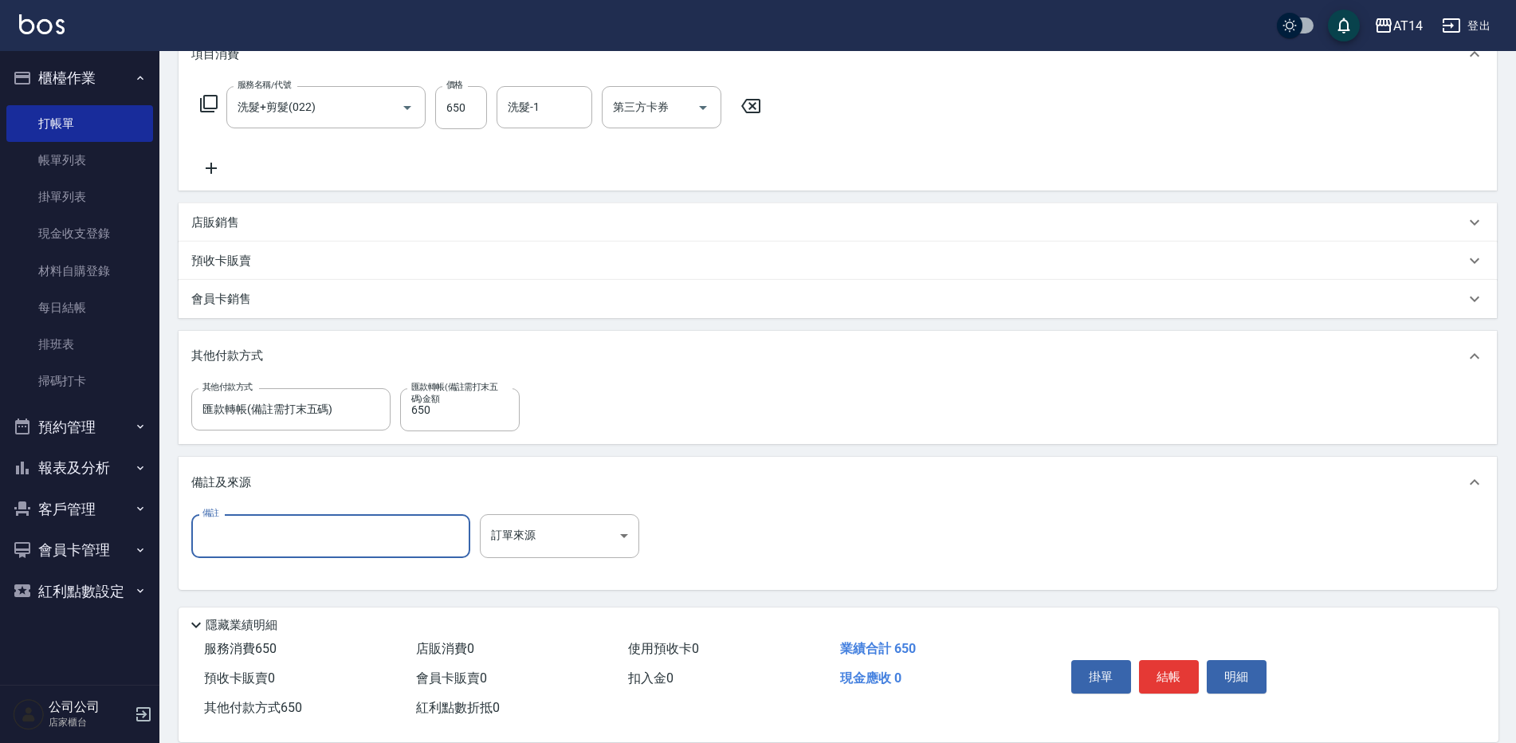
click at [375, 536] on input "備註" at bounding box center [330, 535] width 279 height 43
type input "18660"
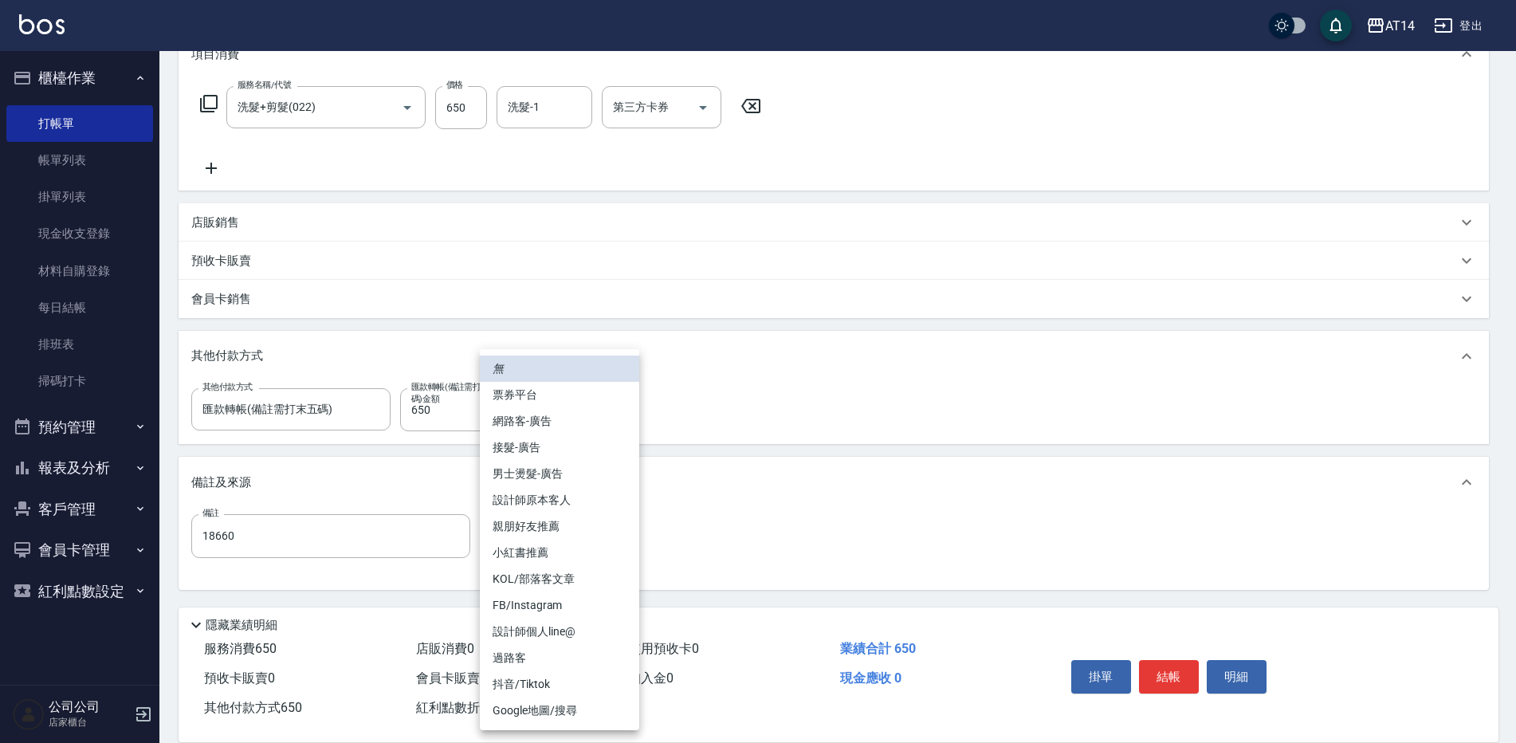
click at [560, 524] on body "AT14 登出 櫃檯作業 打帳單 帳單列表 掛單列表 現金收支登錄 材料自購登錄 每日結帳 排班表 掃碼打卡 預約管理 預約管理 單日預約紀錄 單週預約紀錄 …" at bounding box center [758, 255] width 1516 height 976
click at [568, 507] on li "設計師原本客人" at bounding box center [559, 500] width 159 height 26
type input "設計師原本客人"
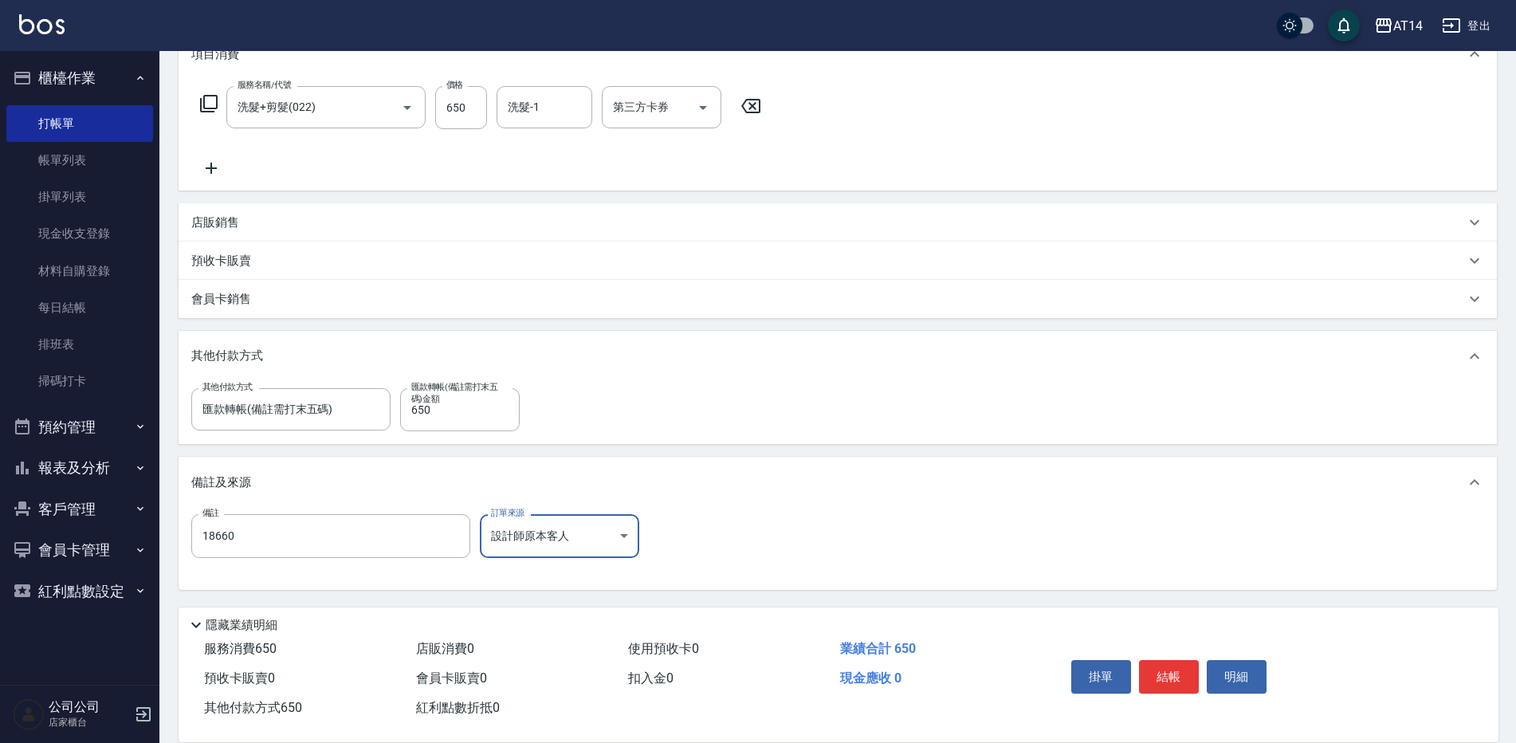
drag, startPoint x: 1163, startPoint y: 666, endPoint x: 1148, endPoint y: 666, distance: 15.1
click at [1164, 666] on button "結帳" at bounding box center [1169, 676] width 60 height 33
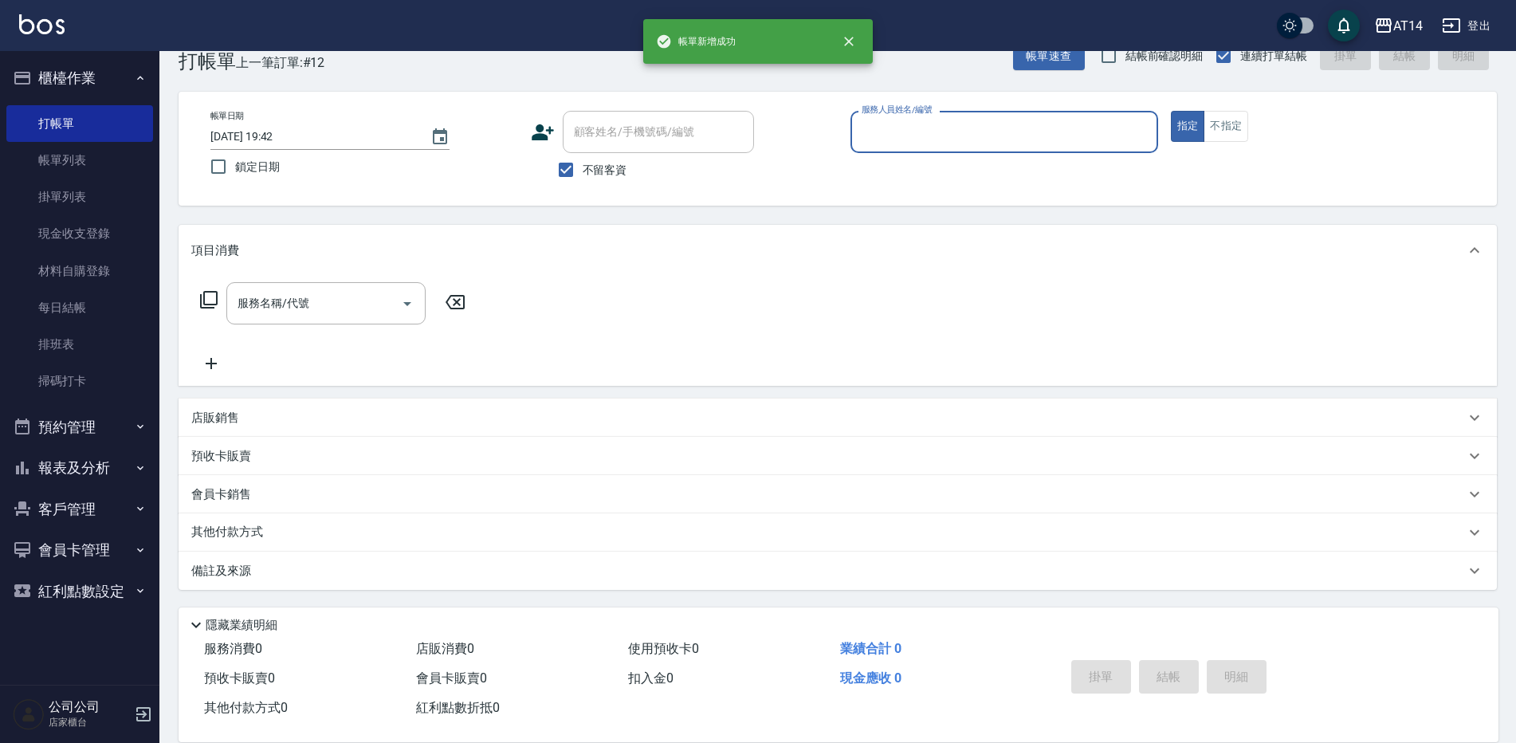
scroll to position [0, 0]
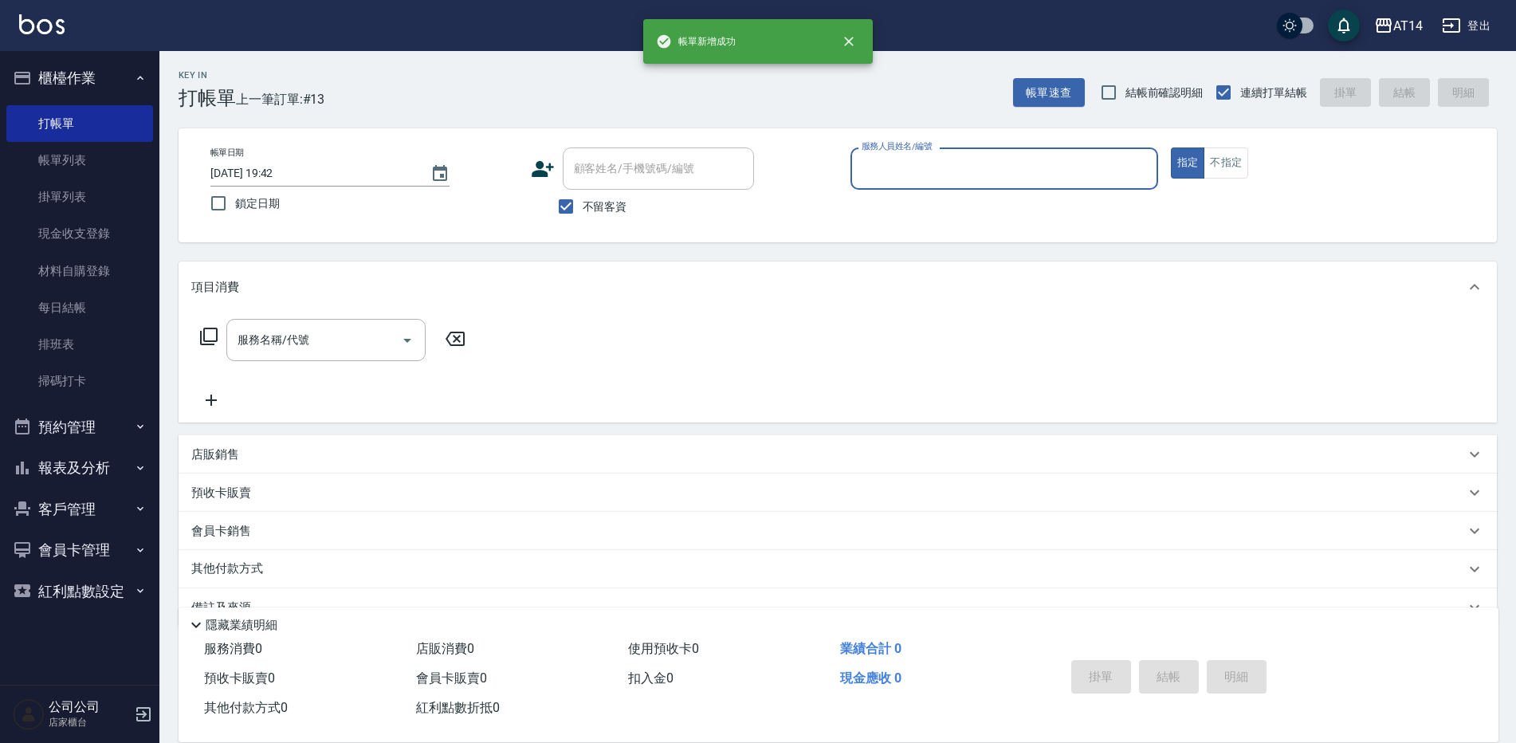
drag, startPoint x: 76, startPoint y: 468, endPoint x: 109, endPoint y: 484, distance: 37.1
click at [77, 469] on button "報表及分析" at bounding box center [79, 467] width 147 height 41
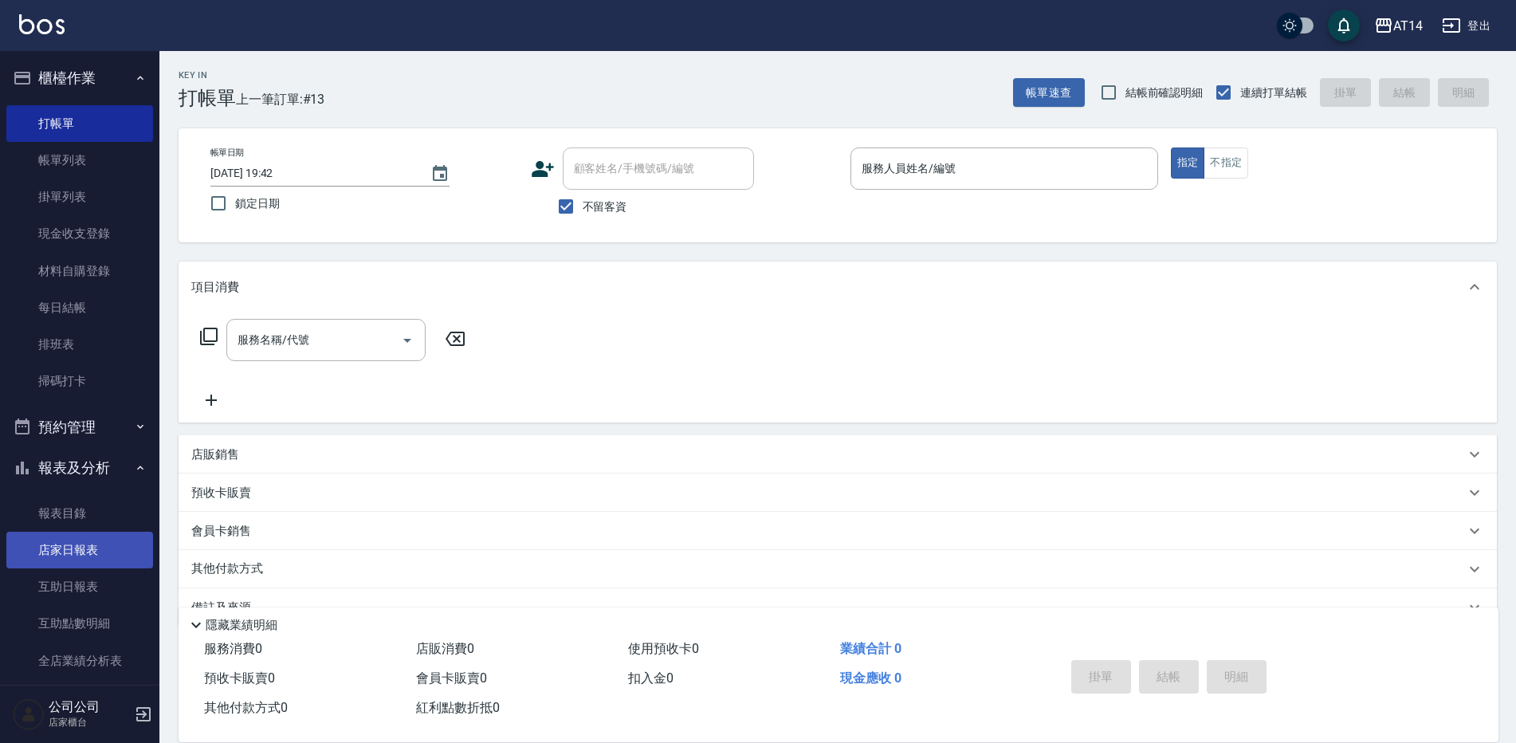
click at [115, 558] on link "店家日報表" at bounding box center [79, 550] width 147 height 37
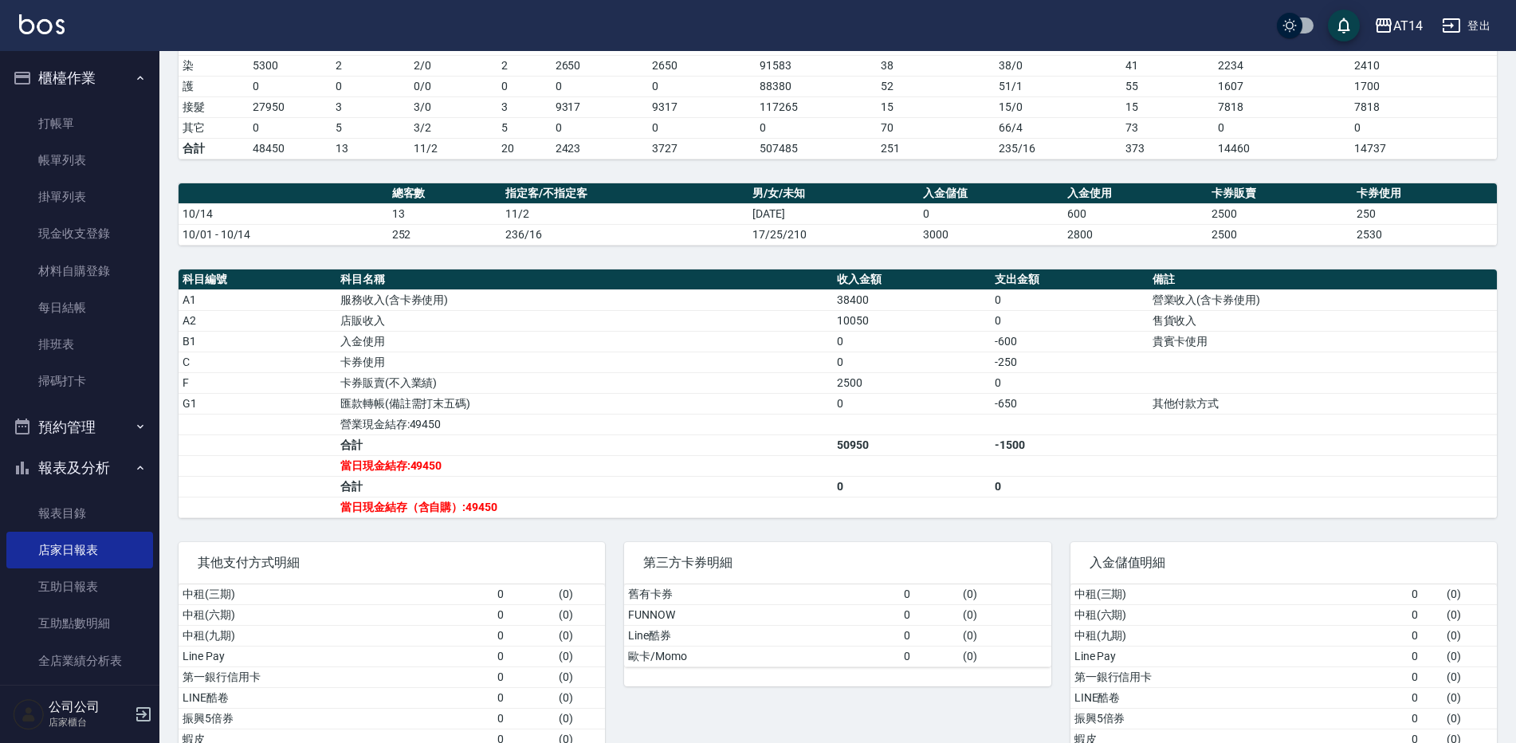
scroll to position [319, 0]
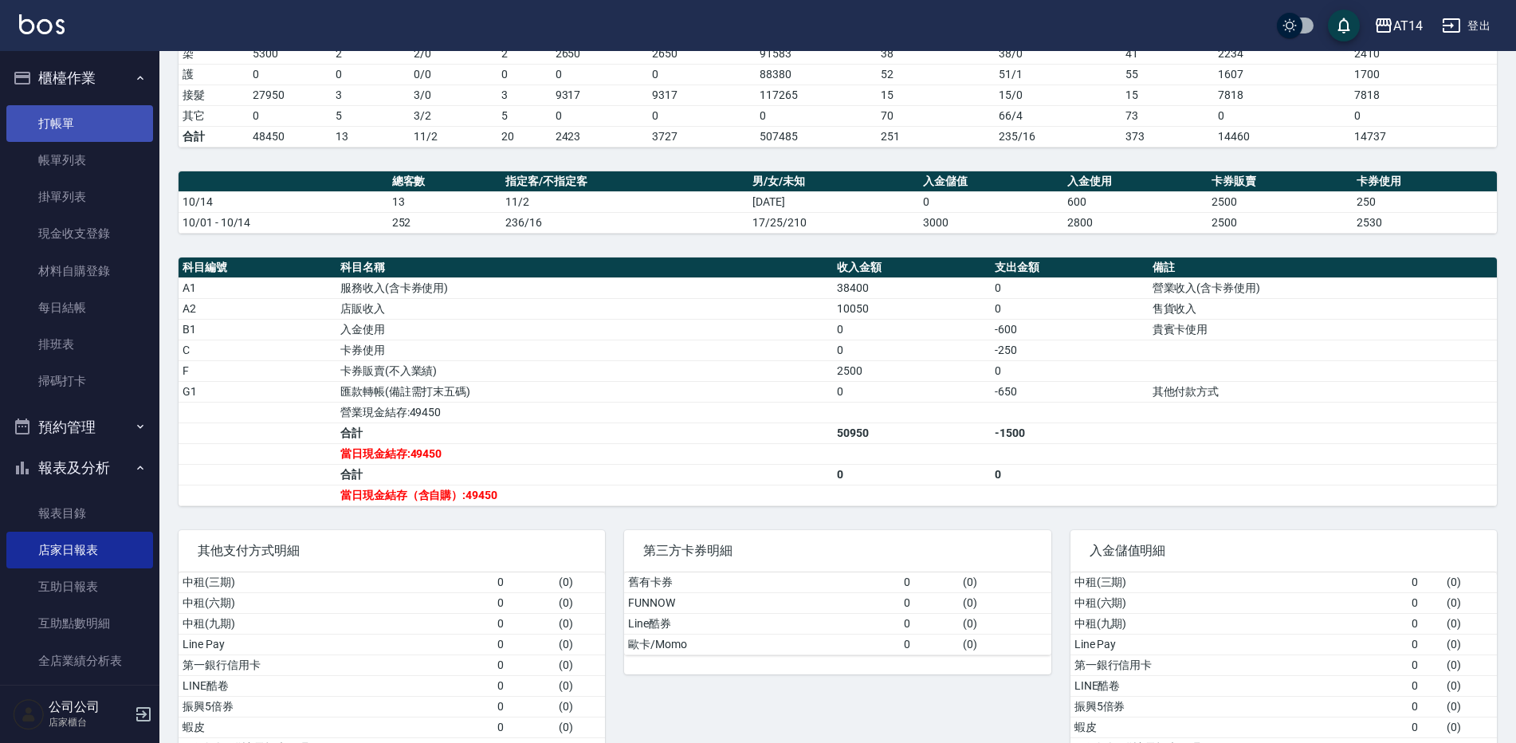
click at [51, 116] on link "打帳單" at bounding box center [79, 123] width 147 height 37
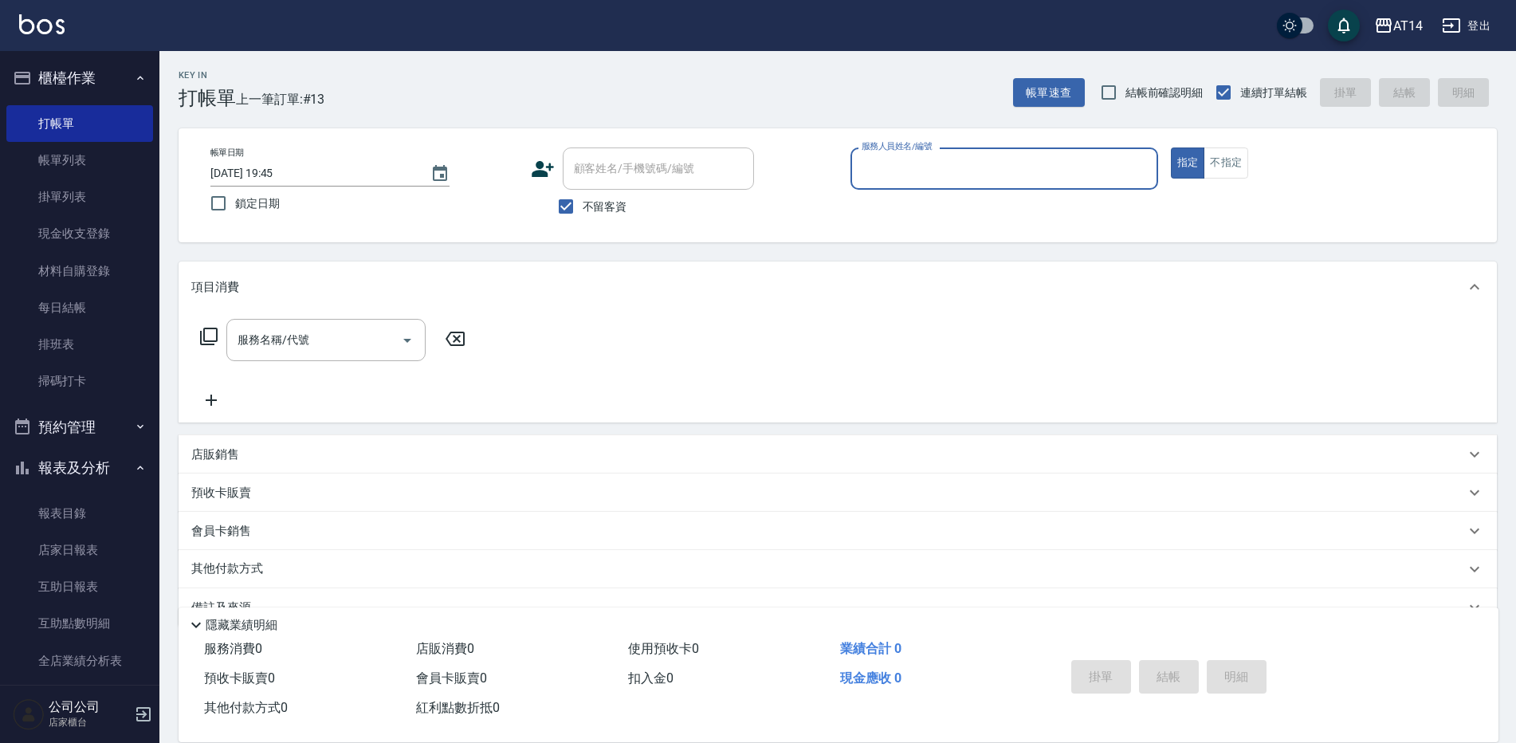
click at [964, 171] on input "服務人員姓名/編號" at bounding box center [1004, 169] width 293 height 28
type input "1"
type input "Vicky-11"
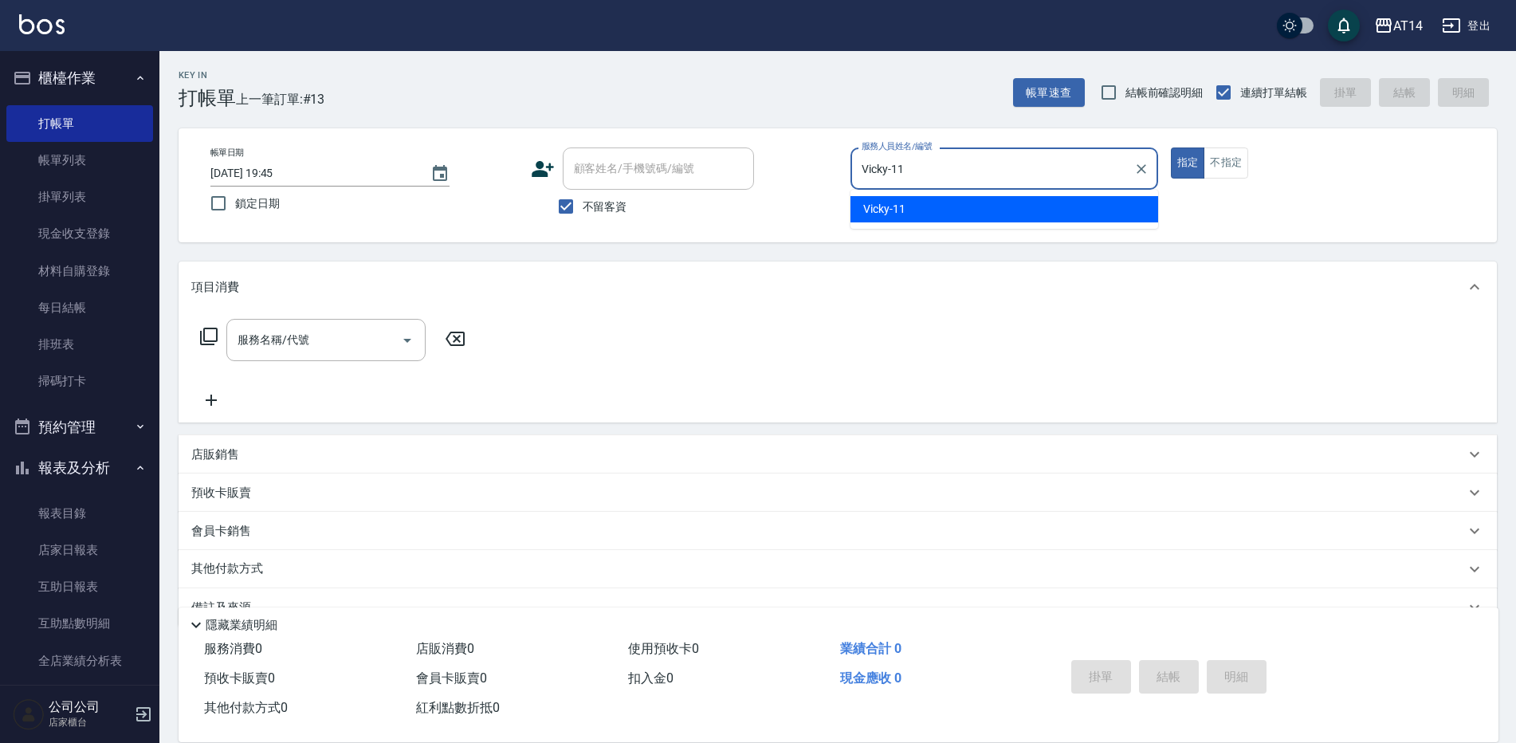
type button "true"
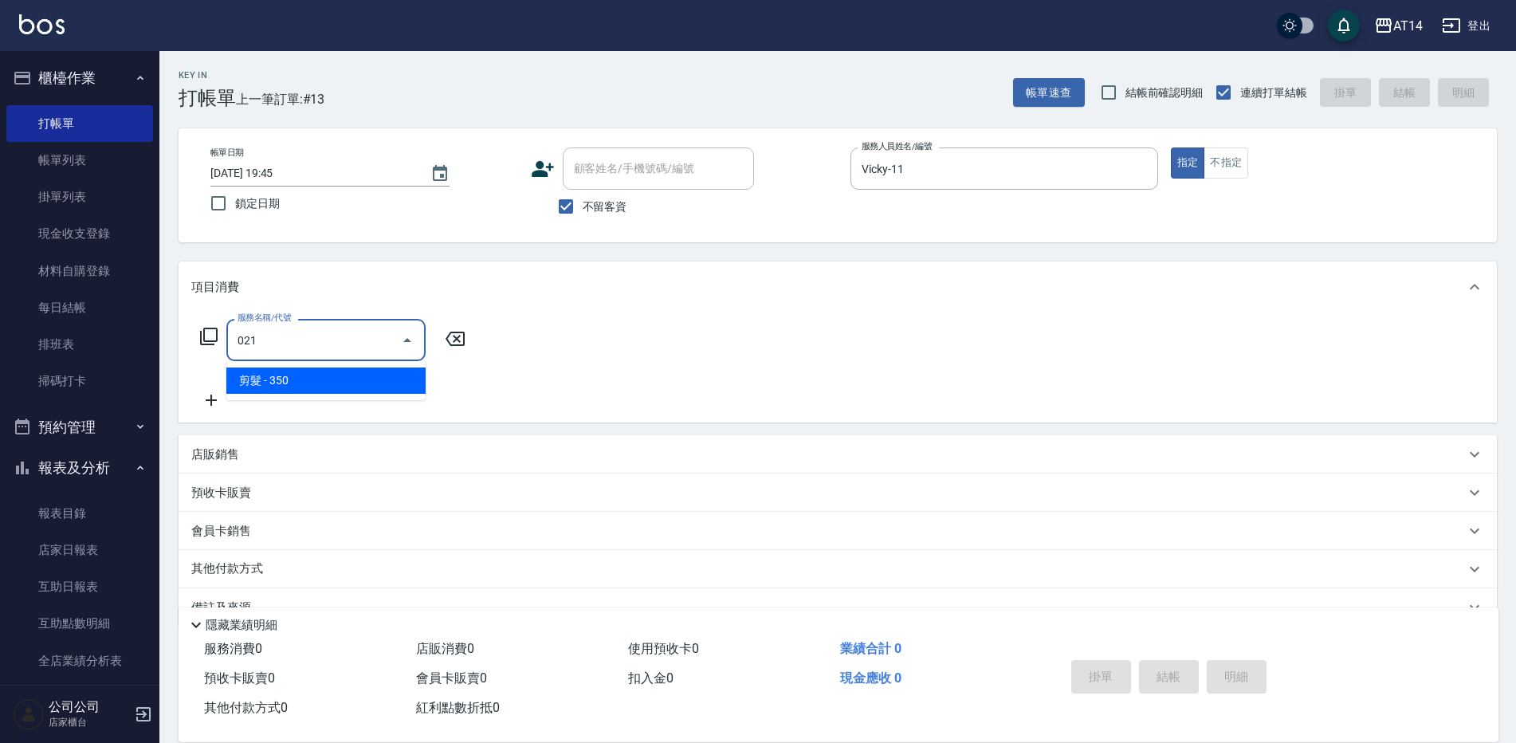
type input "剪髮(021)"
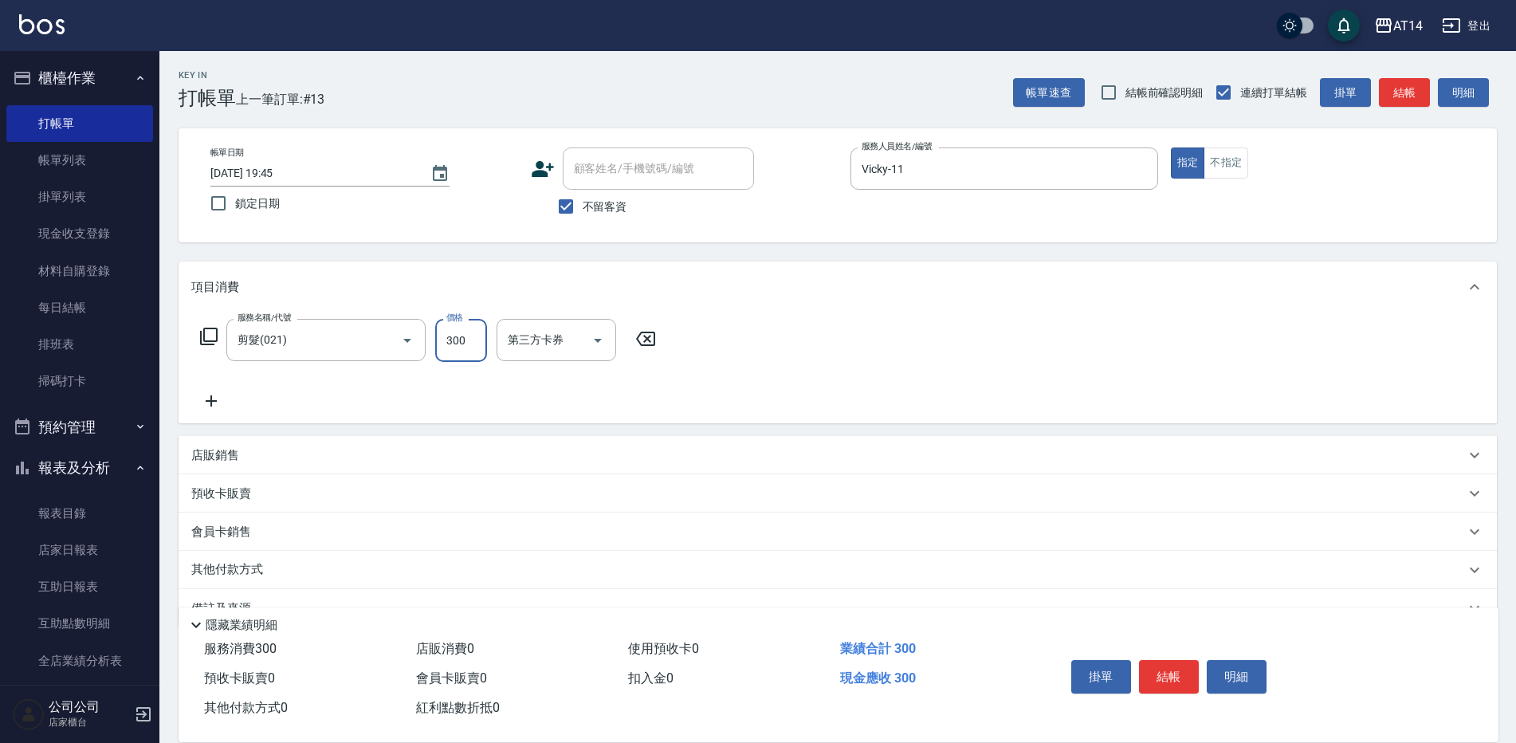
type input "300"
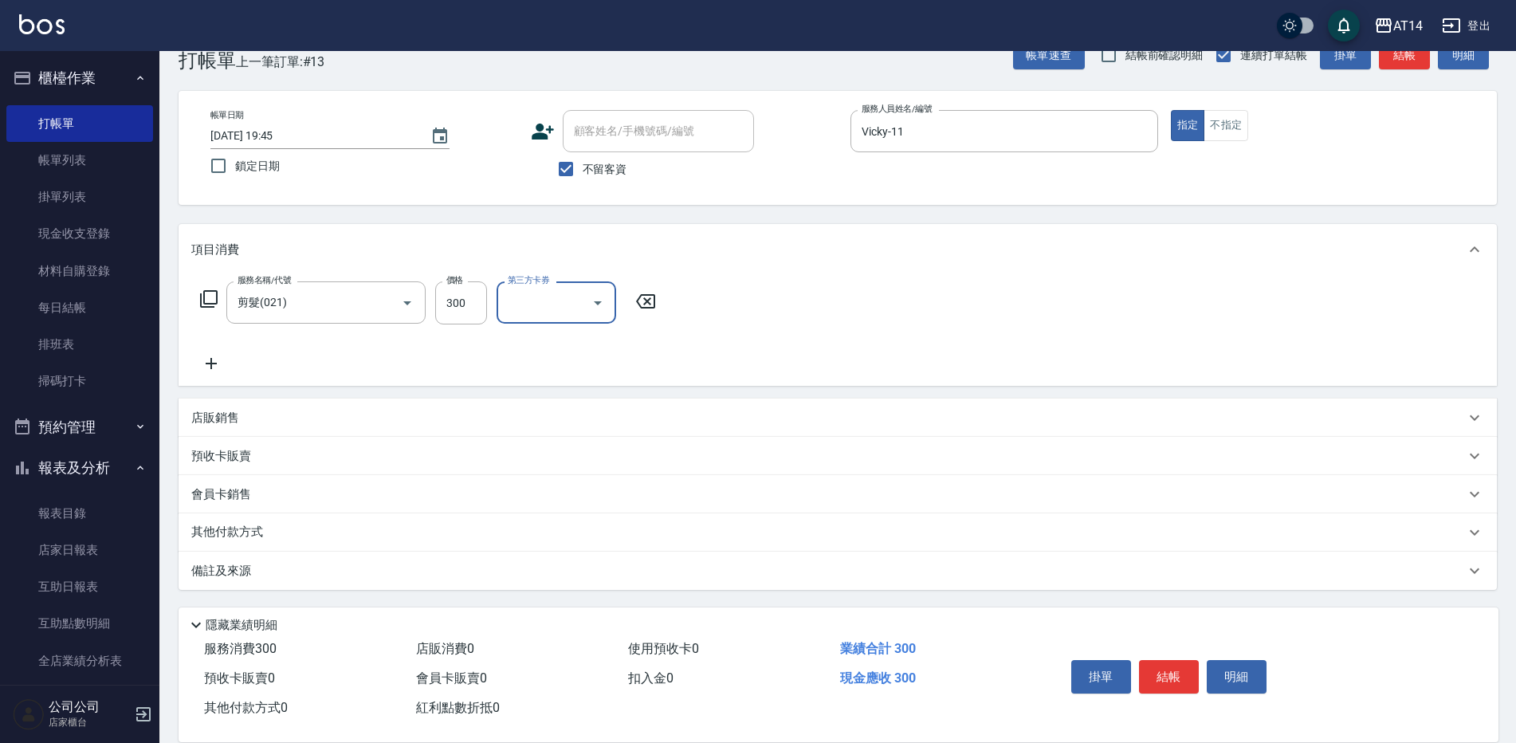
click at [462, 570] on div "備註及來源" at bounding box center [828, 571] width 1274 height 17
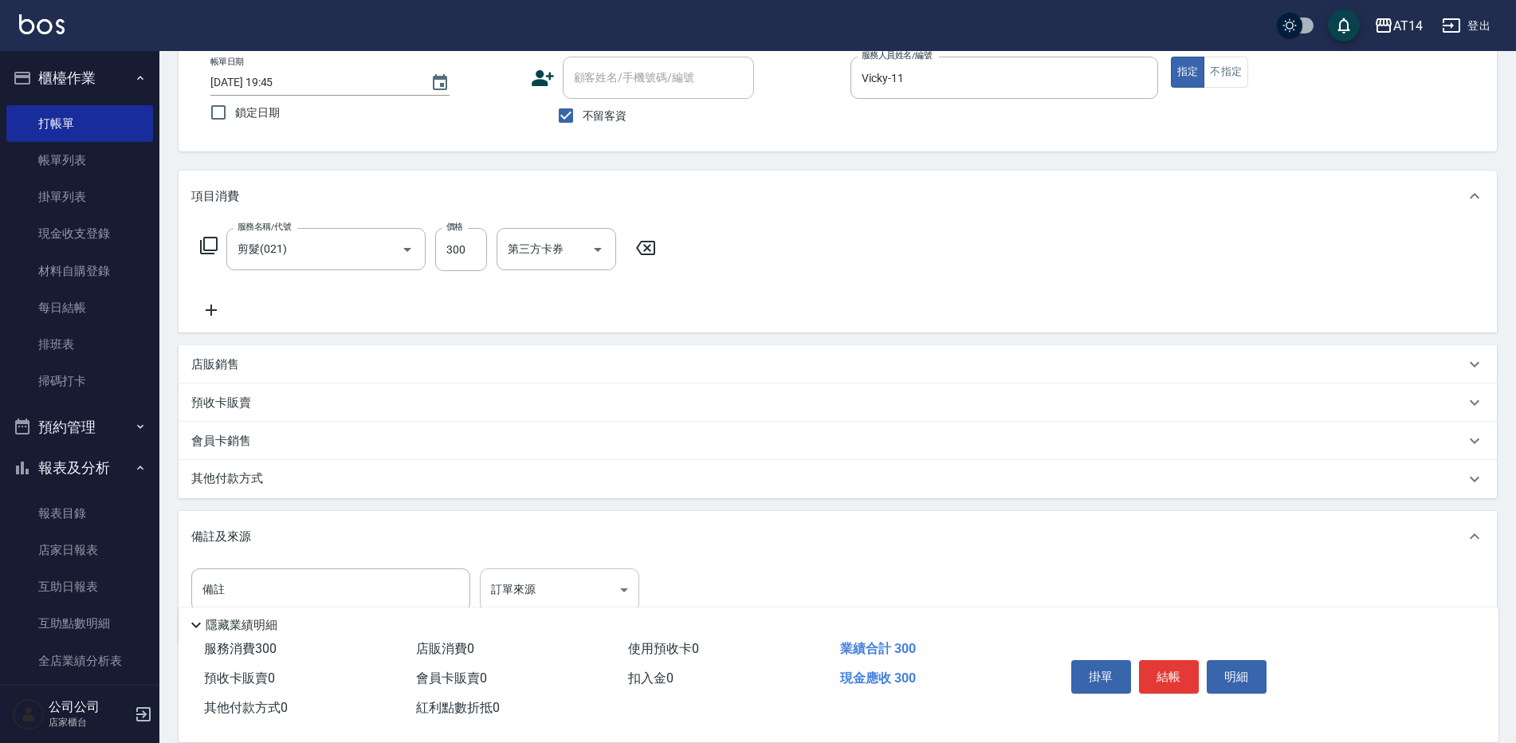
scroll to position [144, 0]
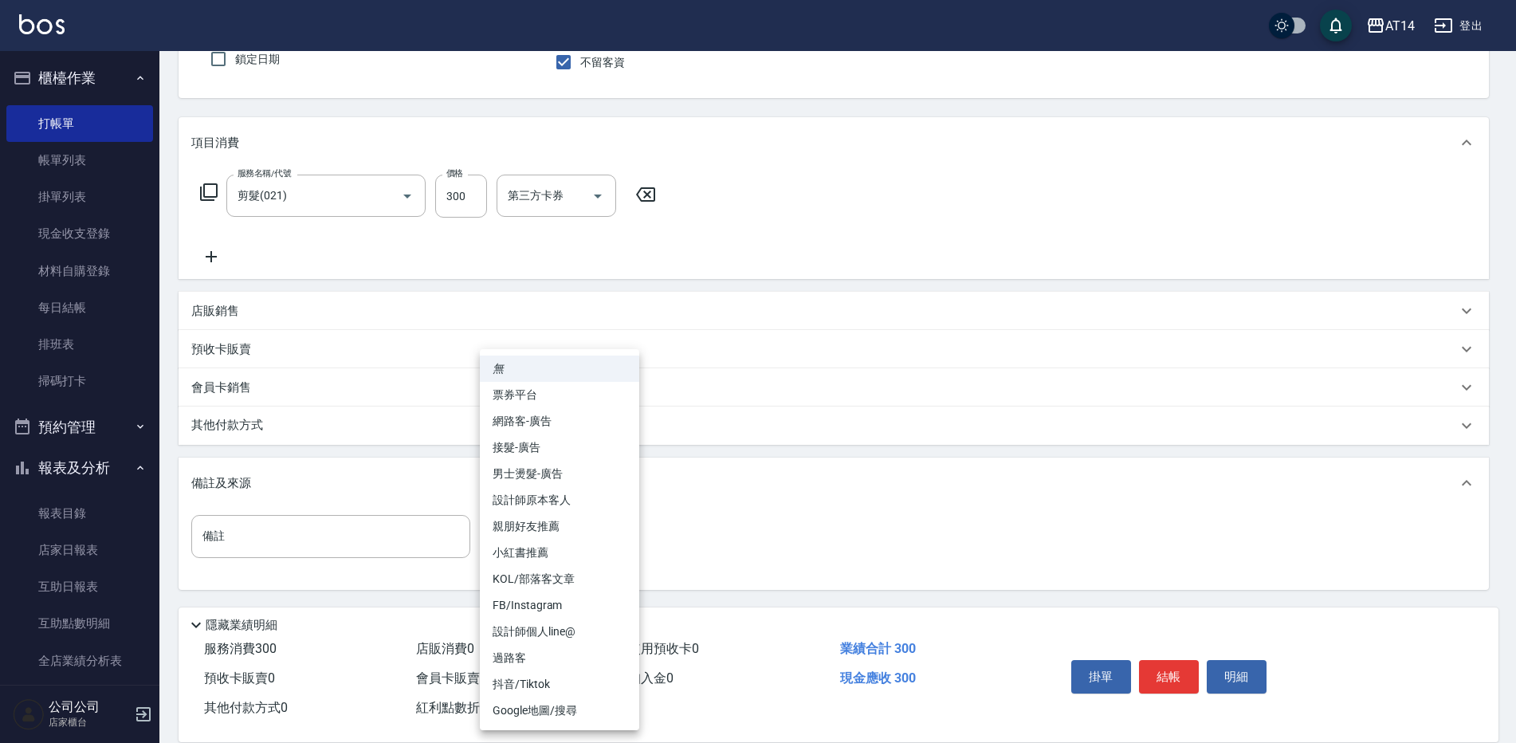
click at [554, 544] on body "AT14 登出 櫃檯作業 打帳單 帳單列表 掛單列表 現金收支登錄 材料自購登錄 每日結帳 排班表 掃碼打卡 預約管理 預約管理 單日預約紀錄 單週預約紀錄 …" at bounding box center [758, 299] width 1516 height 887
click at [595, 499] on li "設計師原本客人" at bounding box center [559, 500] width 159 height 26
type input "設計師原本客人"
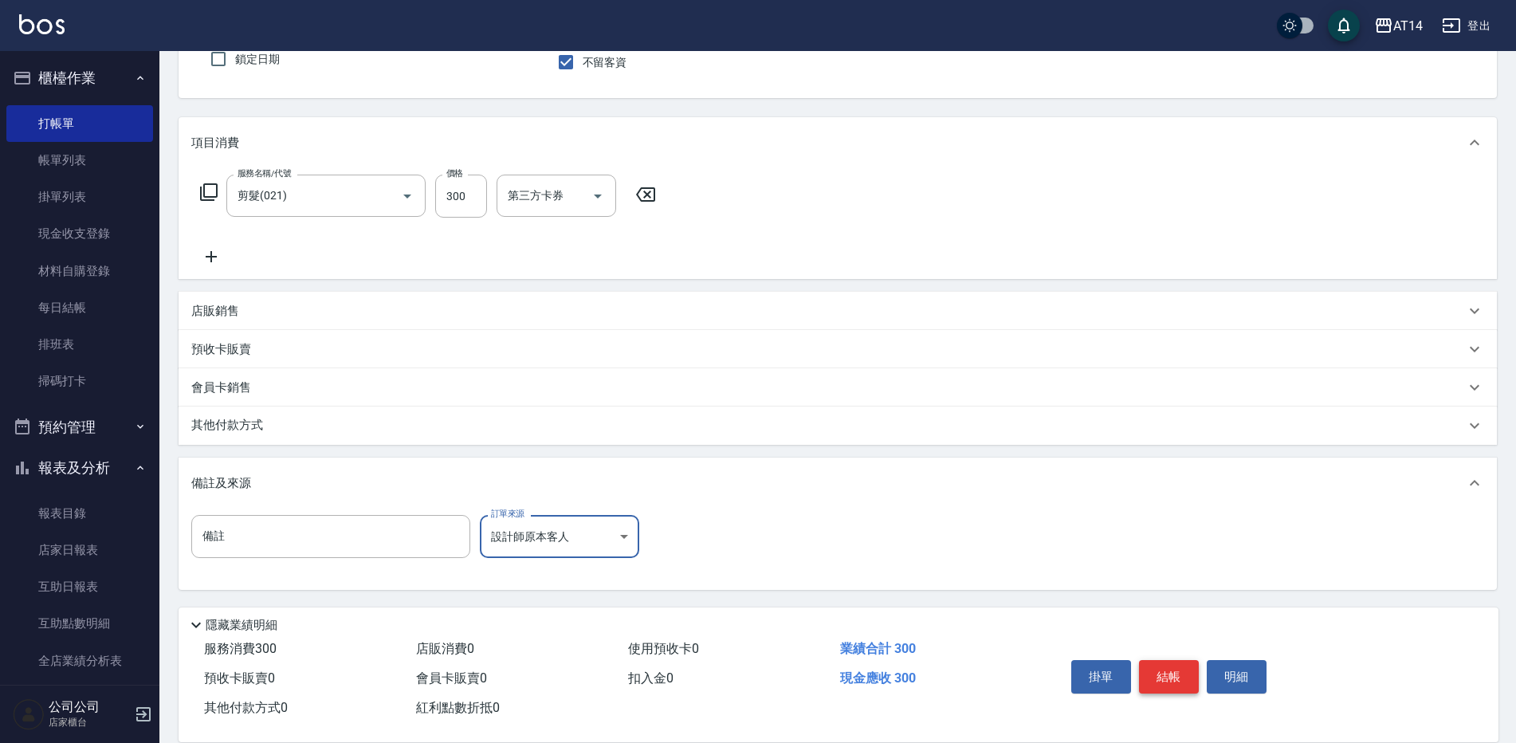
click at [1169, 662] on button "結帳" at bounding box center [1169, 676] width 60 height 33
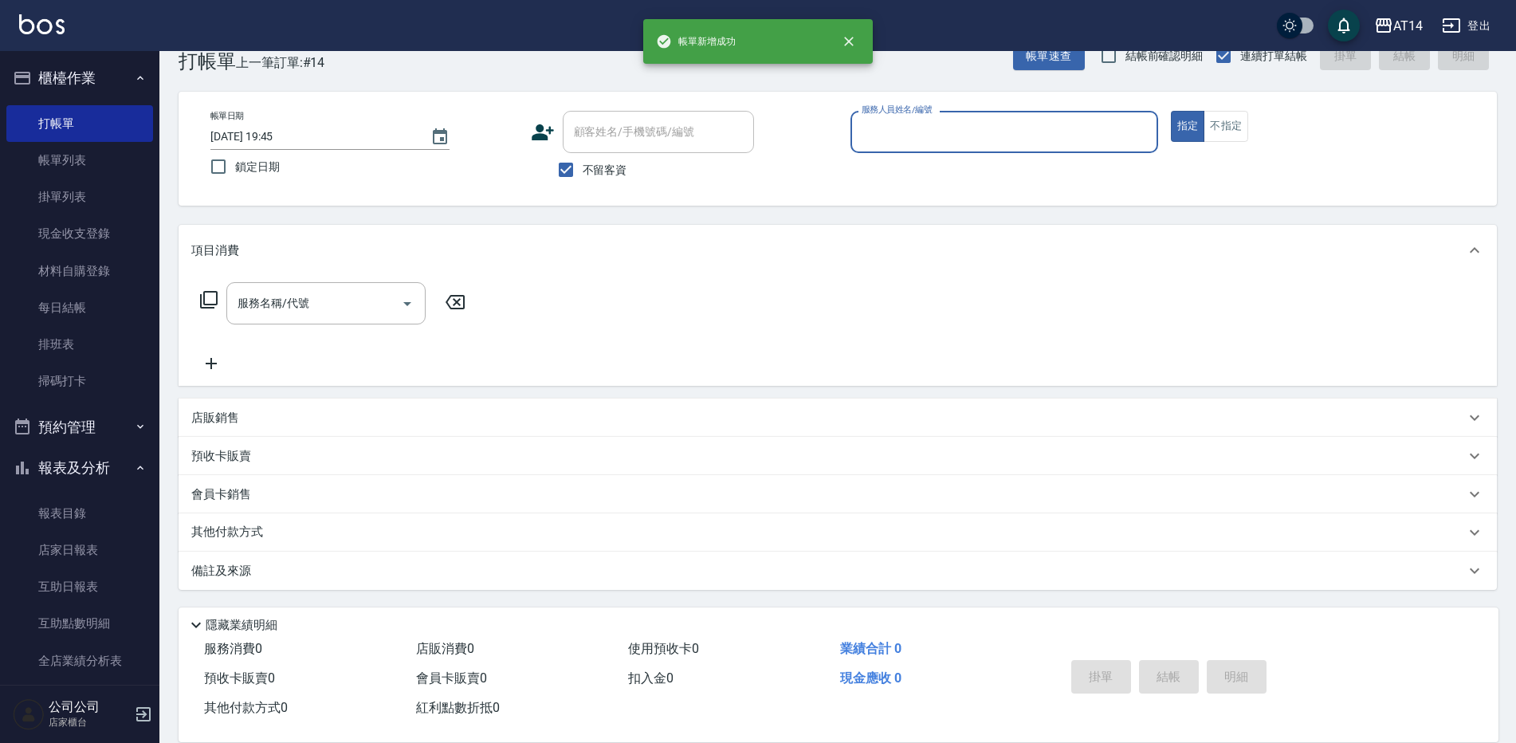
scroll to position [37, 0]
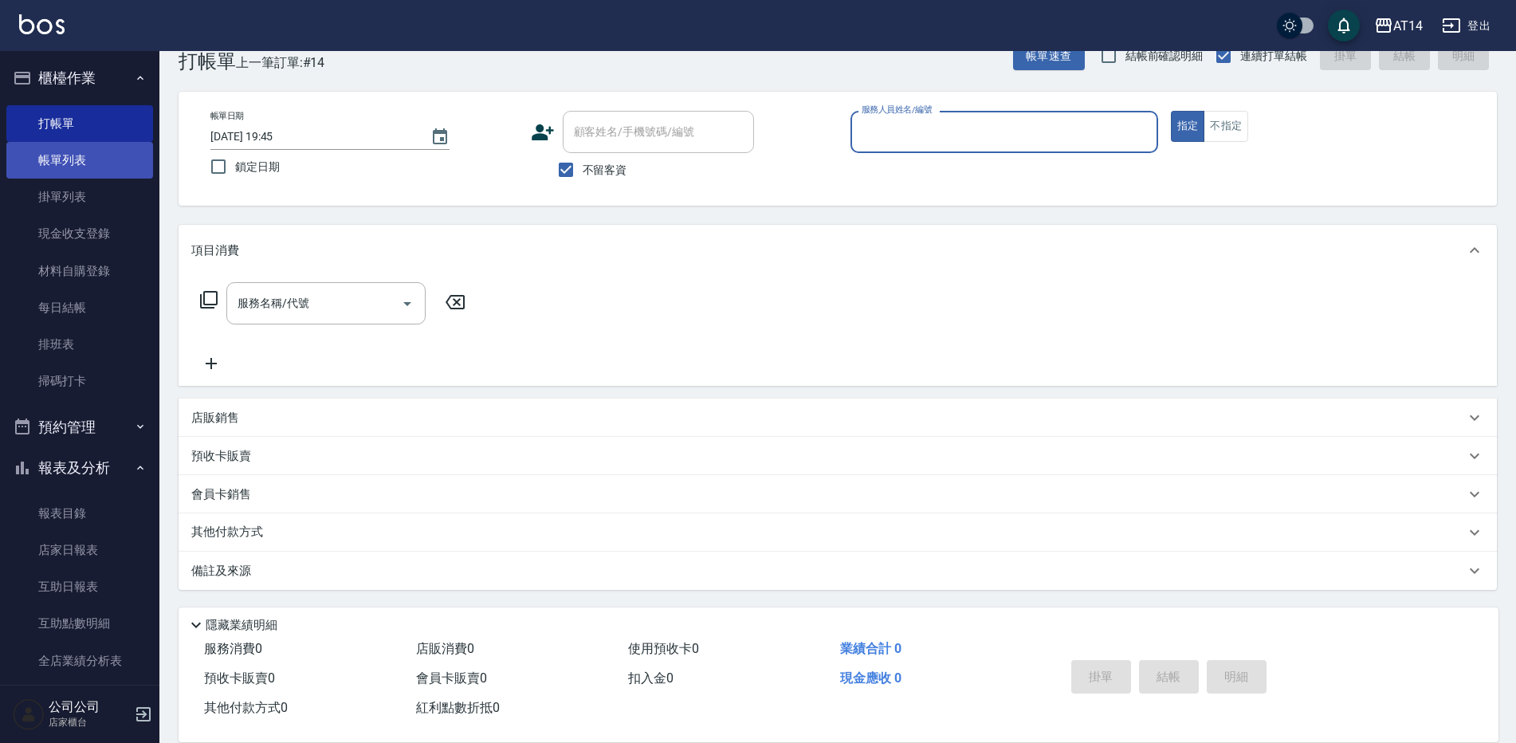
click at [78, 170] on link "帳單列表" at bounding box center [79, 160] width 147 height 37
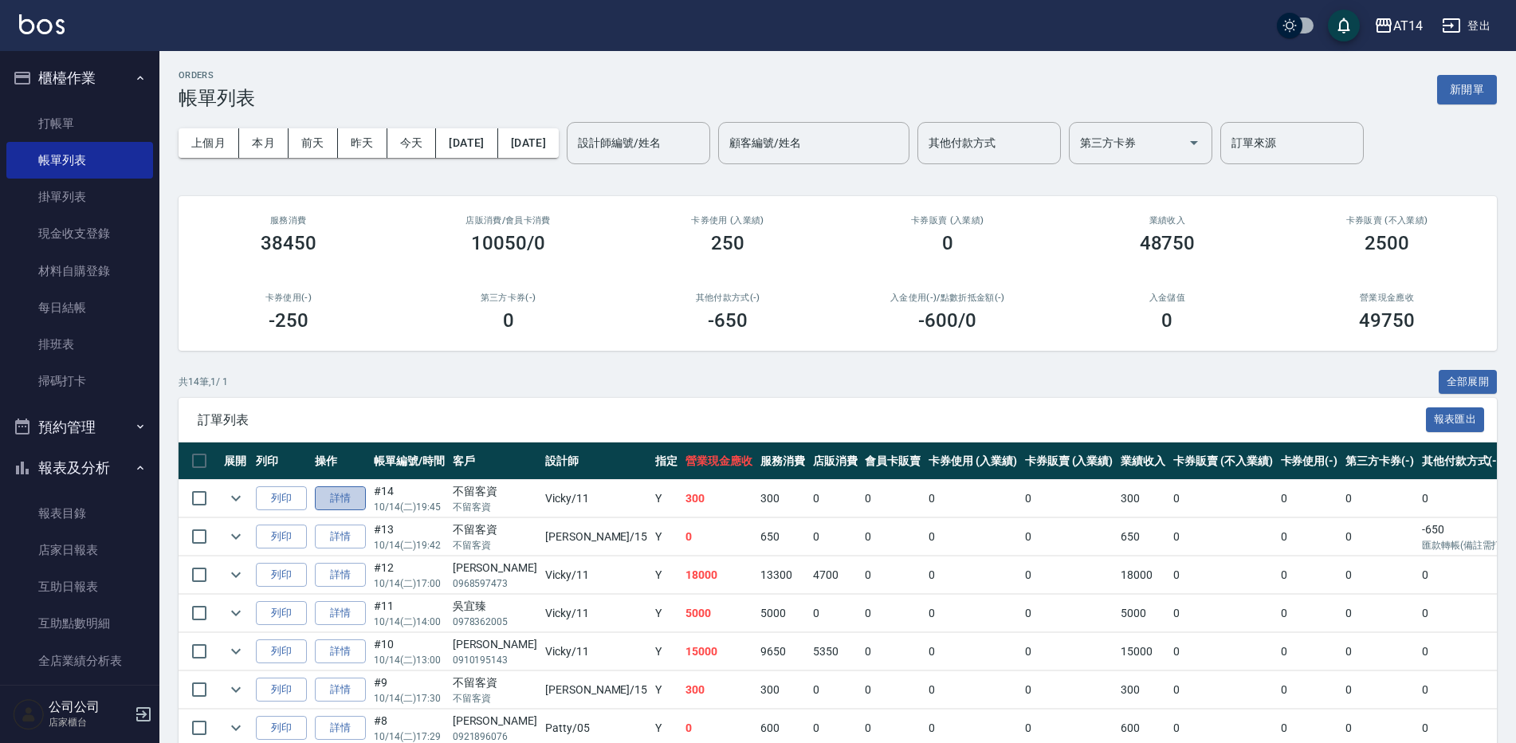
click at [333, 495] on link "詳情" at bounding box center [340, 498] width 51 height 25
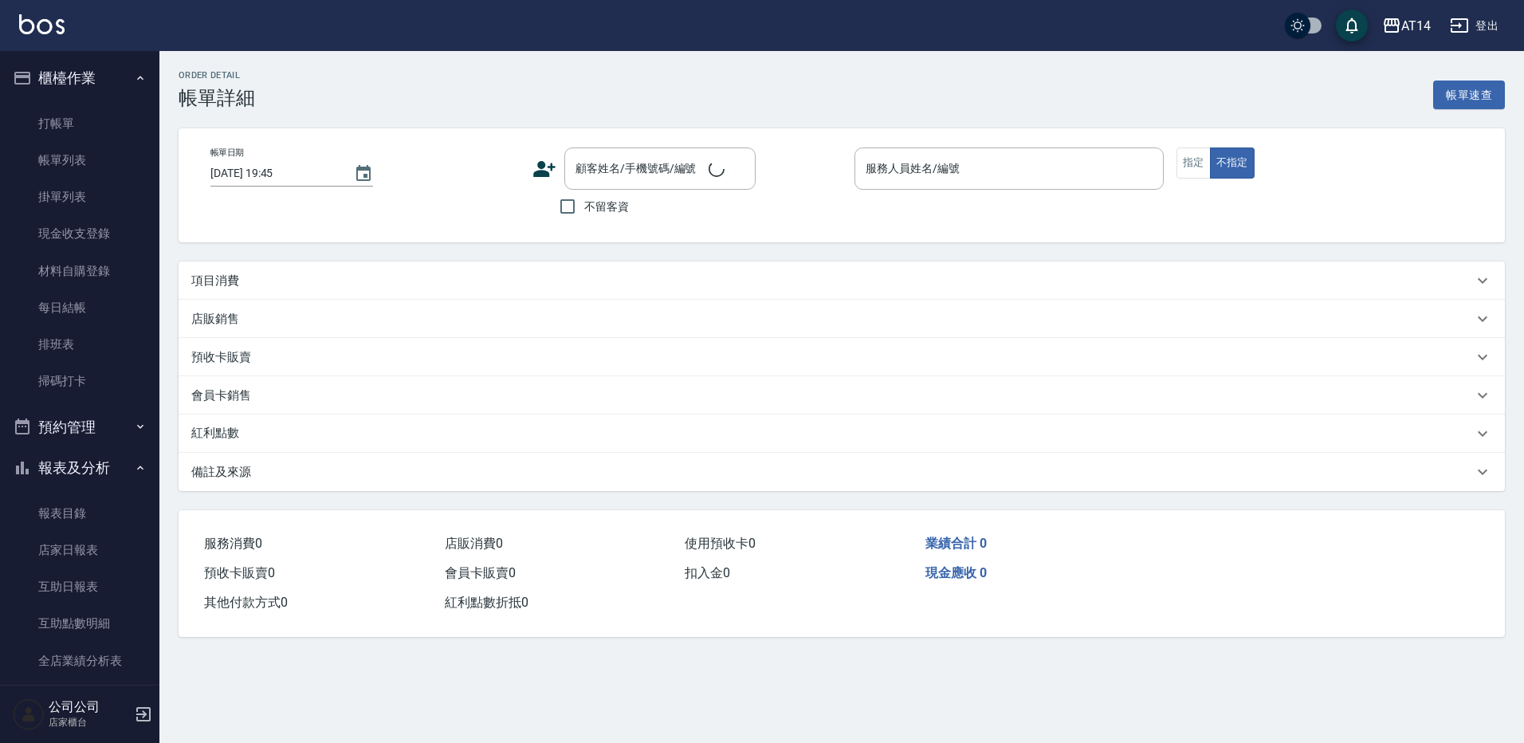
checkbox input "true"
type input "Vicky-11"
type input "設計師原本客人"
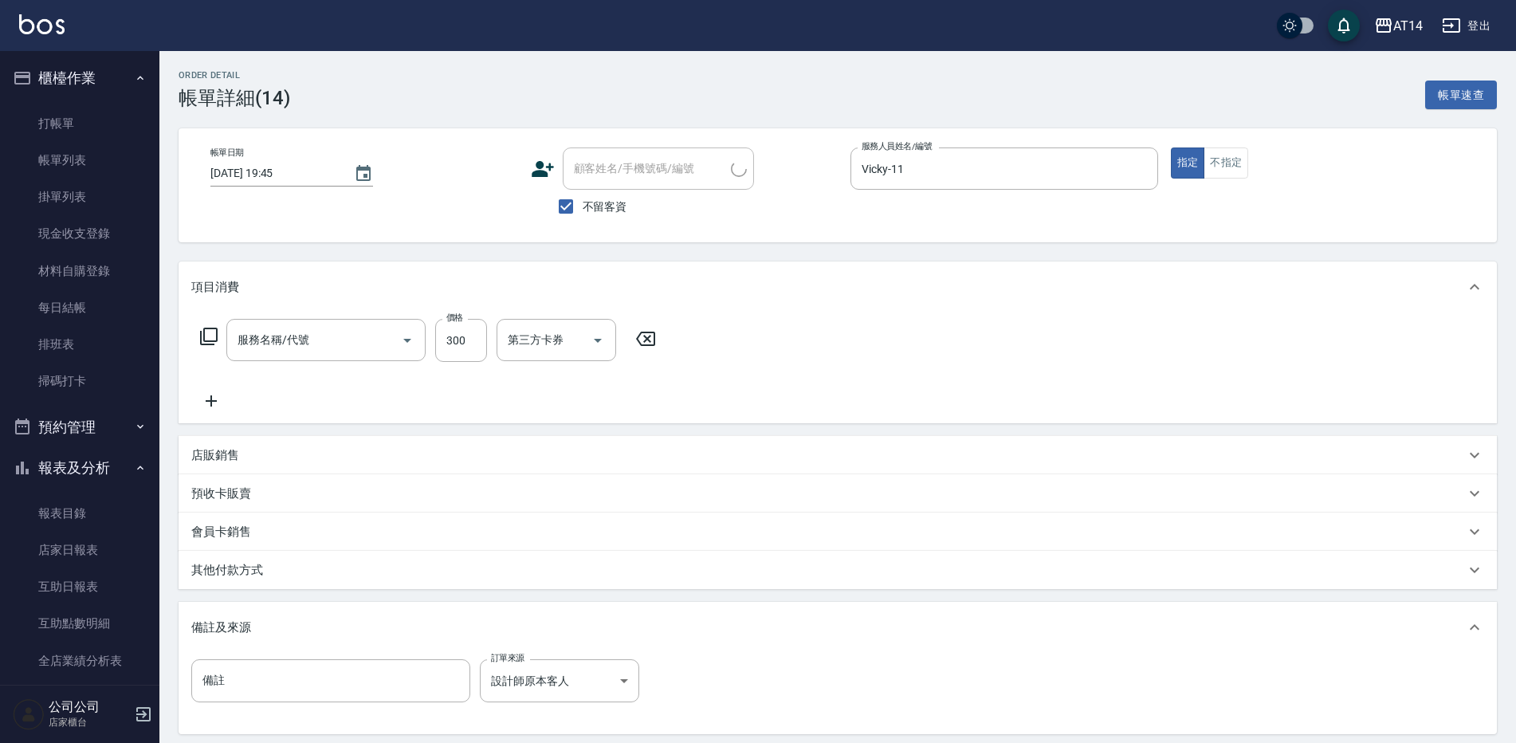
type input "剪髮(021)"
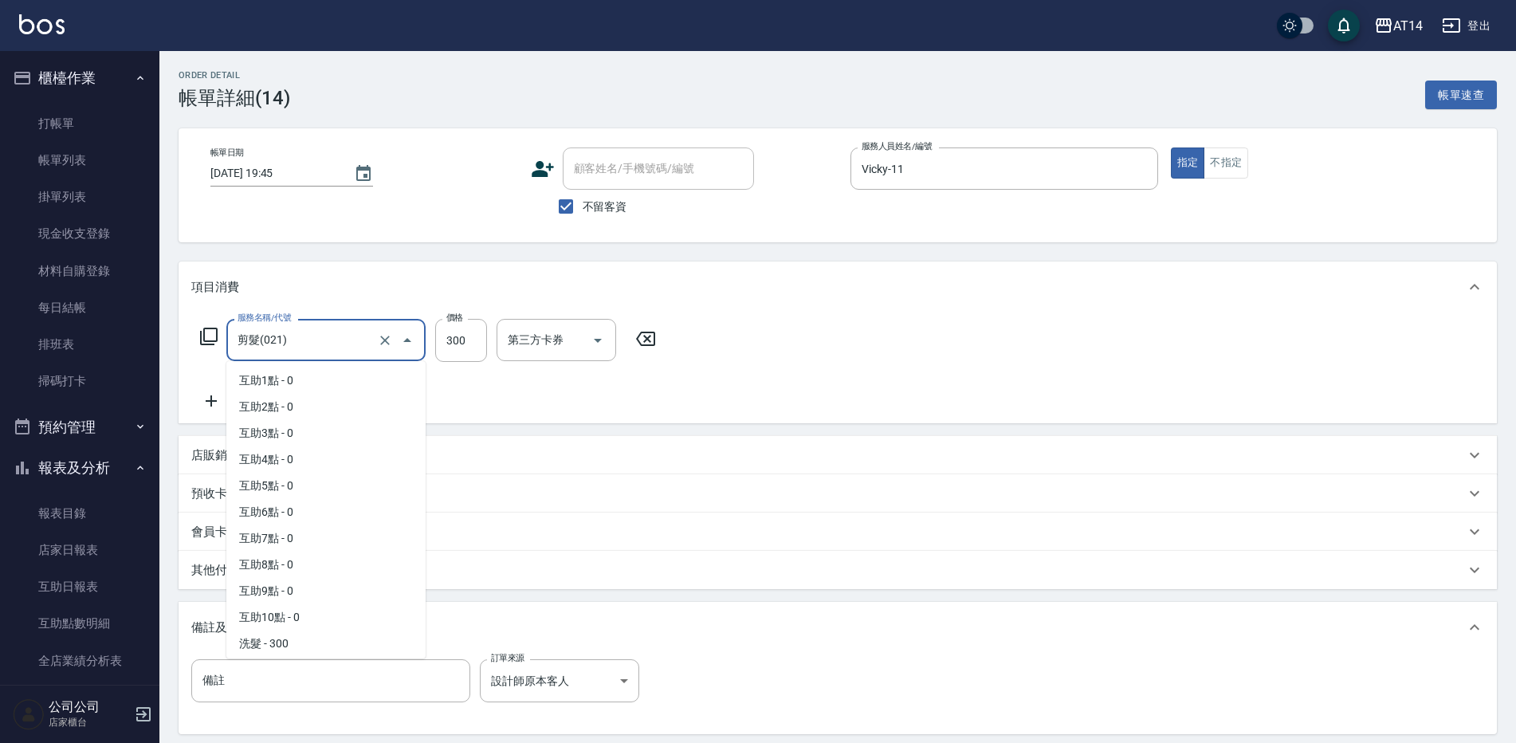
drag, startPoint x: 304, startPoint y: 344, endPoint x: 312, endPoint y: 297, distance: 46.9
click at [304, 340] on input "剪髮(021)" at bounding box center [304, 340] width 140 height 28
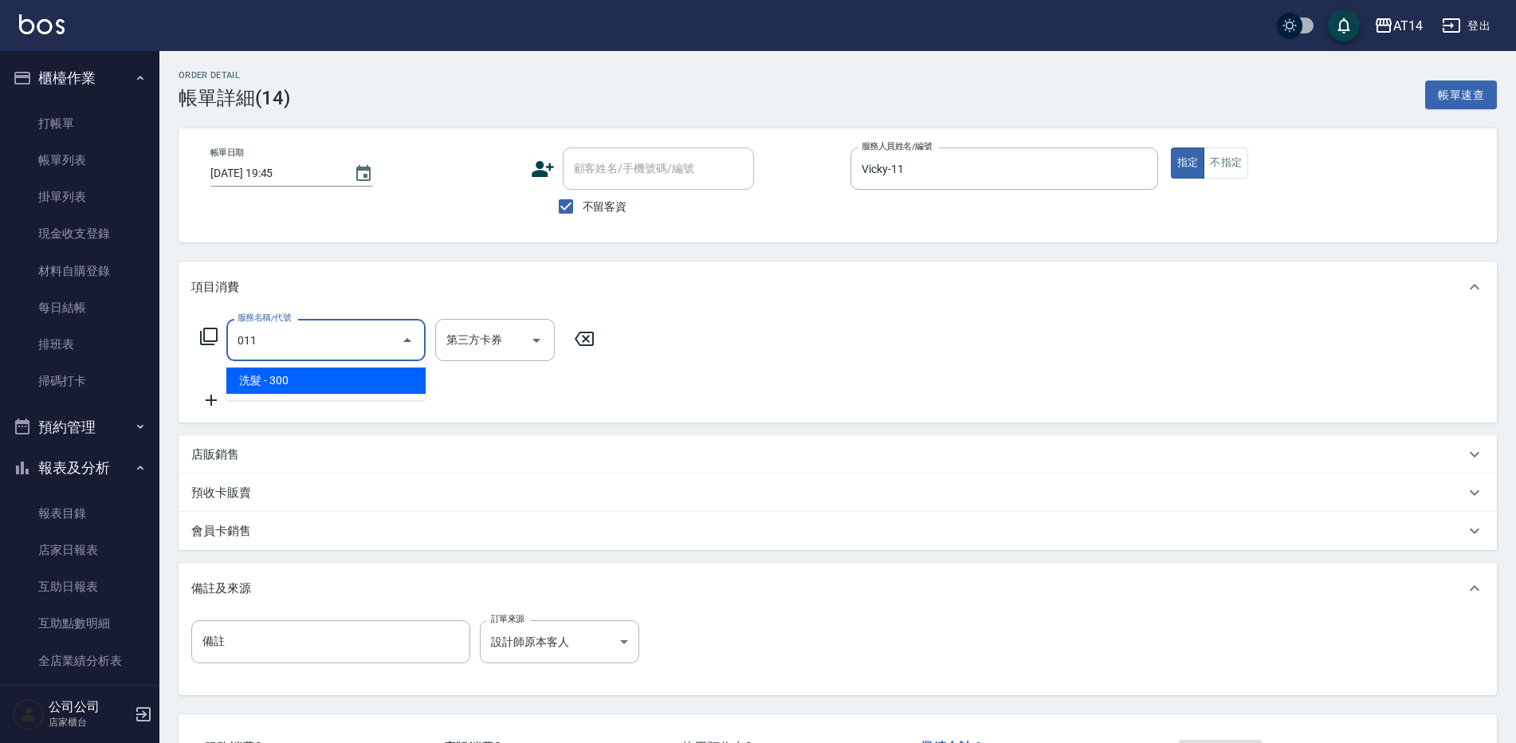
type input "洗髮(011)"
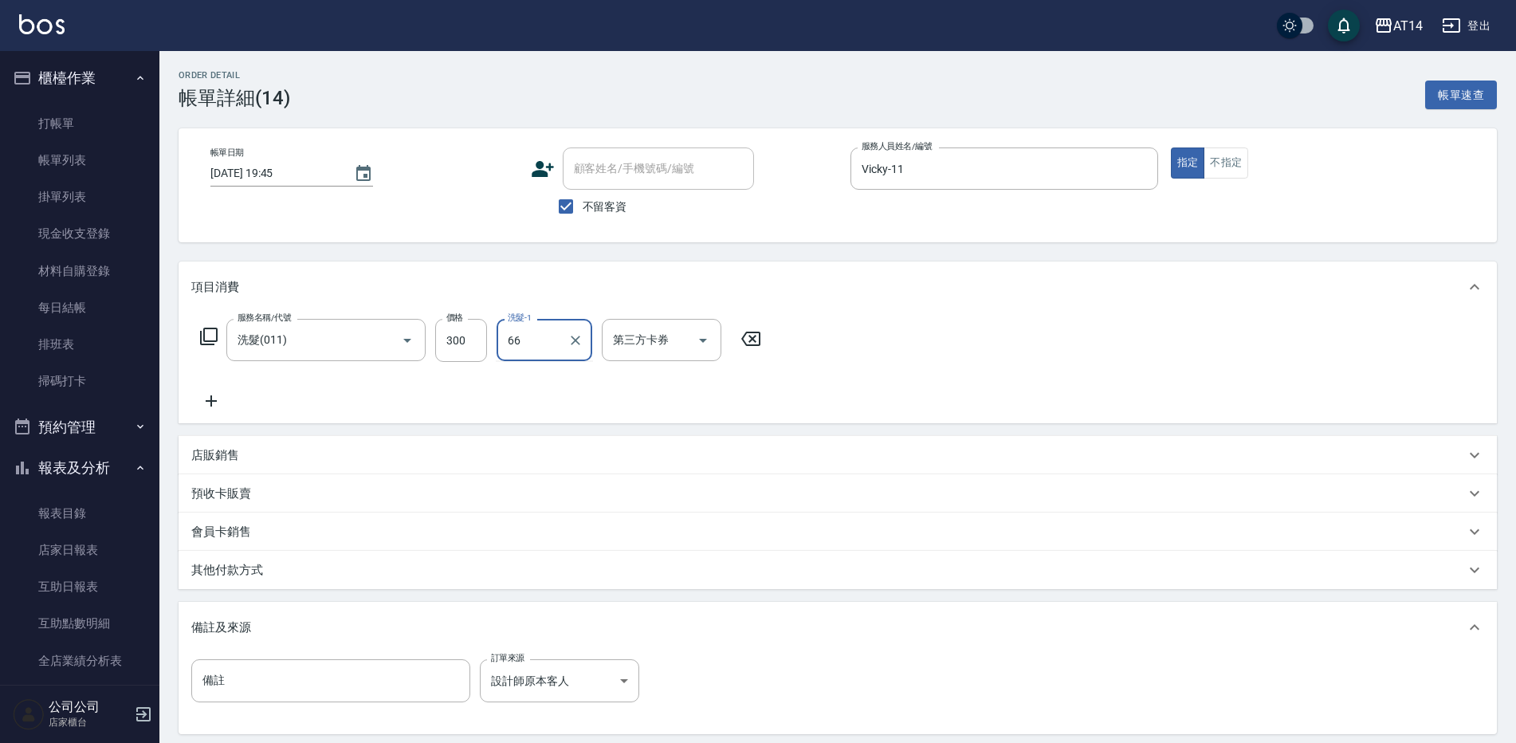
type input "[PERSON_NAME]-66"
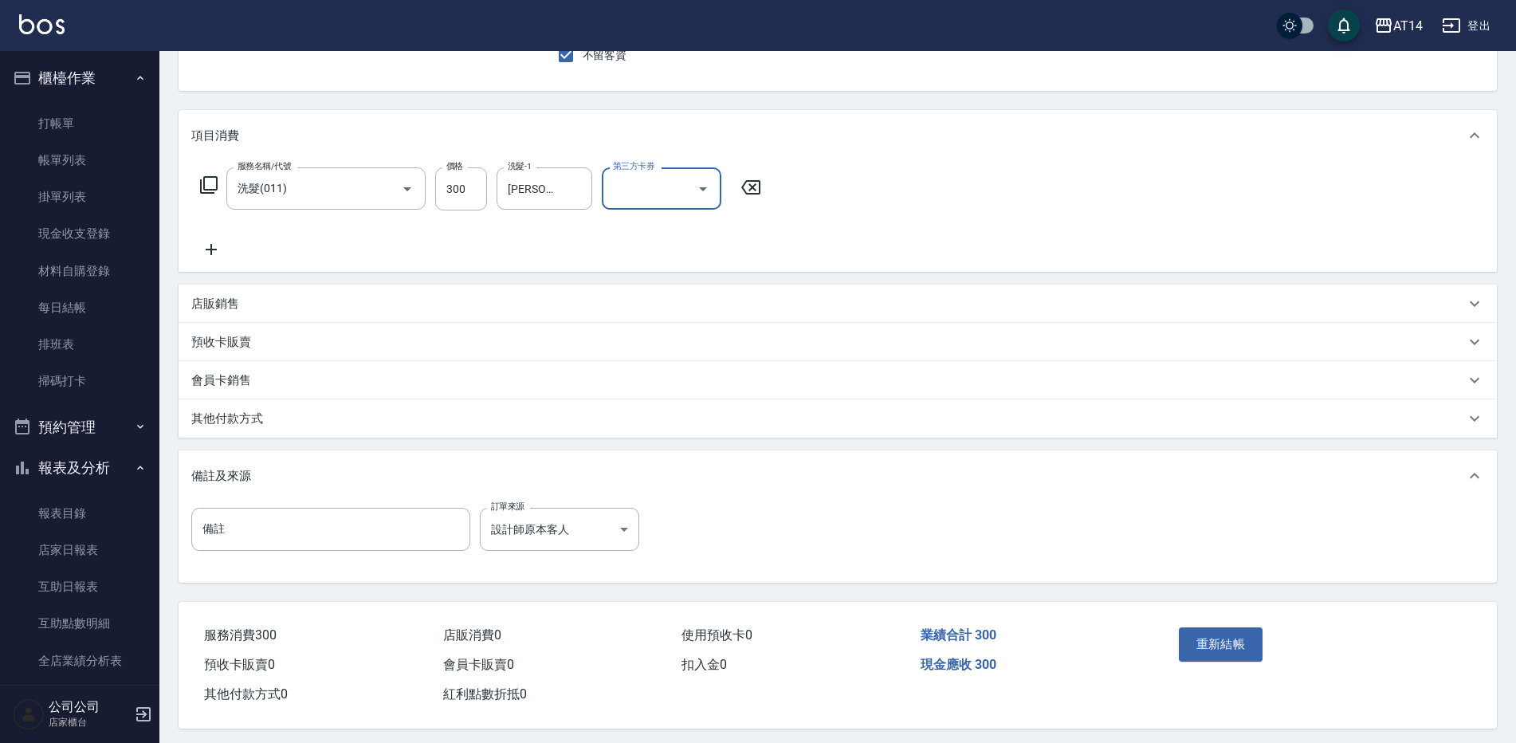
scroll to position [163, 0]
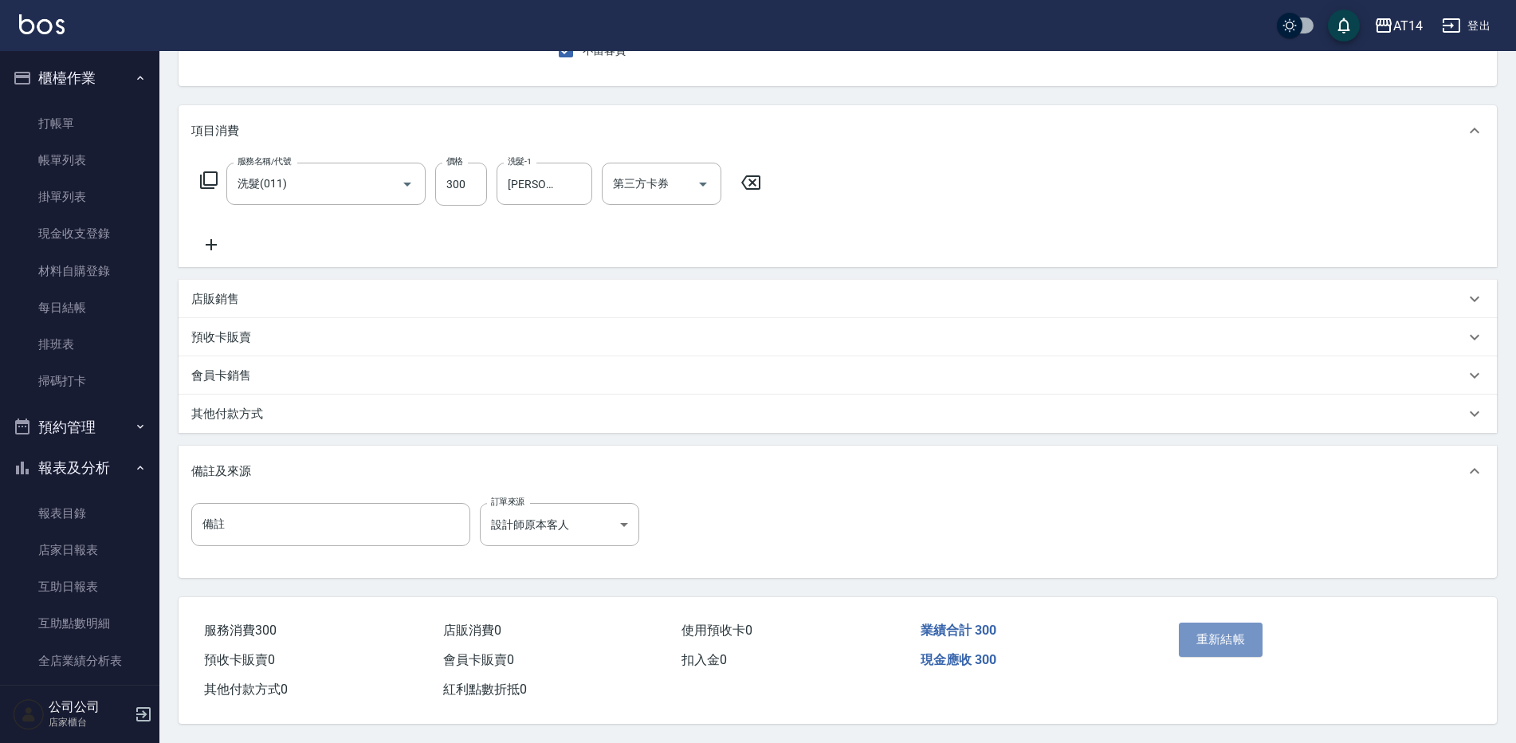
click at [1203, 629] on button "重新結帳" at bounding box center [1221, 639] width 84 height 33
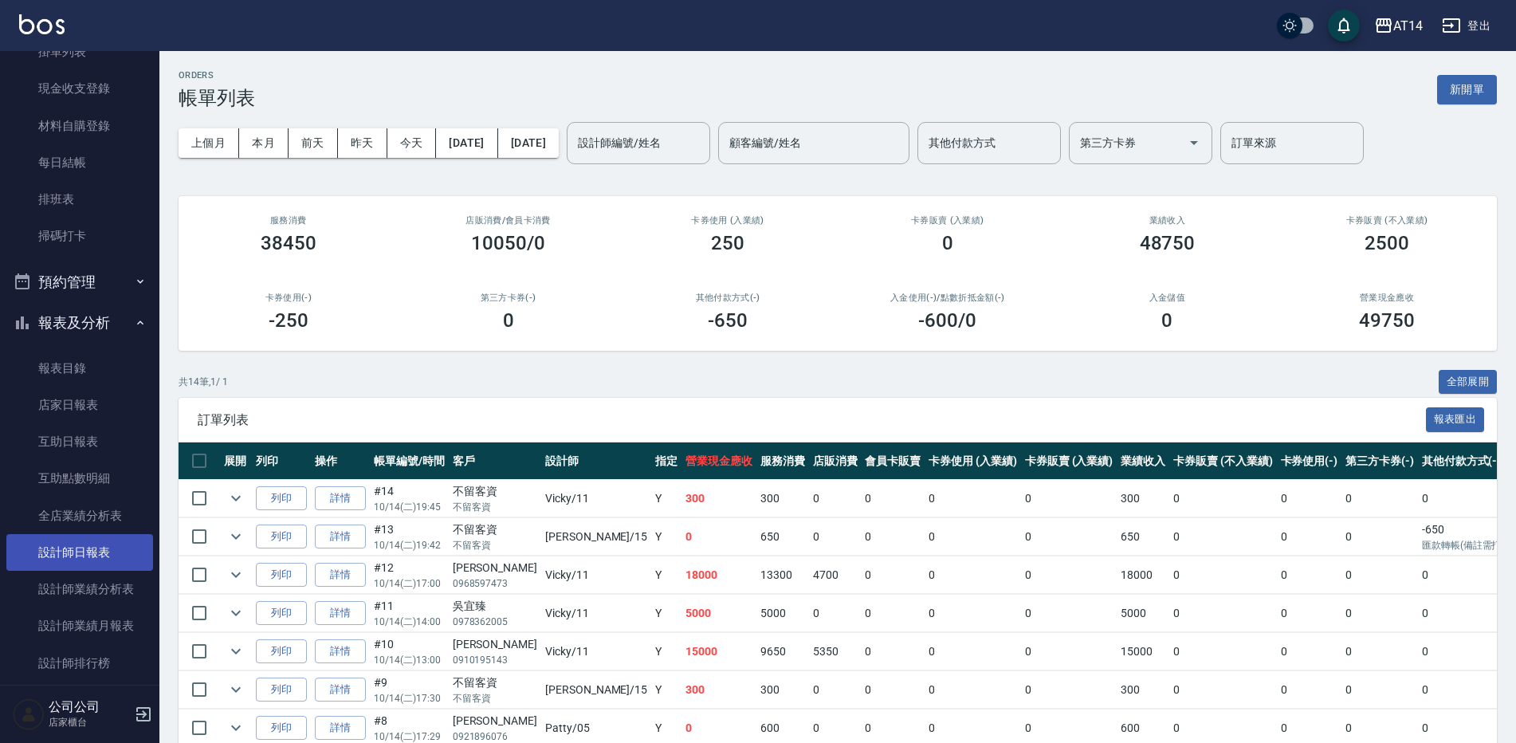
scroll to position [159, 0]
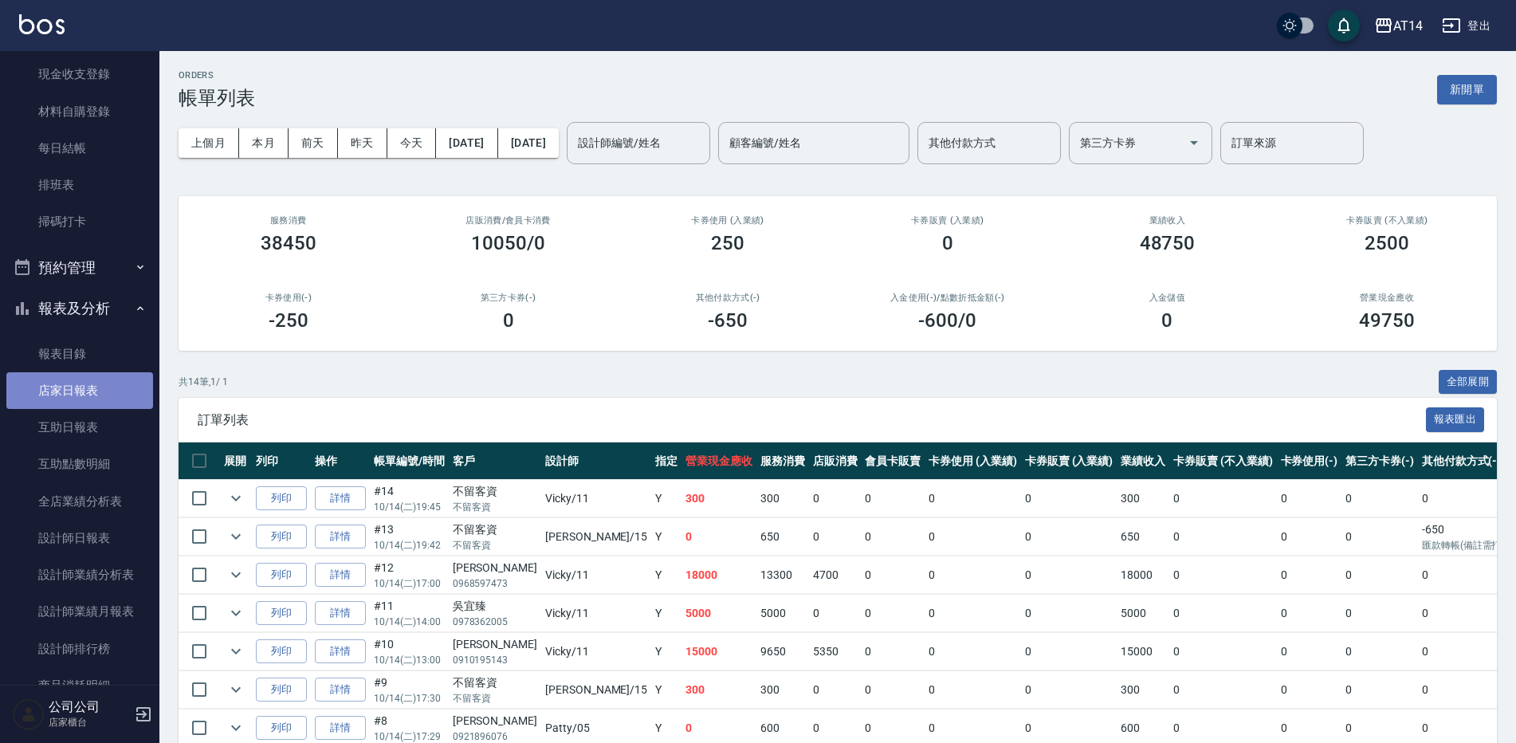
click at [100, 399] on link "店家日報表" at bounding box center [79, 390] width 147 height 37
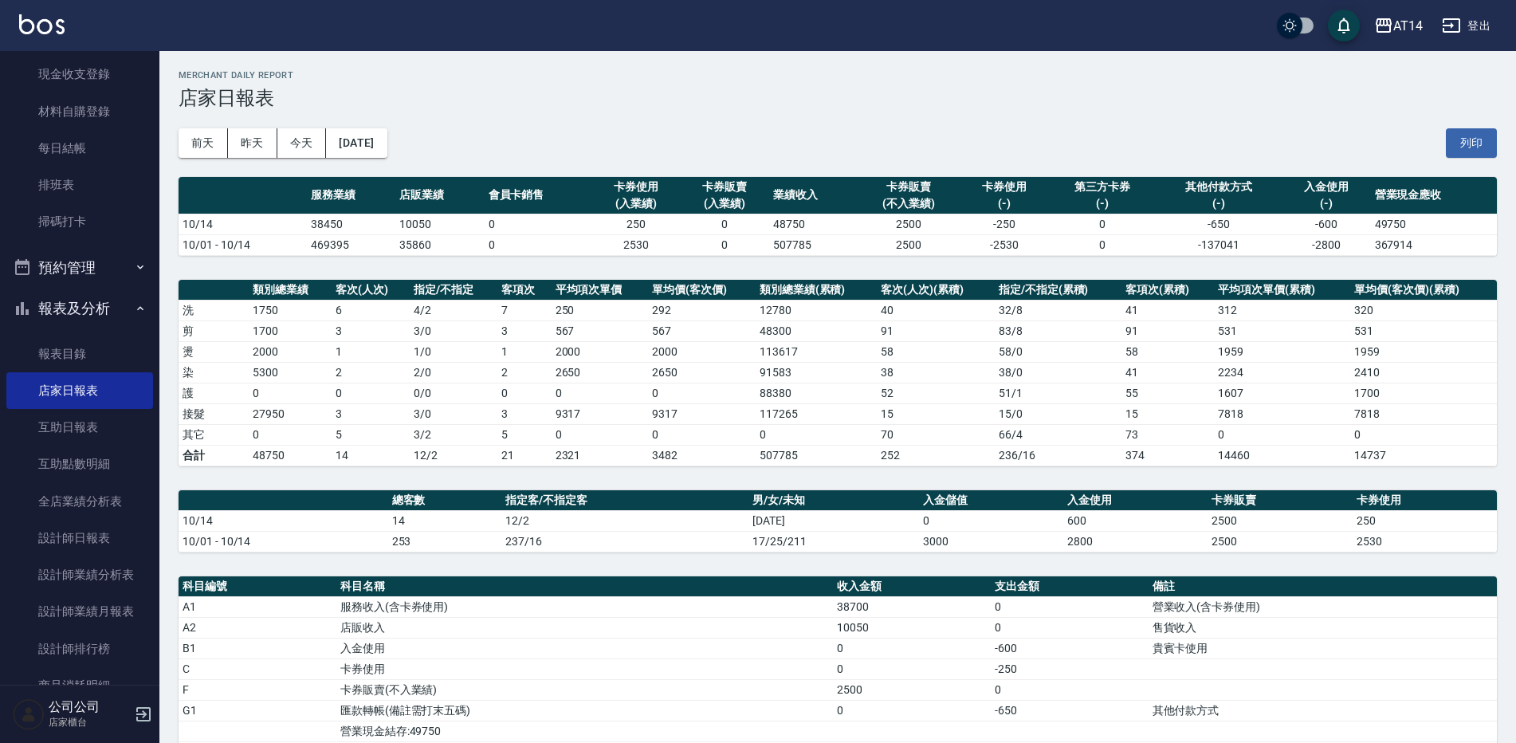
drag, startPoint x: 920, startPoint y: 122, endPoint x: 949, endPoint y: 107, distance: 33.2
click at [942, 109] on div "[DATE] [DATE] [DATE] [DATE] 列印" at bounding box center [838, 143] width 1319 height 68
